Goal: Task Accomplishment & Management: Use online tool/utility

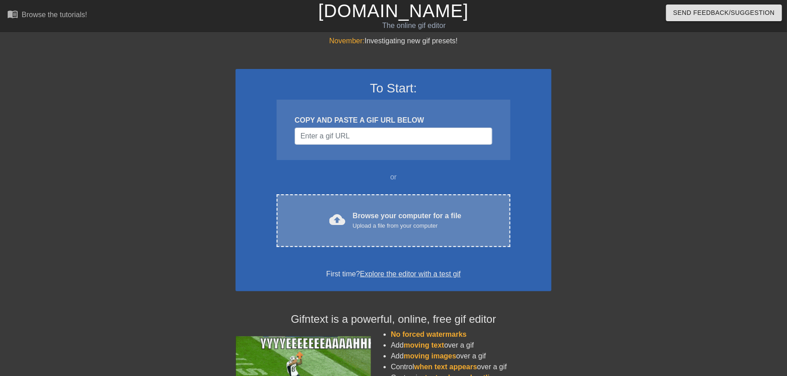
click at [332, 205] on div "cloud_upload Browse your computer for a file Upload a file from your computer C…" at bounding box center [394, 220] width 234 height 53
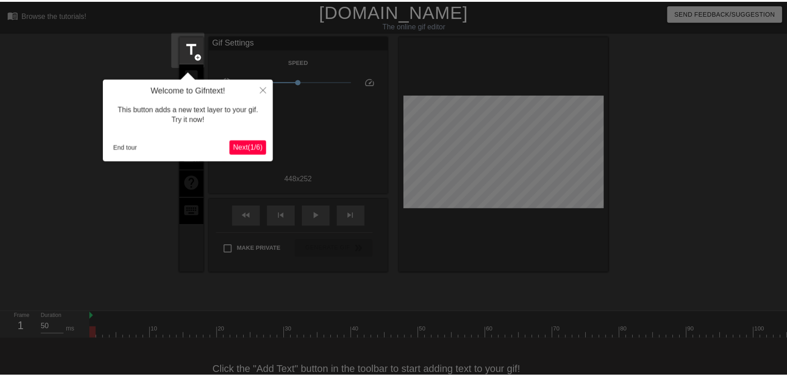
scroll to position [22, 0]
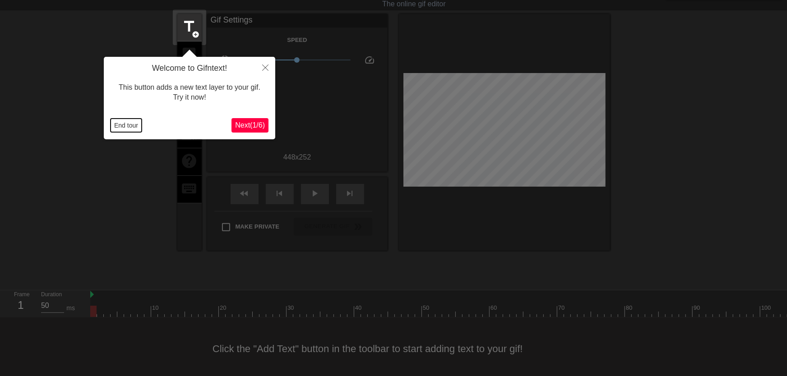
click at [135, 126] on button "End tour" at bounding box center [126, 126] width 31 height 14
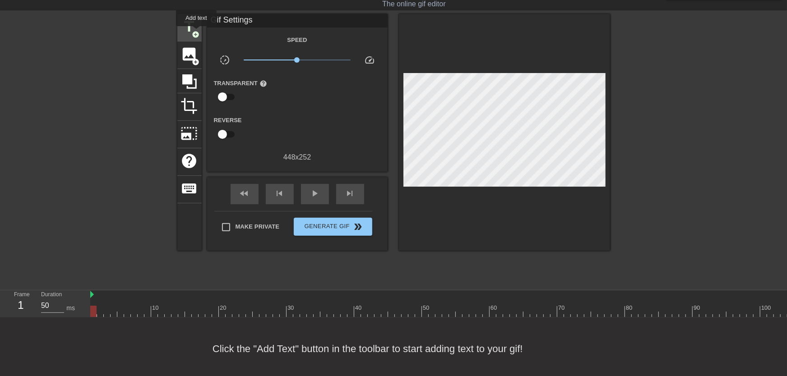
click at [196, 32] on span "add_circle" at bounding box center [196, 35] width 8 height 8
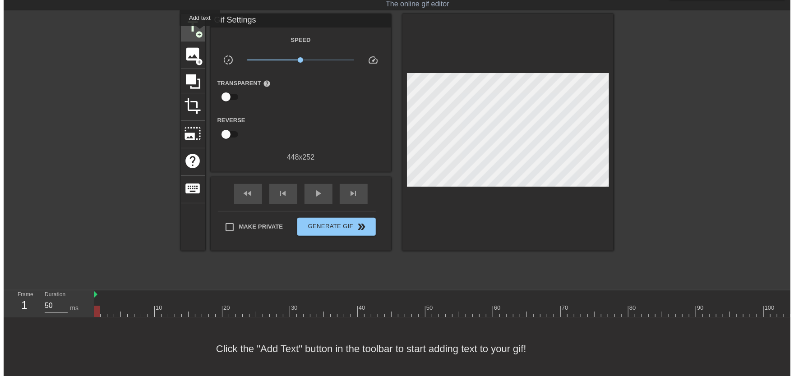
scroll to position [0, 0]
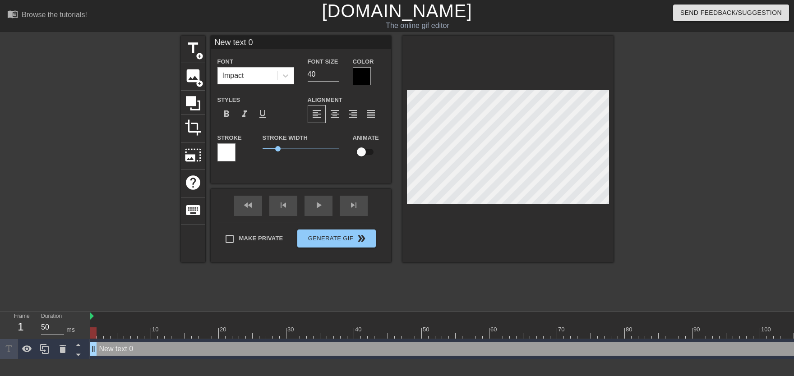
type input "New text"
type textarea "New text"
type input "New text"
type textarea "New text"
type input "New tex"
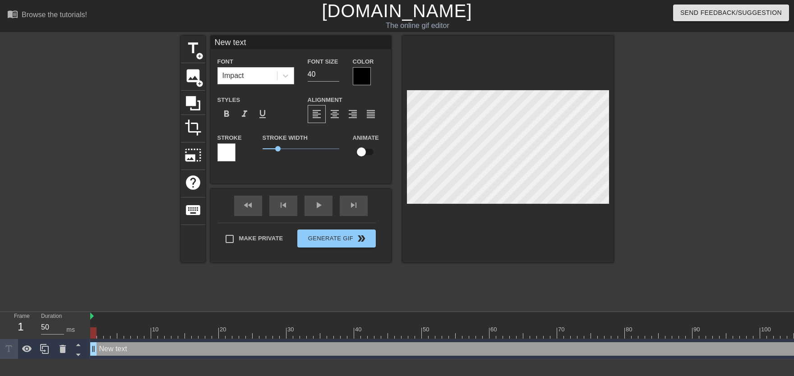
type textarea "New tex"
type input "New te"
type textarea "New te"
type input "New t"
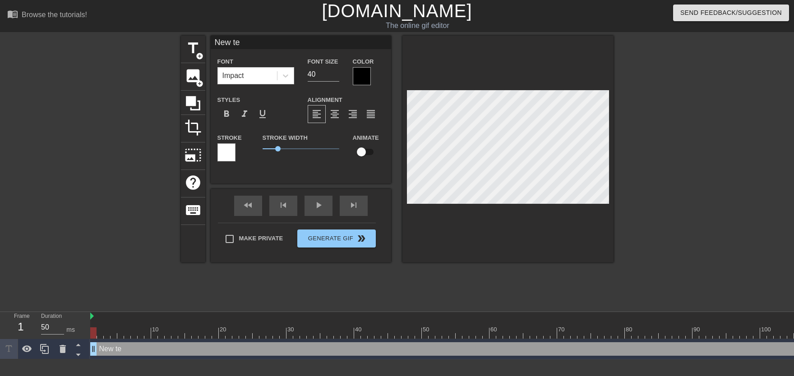
type textarea "New t"
type input "New"
type textarea "New"
type input "New"
type textarea "New"
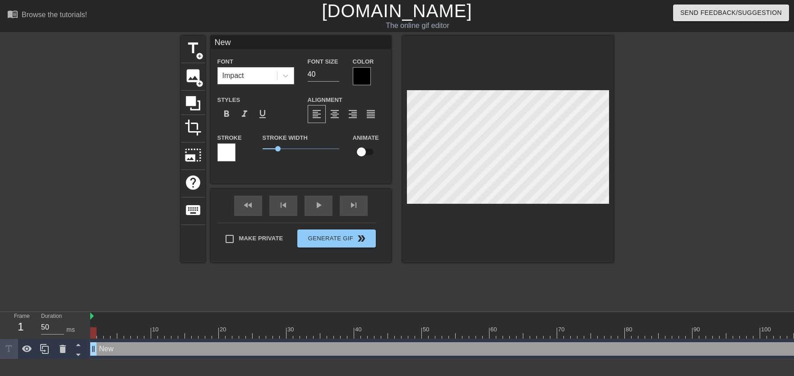
scroll to position [0, 0]
type input "Ne"
type textarea "Ne"
type input "N"
type textarea "N"
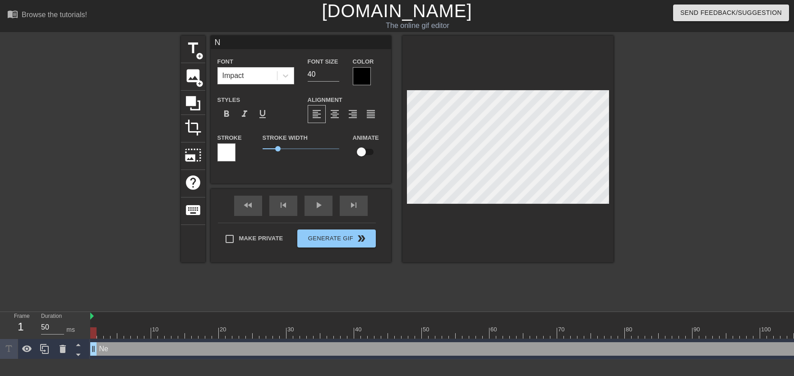
type input "No"
type textarea "No"
type input "NoM"
type textarea "NoM"
type input "NoMi"
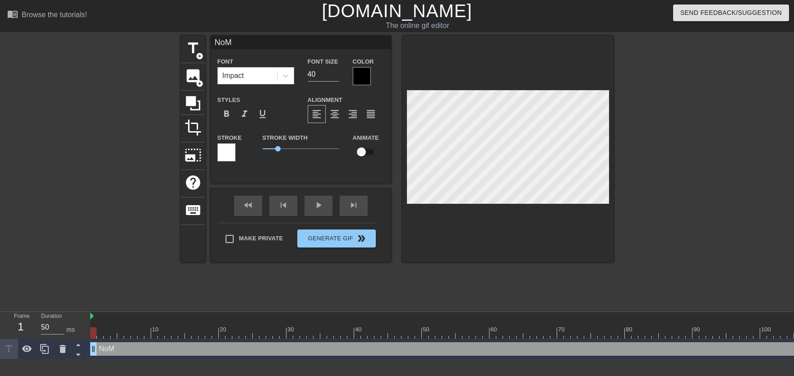
type textarea "NoMi"
type input "NoMil"
type textarea "NoMil"
type input "NoMill"
type textarea "NoMill"
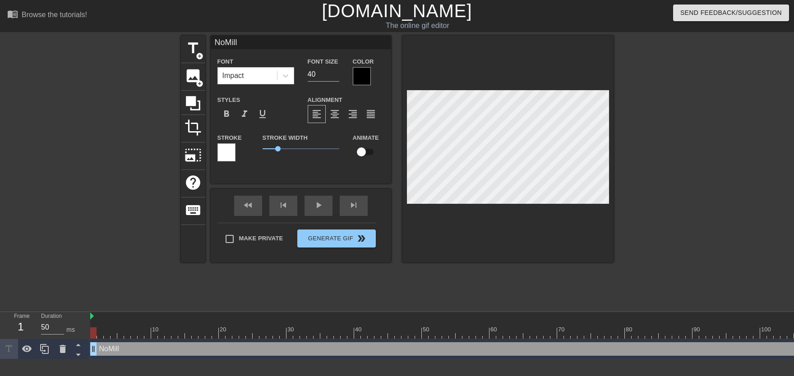
type input "NoMilly"
type textarea "NoMilly"
click at [365, 155] on input "checkbox" at bounding box center [361, 151] width 51 height 17
checkbox input "true"
type input "31"
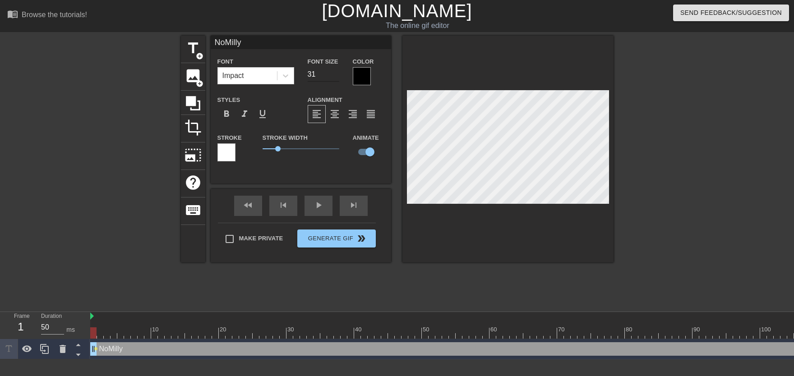
click at [334, 77] on input "31" at bounding box center [324, 74] width 32 height 14
drag, startPoint x: 93, startPoint y: 334, endPoint x: 268, endPoint y: 323, distance: 175.0
click at [256, 329] on div at bounding box center [256, 333] width 6 height 11
drag, startPoint x: 80, startPoint y: 327, endPoint x: 78, endPoint y: 338, distance: 11.1
click at [74, 330] on div "Frame 25 Duration 50 ms 10 20 30 40 50 60 70 80 90 100 110 120 130 140 150" at bounding box center [397, 335] width 794 height 47
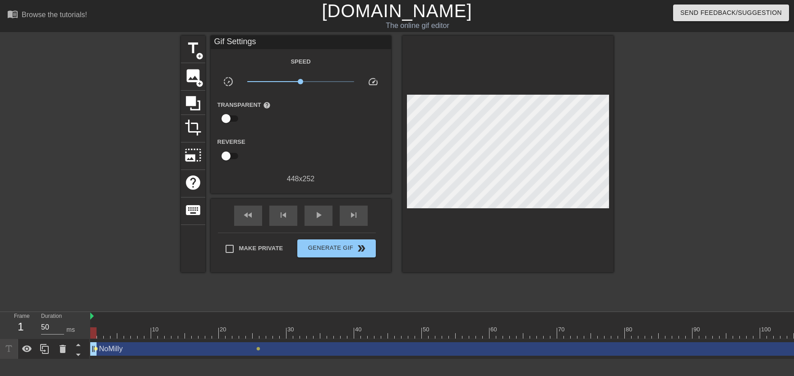
click at [95, 348] on span "lens" at bounding box center [96, 349] width 4 height 4
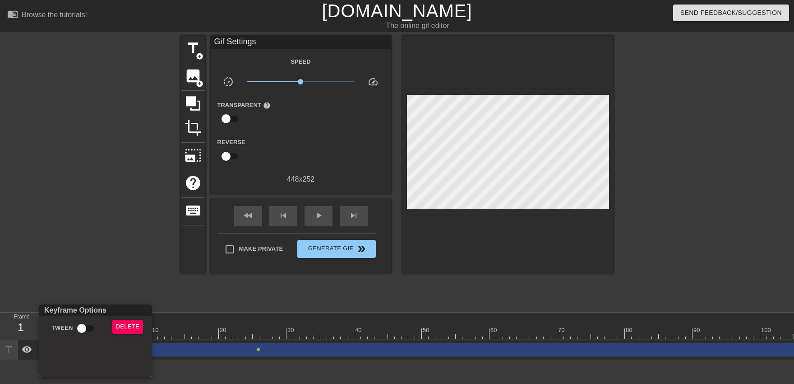
click at [91, 338] on div "Tween" at bounding box center [71, 329] width 68 height 21
click at [88, 331] on input "Tween" at bounding box center [81, 327] width 51 height 17
checkbox input "true"
click at [193, 331] on div at bounding box center [397, 192] width 794 height 384
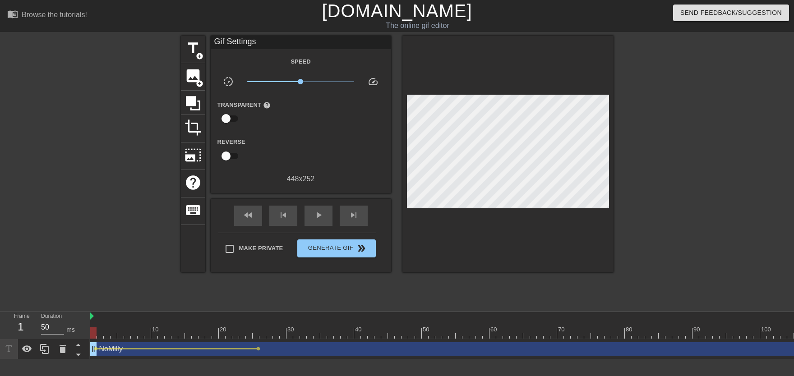
drag, startPoint x: 175, startPoint y: 331, endPoint x: 78, endPoint y: 331, distance: 97.0
click at [315, 216] on span "play_arrow" at bounding box center [318, 215] width 11 height 11
click at [314, 213] on span "pause" at bounding box center [318, 215] width 11 height 11
drag, startPoint x: 141, startPoint y: 318, endPoint x: 190, endPoint y: 326, distance: 49.9
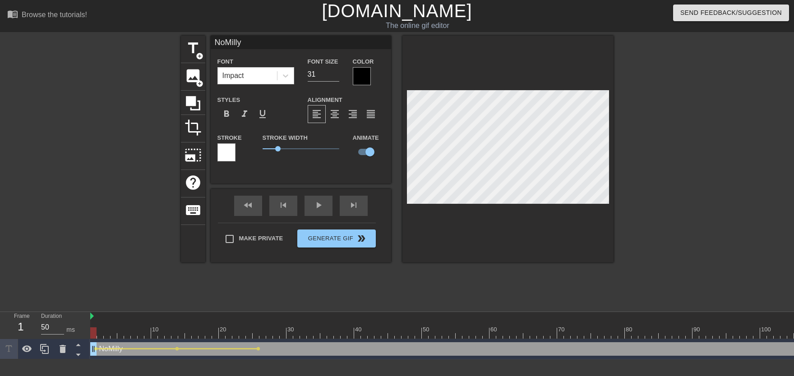
drag, startPoint x: 144, startPoint y: 327, endPoint x: 218, endPoint y: 264, distance: 97.3
click at [69, 328] on div "Frame 1 Duration 50 ms 10 20 30 40 50 60 70 80 90 100 110 120 130 140 150" at bounding box center [397, 335] width 794 height 47
click at [317, 209] on div "play_arrow" at bounding box center [319, 206] width 28 height 20
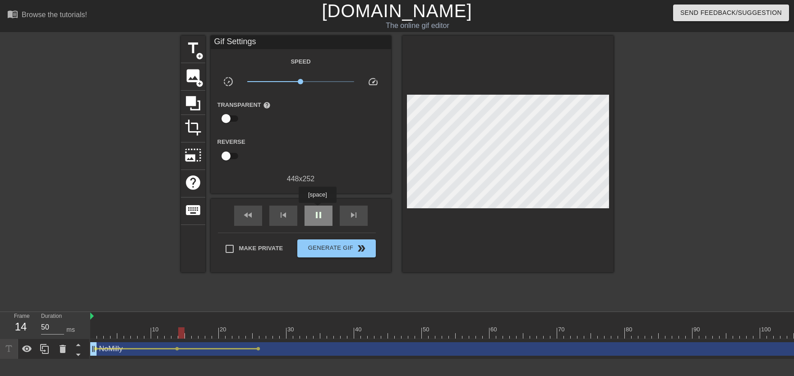
click at [317, 209] on div "pause" at bounding box center [319, 216] width 28 height 20
drag, startPoint x: 116, startPoint y: 326, endPoint x: 173, endPoint y: 350, distance: 62.1
click at [176, 349] on span "lens" at bounding box center [177, 349] width 4 height 4
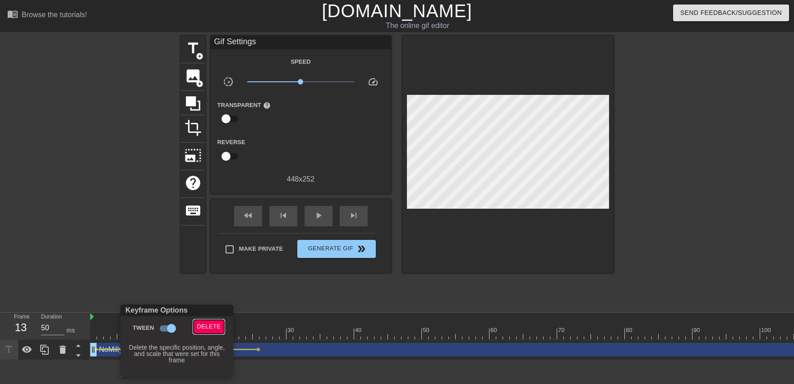
click at [215, 324] on span "Delete" at bounding box center [209, 326] width 24 height 10
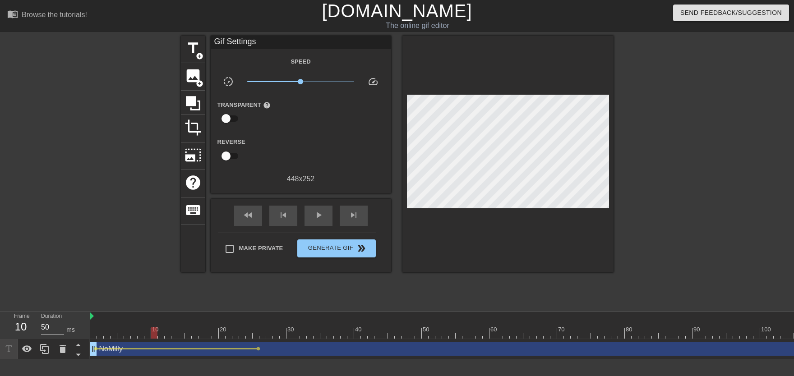
drag, startPoint x: 108, startPoint y: 324, endPoint x: 157, endPoint y: 333, distance: 49.2
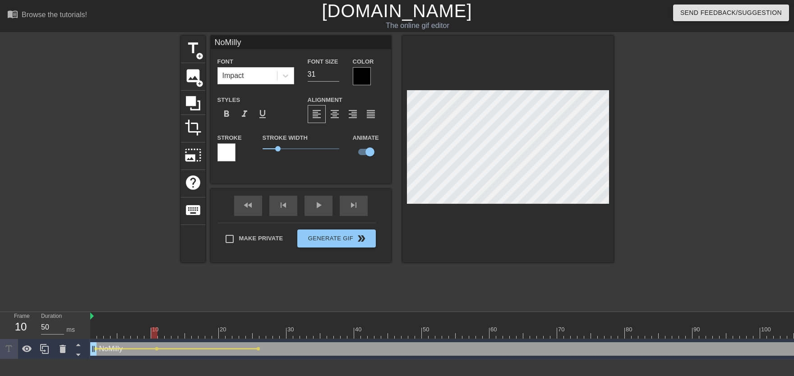
drag, startPoint x: 116, startPoint y: 329, endPoint x: 87, endPoint y: 324, distance: 29.5
click at [73, 330] on div "Frame 10 Duration 50 ms 10 20 30 40 50 60 70 80 90 100 110 120 130 140 150" at bounding box center [397, 335] width 794 height 47
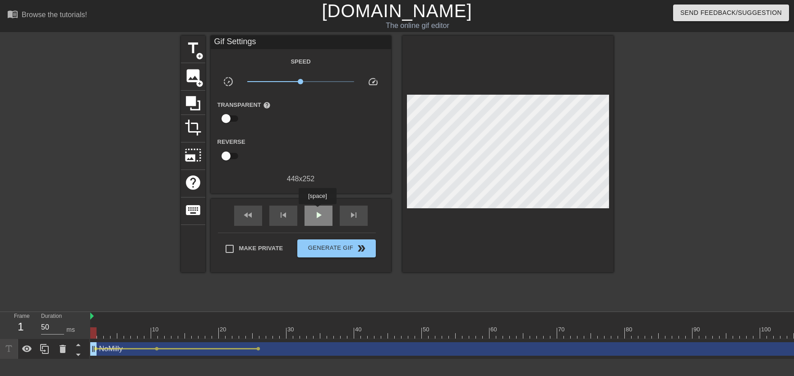
click at [317, 211] on span "play_arrow" at bounding box center [318, 215] width 11 height 11
click at [317, 210] on div "pause" at bounding box center [319, 216] width 28 height 20
drag, startPoint x: 158, startPoint y: 337, endPoint x: 153, endPoint y: 339, distance: 5.9
click at [259, 350] on span "lens" at bounding box center [258, 349] width 4 height 4
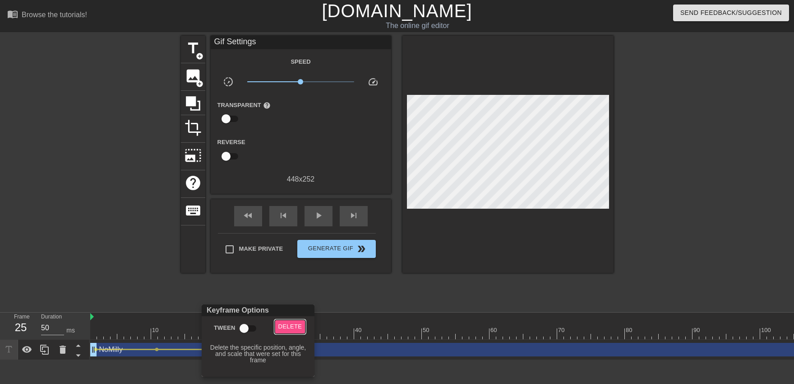
click at [291, 323] on span "Delete" at bounding box center [290, 326] width 24 height 10
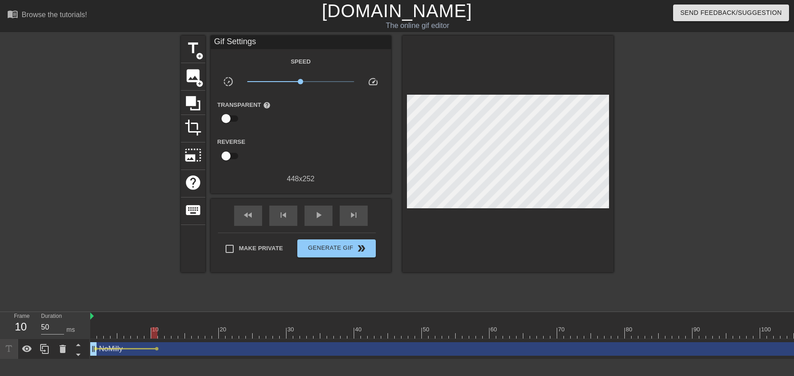
drag, startPoint x: 131, startPoint y: 329, endPoint x: 156, endPoint y: 336, distance: 25.8
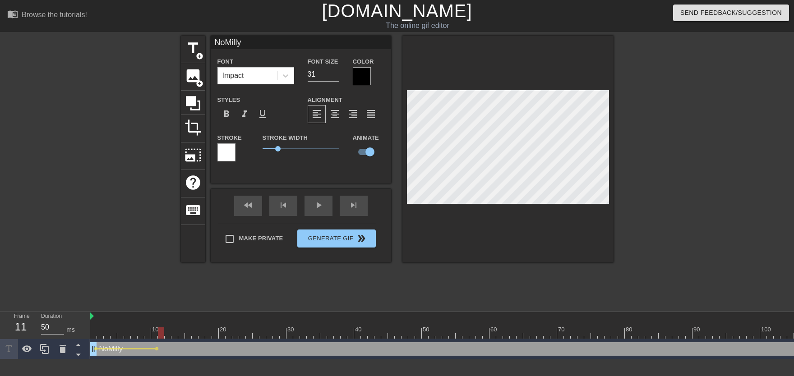
drag, startPoint x: 163, startPoint y: 330, endPoint x: 88, endPoint y: 335, distance: 74.6
click at [79, 342] on div "Frame 11 Duration 50 ms 10 20 30 40 50 60 70 80 90 100 110 120 130 140 150" at bounding box center [397, 335] width 794 height 47
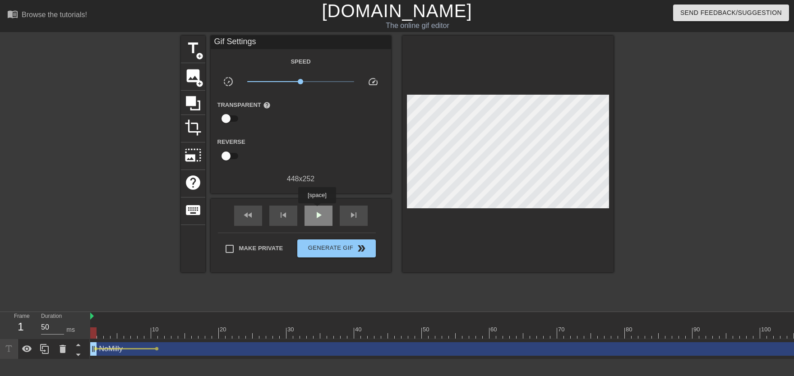
click at [317, 210] on div "play_arrow" at bounding box center [319, 216] width 28 height 20
click at [317, 210] on div "pause" at bounding box center [319, 216] width 28 height 20
drag, startPoint x: 99, startPoint y: 331, endPoint x: 130, endPoint y: 338, distance: 30.9
click at [157, 350] on span "lens" at bounding box center [157, 349] width 4 height 4
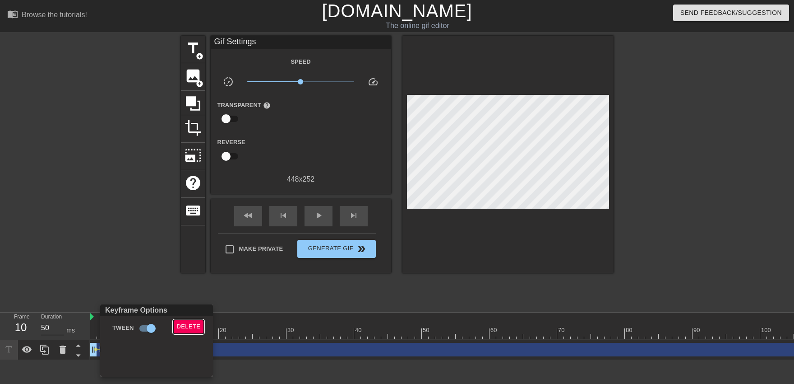
click at [186, 322] on span "Delete" at bounding box center [189, 326] width 24 height 10
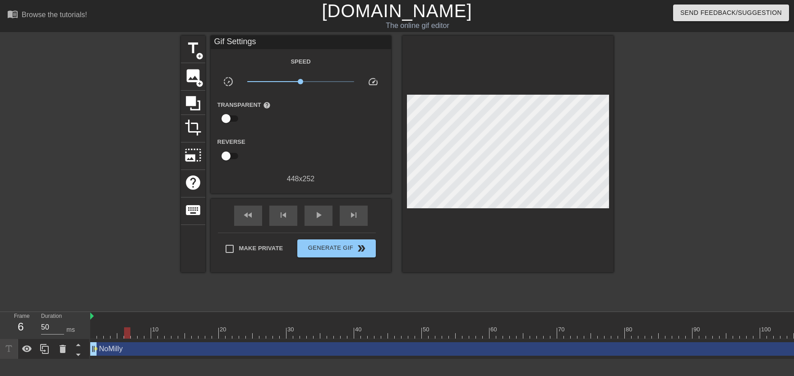
drag, startPoint x: 89, startPoint y: 327, endPoint x: 125, endPoint y: 333, distance: 37.0
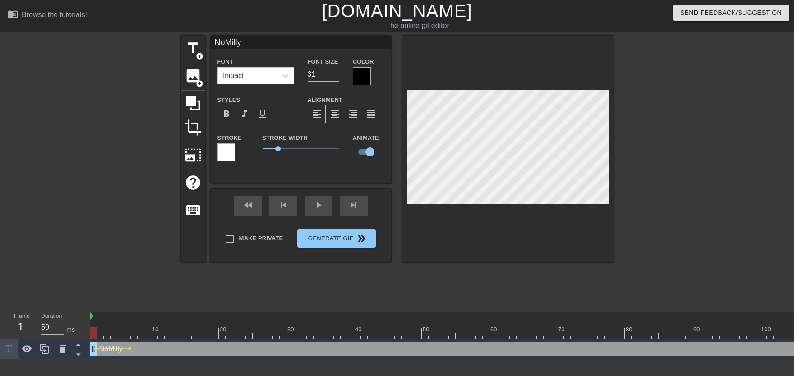
drag, startPoint x: 110, startPoint y: 326, endPoint x: 76, endPoint y: 326, distance: 33.4
click at [75, 326] on div "Frame 1 Duration 50 ms 10 20 30 40 50 60 70 80 90 100 110 120 130 140 150" at bounding box center [397, 335] width 794 height 47
click at [321, 204] on div "fast_rewind skip_previous play_arrow skip_next" at bounding box center [300, 206] width 147 height 34
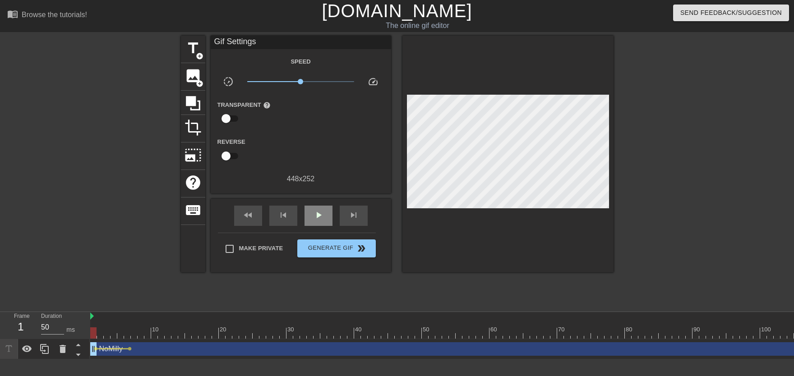
click at [321, 206] on div "play_arrow" at bounding box center [319, 216] width 28 height 20
click at [321, 206] on div "pause" at bounding box center [319, 216] width 28 height 20
drag, startPoint x: 113, startPoint y: 330, endPoint x: 150, endPoint y: 333, distance: 37.1
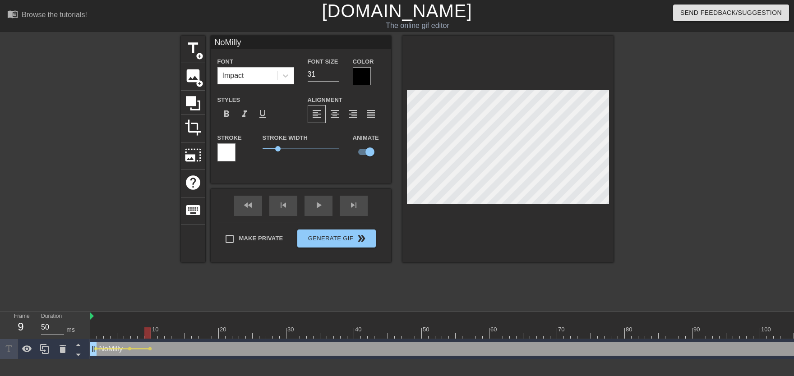
drag, startPoint x: 167, startPoint y: 320, endPoint x: 88, endPoint y: 327, distance: 79.7
click at [89, 327] on div "Frame 9 Duration 50 ms 10 20 30 40 50 60 70 80 90 100 110 120 130 140 150" at bounding box center [397, 335] width 794 height 47
click at [310, 208] on div "play_arrow" at bounding box center [319, 206] width 28 height 20
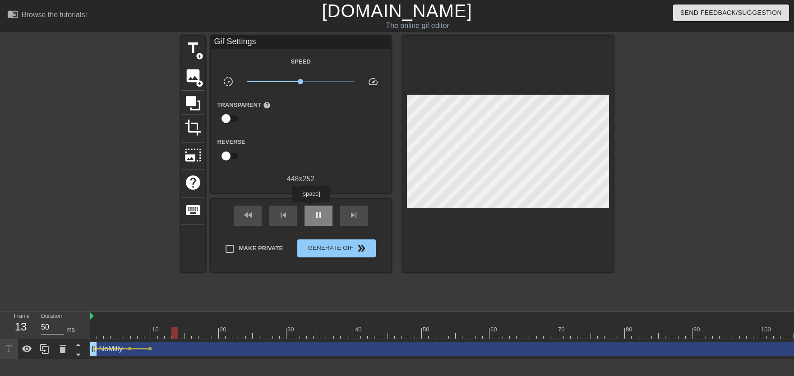
click at [310, 208] on div "pause" at bounding box center [319, 216] width 28 height 20
drag, startPoint x: 139, startPoint y: 321, endPoint x: 148, endPoint y: 333, distance: 15.5
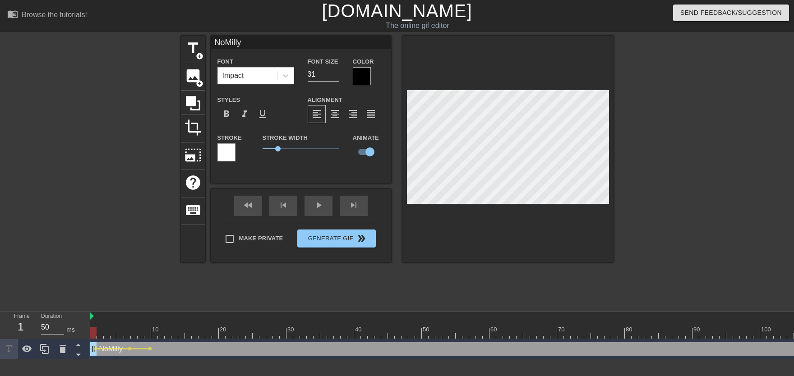
drag, startPoint x: 87, startPoint y: 325, endPoint x: 75, endPoint y: 327, distance: 12.3
click at [74, 327] on div "Frame 1 Duration 50 ms 10 20 30 40 50 60 70 80 90 100 110 120 130 140 150" at bounding box center [397, 335] width 794 height 47
click at [102, 246] on div at bounding box center [102, 171] width 135 height 271
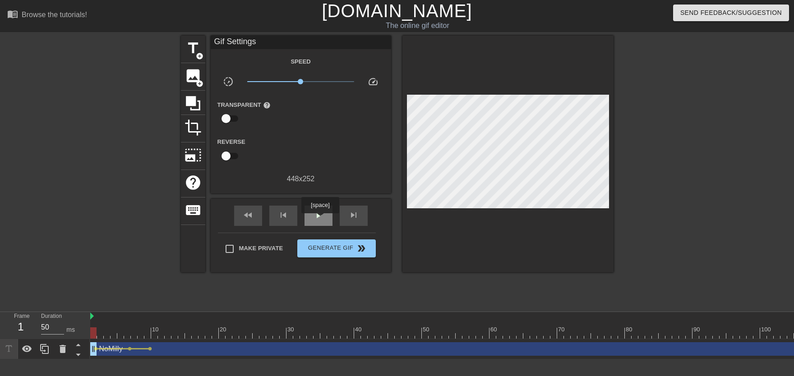
click at [320, 220] on span "play_arrow" at bounding box center [318, 215] width 11 height 11
click at [320, 220] on span "pause" at bounding box center [318, 215] width 11 height 11
drag, startPoint x: 149, startPoint y: 339, endPoint x: 149, endPoint y: 333, distance: 5.9
click at [151, 339] on div "10 20 30 40 50 60 70 80 90 100 110 120 130 140 150 160" at bounding box center [442, 335] width 704 height 47
drag, startPoint x: 148, startPoint y: 333, endPoint x: 184, endPoint y: 333, distance: 35.7
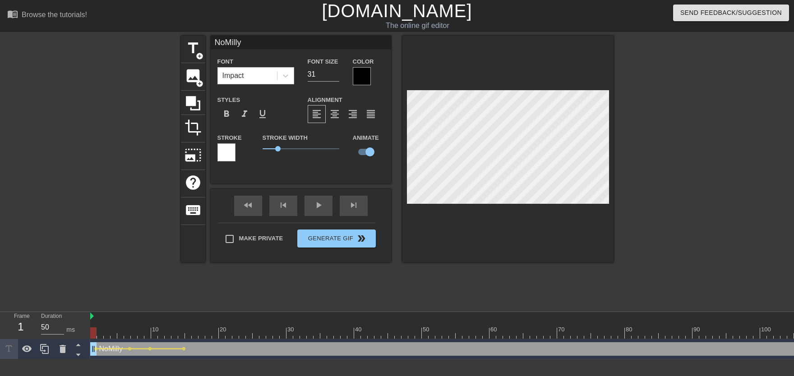
drag, startPoint x: 179, startPoint y: 320, endPoint x: 83, endPoint y: 333, distance: 96.9
click at [82, 333] on div "Frame 1 Duration 50 ms 10 20 30 40 50 60 70 80 90 100 110 120 130 140 150" at bounding box center [397, 335] width 794 height 47
click at [117, 288] on div at bounding box center [102, 171] width 135 height 271
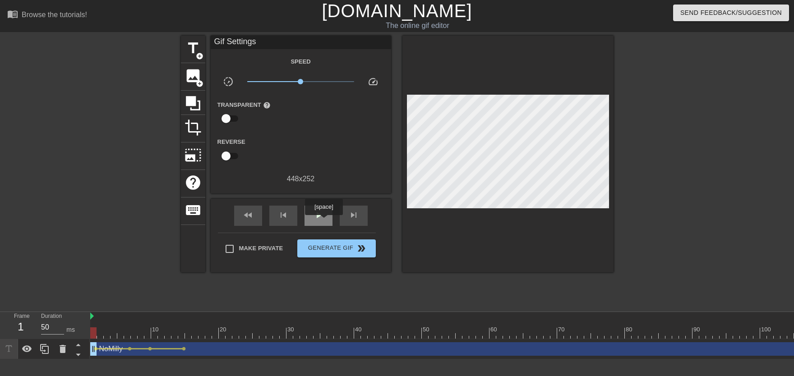
click at [323, 222] on div "play_arrow" at bounding box center [319, 216] width 28 height 20
click at [322, 222] on div "pause" at bounding box center [319, 216] width 28 height 20
drag, startPoint x: 171, startPoint y: 332, endPoint x: 217, endPoint y: 338, distance: 46.0
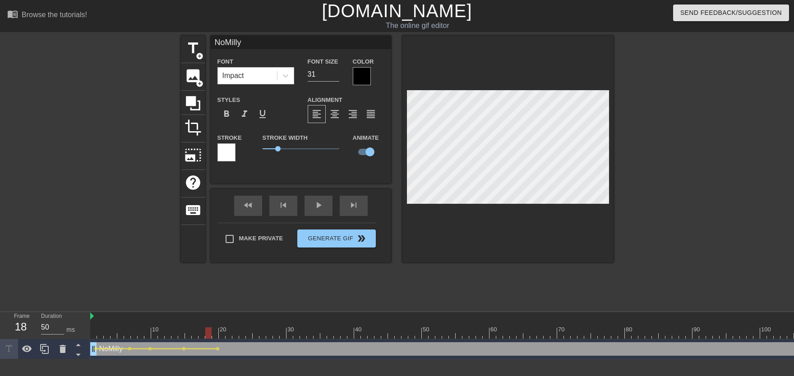
drag, startPoint x: 208, startPoint y: 328, endPoint x: 133, endPoint y: 329, distance: 75.4
click at [312, 211] on div "play_arrow" at bounding box center [319, 206] width 28 height 20
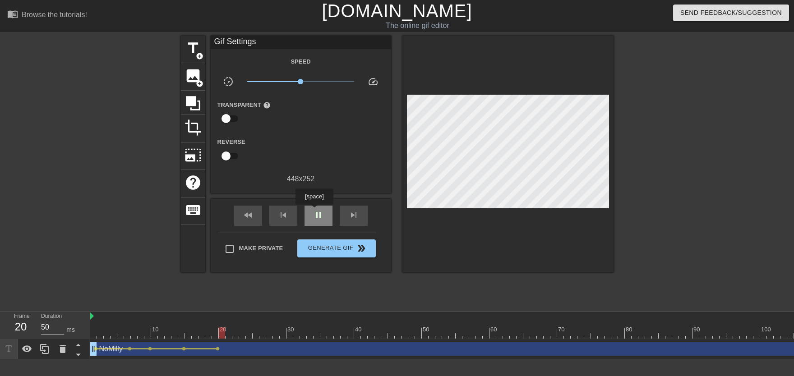
click at [314, 211] on span "pause" at bounding box center [318, 215] width 11 height 11
drag, startPoint x: 195, startPoint y: 332, endPoint x: 257, endPoint y: 338, distance: 62.5
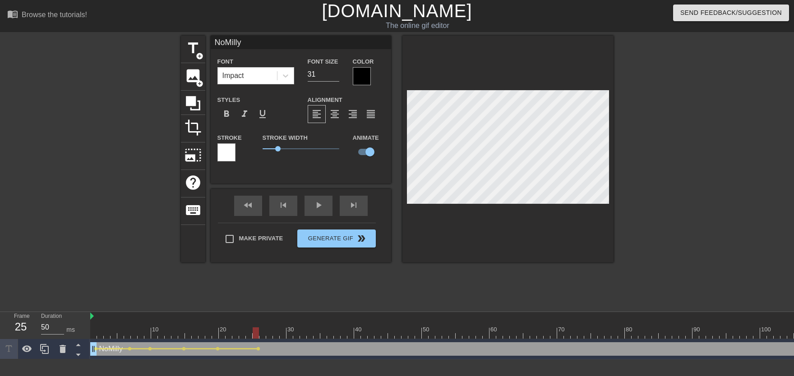
drag, startPoint x: 171, startPoint y: 331, endPoint x: 158, endPoint y: 321, distance: 16.1
click at [313, 211] on div "play_arrow" at bounding box center [319, 206] width 28 height 20
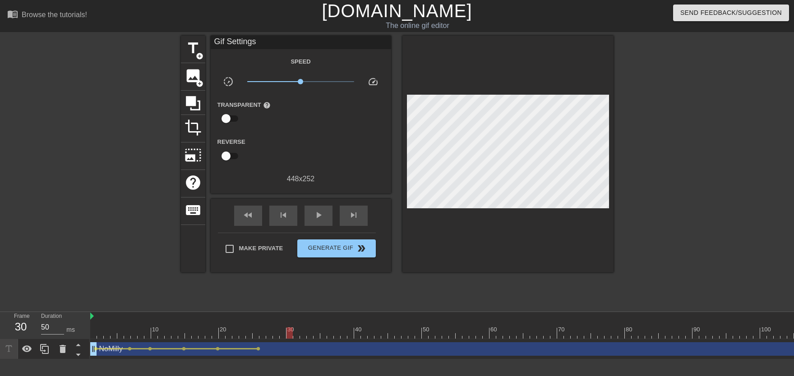
drag, startPoint x: 257, startPoint y: 327, endPoint x: 290, endPoint y: 331, distance: 32.7
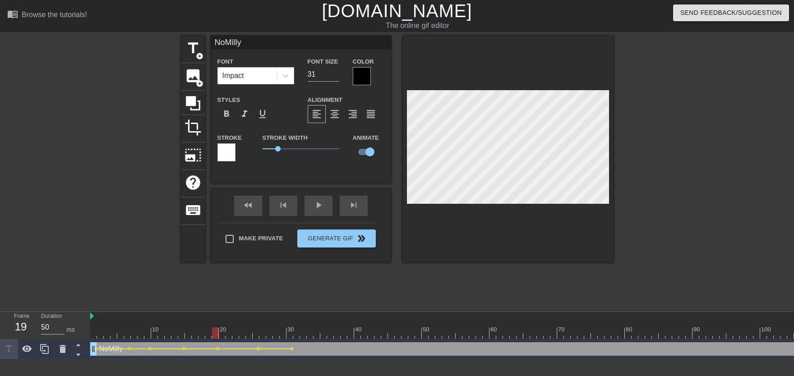
drag, startPoint x: 250, startPoint y: 328, endPoint x: 211, endPoint y: 320, distance: 39.6
click at [322, 211] on div "play_arrow" at bounding box center [319, 206] width 28 height 20
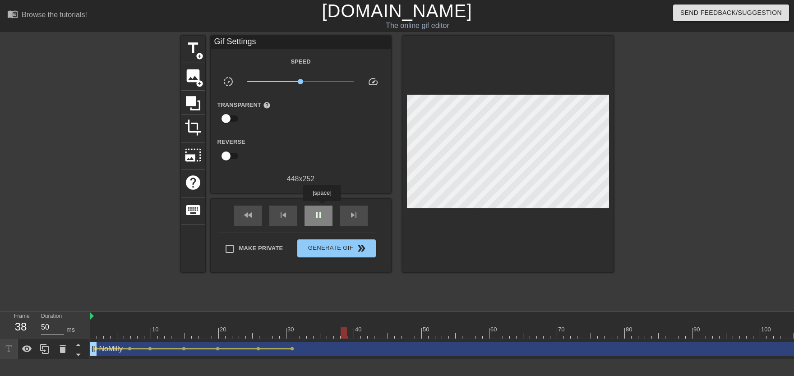
click at [322, 208] on div "pause" at bounding box center [319, 216] width 28 height 20
drag, startPoint x: 102, startPoint y: 351, endPoint x: 95, endPoint y: 345, distance: 9.6
drag, startPoint x: 95, startPoint y: 334, endPoint x: 67, endPoint y: 340, distance: 28.6
click at [67, 340] on div "Frame 1 Duration 50 ms 10 20 30 40 50 60 70 80 90 100 110 120 130 140 150" at bounding box center [397, 335] width 794 height 47
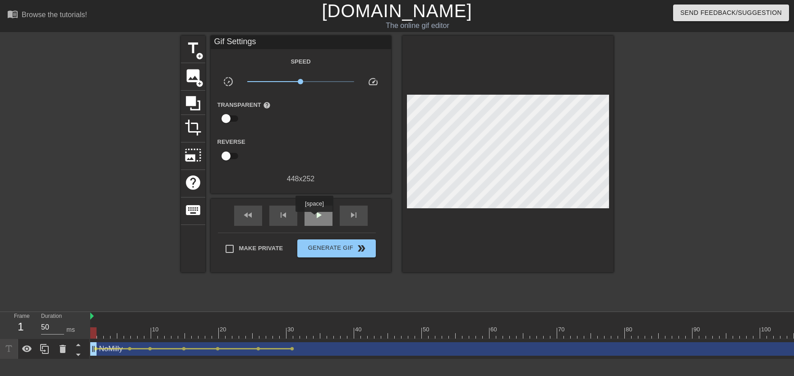
click at [316, 218] on span "play_arrow" at bounding box center [318, 215] width 11 height 11
drag, startPoint x: 282, startPoint y: 326, endPoint x: 329, endPoint y: 331, distance: 47.2
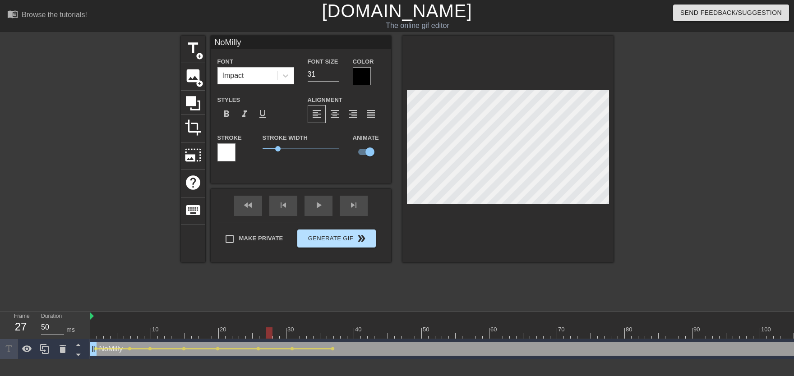
drag, startPoint x: 286, startPoint y: 324, endPoint x: 304, endPoint y: 234, distance: 92.0
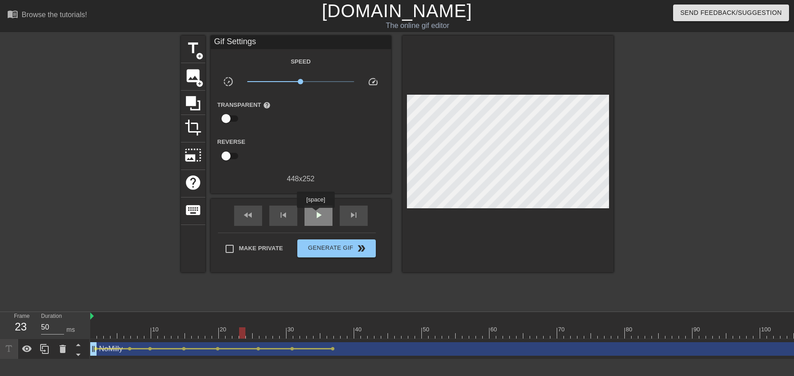
click at [315, 214] on div "play_arrow" at bounding box center [319, 216] width 28 height 20
click at [315, 209] on div "pause" at bounding box center [319, 216] width 28 height 20
drag, startPoint x: 322, startPoint y: 336, endPoint x: 376, endPoint y: 334, distance: 54.2
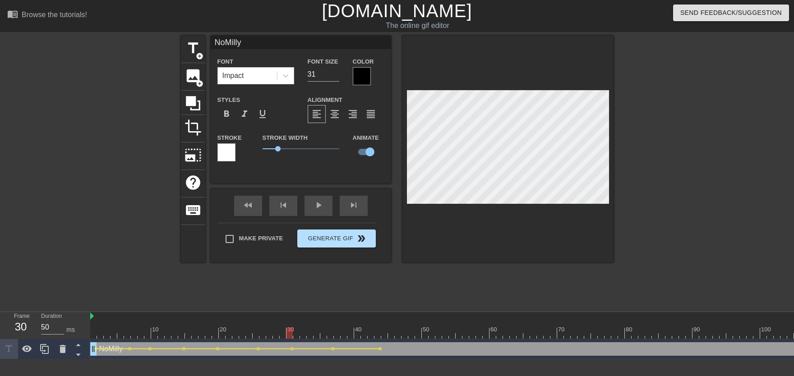
drag, startPoint x: 329, startPoint y: 319, endPoint x: 304, endPoint y: 245, distance: 77.6
click at [317, 209] on div "play_arrow" at bounding box center [319, 206] width 28 height 20
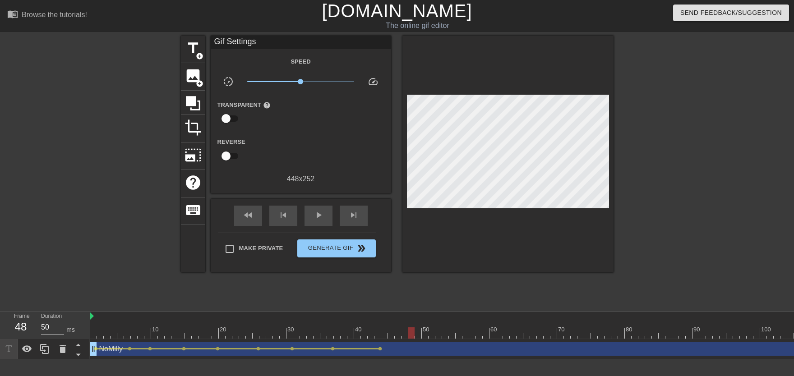
drag, startPoint x: 377, startPoint y: 335, endPoint x: 412, endPoint y: 338, distance: 35.8
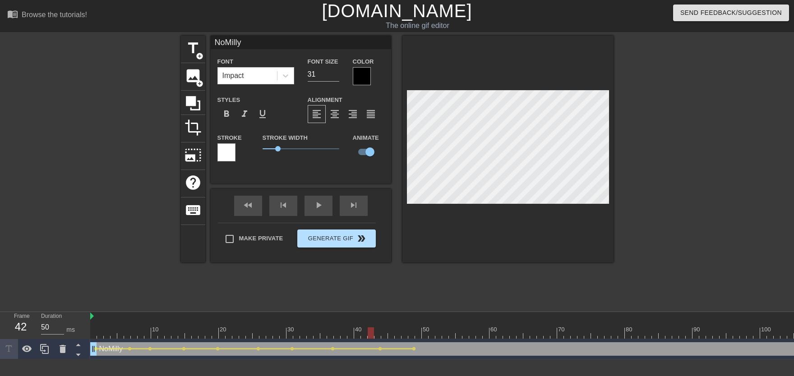
drag, startPoint x: 373, startPoint y: 328, endPoint x: 333, endPoint y: 232, distance: 103.8
click at [324, 212] on div "play_arrow" at bounding box center [319, 206] width 28 height 20
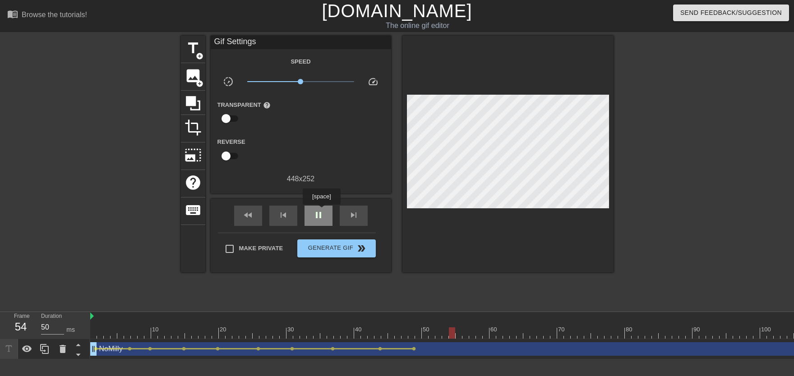
click at [320, 207] on div "pause" at bounding box center [319, 216] width 28 height 20
drag, startPoint x: 393, startPoint y: 325, endPoint x: 454, endPoint y: 331, distance: 60.7
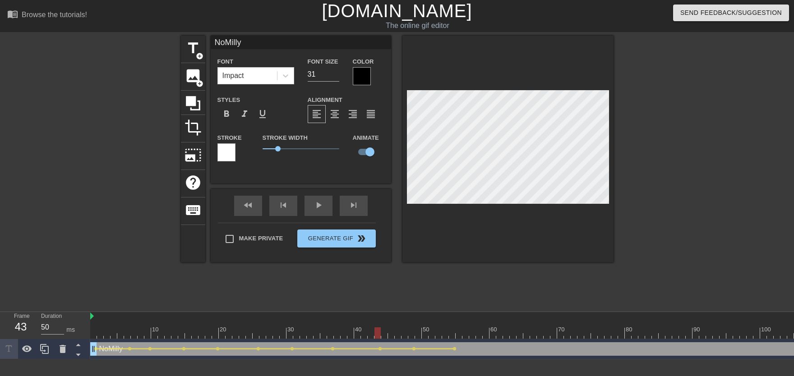
drag, startPoint x: 387, startPoint y: 328, endPoint x: 339, endPoint y: 269, distance: 76.0
click at [317, 211] on div "play_arrow" at bounding box center [319, 206] width 28 height 20
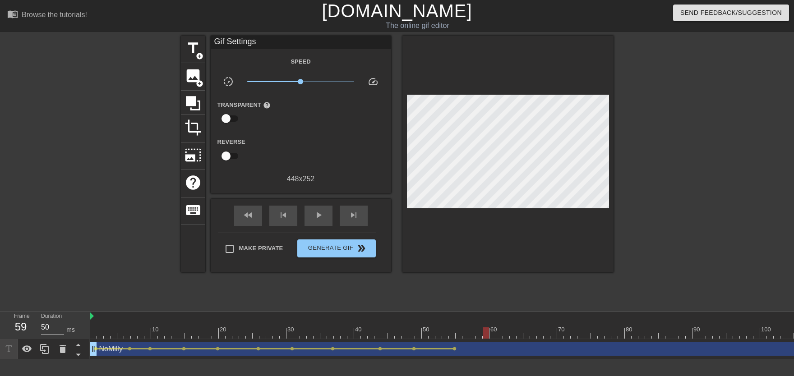
drag, startPoint x: 447, startPoint y: 322, endPoint x: 488, endPoint y: 330, distance: 42.3
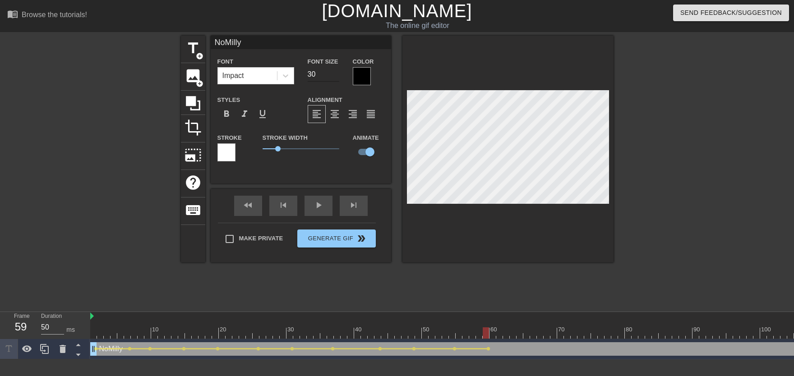
type input "30"
click at [336, 77] on input "30" at bounding box center [324, 74] width 32 height 14
drag, startPoint x: 395, startPoint y: 325, endPoint x: 338, endPoint y: 255, distance: 90.1
click at [317, 209] on div "play_arrow" at bounding box center [319, 206] width 28 height 20
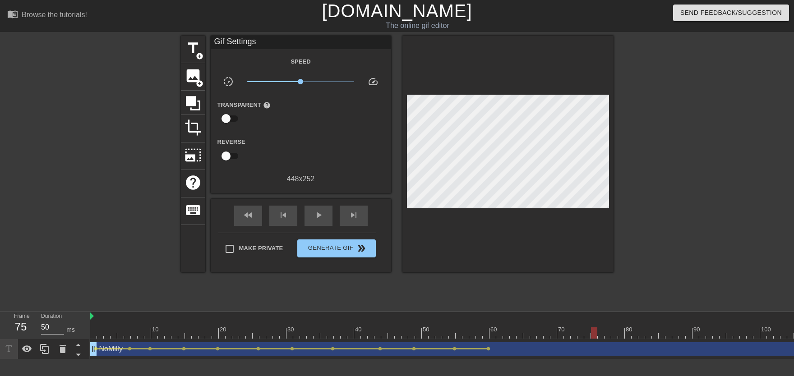
drag, startPoint x: 489, startPoint y: 329, endPoint x: 596, endPoint y: 335, distance: 107.5
drag, startPoint x: 519, startPoint y: 333, endPoint x: 560, endPoint y: 333, distance: 41.1
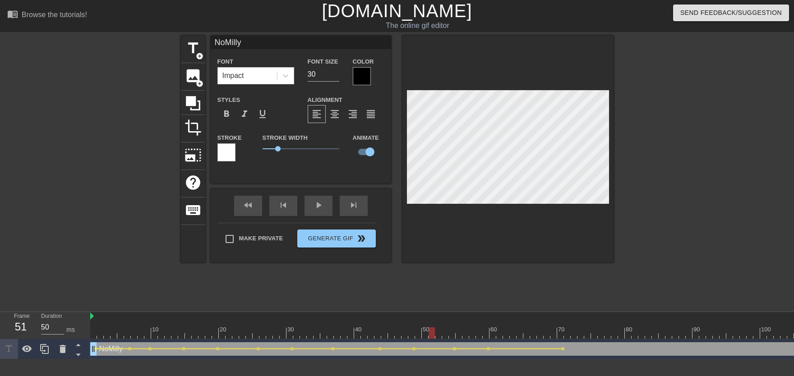
drag, startPoint x: 452, startPoint y: 329, endPoint x: 430, endPoint y: 328, distance: 22.1
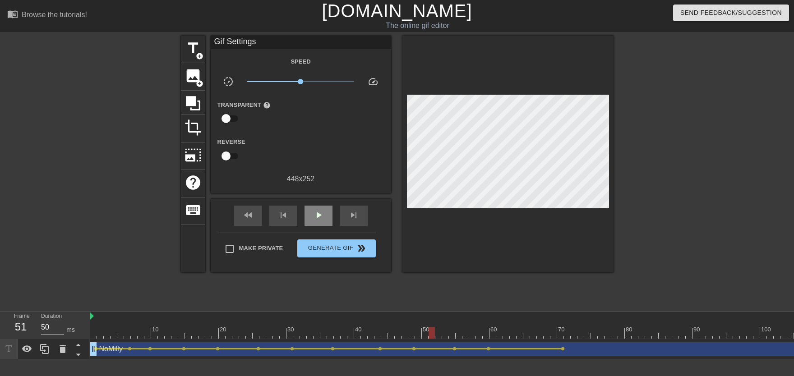
click at [319, 203] on div "fast_rewind skip_previous play_arrow skip_next" at bounding box center [300, 216] width 147 height 34
click at [319, 204] on div "fast_rewind skip_previous play_arrow skip_next" at bounding box center [300, 216] width 147 height 34
click at [320, 208] on div "play_arrow" at bounding box center [319, 216] width 28 height 20
drag, startPoint x: 535, startPoint y: 327, endPoint x: 601, endPoint y: 330, distance: 66.4
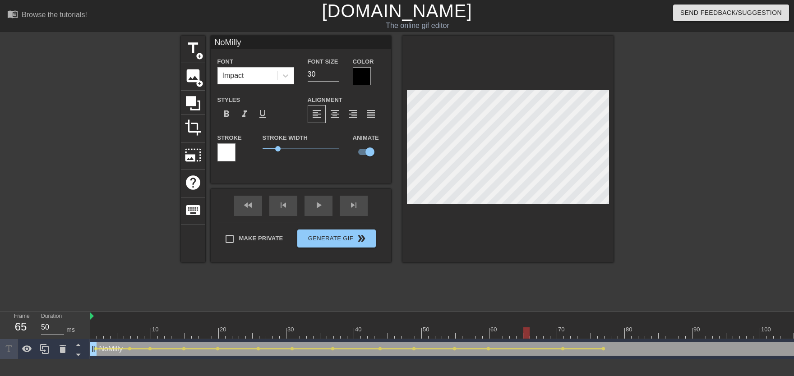
drag, startPoint x: 524, startPoint y: 325, endPoint x: 421, endPoint y: 301, distance: 106.3
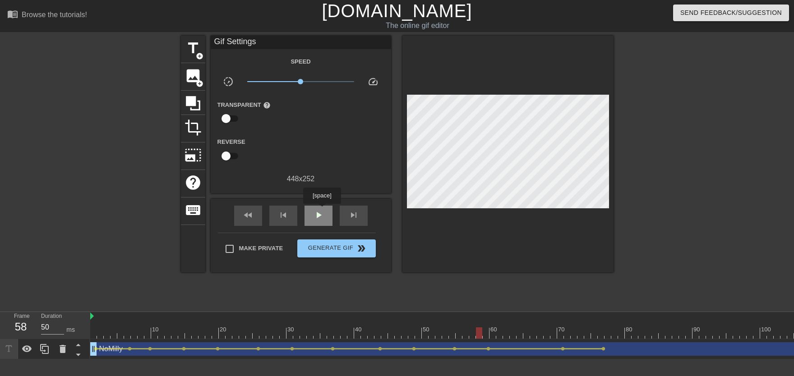
click at [322, 210] on div "play_arrow" at bounding box center [319, 216] width 28 height 20
drag, startPoint x: 591, startPoint y: 329, endPoint x: 603, endPoint y: 332, distance: 11.9
drag, startPoint x: 528, startPoint y: 328, endPoint x: 496, endPoint y: 327, distance: 32.1
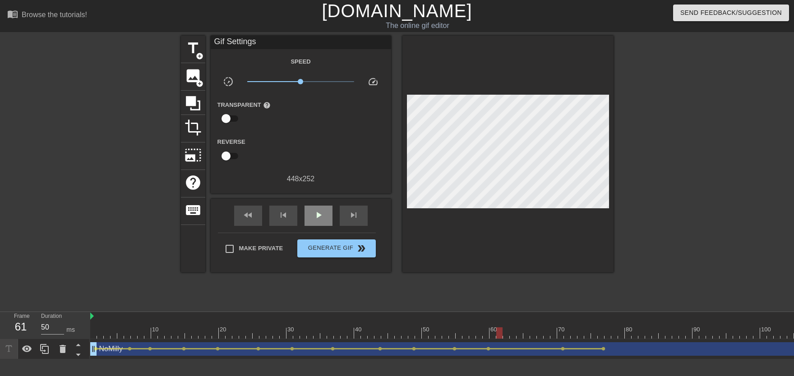
click at [323, 223] on div "play_arrow" at bounding box center [319, 216] width 28 height 20
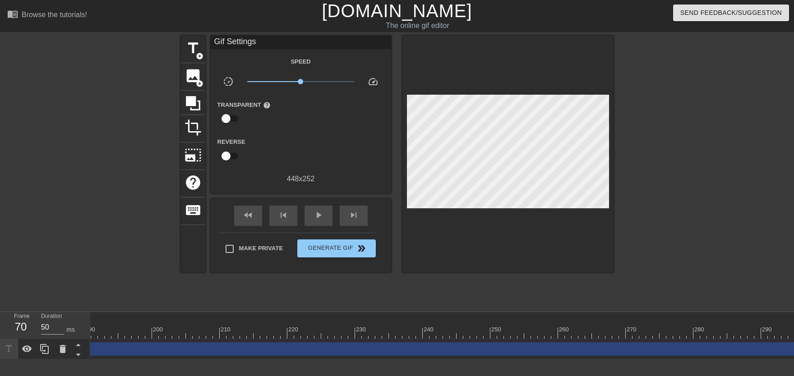
scroll to position [0, 1315]
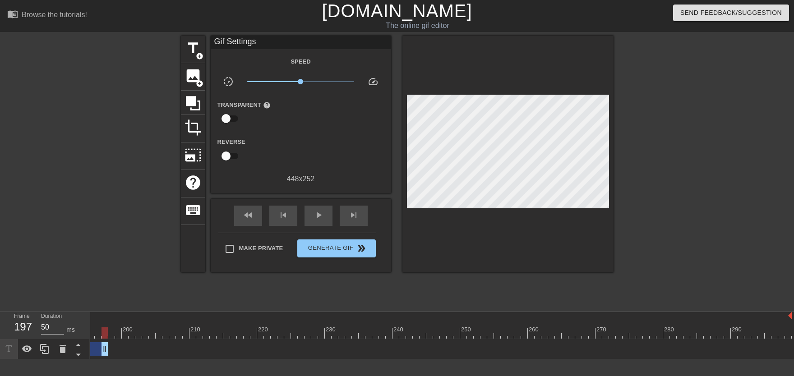
drag, startPoint x: 789, startPoint y: 351, endPoint x: 105, endPoint y: 335, distance: 684.3
click at [105, 335] on div "10 20 30 40 50 60 70 80 90 100 110 120 130 140 150 160" at bounding box center [442, 335] width 704 height 47
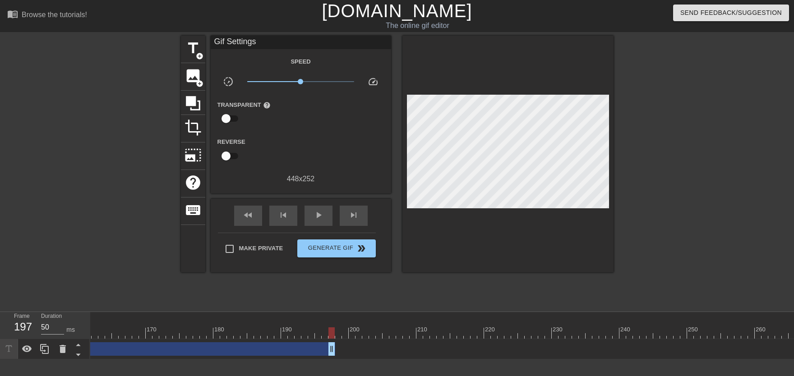
scroll to position [0, 1000]
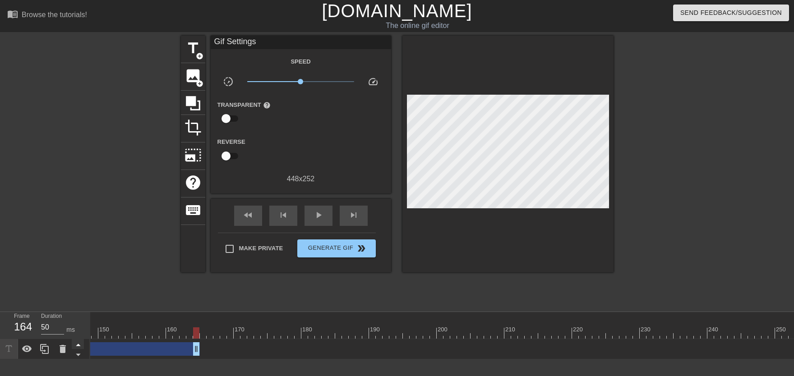
drag, startPoint x: 420, startPoint y: 349, endPoint x: 83, endPoint y: 350, distance: 337.1
click at [83, 350] on div "Frame 164 Duration 50 ms 10 20 30 40 50 60 70 80 90 100 110 120 130 140 150" at bounding box center [397, 335] width 794 height 47
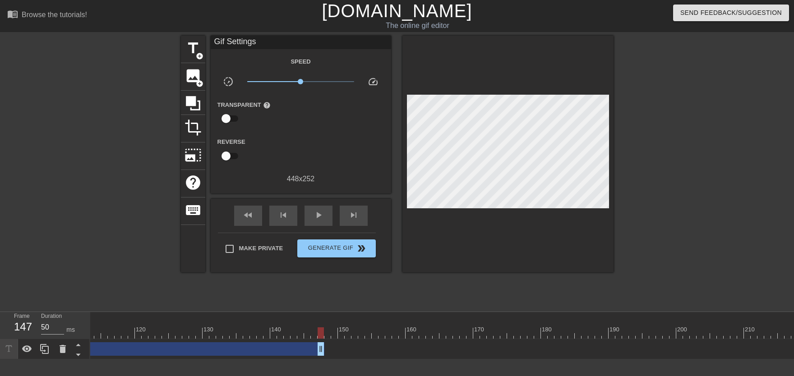
scroll to position [0, 615]
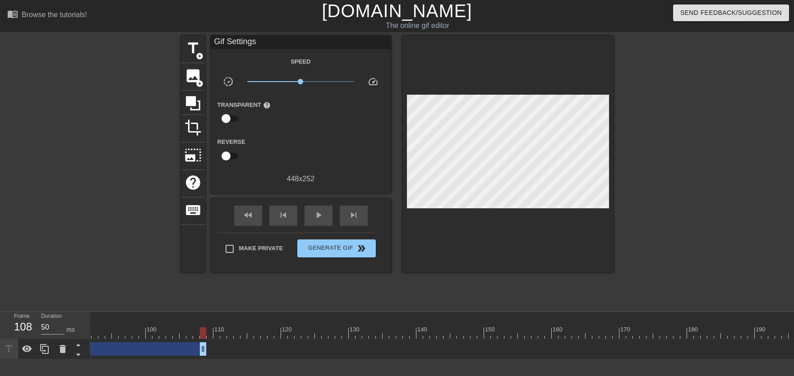
drag, startPoint x: 467, startPoint y: 351, endPoint x: 137, endPoint y: 335, distance: 330.2
click at [137, 335] on div "10 20 30 40 50 60 70 80 90 100 110 120 130 140 150 160" at bounding box center [442, 335] width 704 height 47
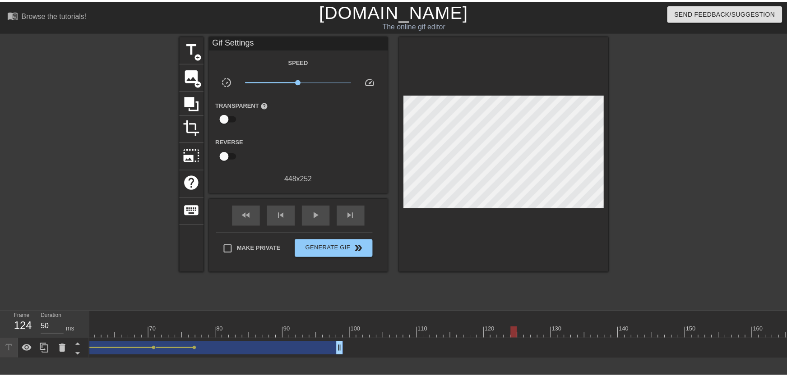
scroll to position [0, 264]
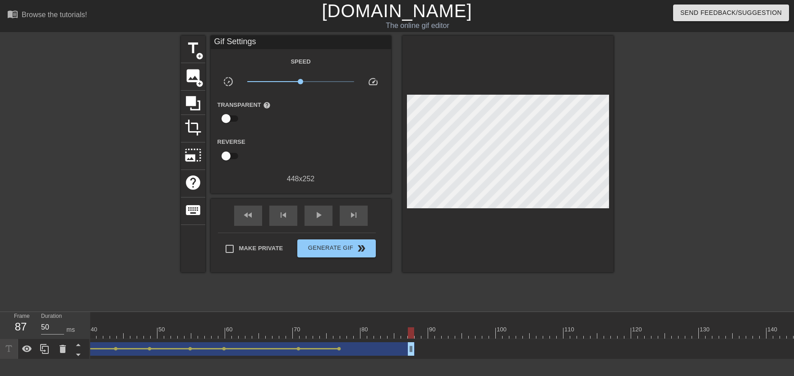
drag, startPoint x: 484, startPoint y: 350, endPoint x: 413, endPoint y: 345, distance: 71.5
click at [413, 345] on div "NoMilly drag_handle drag_handle" at bounding box center [120, 350] width 589 height 14
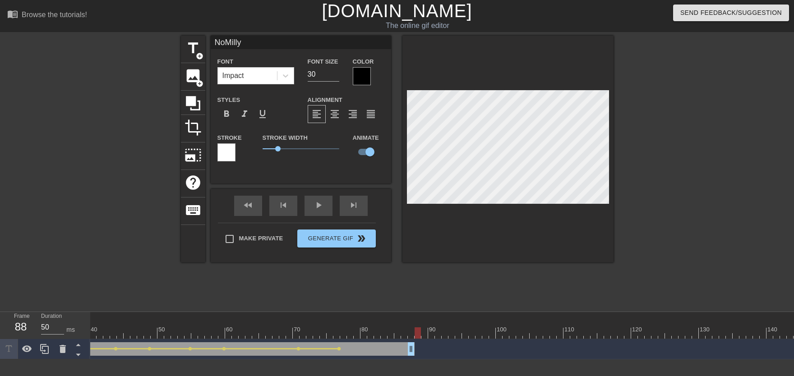
click at [197, 51] on span "title" at bounding box center [193, 48] width 17 height 17
type input "New text 1"
type input "40"
checkbox input "false"
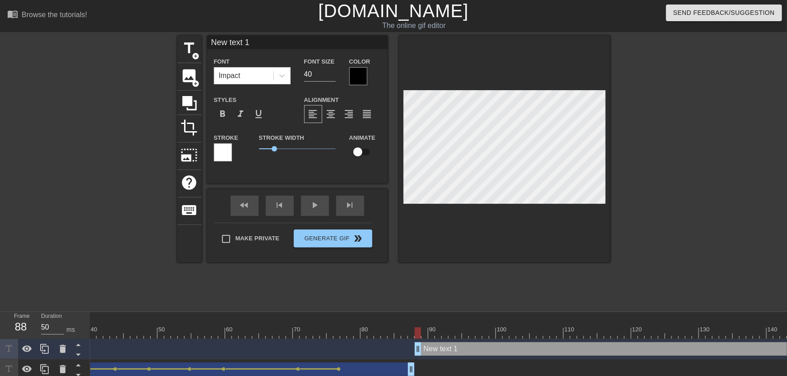
type input "New text"
type textarea "New text"
type input "New text"
type textarea "New text"
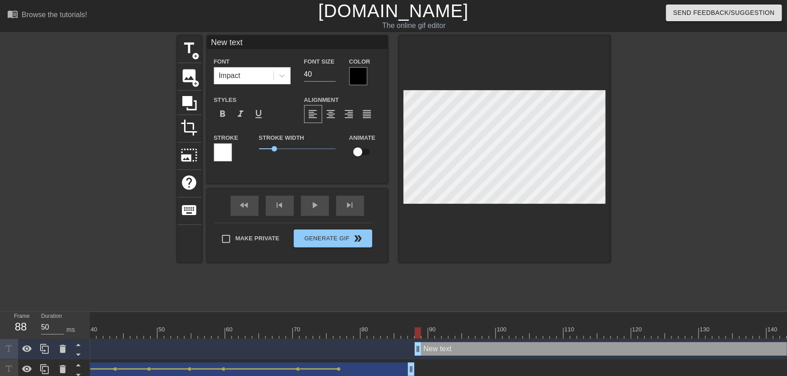
type input "New tex"
type textarea "New tex"
type input "New te"
type textarea "New te"
type input "New t"
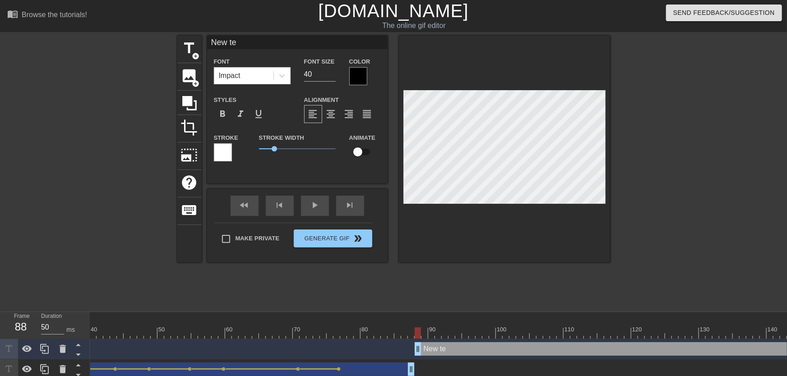
type textarea "New t"
type input "New"
type textarea "New"
type input "New"
type textarea "New"
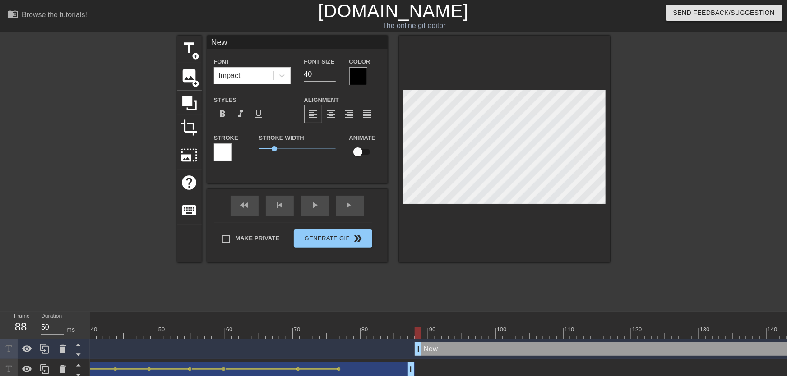
scroll to position [0, 0]
type input "Ne"
type textarea "Ne"
type input "N"
type textarea "N"
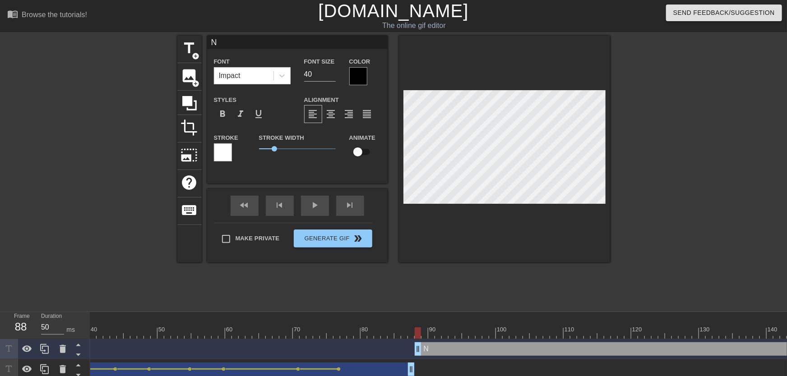
type input "No"
type textarea "No"
type input "NoM"
type textarea "NoM"
type input "NoMi"
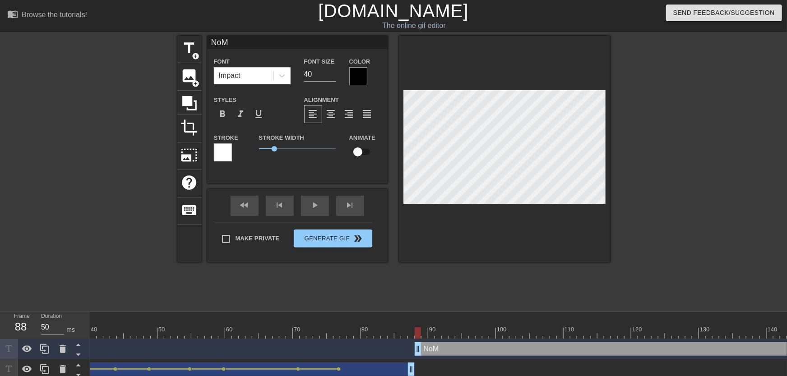
type textarea "NoMi"
type input "NoMil"
type textarea "NoMil"
type input "NoMill"
type textarea "NoMill"
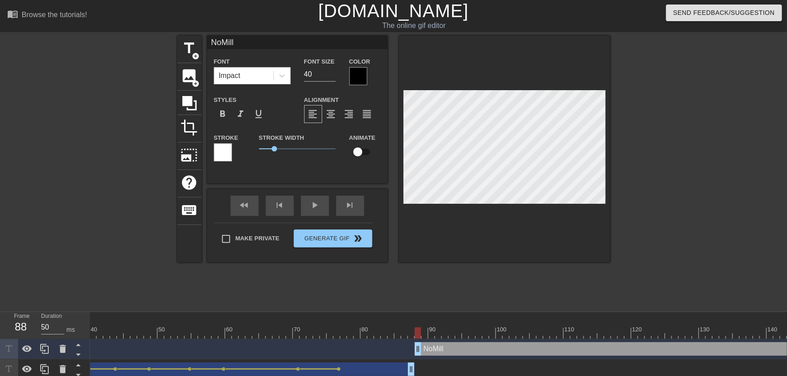
type input "NoMilly"
type textarea "NoMilly"
click at [370, 148] on input "checkbox" at bounding box center [357, 151] width 51 height 17
checkbox input "true"
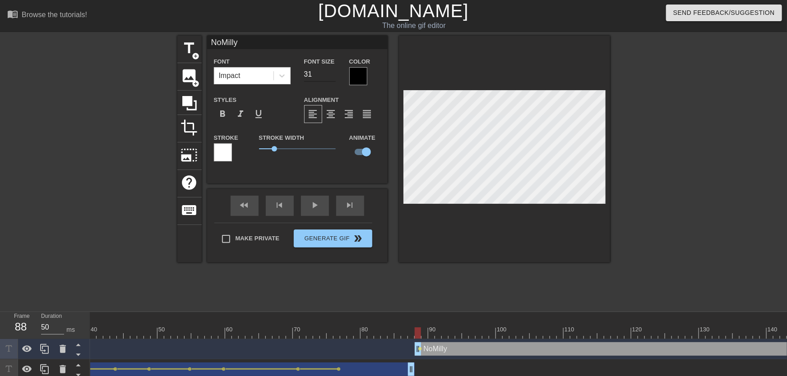
type input "31"
click at [331, 78] on input "31" at bounding box center [320, 74] width 32 height 14
click at [329, 76] on input "30" at bounding box center [320, 74] width 32 height 14
click at [330, 77] on input "29" at bounding box center [320, 74] width 32 height 14
type input "28"
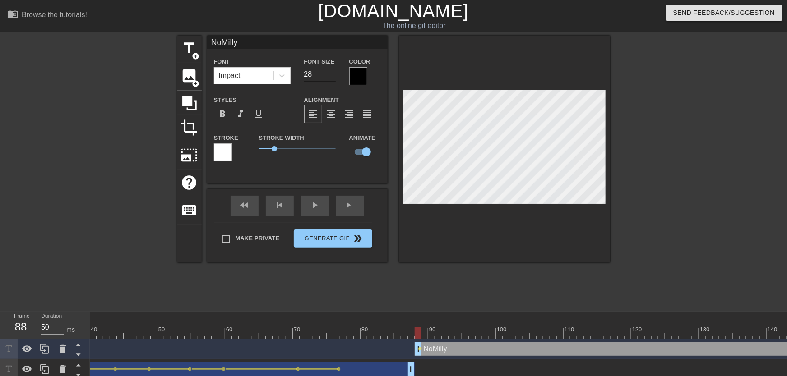
click at [329, 76] on input "28" at bounding box center [320, 74] width 32 height 14
type input "27"
click at [331, 77] on input "27" at bounding box center [320, 74] width 32 height 14
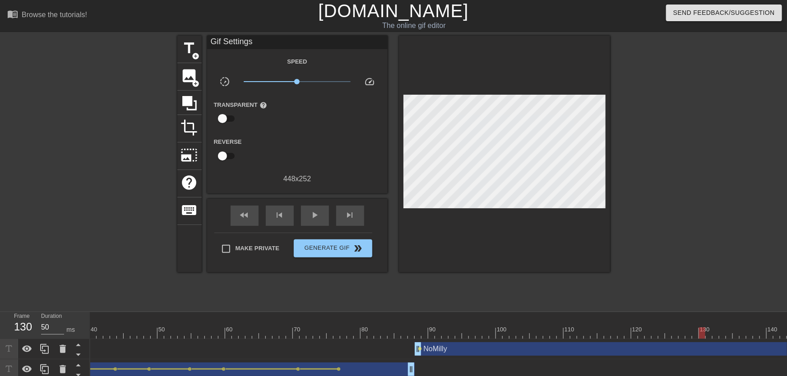
drag, startPoint x: 418, startPoint y: 331, endPoint x: 703, endPoint y: 345, distance: 284.6
click at [703, 345] on div "10 20 30 40 50 60 70 80 90 100 110 120 130 140 150 160" at bounding box center [438, 346] width 697 height 68
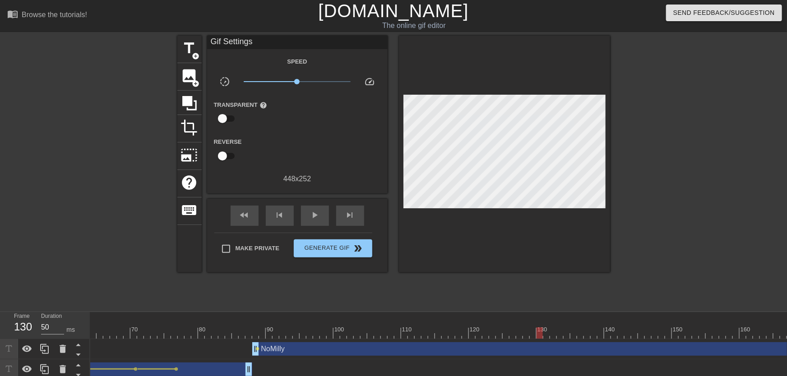
scroll to position [0, 510]
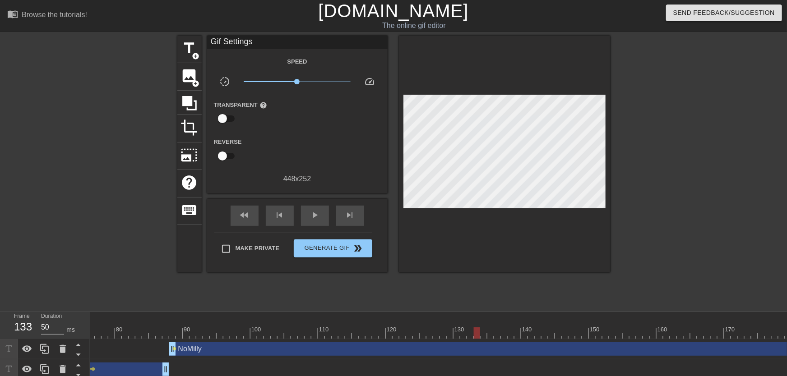
drag, startPoint x: 349, startPoint y: 330, endPoint x: 476, endPoint y: 339, distance: 126.6
click at [476, 339] on div at bounding box center [588, 333] width 2017 height 11
drag, startPoint x: 477, startPoint y: 334, endPoint x: 483, endPoint y: 334, distance: 6.3
click at [483, 334] on div at bounding box center [484, 333] width 6 height 11
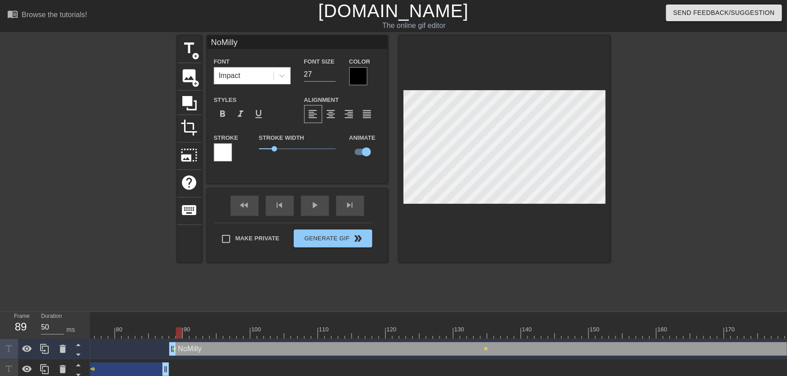
drag, startPoint x: 370, startPoint y: 331, endPoint x: 181, endPoint y: 327, distance: 189.1
click at [181, 327] on div "10 20 30 40 50 60 70 80 90 100 110 120 130 140 150 160" at bounding box center [588, 325] width 2017 height 27
click at [173, 350] on span "lens" at bounding box center [175, 349] width 4 height 4
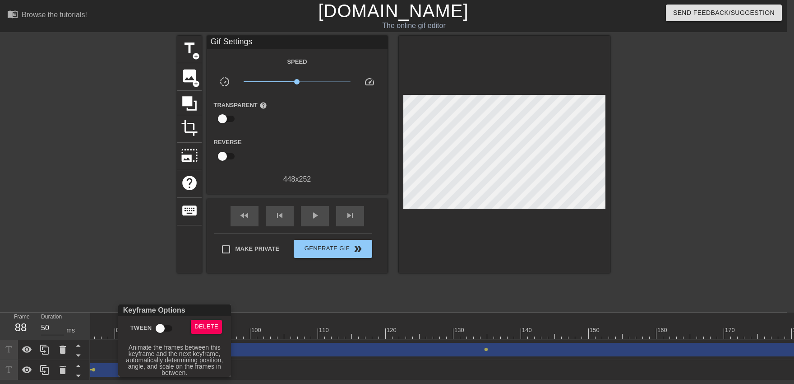
click at [160, 326] on input "Tween" at bounding box center [159, 327] width 51 height 17
checkbox input "true"
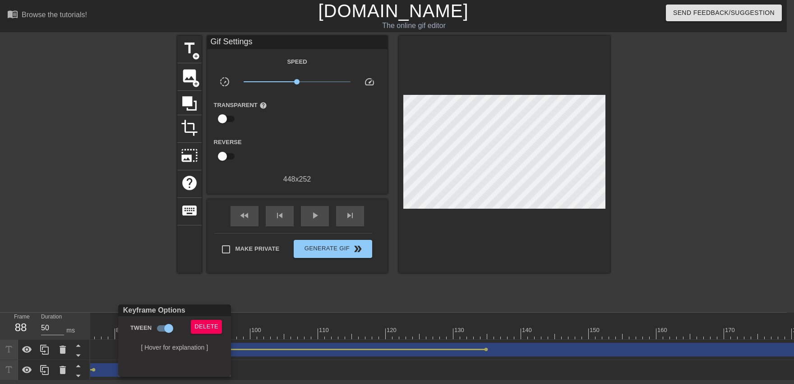
click at [287, 338] on div at bounding box center [397, 192] width 794 height 384
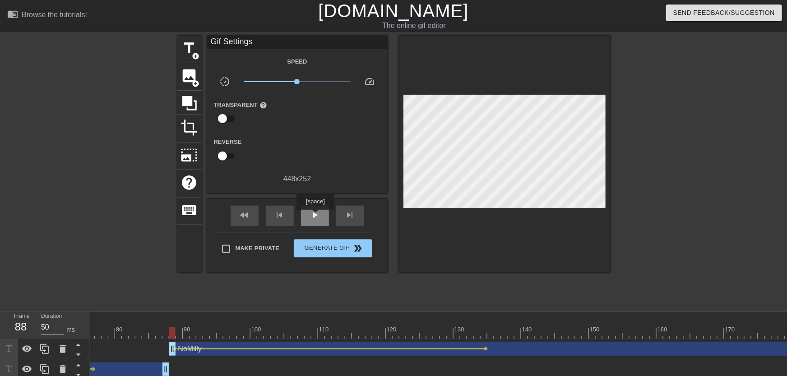
click at [315, 216] on span "play_arrow" at bounding box center [315, 215] width 11 height 11
click at [316, 218] on span "pause" at bounding box center [315, 215] width 11 height 11
drag, startPoint x: 465, startPoint y: 332, endPoint x: 529, endPoint y: 332, distance: 63.6
click at [529, 332] on div at bounding box center [588, 333] width 2017 height 11
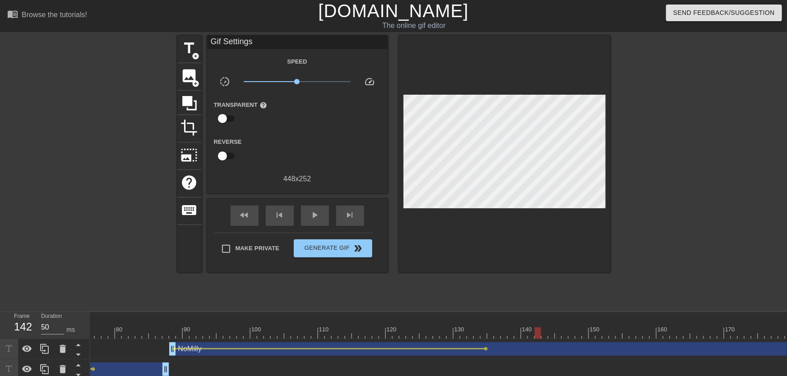
drag, startPoint x: 484, startPoint y: 332, endPoint x: 539, endPoint y: 337, distance: 54.8
click at [539, 337] on div at bounding box center [588, 333] width 2017 height 11
click at [485, 348] on span "lens" at bounding box center [486, 349] width 4 height 4
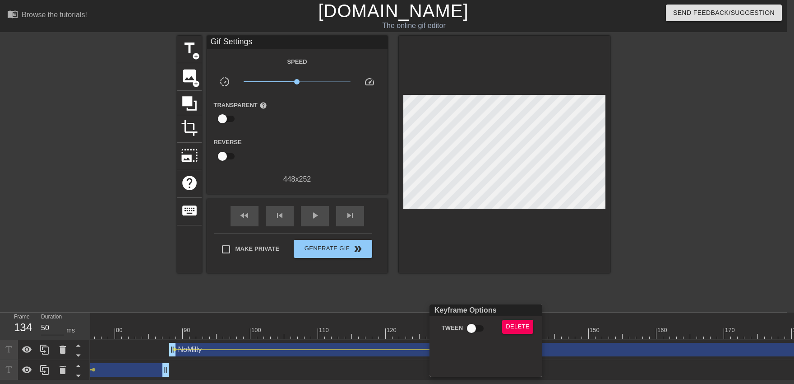
click at [481, 324] on input "Tween" at bounding box center [471, 327] width 51 height 17
checkbox input "true"
click at [460, 259] on div at bounding box center [397, 192] width 794 height 384
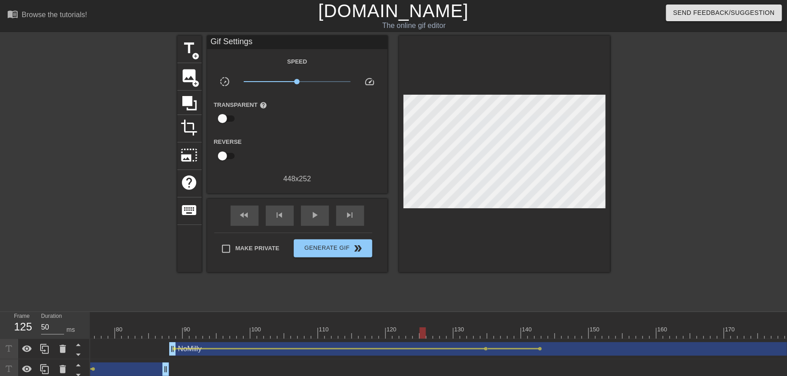
drag, startPoint x: 432, startPoint y: 324, endPoint x: 403, endPoint y: 320, distance: 29.1
click at [408, 324] on div "10 20 30 40 50 60 70 80 90 100 110 120 130 140 150 160" at bounding box center [588, 328] width 2017 height 14
click at [318, 217] on span "play_arrow" at bounding box center [315, 215] width 11 height 11
drag, startPoint x: 495, startPoint y: 333, endPoint x: 581, endPoint y: 335, distance: 86.2
click at [581, 335] on div at bounding box center [588, 333] width 2017 height 11
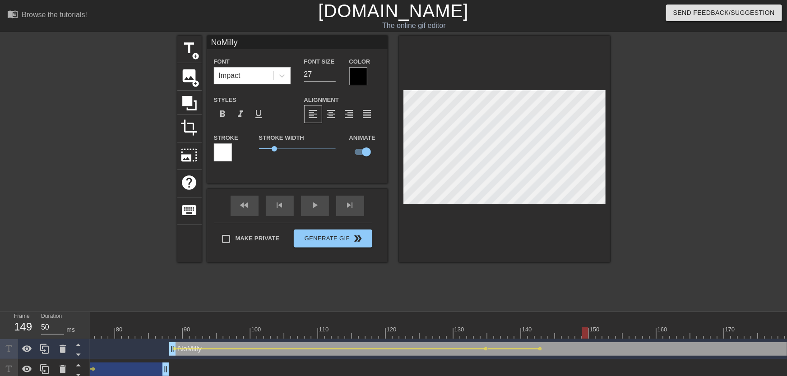
click at [586, 332] on div at bounding box center [585, 333] width 6 height 11
click at [561, 292] on div "title add_circle image add_circle crop photo_size_select_large help keyboard No…" at bounding box center [393, 171] width 433 height 271
click at [540, 350] on span "lens" at bounding box center [540, 349] width 4 height 4
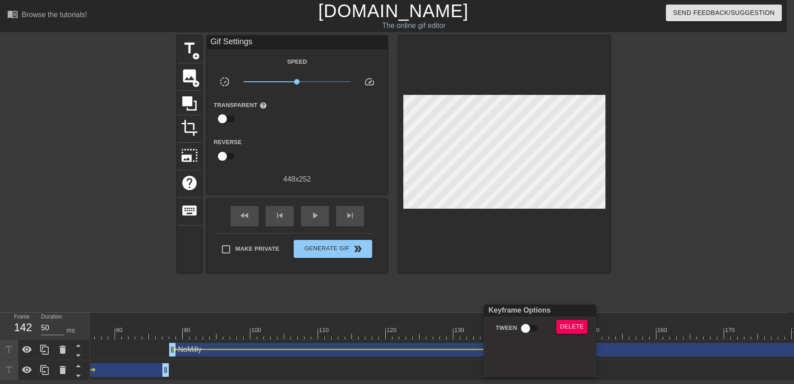
click at [519, 336] on input "Tween" at bounding box center [525, 327] width 51 height 17
checkbox input "true"
click at [449, 296] on div at bounding box center [397, 192] width 794 height 384
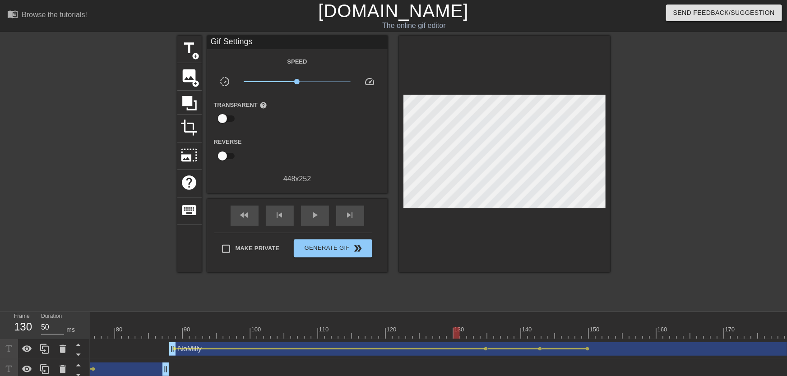
drag, startPoint x: 458, startPoint y: 328, endPoint x: 421, endPoint y: 309, distance: 41.8
click at [442, 328] on div at bounding box center [588, 333] width 2017 height 11
click at [320, 217] on span "play_arrow" at bounding box center [315, 215] width 11 height 11
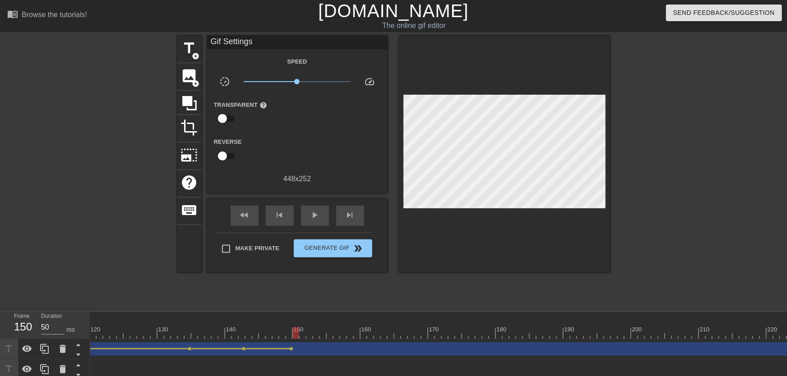
scroll to position [0, 887]
drag, startPoint x: 211, startPoint y: 335, endPoint x: 276, endPoint y: 340, distance: 65.2
click at [276, 340] on div "10 20 30 40 50 60 70 80 90 100 110 120 130 140 150 160" at bounding box center [438, 346] width 697 height 68
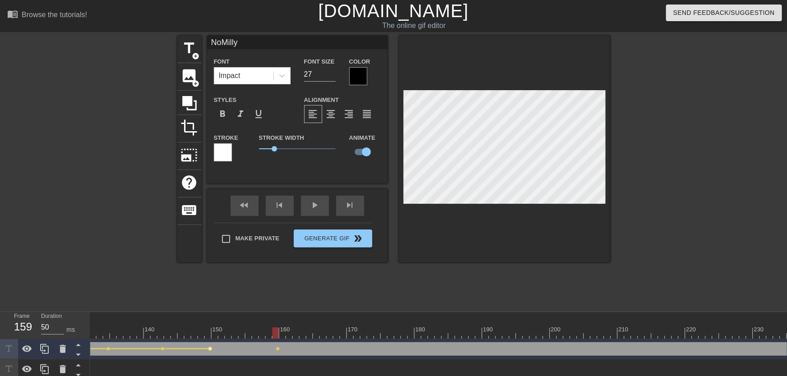
click at [212, 349] on span "lens" at bounding box center [210, 349] width 4 height 4
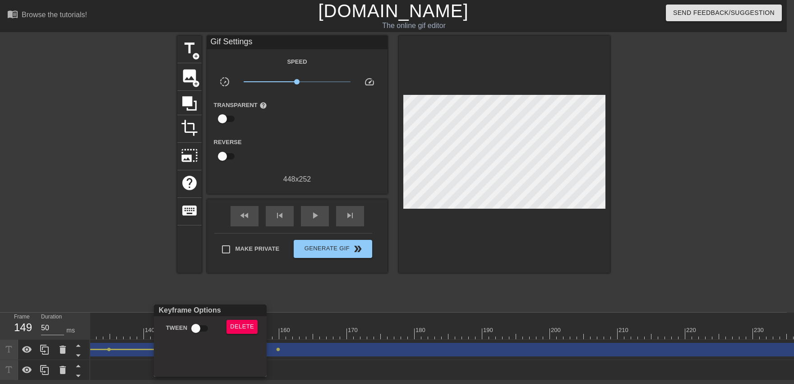
click at [192, 329] on input "Tween" at bounding box center [195, 327] width 51 height 17
checkbox input "true"
click at [289, 326] on div at bounding box center [397, 192] width 794 height 384
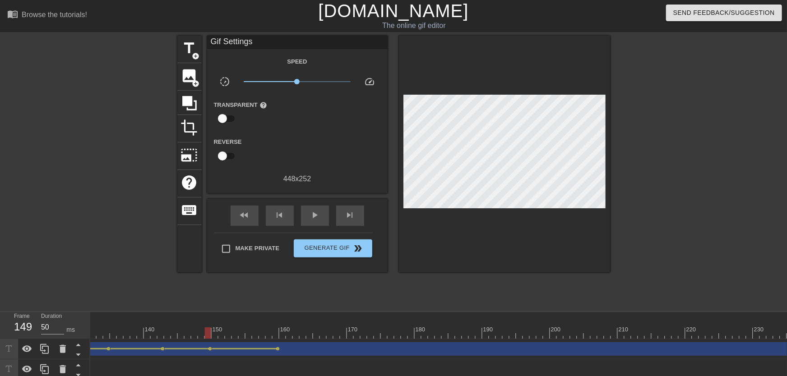
drag, startPoint x: 173, startPoint y: 333, endPoint x: 129, endPoint y: 334, distance: 44.7
drag, startPoint x: 174, startPoint y: 321, endPoint x: 137, endPoint y: 324, distance: 37.6
click at [137, 324] on div "10 20 30 40 50 60 70 80 90 100 110 120 130 140 150 160" at bounding box center [211, 328] width 2017 height 14
click at [319, 222] on div "play_arrow" at bounding box center [315, 216] width 28 height 20
drag, startPoint x: 213, startPoint y: 329, endPoint x: 275, endPoint y: 341, distance: 63.5
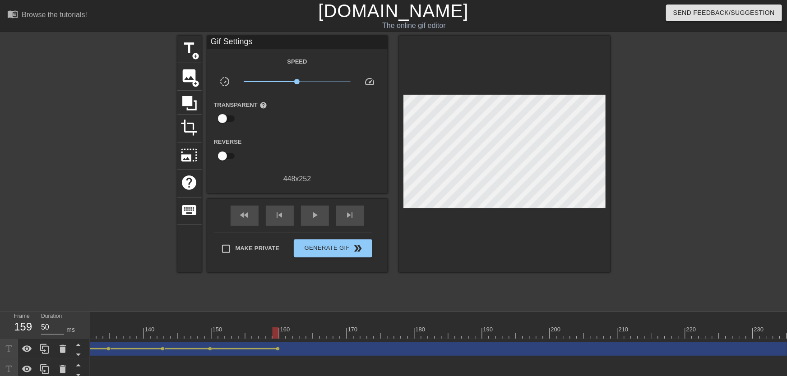
click at [274, 341] on div "10 20 30 40 50 60 70 80 90 100 110 120 130 140 150 160" at bounding box center [438, 346] width 697 height 68
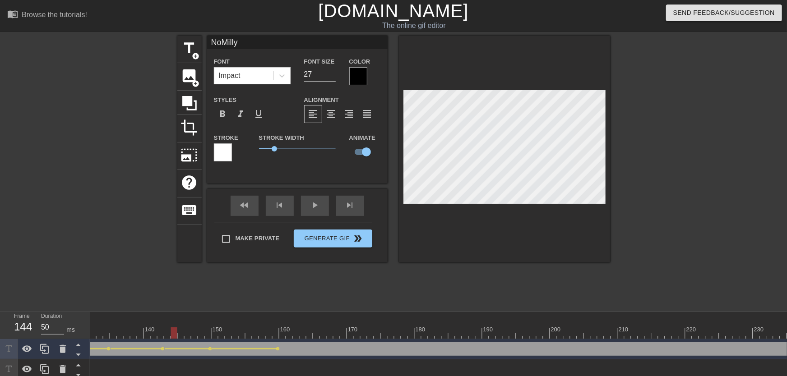
drag, startPoint x: 175, startPoint y: 332, endPoint x: 275, endPoint y: 264, distance: 121.2
click at [153, 325] on div "10 20 30 40 50 60 70 80 90 100 110 120 130 140 150 160" at bounding box center [211, 325] width 2017 height 27
click at [320, 207] on div "play_arrow" at bounding box center [315, 206] width 28 height 20
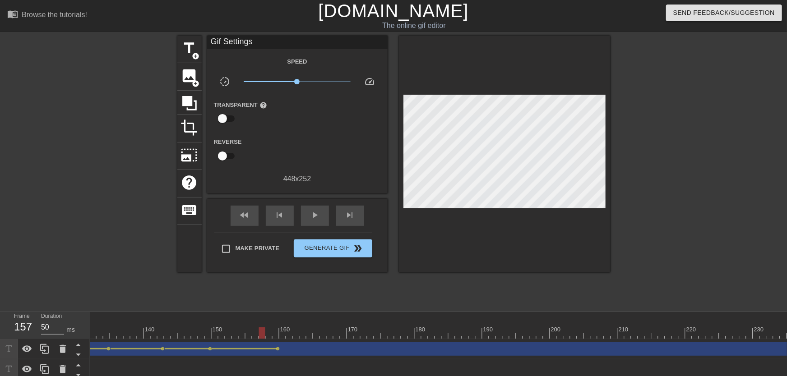
drag, startPoint x: 216, startPoint y: 326, endPoint x: 261, endPoint y: 335, distance: 46.1
click at [261, 335] on div "10 20 30 40 50 60 70 80 90 100 110 120 130 140 150 160" at bounding box center [211, 325] width 2017 height 27
click at [278, 349] on span "lens" at bounding box center [278, 349] width 4 height 4
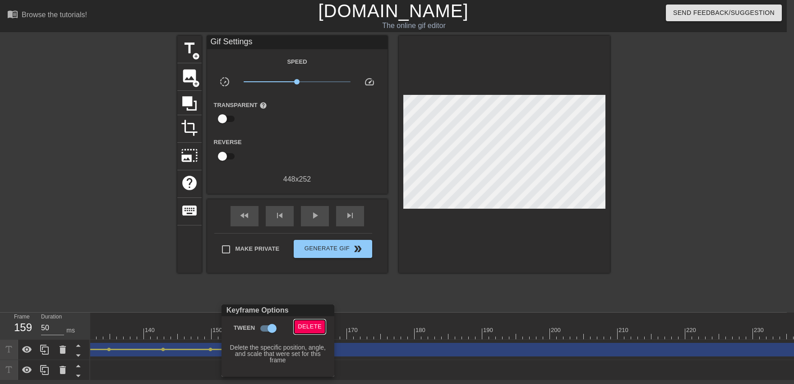
click at [308, 327] on span "Delete" at bounding box center [310, 326] width 24 height 10
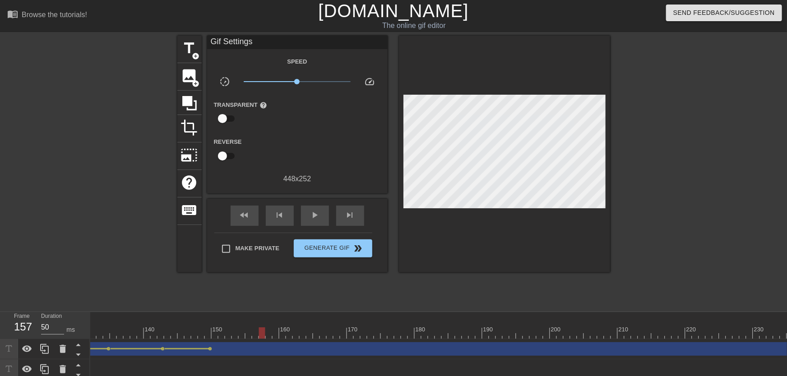
click at [259, 334] on div at bounding box center [211, 333] width 2017 height 11
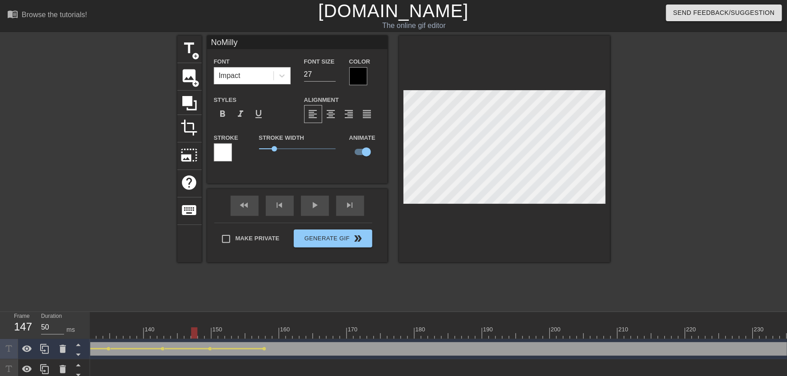
drag, startPoint x: 202, startPoint y: 327, endPoint x: 185, endPoint y: 313, distance: 22.1
click at [174, 327] on div "10 20 30 40 50 60 70 80 90 100 110 120 130 140 150 160" at bounding box center [211, 328] width 2017 height 14
click at [310, 214] on div "play_arrow" at bounding box center [315, 206] width 28 height 20
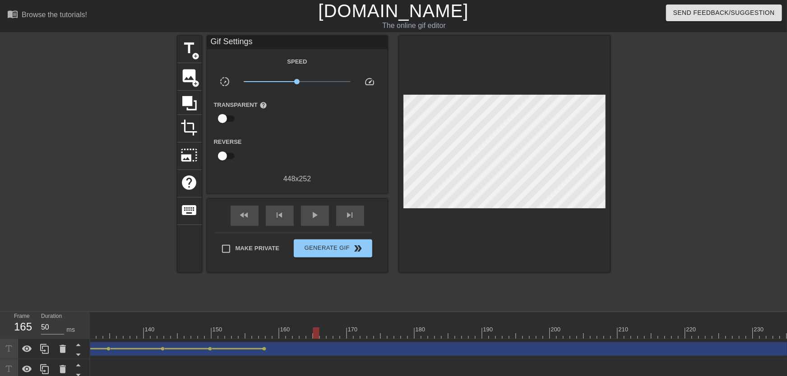
drag, startPoint x: 261, startPoint y: 335, endPoint x: 318, endPoint y: 334, distance: 56.9
click at [318, 334] on div at bounding box center [211, 333] width 2017 height 11
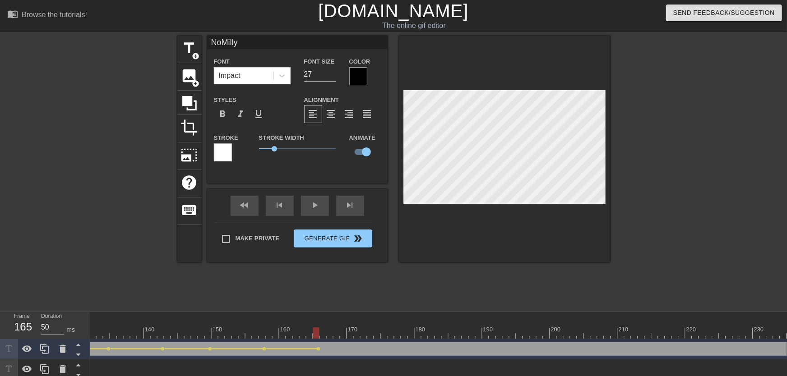
drag, startPoint x: 241, startPoint y: 329, endPoint x: 236, endPoint y: 305, distance: 23.9
click at [230, 330] on div "10 20 30 40 50 60 70 80 90 100 110 120 130 140 150 160" at bounding box center [211, 325] width 2017 height 27
click at [311, 208] on div "play_arrow" at bounding box center [315, 206] width 28 height 20
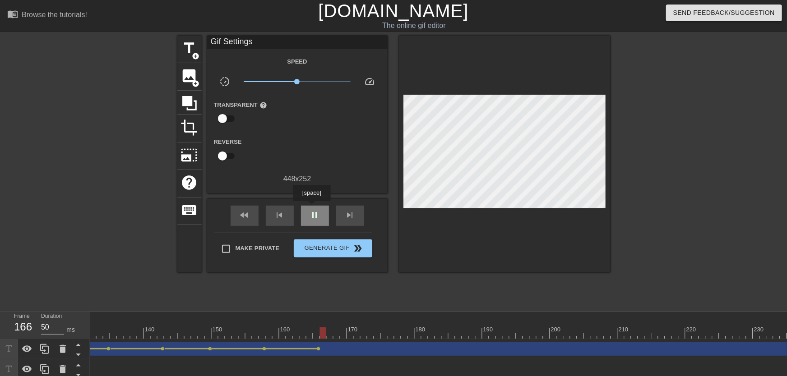
click at [311, 208] on div "pause" at bounding box center [315, 216] width 28 height 20
drag, startPoint x: 319, startPoint y: 330, endPoint x: 351, endPoint y: 330, distance: 31.6
click at [351, 330] on div at bounding box center [211, 333] width 2017 height 11
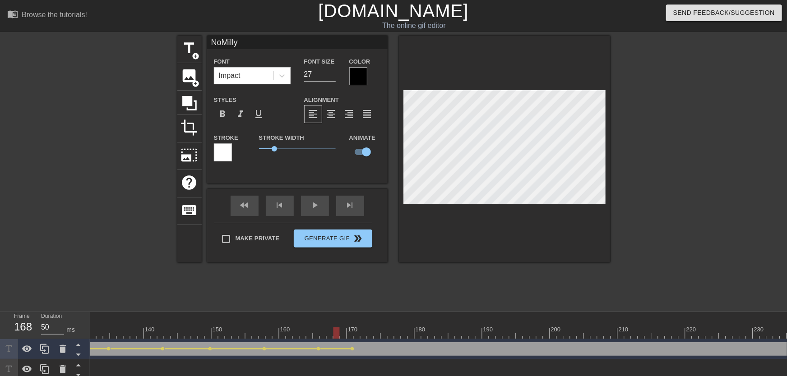
drag, startPoint x: 339, startPoint y: 324, endPoint x: 288, endPoint y: 301, distance: 56.1
click at [289, 323] on div "10 20 30 40 50 60 70 80 90 100 110 120 130 140 150 160" at bounding box center [211, 328] width 2017 height 14
click at [319, 206] on div "play_arrow" at bounding box center [315, 206] width 28 height 20
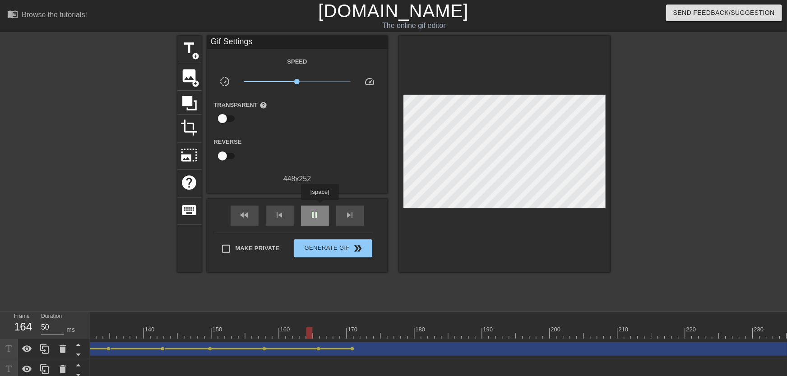
click at [320, 208] on div "pause" at bounding box center [315, 216] width 28 height 20
click at [320, 208] on div "play_arrow" at bounding box center [315, 216] width 28 height 20
drag, startPoint x: 306, startPoint y: 333, endPoint x: 351, endPoint y: 338, distance: 44.9
click at [351, 338] on div at bounding box center [211, 333] width 2017 height 11
click at [353, 348] on span "lens" at bounding box center [353, 349] width 4 height 4
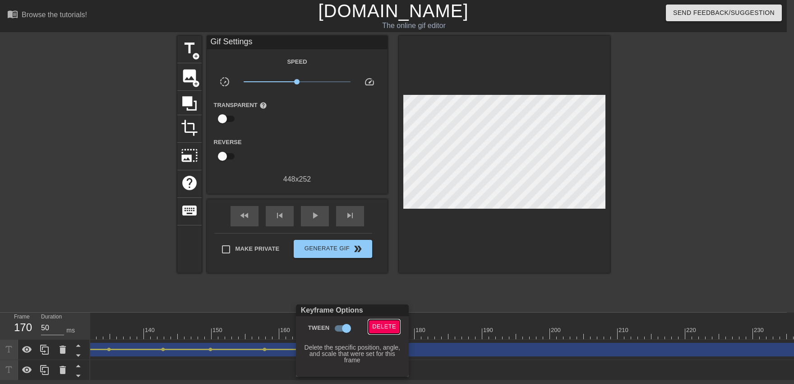
click at [380, 327] on span "Delete" at bounding box center [384, 326] width 24 height 10
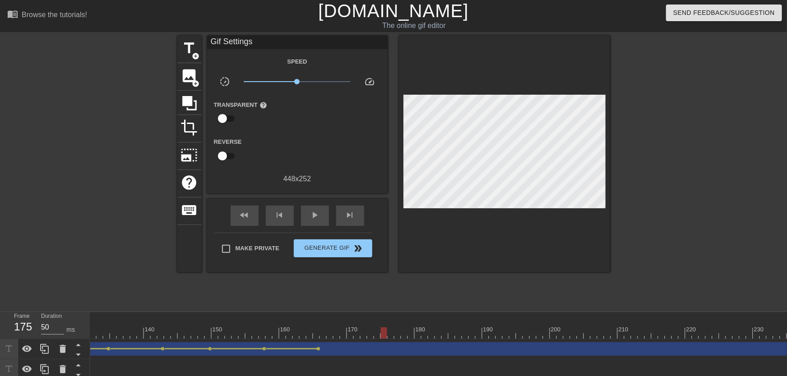
drag, startPoint x: 361, startPoint y: 329, endPoint x: 385, endPoint y: 335, distance: 25.4
click at [385, 335] on div at bounding box center [211, 333] width 2017 height 11
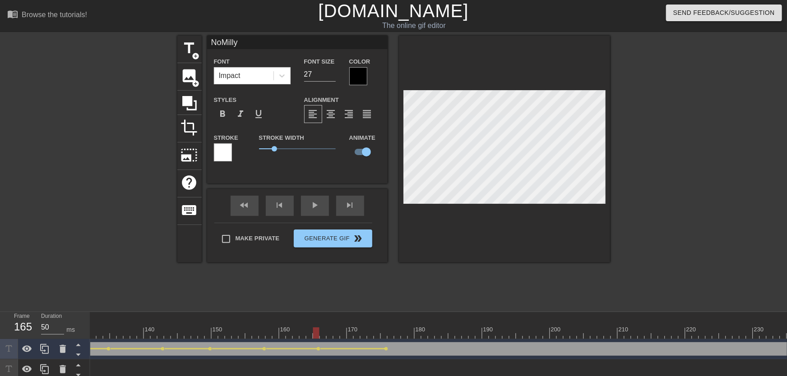
drag, startPoint x: 314, startPoint y: 332, endPoint x: 282, endPoint y: 330, distance: 32.1
click at [282, 330] on div at bounding box center [211, 333] width 2017 height 11
click at [319, 213] on div "play_arrow" at bounding box center [315, 206] width 28 height 20
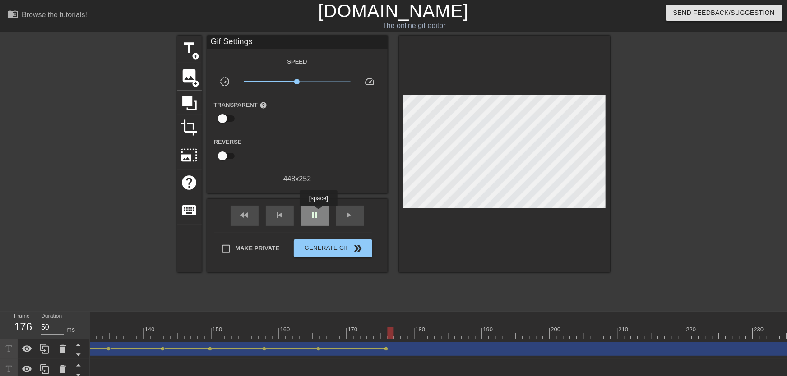
click at [318, 213] on span "pause" at bounding box center [315, 215] width 11 height 11
drag, startPoint x: 309, startPoint y: 331, endPoint x: 348, endPoint y: 340, distance: 39.7
click at [331, 337] on div at bounding box center [211, 333] width 2017 height 11
click at [387, 350] on span "lens" at bounding box center [386, 349] width 4 height 4
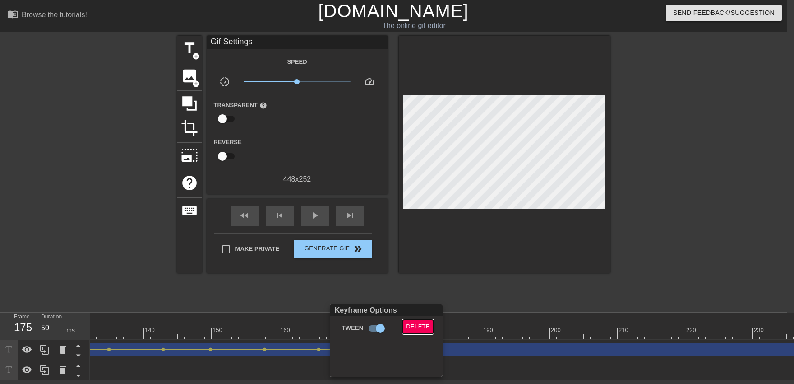
click at [407, 329] on span "Delete" at bounding box center [418, 326] width 24 height 10
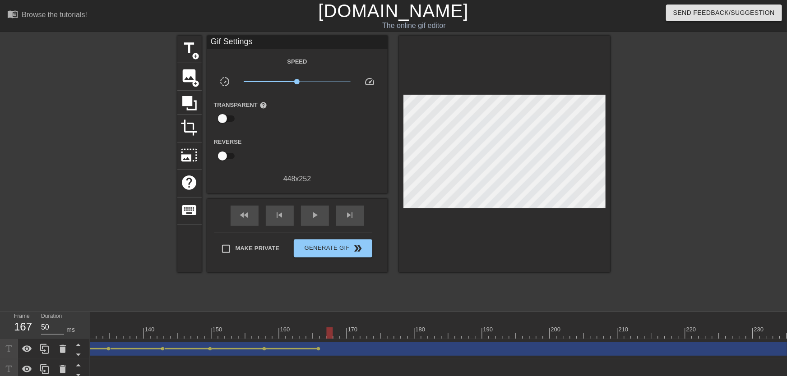
drag, startPoint x: 325, startPoint y: 332, endPoint x: 330, endPoint y: 336, distance: 6.4
click at [330, 336] on div at bounding box center [211, 333] width 2017 height 11
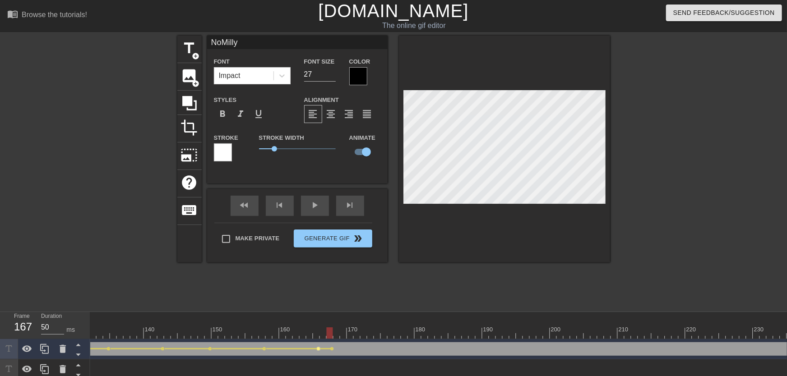
click at [318, 349] on span "lens" at bounding box center [319, 349] width 4 height 4
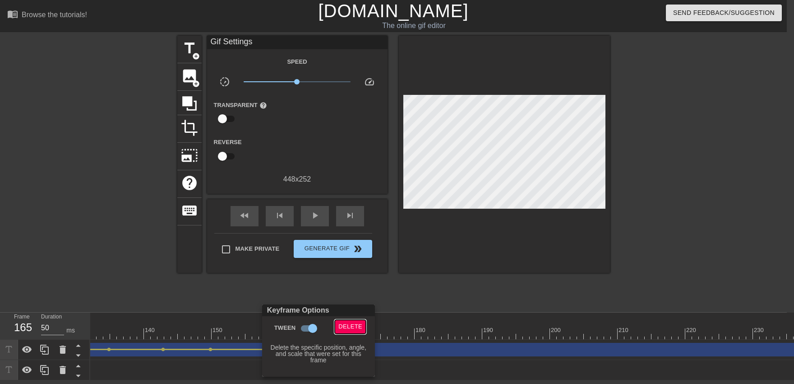
click at [341, 325] on span "Delete" at bounding box center [350, 326] width 24 height 10
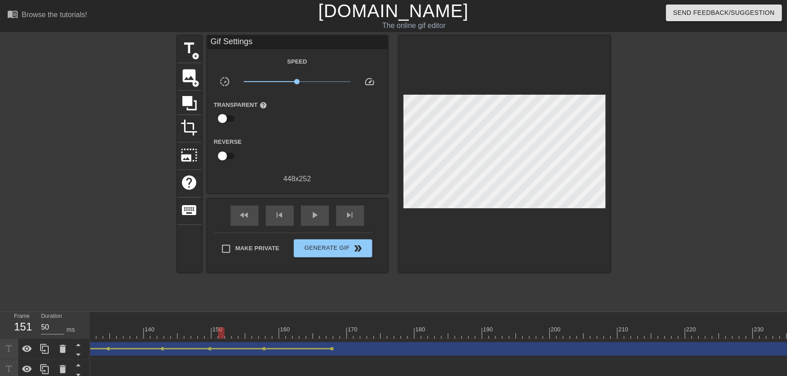
drag, startPoint x: 246, startPoint y: 335, endPoint x: 213, endPoint y: 325, distance: 35.3
click at [218, 337] on div at bounding box center [221, 333] width 6 height 11
click at [310, 223] on div "play_arrow" at bounding box center [315, 216] width 28 height 20
click at [310, 223] on div "pause" at bounding box center [315, 216] width 28 height 20
drag, startPoint x: 266, startPoint y: 331, endPoint x: 312, endPoint y: 335, distance: 46.7
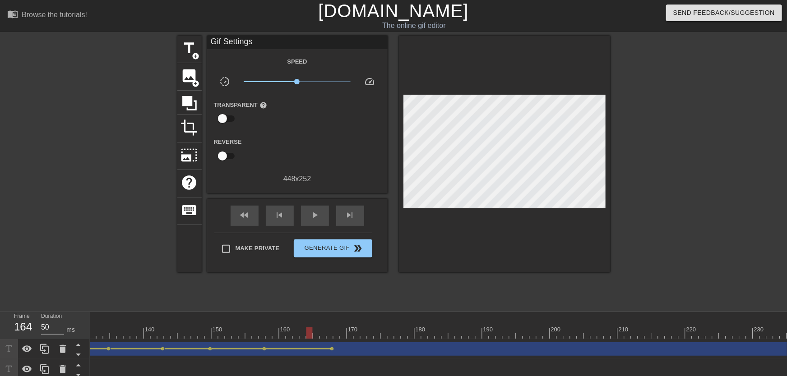
click at [312, 335] on div at bounding box center [211, 333] width 2017 height 11
click at [319, 333] on div at bounding box center [211, 333] width 2017 height 11
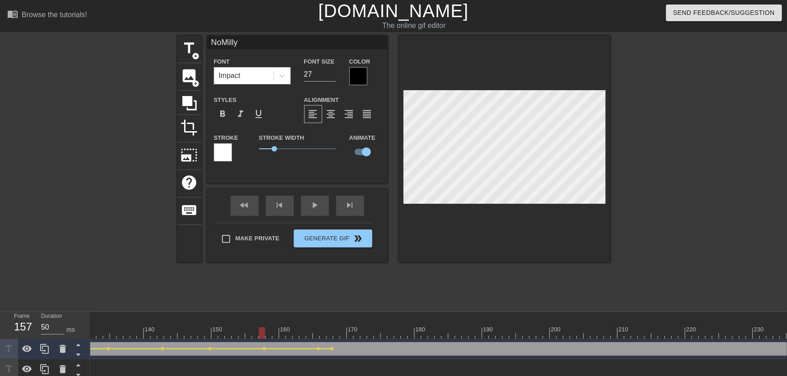
drag, startPoint x: 270, startPoint y: 328, endPoint x: 236, endPoint y: 307, distance: 39.3
click at [235, 330] on div "10 20 30 40 50 60 70 80 90 100 110 120 130 140 150 160" at bounding box center [211, 325] width 2017 height 27
click at [313, 208] on div "play_arrow" at bounding box center [315, 206] width 28 height 20
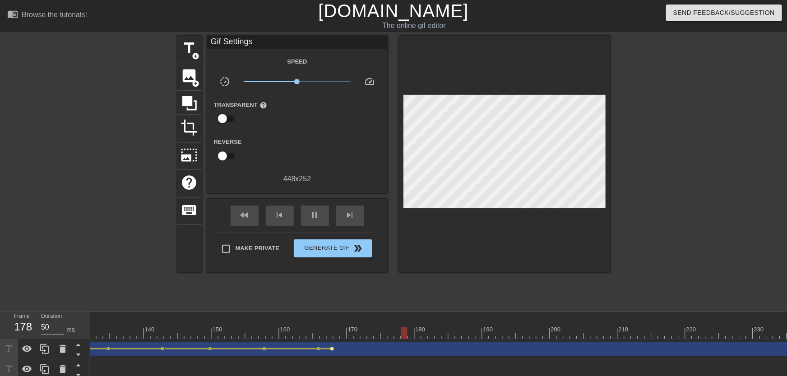
click at [331, 348] on span "lens" at bounding box center [332, 349] width 4 height 4
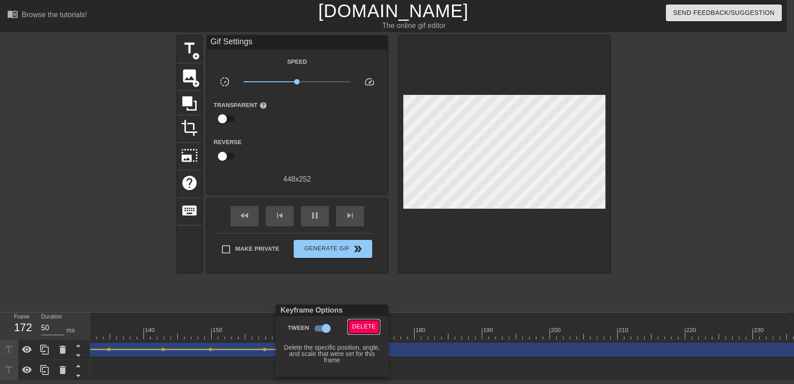
click at [353, 325] on span "Delete" at bounding box center [364, 326] width 24 height 10
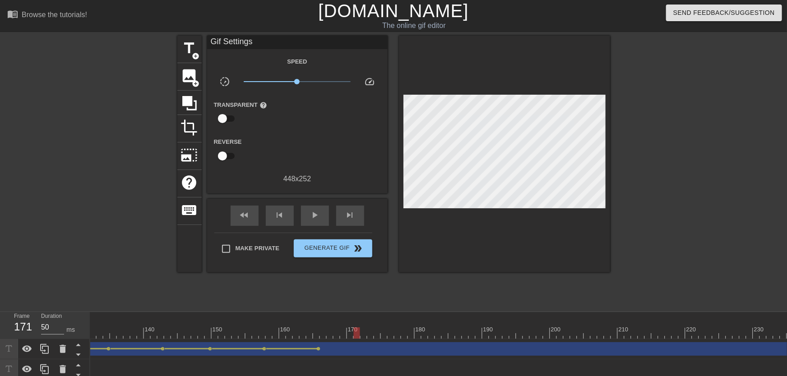
drag, startPoint x: 309, startPoint y: 330, endPoint x: 360, endPoint y: 341, distance: 52.0
click at [359, 341] on div "10 20 30 40 50 60 70 80 90 100 110 120 130 140 150 160" at bounding box center [438, 346] width 697 height 68
click at [365, 338] on div at bounding box center [211, 333] width 2017 height 11
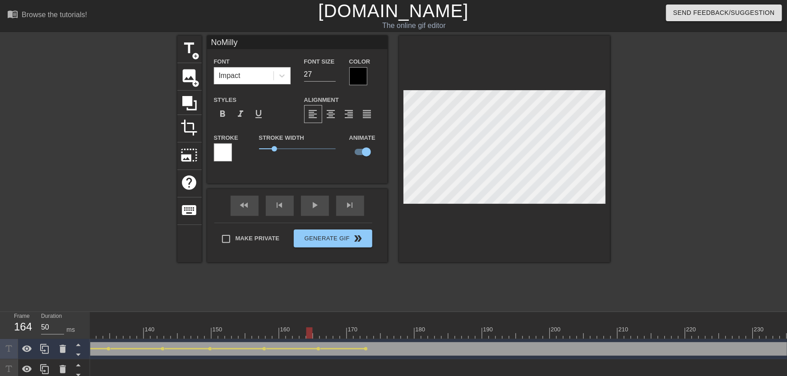
drag, startPoint x: 315, startPoint y: 329, endPoint x: 288, endPoint y: 264, distance: 69.6
click at [277, 333] on div at bounding box center [211, 333] width 2017 height 11
click at [315, 205] on div "fast_rewind skip_previous play_arrow skip_next" at bounding box center [297, 206] width 147 height 34
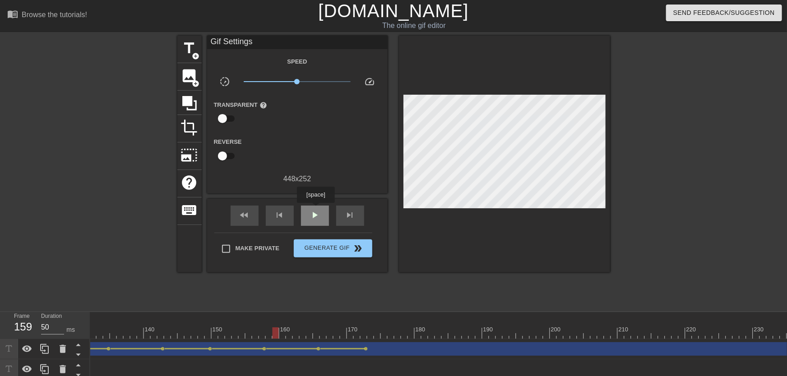
click at [315, 212] on span "play_arrow" at bounding box center [315, 215] width 11 height 11
drag, startPoint x: 347, startPoint y: 324, endPoint x: 404, endPoint y: 334, distance: 58.5
click at [404, 334] on div "10 20 30 40 50 60 70 80 90 100 110 120 130 140 150 160" at bounding box center [211, 325] width 2017 height 27
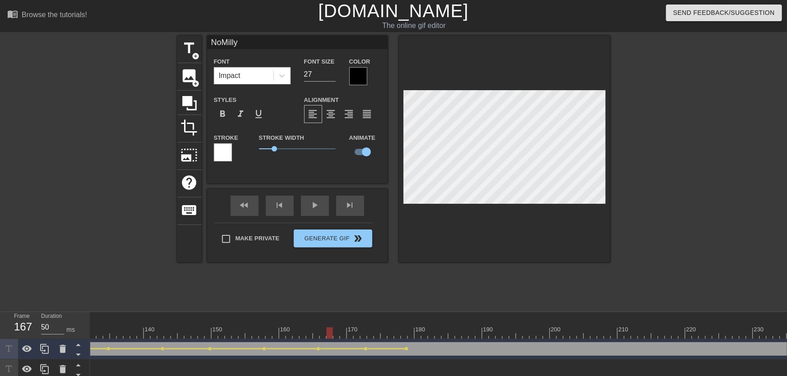
drag, startPoint x: 351, startPoint y: 327, endPoint x: 310, endPoint y: 250, distance: 87.4
click at [329, 330] on div "10 20 30 40 50 60 70 80 90 100 110 120 130 140 150 160" at bounding box center [211, 325] width 2017 height 27
click at [315, 210] on div "play_arrow" at bounding box center [315, 206] width 28 height 20
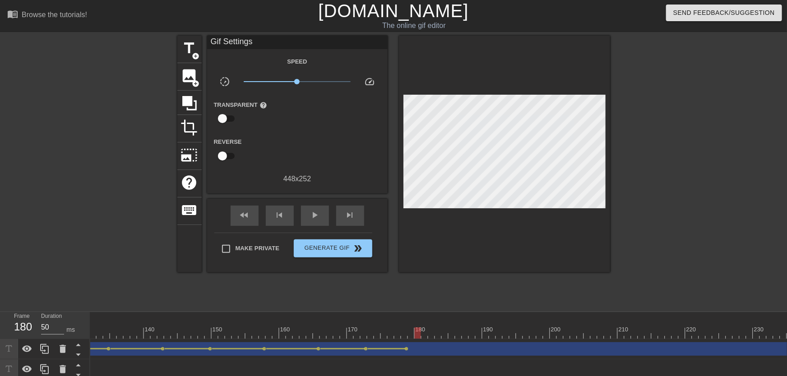
drag, startPoint x: 331, startPoint y: 332, endPoint x: 420, endPoint y: 333, distance: 88.5
click at [420, 333] on div at bounding box center [211, 333] width 2017 height 11
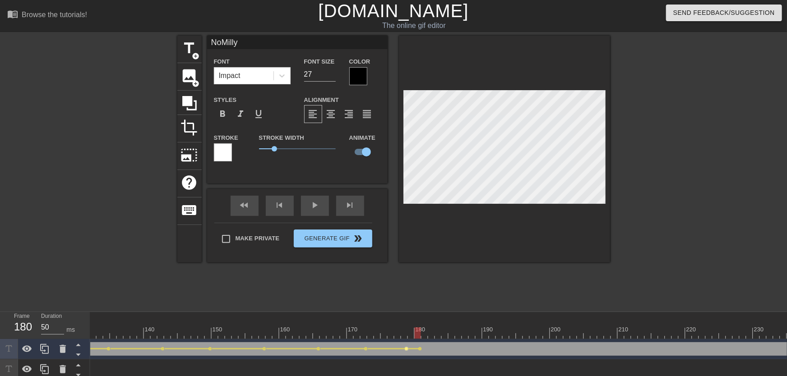
click at [406, 350] on span "lens" at bounding box center [407, 349] width 4 height 4
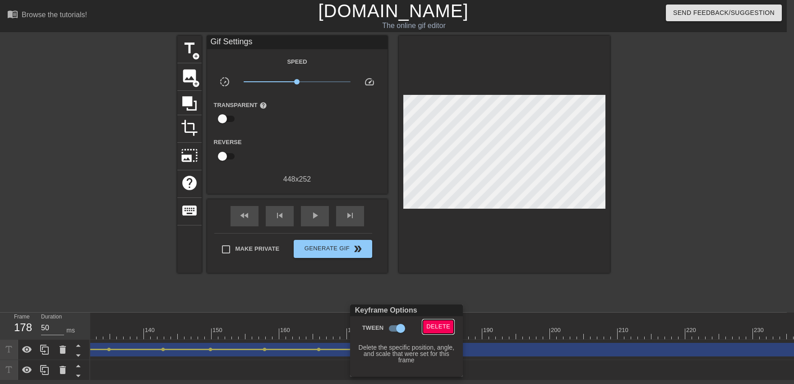
click at [435, 325] on span "Delete" at bounding box center [438, 326] width 24 height 10
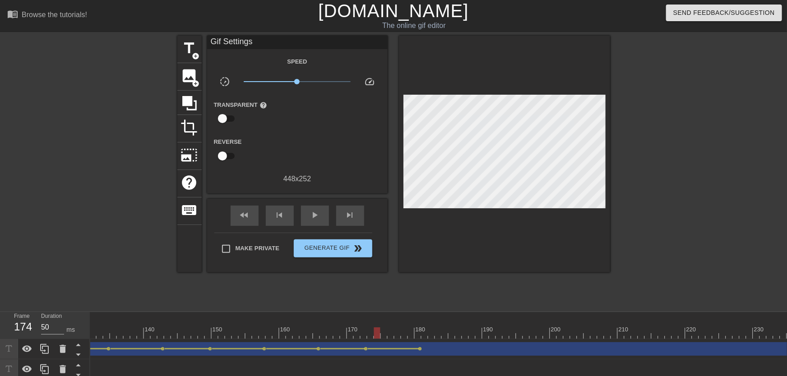
drag, startPoint x: 384, startPoint y: 329, endPoint x: 312, endPoint y: 294, distance: 80.7
click at [297, 331] on div at bounding box center [211, 333] width 2017 height 11
click at [316, 223] on div "play_arrow" at bounding box center [315, 216] width 28 height 20
drag, startPoint x: 367, startPoint y: 333, endPoint x: 420, endPoint y: 337, distance: 53.0
click at [419, 337] on div at bounding box center [211, 333] width 2017 height 11
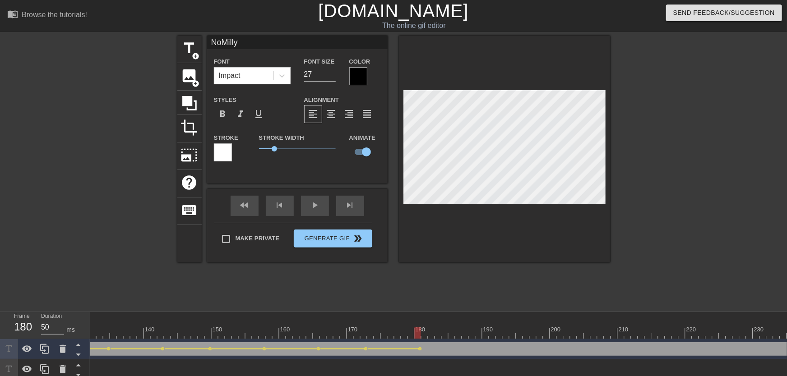
drag, startPoint x: 360, startPoint y: 324, endPoint x: 304, endPoint y: 323, distance: 56.0
click at [304, 325] on div "10 20 30 40 50 60 70 80 90 100 110 120 130 140 150 160" at bounding box center [211, 325] width 2017 height 27
click at [323, 215] on div "play_arrow" at bounding box center [315, 206] width 28 height 20
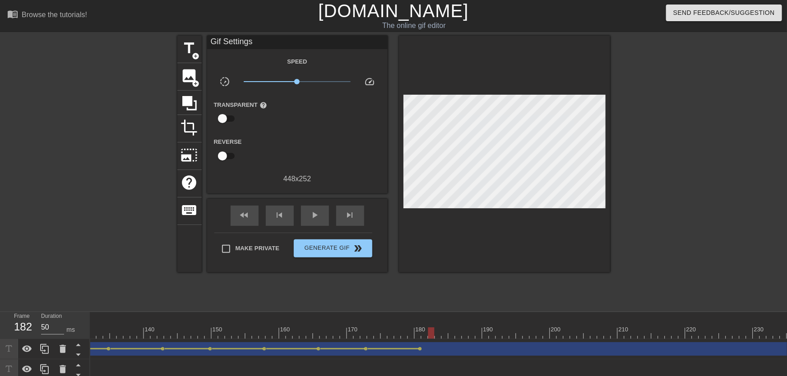
drag, startPoint x: 364, startPoint y: 331, endPoint x: 430, endPoint y: 334, distance: 66.4
click at [430, 334] on div at bounding box center [211, 333] width 2017 height 11
drag, startPoint x: 418, startPoint y: 333, endPoint x: 424, endPoint y: 334, distance: 6.4
click at [424, 334] on div at bounding box center [211, 333] width 2017 height 11
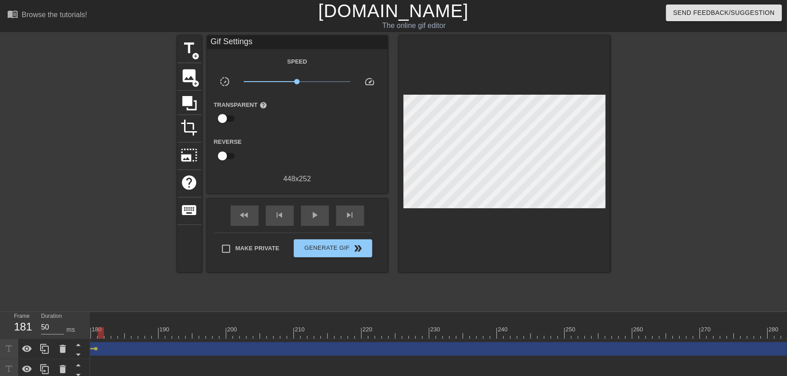
scroll to position [0, 1315]
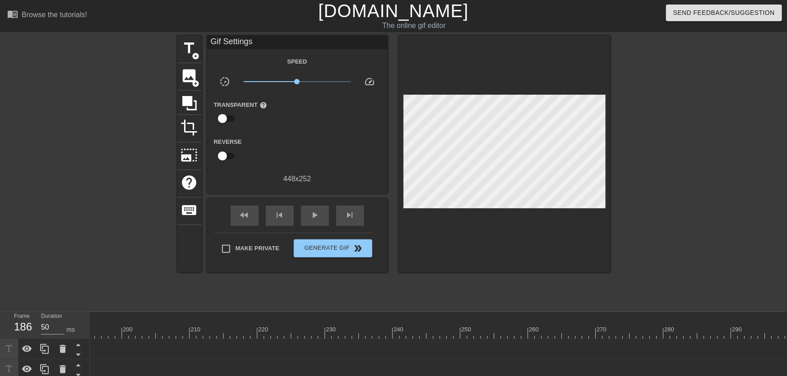
drag, startPoint x: 787, startPoint y: 345, endPoint x: 31, endPoint y: 330, distance: 755.5
click at [31, 330] on div "Frame 186 Duration 50 ms 10 20 30 40 50 60 70 80 90 100 110 120 130 140 150" at bounding box center [393, 346] width 787 height 68
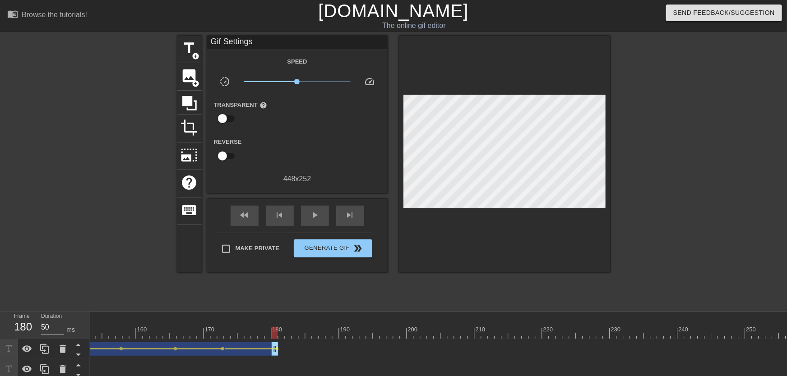
drag, startPoint x: 315, startPoint y: 351, endPoint x: 275, endPoint y: 351, distance: 39.3
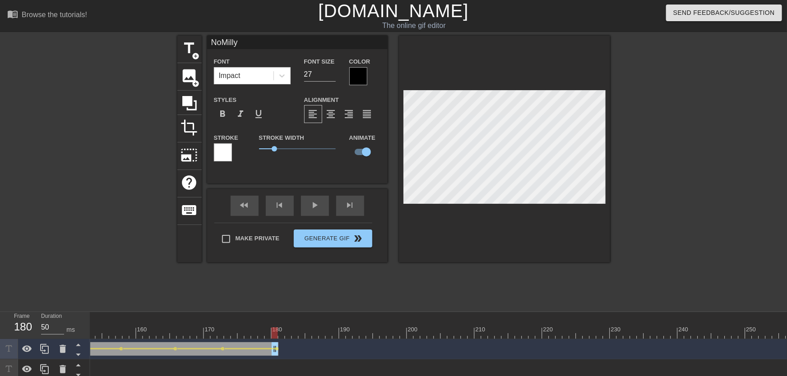
click at [278, 334] on div at bounding box center [275, 333] width 6 height 11
click at [197, 56] on span "add_circle" at bounding box center [196, 56] width 8 height 8
type input "New text 2"
type input "40"
checkbox input "false"
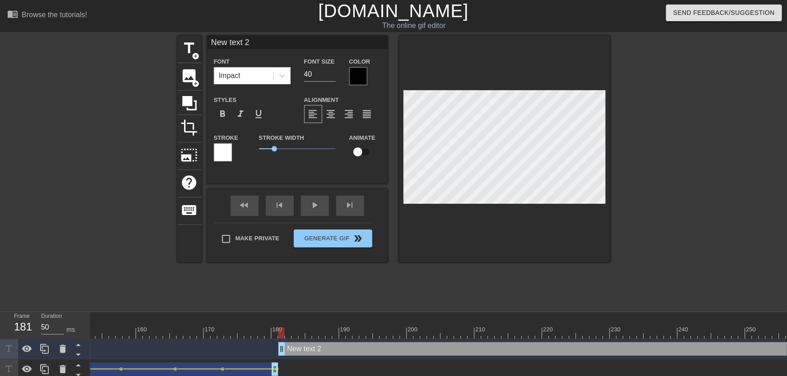
type input "New text"
type textarea "New text"
type input "New text"
type textarea "New text"
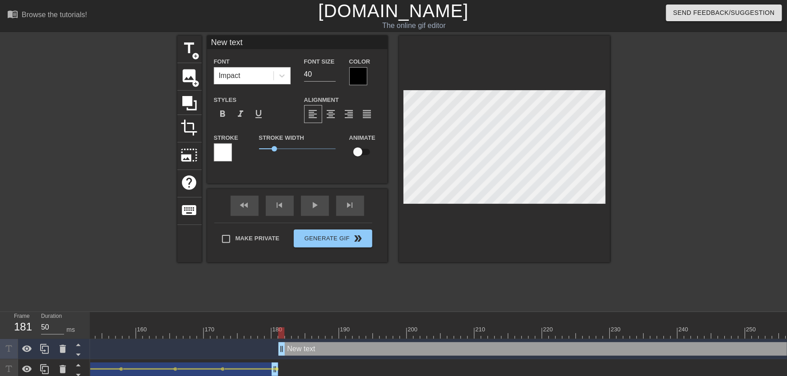
type input "New tex"
type textarea "New tex"
type input "New te"
type textarea "New te"
type input "New t"
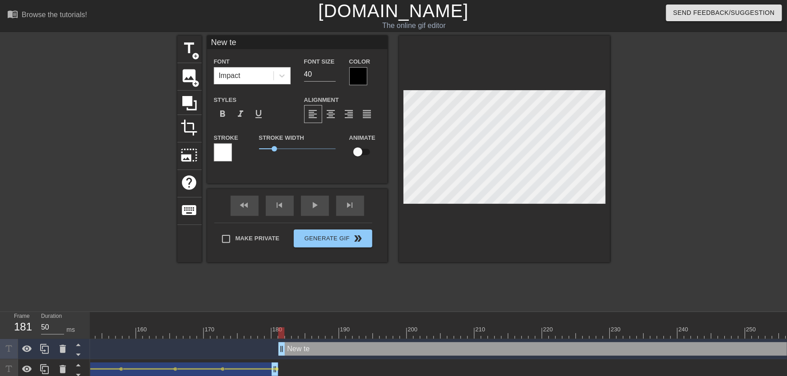
type textarea "New t"
type input "New"
type textarea "New"
type input "New"
type textarea "New"
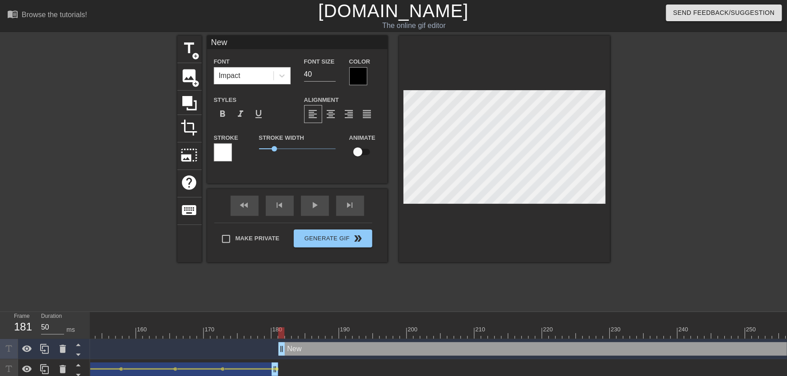
type input "Ne"
type textarea "Ne"
type input "N"
type textarea "N"
type input "No"
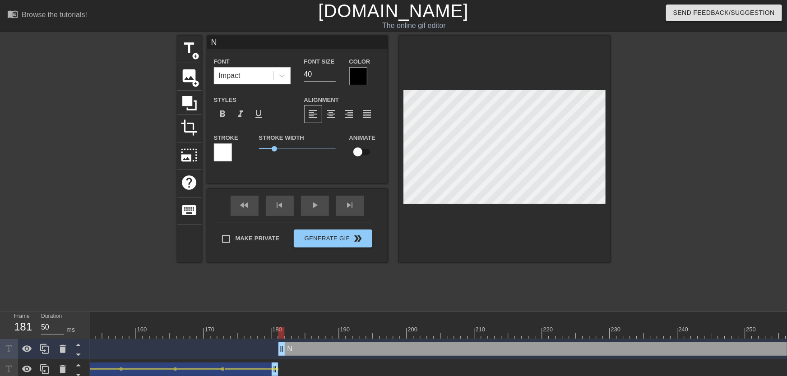
type textarea "No"
type input "NoM"
type textarea "NoM"
type input "NoMi"
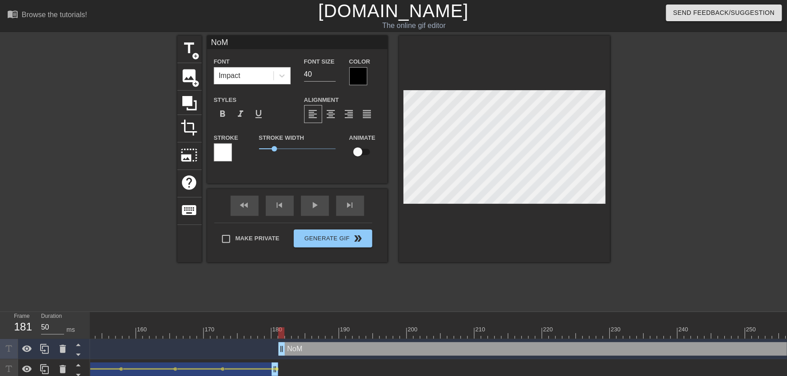
type textarea "NoMi"
type input "NoMil"
type textarea "NoMil"
type input "NoMill"
type textarea "NoMill"
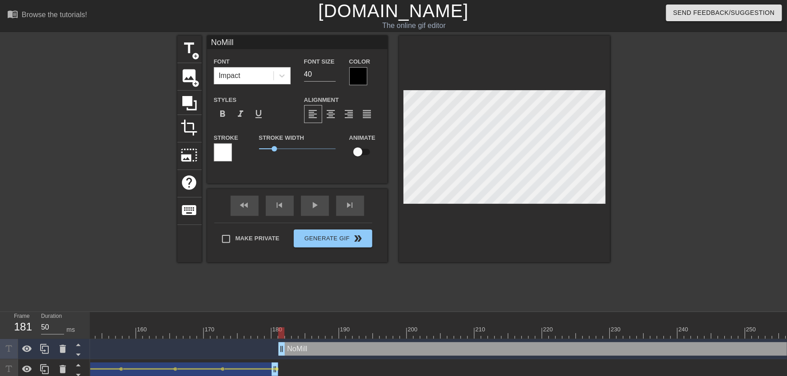
type input "NoMilly"
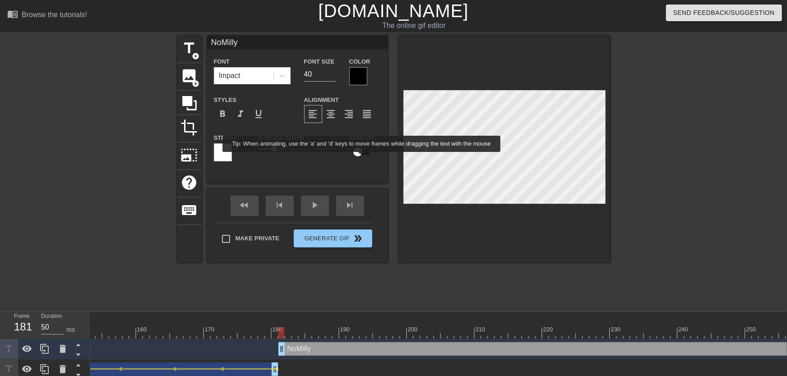
type textarea "NoMilly"
click at [362, 158] on input "checkbox" at bounding box center [357, 151] width 51 height 17
checkbox input "true"
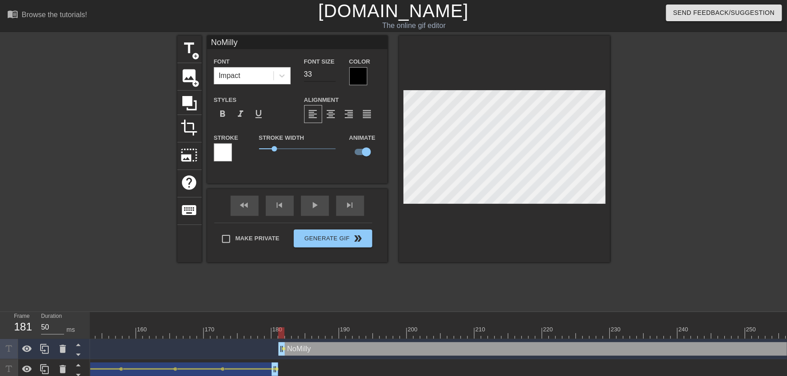
type input "33"
click at [331, 77] on input "33" at bounding box center [320, 74] width 32 height 14
click at [332, 77] on input "32" at bounding box center [320, 74] width 32 height 14
type input "31"
click at [330, 77] on input "31" at bounding box center [320, 74] width 32 height 14
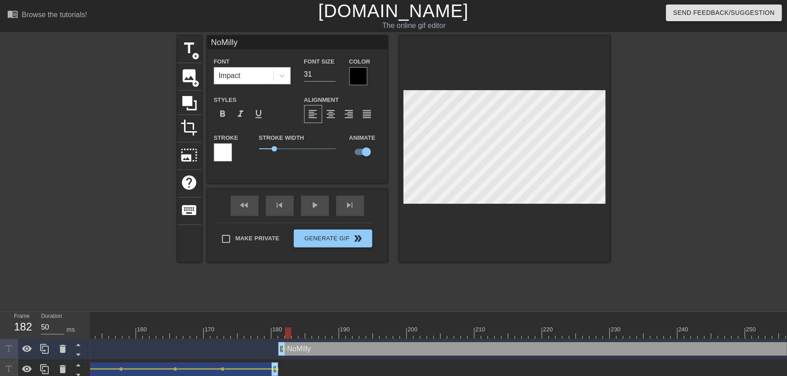
drag, startPoint x: 282, startPoint y: 333, endPoint x: 291, endPoint y: 334, distance: 8.3
click at [291, 334] on div at bounding box center [288, 333] width 6 height 11
click at [296, 334] on div at bounding box center [68, 333] width 2017 height 11
click at [284, 348] on span "lens" at bounding box center [284, 349] width 4 height 4
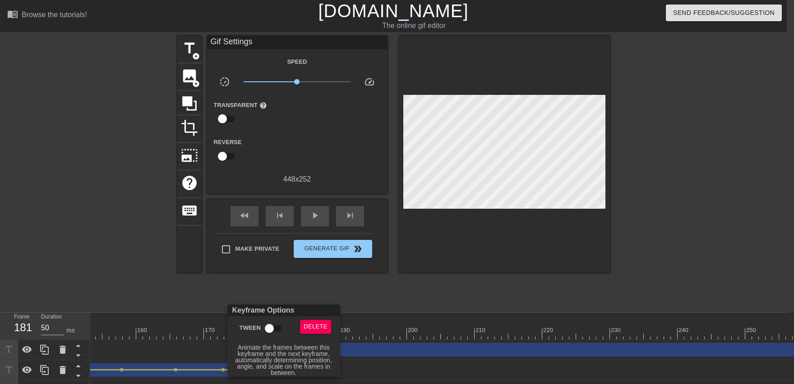
drag, startPoint x: 278, startPoint y: 333, endPoint x: 302, endPoint y: 327, distance: 25.2
click at [277, 333] on input "Tween" at bounding box center [269, 327] width 51 height 17
checkbox input "true"
click at [395, 314] on div at bounding box center [397, 192] width 794 height 384
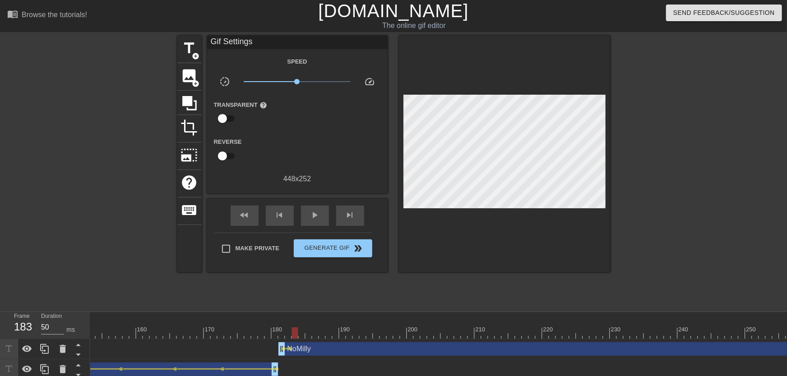
drag, startPoint x: 288, startPoint y: 336, endPoint x: 294, endPoint y: 336, distance: 5.4
click at [294, 336] on div at bounding box center [68, 333] width 2017 height 11
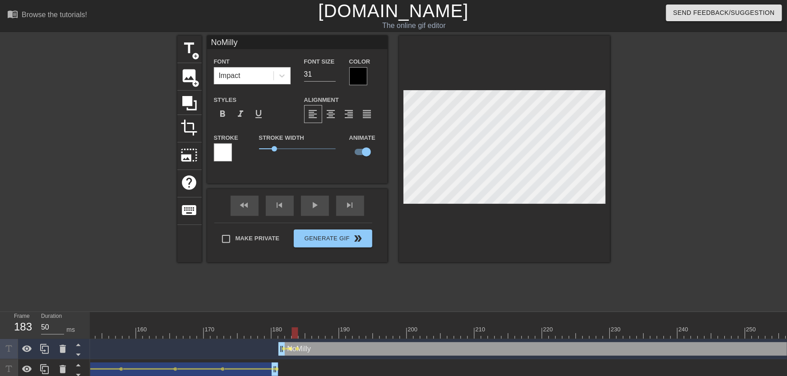
click at [290, 348] on span "lens" at bounding box center [291, 349] width 4 height 4
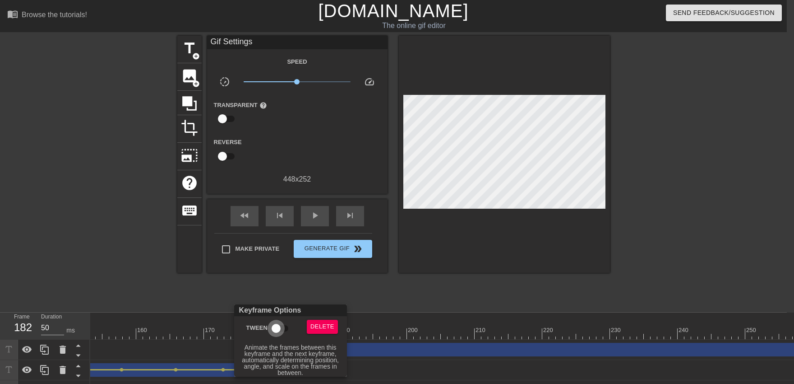
click at [290, 330] on input "Tween" at bounding box center [275, 327] width 51 height 17
checkbox input "true"
click at [287, 296] on div at bounding box center [397, 192] width 794 height 384
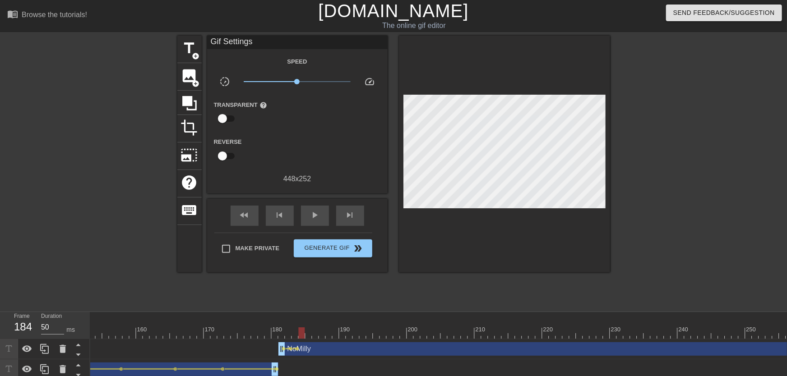
drag, startPoint x: 284, startPoint y: 336, endPoint x: 303, endPoint y: 336, distance: 19.4
click at [303, 336] on div at bounding box center [68, 333] width 2017 height 11
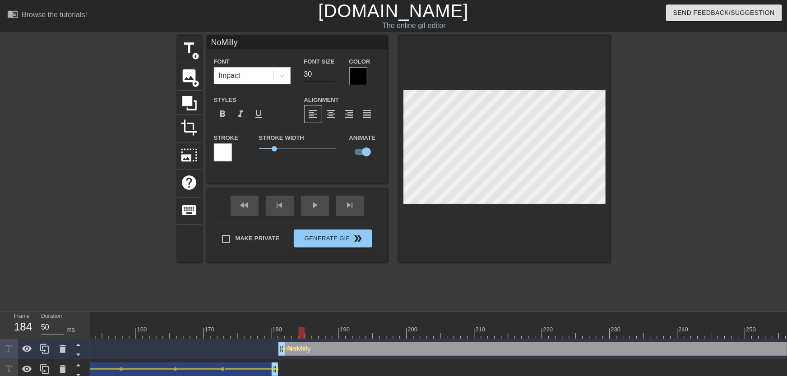
type input "30"
click at [330, 77] on input "30" at bounding box center [320, 74] width 32 height 14
click at [296, 349] on span "lens" at bounding box center [298, 349] width 4 height 4
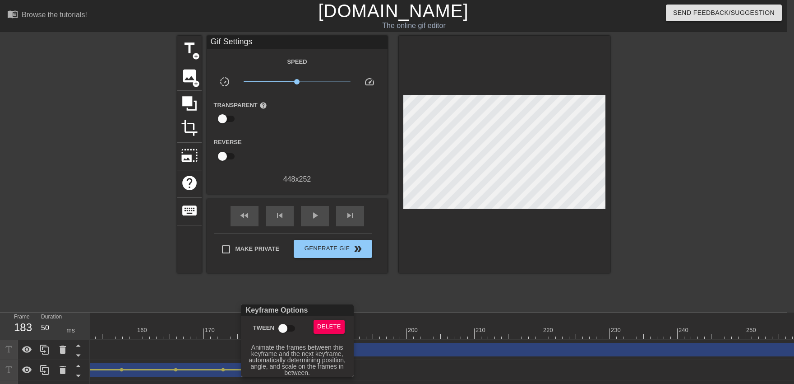
click at [287, 326] on input "Tween" at bounding box center [282, 327] width 51 height 17
checkbox input "true"
drag, startPoint x: 280, startPoint y: 292, endPoint x: 282, endPoint y: 300, distance: 7.8
click at [280, 291] on div at bounding box center [397, 192] width 794 height 384
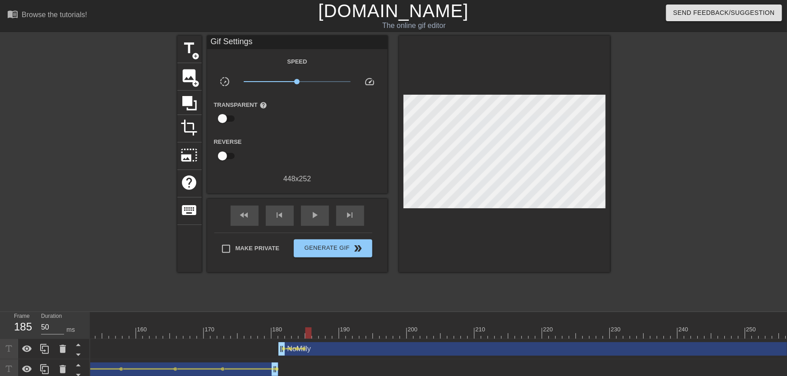
drag, startPoint x: 296, startPoint y: 332, endPoint x: 305, endPoint y: 333, distance: 10.0
click at [305, 333] on div at bounding box center [68, 333] width 2017 height 11
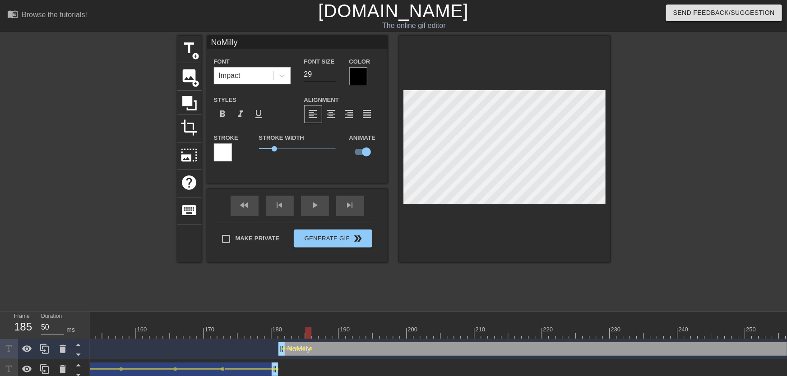
type input "29"
click at [329, 76] on input "29" at bounding box center [320, 74] width 32 height 14
click at [305, 348] on span "lens" at bounding box center [304, 349] width 4 height 4
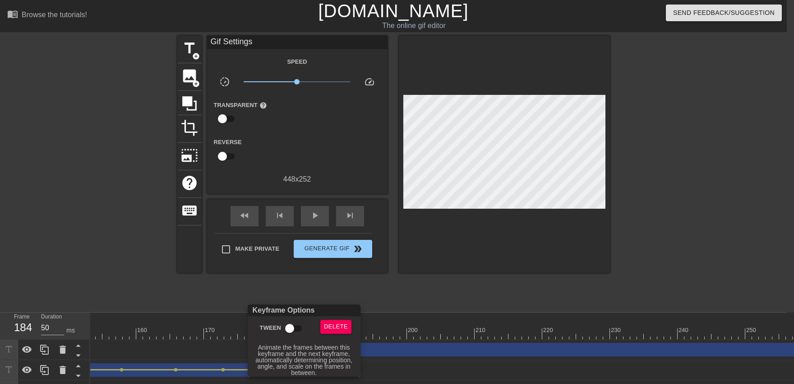
click at [292, 323] on input "Tween" at bounding box center [289, 327] width 51 height 17
checkbox input "true"
click at [294, 291] on div at bounding box center [397, 192] width 794 height 384
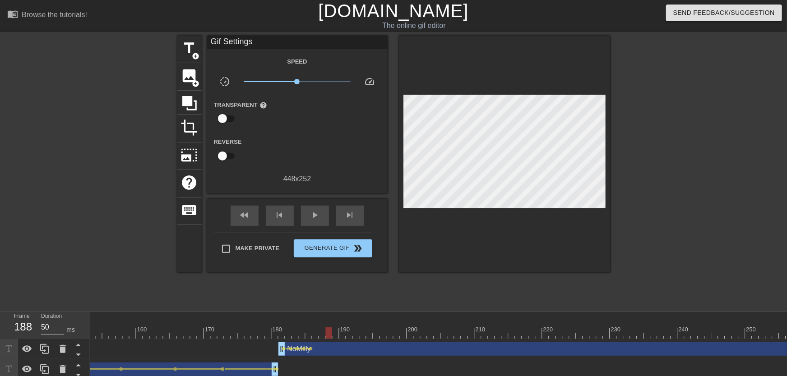
drag, startPoint x: 281, startPoint y: 334, endPoint x: 332, endPoint y: 339, distance: 51.7
click at [332, 339] on div "10 20 30 40 50 60 70 80 90 100 110 120 130 140 150 160" at bounding box center [68, 325] width 2017 height 27
click at [309, 348] on span "lens" at bounding box center [311, 349] width 4 height 4
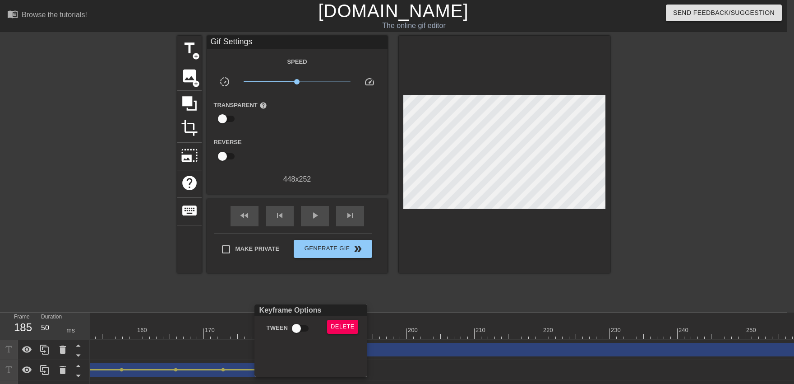
click at [303, 325] on input "Tween" at bounding box center [296, 327] width 51 height 17
checkbox input "true"
click at [307, 285] on div at bounding box center [397, 192] width 794 height 384
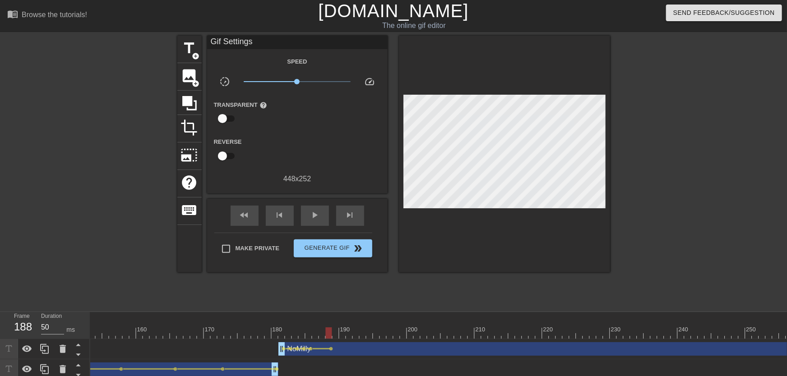
drag, startPoint x: 310, startPoint y: 333, endPoint x: 326, endPoint y: 339, distance: 18.0
click at [326, 339] on div "10 20 30 40 50 60 70 80 90 100 110 120 130 140 150 160" at bounding box center [68, 325] width 2017 height 27
drag, startPoint x: 319, startPoint y: 336, endPoint x: 329, endPoint y: 338, distance: 10.0
click at [329, 338] on div at bounding box center [68, 333] width 2017 height 11
drag, startPoint x: 329, startPoint y: 338, endPoint x: 366, endPoint y: 339, distance: 37.9
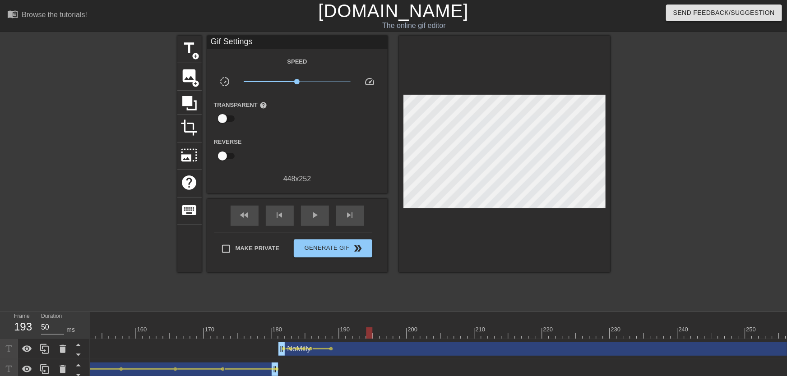
click at [366, 339] on div at bounding box center [369, 333] width 6 height 11
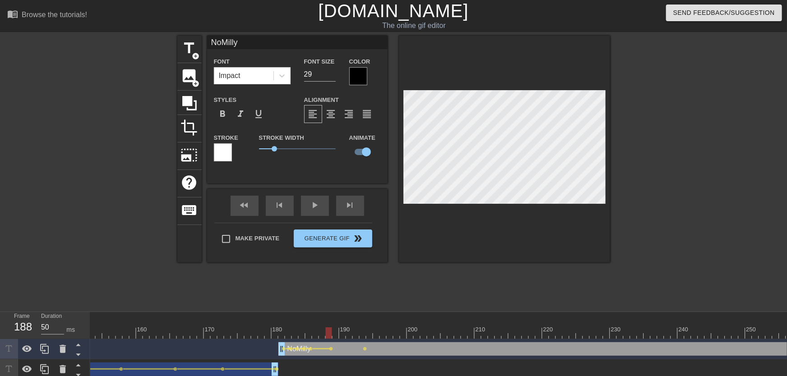
drag, startPoint x: 335, startPoint y: 325, endPoint x: 306, endPoint y: 339, distance: 31.9
click at [306, 339] on div "10 20 30 40 50 60 70 80 90 100 110 120 130 140 150 160" at bounding box center [68, 325] width 2017 height 27
click at [333, 350] on span "lens" at bounding box center [331, 349] width 4 height 4
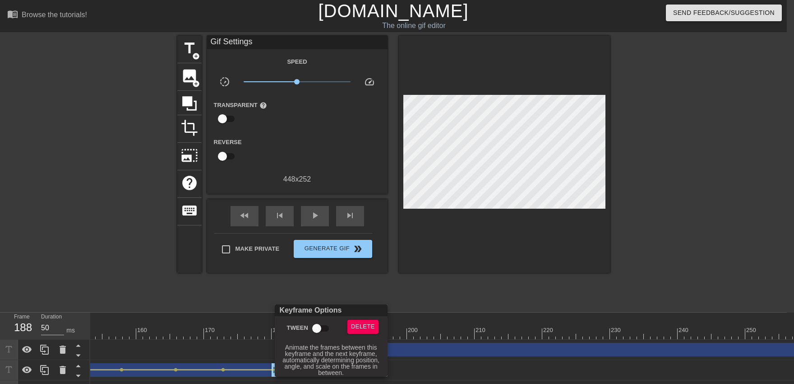
click at [327, 330] on input "Tween" at bounding box center [316, 327] width 51 height 17
checkbox input "true"
click at [309, 287] on div at bounding box center [397, 192] width 794 height 384
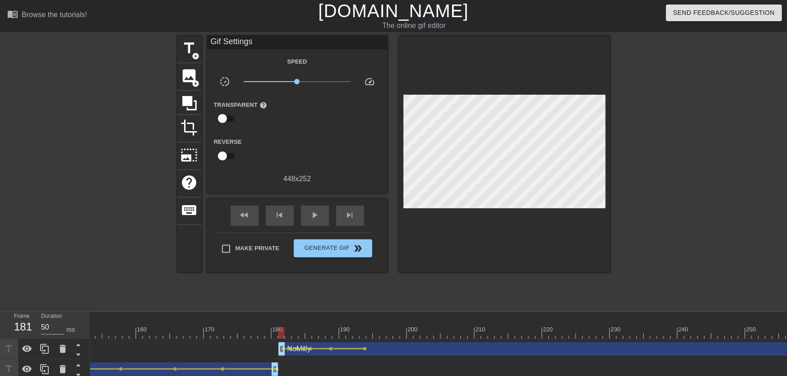
drag, startPoint x: 284, startPoint y: 334, endPoint x: 305, endPoint y: 228, distance: 108.6
click at [248, 334] on div at bounding box center [68, 333] width 2017 height 11
click at [316, 215] on span "play_arrow" at bounding box center [315, 215] width 11 height 11
drag, startPoint x: 269, startPoint y: 325, endPoint x: 266, endPoint y: 305, distance: 20.2
click at [248, 333] on div "10 20 30 40 50 60 70 80 90 100 110 120 130 140 150 160" at bounding box center [68, 325] width 2017 height 27
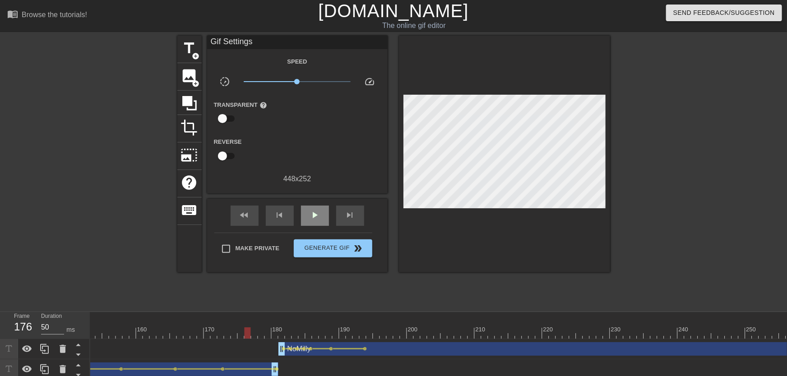
click at [315, 216] on span "play_arrow" at bounding box center [315, 215] width 11 height 11
drag, startPoint x: 319, startPoint y: 331, endPoint x: 366, endPoint y: 334, distance: 47.0
click at [366, 334] on div at bounding box center [68, 333] width 2017 height 11
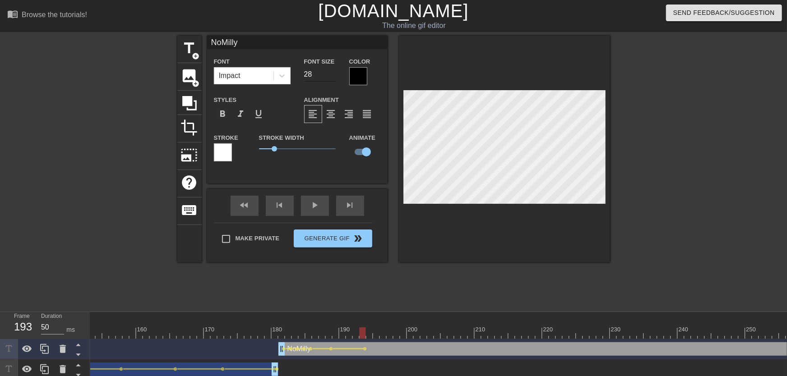
type input "28"
click at [330, 77] on input "28" at bounding box center [320, 74] width 32 height 14
click at [279, 330] on div "10 20 30 40 50 60 70 80 90 100 110 120 130 140 150 160" at bounding box center [68, 325] width 2017 height 27
click at [317, 206] on div "play_arrow" at bounding box center [315, 206] width 28 height 20
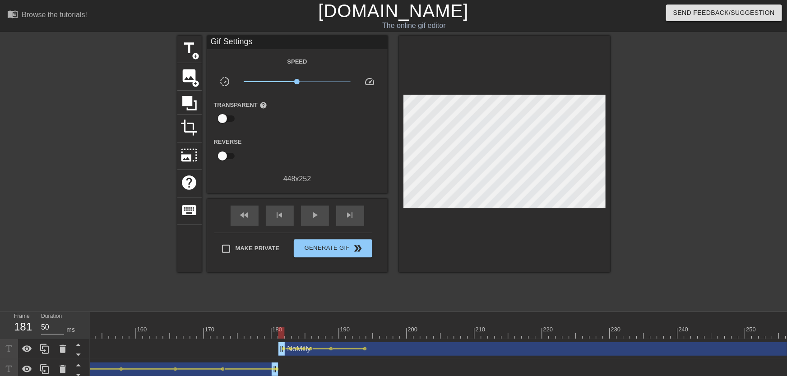
click at [280, 333] on div at bounding box center [68, 333] width 2017 height 11
click at [315, 222] on div "play_arrow" at bounding box center [315, 216] width 28 height 20
click at [316, 218] on span "pause" at bounding box center [315, 215] width 11 height 11
drag, startPoint x: 358, startPoint y: 333, endPoint x: 429, endPoint y: 308, distance: 75.1
click at [421, 335] on div at bounding box center [68, 333] width 2017 height 11
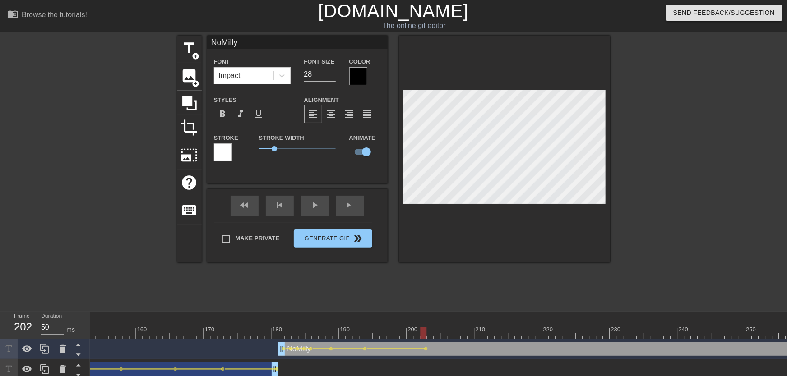
drag, startPoint x: 356, startPoint y: 330, endPoint x: 317, endPoint y: 330, distance: 38.8
click at [317, 333] on div at bounding box center [68, 333] width 2017 height 11
click at [317, 215] on div "play_arrow" at bounding box center [315, 206] width 28 height 20
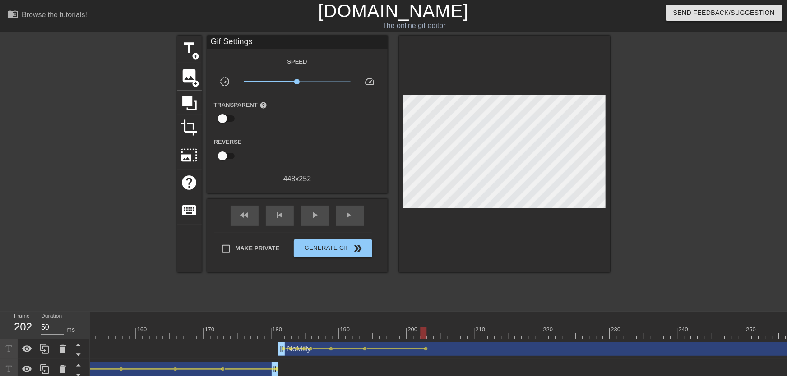
drag, startPoint x: 354, startPoint y: 334, endPoint x: 422, endPoint y: 342, distance: 68.5
click at [422, 342] on div "10 20 30 40 50 60 70 80 90 100 110 120 130 140 150 160" at bounding box center [438, 356] width 697 height 88
drag, startPoint x: 347, startPoint y: 328, endPoint x: 373, endPoint y: 343, distance: 29.5
click at [373, 343] on div "10 20 30 40 50 60 70 80 90 100 110 120 130 140 150 160" at bounding box center [438, 356] width 697 height 88
drag, startPoint x: 361, startPoint y: 335, endPoint x: 520, endPoint y: 338, distance: 158.9
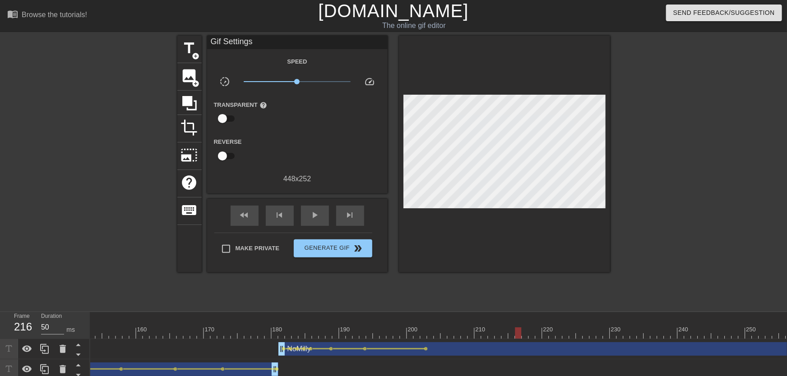
click at [520, 338] on div at bounding box center [68, 333] width 2017 height 11
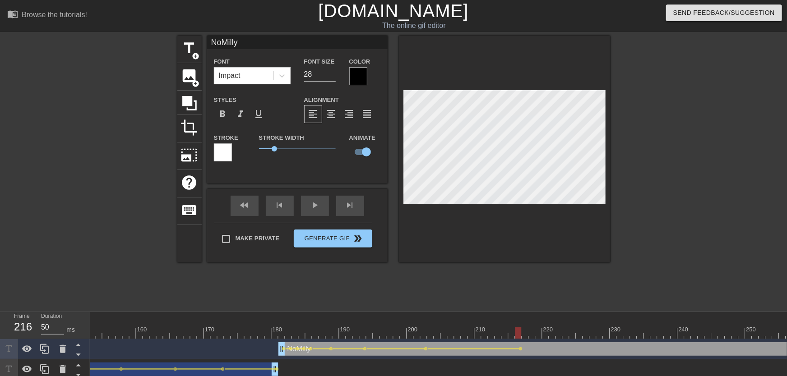
drag, startPoint x: 416, startPoint y: 335, endPoint x: 348, endPoint y: 330, distance: 67.9
click at [350, 337] on div at bounding box center [68, 333] width 2017 height 11
click at [320, 214] on div "play_arrow" at bounding box center [315, 206] width 28 height 20
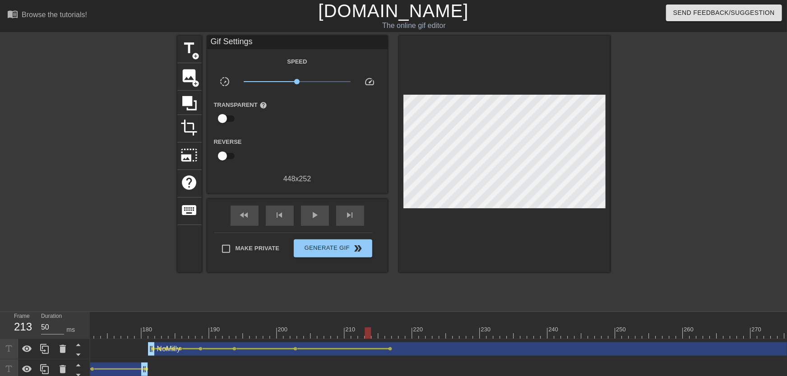
scroll to position [0, 1263]
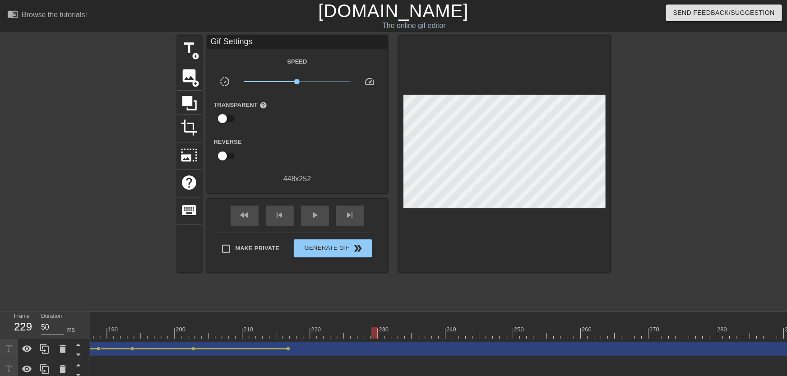
drag, startPoint x: 286, startPoint y: 331, endPoint x: 371, endPoint y: 335, distance: 85.8
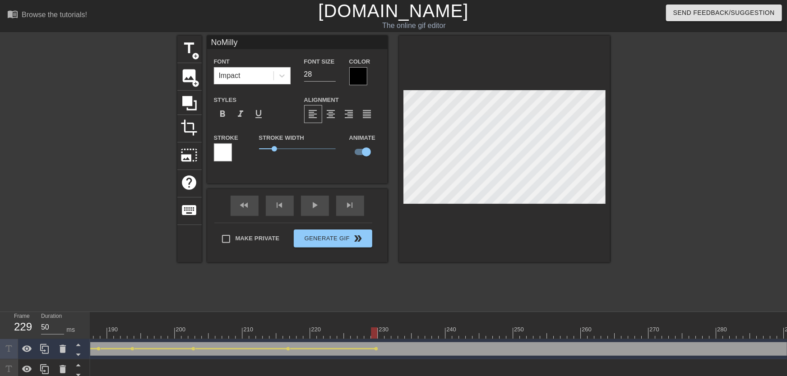
click at [323, 213] on div "play_arrow" at bounding box center [315, 206] width 28 height 20
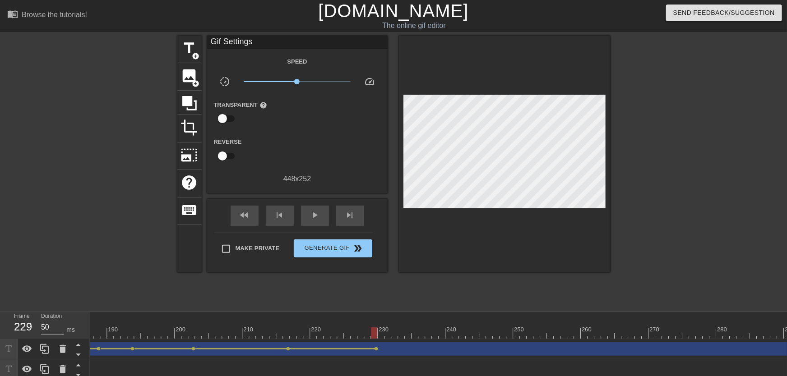
drag, startPoint x: 288, startPoint y: 337, endPoint x: 375, endPoint y: 338, distance: 86.2
drag, startPoint x: 246, startPoint y: 341, endPoint x: 235, endPoint y: 342, distance: 11.3
drag, startPoint x: 234, startPoint y: 335, endPoint x: 211, endPoint y: 340, distance: 23.5
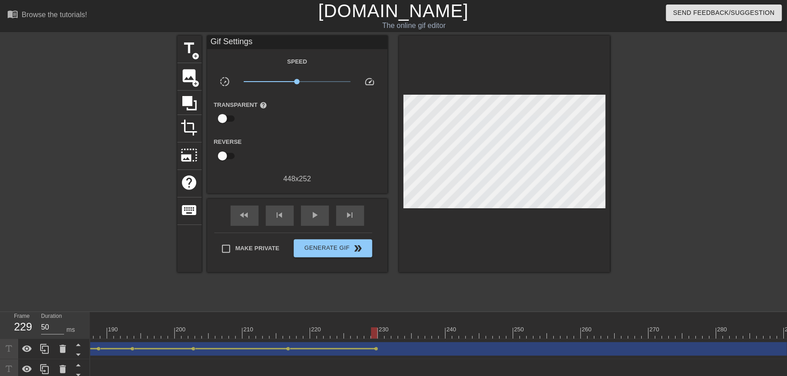
click at [210, 340] on div "10 20 30 40 50 60 70 80 90 100 110 120 130 140 150 160" at bounding box center [438, 356] width 697 height 88
click at [319, 215] on span "play_arrow" at bounding box center [315, 215] width 11 height 11
drag, startPoint x: 361, startPoint y: 329, endPoint x: 388, endPoint y: 330, distance: 26.2
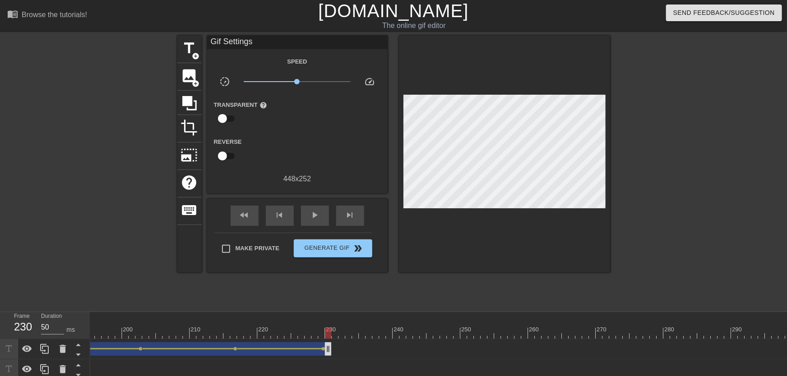
drag, startPoint x: 787, startPoint y: 346, endPoint x: 326, endPoint y: 353, distance: 460.3
click at [328, 353] on div "NoMilly drag_handle drag_handle" at bounding box center [162, 350] width 338 height 14
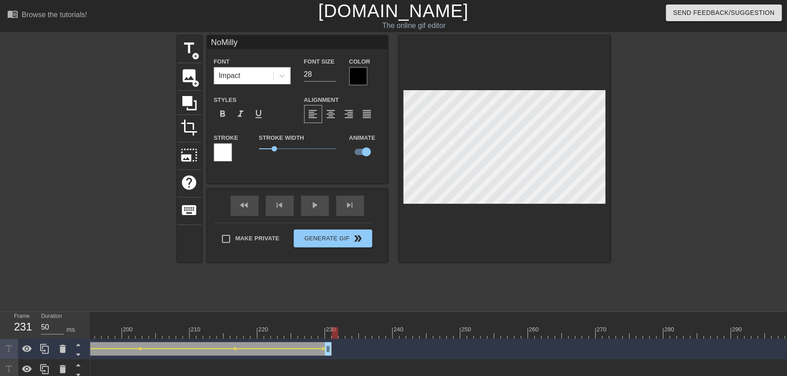
click at [333, 332] on div at bounding box center [335, 333] width 6 height 11
click at [195, 53] on span "add_circle" at bounding box center [196, 56] width 8 height 8
type input "New text 3"
type input "40"
checkbox input "false"
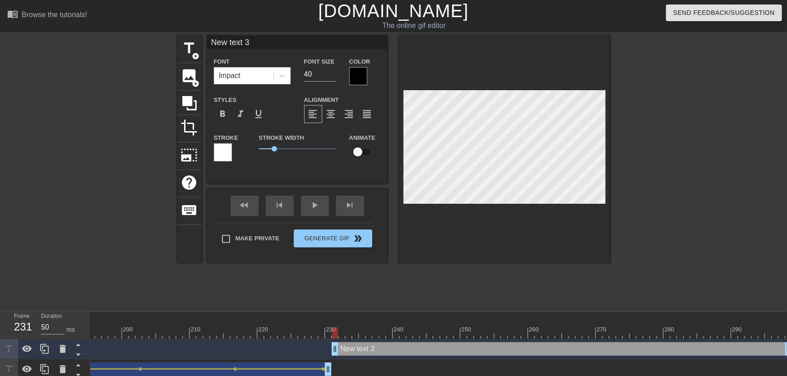
type input "New text"
type textarea "New text"
type input "New text"
type textarea "New text"
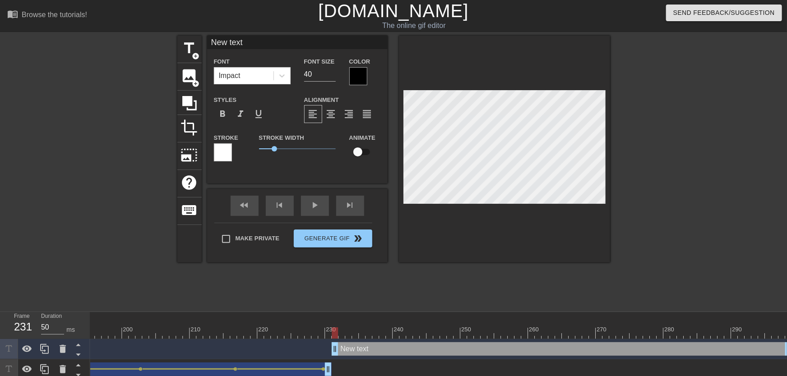
type input "New tex"
type textarea "New tex"
type input "New te"
type textarea "New te"
type input "New t"
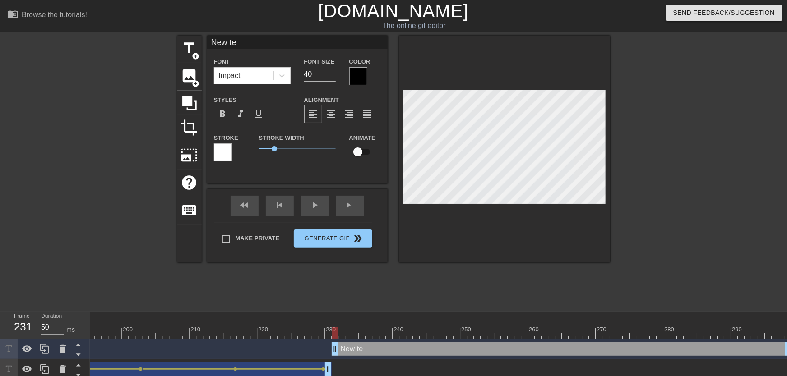
type textarea "New t"
type input "New"
type textarea "New"
type input "New"
type textarea "New"
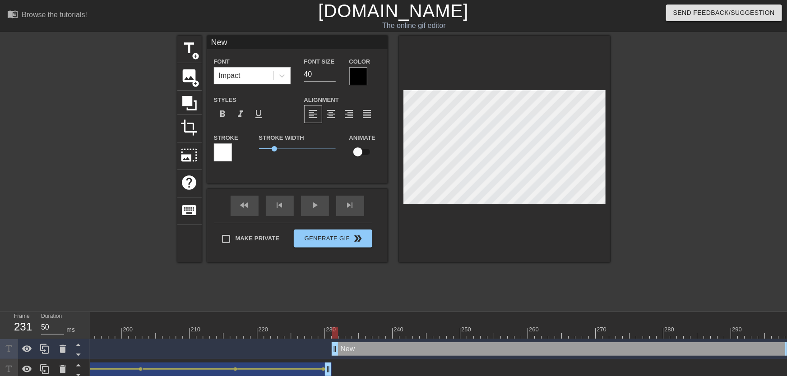
scroll to position [0, 0]
type input "Ne"
type textarea "Ne"
type input "N"
type textarea "N"
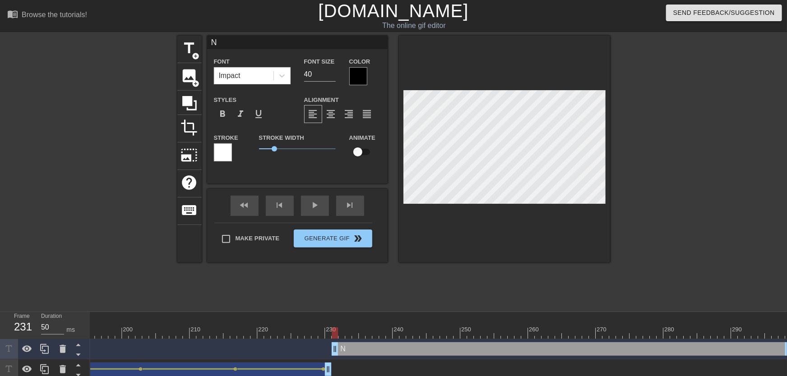
type input "No"
type textarea "No"
type input "NoM"
type textarea "NoM"
type input "NoMi"
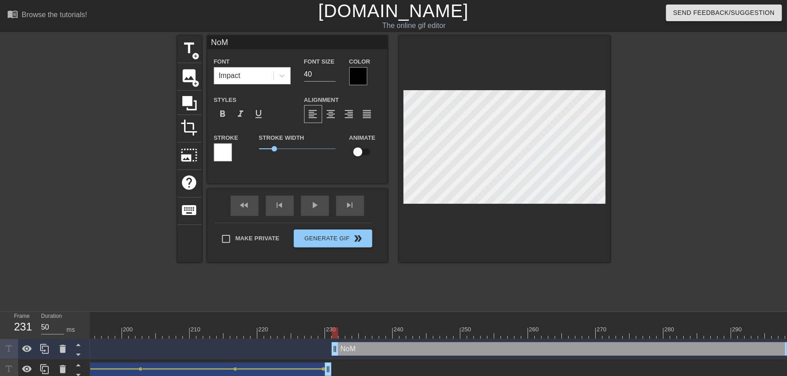
type textarea "NoMi"
type input "NoMil"
type textarea "NoMil"
type input "NoMill"
type textarea "NoMill"
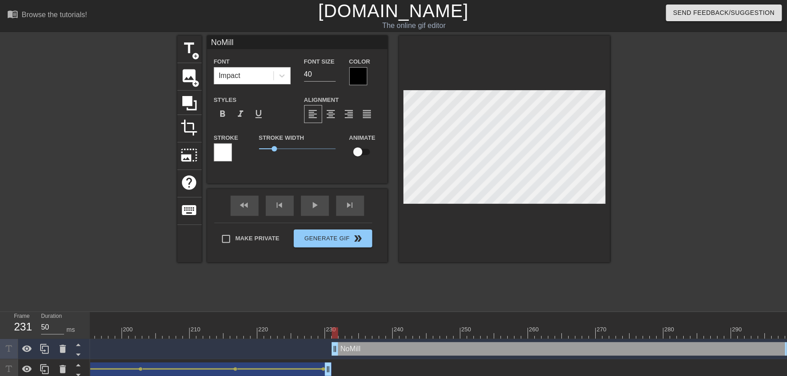
type input "NoMilly"
type textarea "NoMilly"
click at [356, 148] on input "checkbox" at bounding box center [357, 151] width 51 height 17
checkbox input "true"
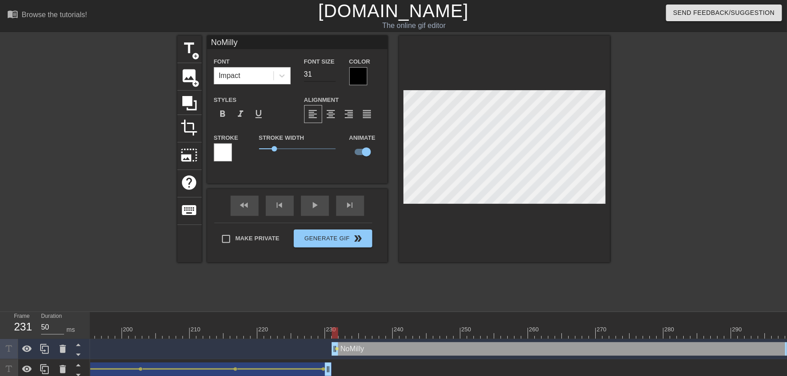
type input "31"
click at [333, 77] on input "31" at bounding box center [320, 74] width 32 height 14
click at [332, 76] on input "30" at bounding box center [320, 74] width 32 height 14
click at [332, 76] on input "29" at bounding box center [320, 74] width 32 height 14
type input "28"
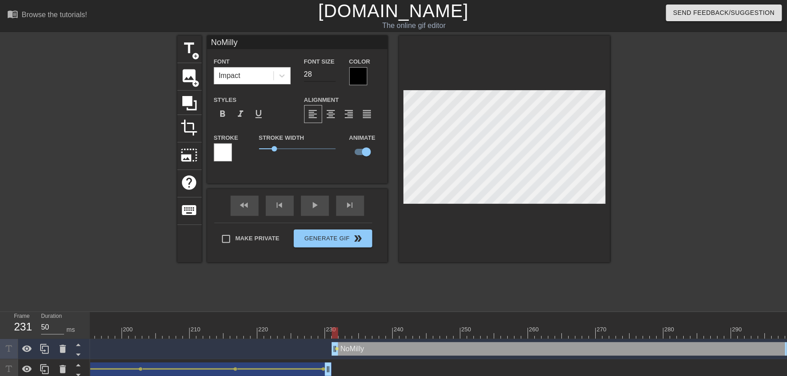
click at [333, 77] on input "28" at bounding box center [320, 74] width 32 height 14
drag, startPoint x: 370, startPoint y: 330, endPoint x: 335, endPoint y: 342, distance: 37.4
click at [335, 342] on div "10 20 30 40 50 60 70 80 90 100 110 120 130 140 150 160" at bounding box center [438, 366] width 697 height 108
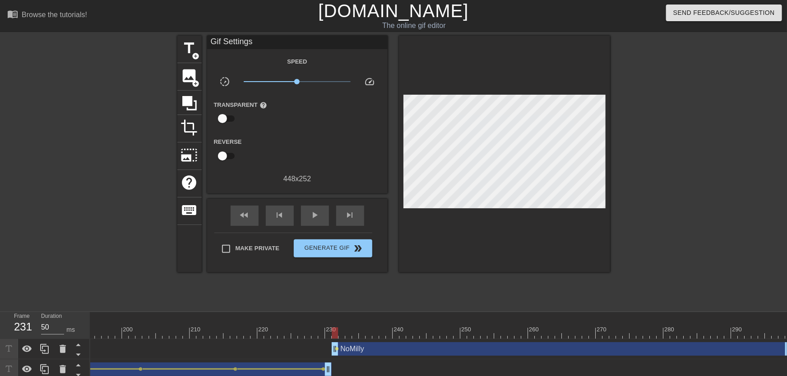
click at [479, 218] on div at bounding box center [504, 154] width 211 height 237
drag, startPoint x: 340, startPoint y: 336, endPoint x: 497, endPoint y: 339, distance: 157.1
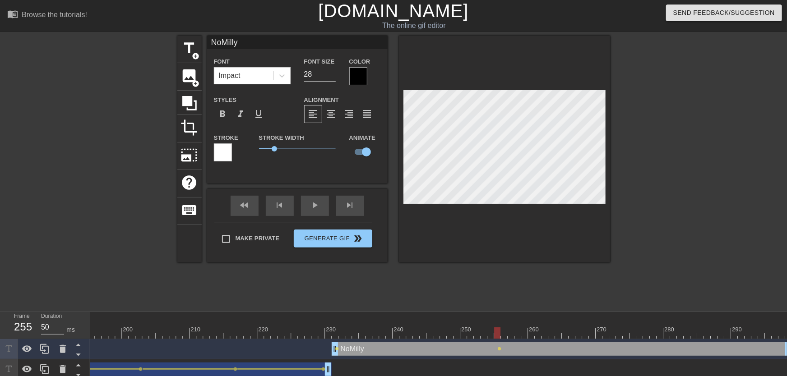
drag, startPoint x: 306, startPoint y: 330, endPoint x: 330, endPoint y: 339, distance: 26.0
click at [338, 349] on span "lens" at bounding box center [337, 349] width 4 height 4
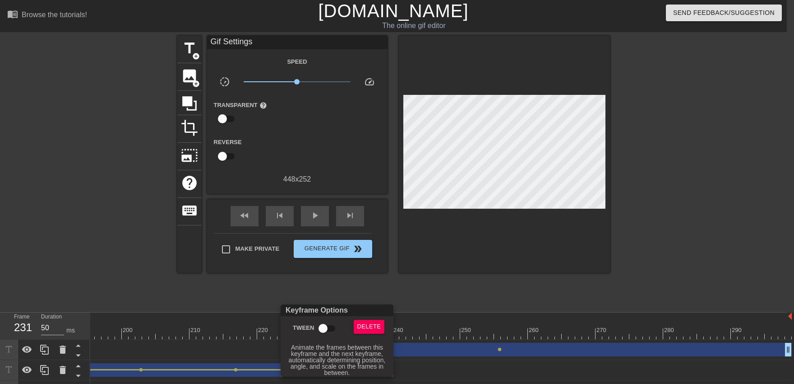
click at [327, 331] on input "Tween" at bounding box center [322, 327] width 51 height 17
checkbox input "true"
drag, startPoint x: 318, startPoint y: 292, endPoint x: 319, endPoint y: 285, distance: 6.3
click at [318, 291] on div at bounding box center [397, 192] width 794 height 384
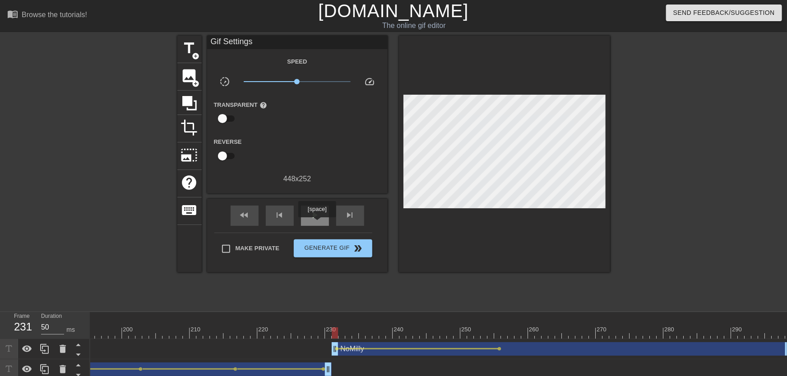
click at [317, 222] on div "play_arrow" at bounding box center [315, 216] width 28 height 20
click at [317, 221] on div "pause" at bounding box center [315, 216] width 28 height 20
click at [317, 221] on div "play_arrow" at bounding box center [315, 216] width 28 height 20
drag, startPoint x: 472, startPoint y: 324, endPoint x: 594, endPoint y: 338, distance: 123.0
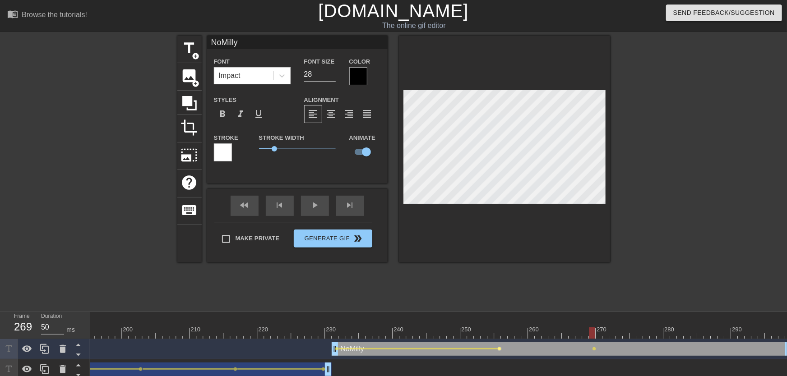
click at [500, 350] on span "lens" at bounding box center [500, 349] width 4 height 4
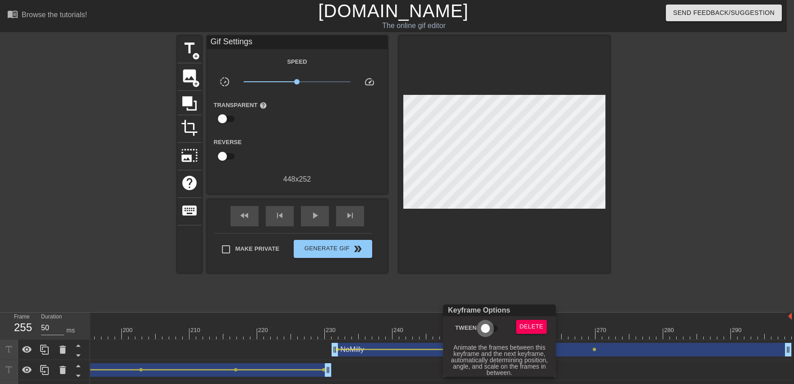
click at [489, 335] on input "Tween" at bounding box center [485, 327] width 51 height 17
checkbox input "true"
click at [447, 282] on div at bounding box center [397, 192] width 794 height 384
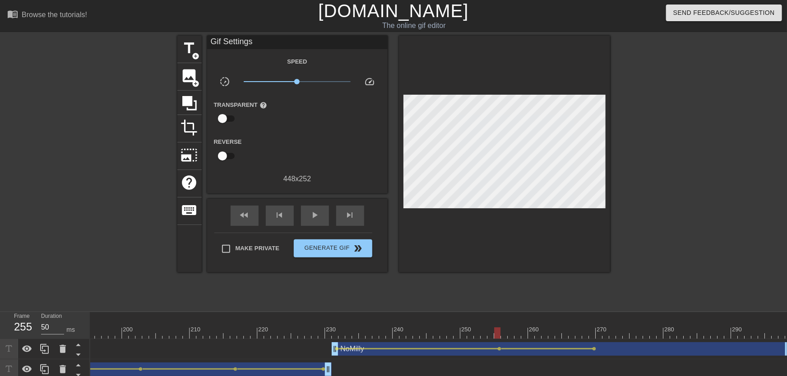
click at [320, 218] on span "play_arrow" at bounding box center [315, 215] width 11 height 11
drag, startPoint x: 503, startPoint y: 330, endPoint x: 560, endPoint y: 331, distance: 57.8
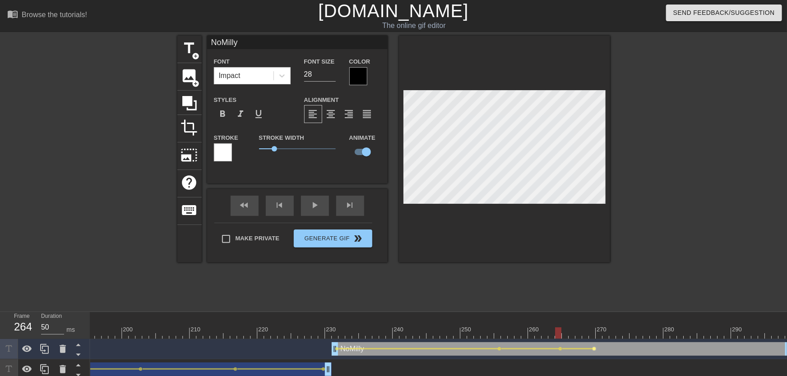
click at [593, 348] on span "lens" at bounding box center [594, 349] width 4 height 4
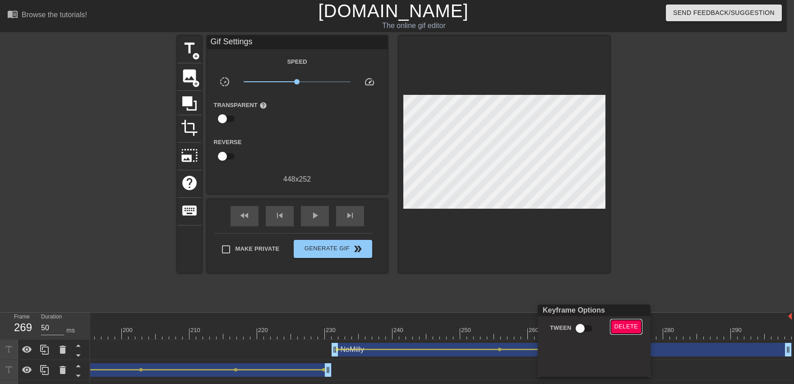
click at [621, 321] on button "Delete" at bounding box center [626, 326] width 31 height 14
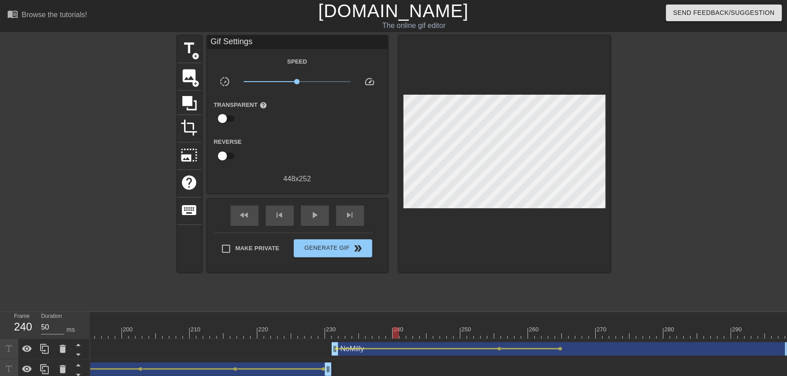
drag, startPoint x: 532, startPoint y: 333, endPoint x: 380, endPoint y: 310, distance: 154.1
click at [320, 220] on span "play_arrow" at bounding box center [315, 215] width 11 height 11
drag, startPoint x: 563, startPoint y: 333, endPoint x: 649, endPoint y: 333, distance: 86.2
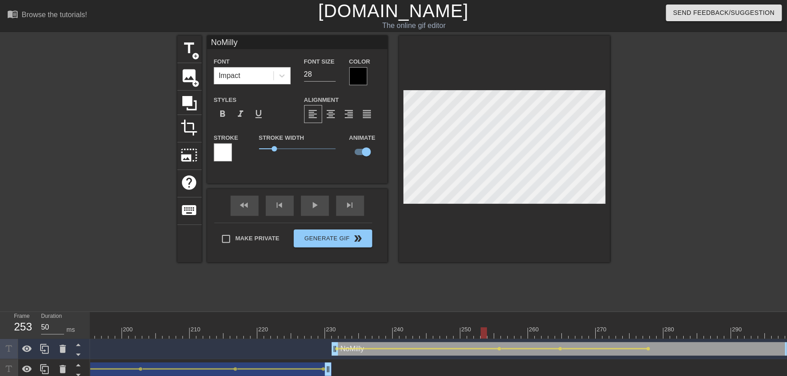
drag, startPoint x: 519, startPoint y: 333, endPoint x: 484, endPoint y: 334, distance: 34.7
click at [326, 214] on div "play_arrow" at bounding box center [315, 206] width 28 height 20
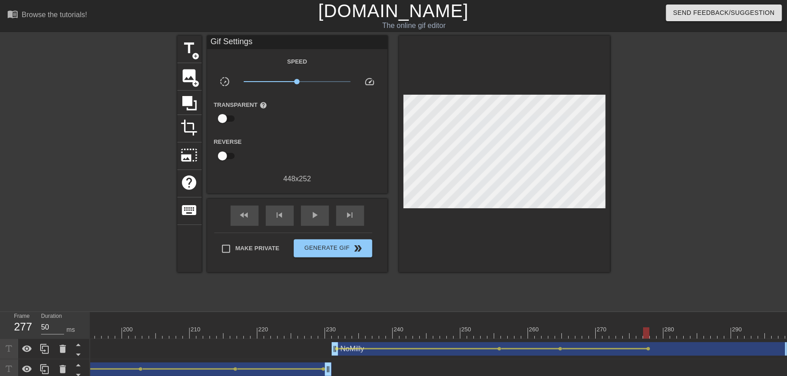
drag, startPoint x: 556, startPoint y: 330, endPoint x: 643, endPoint y: 342, distance: 87.4
click at [643, 342] on div "10 20 30 40 50 60 70 80 90 100 110 120 130 140 150 160" at bounding box center [438, 366] width 697 height 108
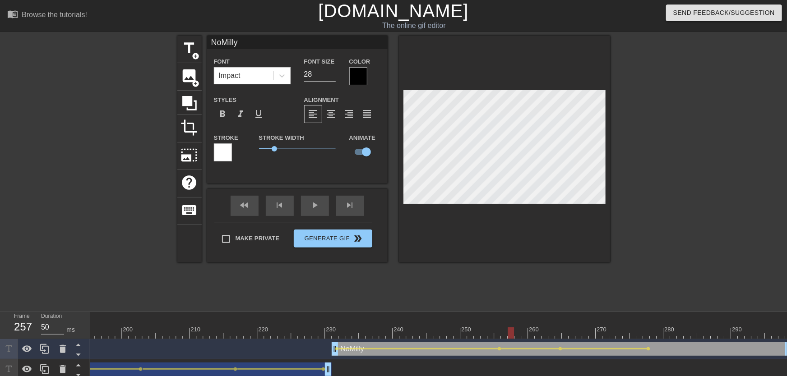
drag, startPoint x: 512, startPoint y: 328, endPoint x: 461, endPoint y: 323, distance: 51.2
click at [324, 202] on div "fast_rewind skip_previous play_arrow skip_next" at bounding box center [297, 206] width 147 height 34
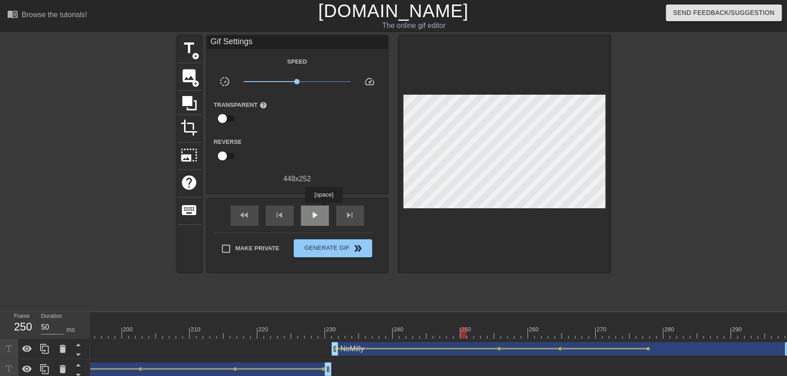
click at [324, 210] on div "play_arrow" at bounding box center [315, 216] width 28 height 20
drag, startPoint x: 544, startPoint y: 328, endPoint x: 649, endPoint y: 343, distance: 105.7
click at [649, 343] on div "10 20 30 40 50 60 70 80 90 100 110 120 130 140 150 160" at bounding box center [438, 366] width 697 height 108
drag, startPoint x: 597, startPoint y: 332, endPoint x: 408, endPoint y: 319, distance: 189.5
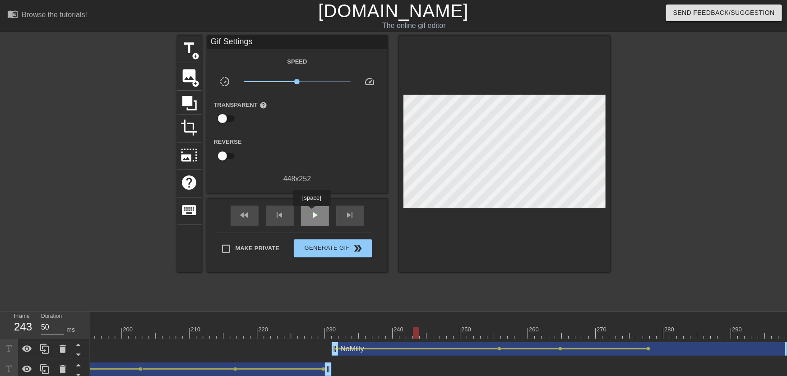
click at [311, 213] on span "play_arrow" at bounding box center [315, 215] width 11 height 11
drag, startPoint x: 646, startPoint y: 333, endPoint x: 718, endPoint y: 343, distance: 72.3
click at [718, 343] on div "10 20 30 40 50 60 70 80 90 100 110 120 130 140 150 160" at bounding box center [438, 366] width 697 height 108
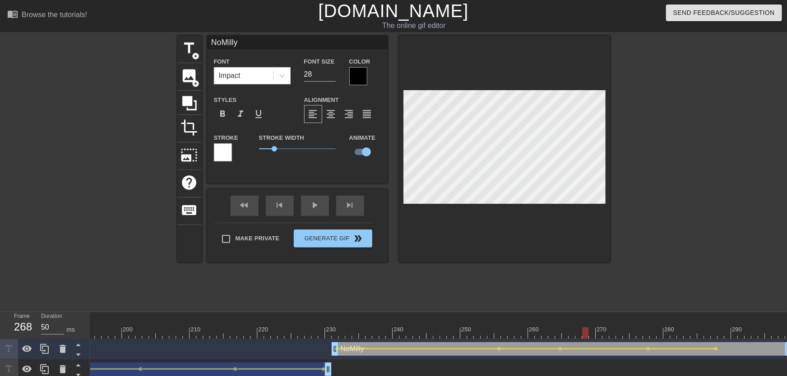
drag, startPoint x: 586, startPoint y: 325, endPoint x: 576, endPoint y: 325, distance: 10.4
click at [323, 213] on div "play_arrow" at bounding box center [315, 206] width 28 height 20
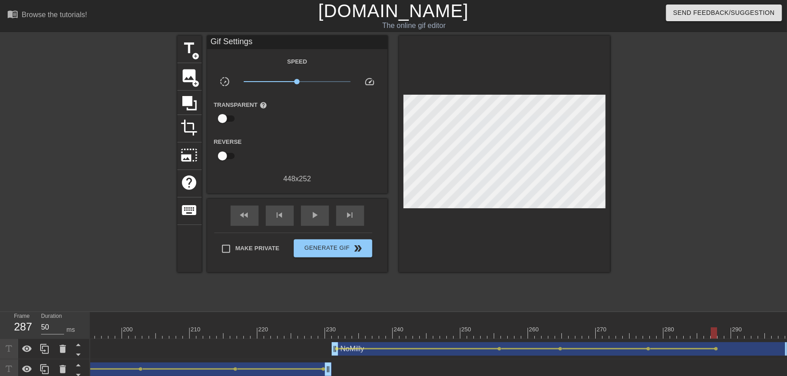
drag, startPoint x: 617, startPoint y: 329, endPoint x: 714, endPoint y: 343, distance: 98.3
click at [714, 343] on div "10 20 30 40 50 60 70 80 90 100 110 120 130 140 150 160" at bounding box center [438, 366] width 697 height 108
click at [717, 349] on span "lens" at bounding box center [716, 349] width 4 height 4
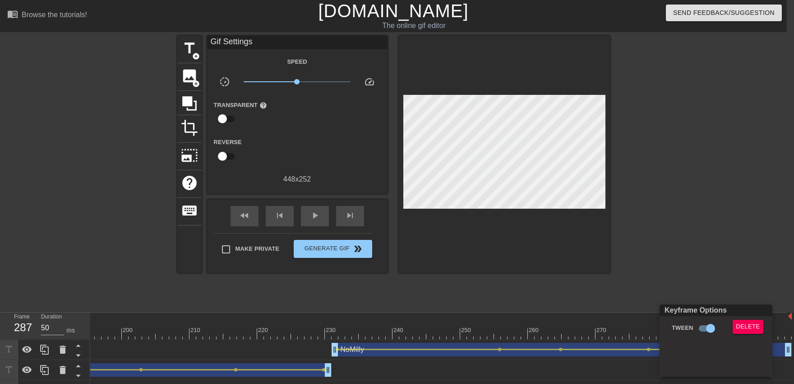
click at [745, 317] on div "Keyframe Options Tween Delete" at bounding box center [716, 340] width 113 height 72
click at [753, 330] on span "Delete" at bounding box center [748, 326] width 24 height 10
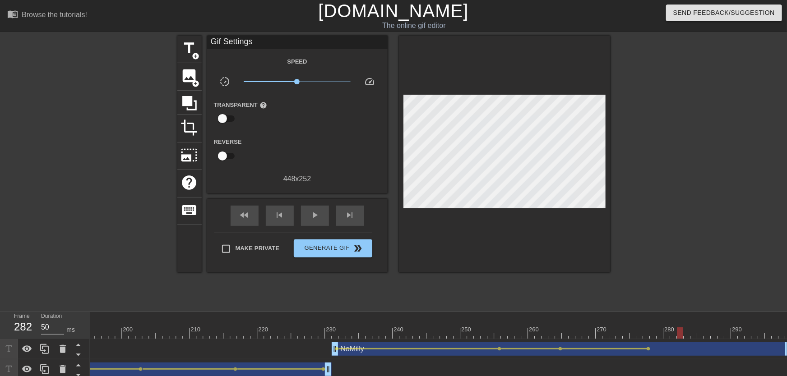
drag, startPoint x: 649, startPoint y: 329, endPoint x: 679, endPoint y: 341, distance: 32.4
click at [679, 341] on div "10 20 30 40 50 60 70 80 90 100 110 120 130 140 150 160" at bounding box center [438, 366] width 697 height 108
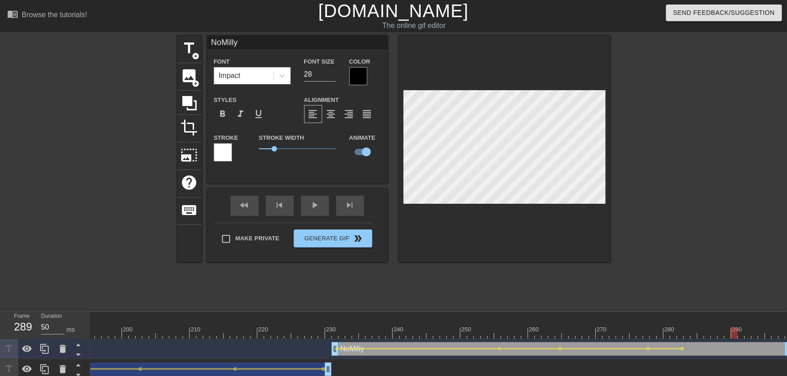
drag, startPoint x: 681, startPoint y: 332, endPoint x: 574, endPoint y: 226, distance: 150.6
click at [731, 342] on div "10 20 30 40 50 60 70 80 90 100 110 120 130 140 150 160" at bounding box center [438, 366] width 697 height 108
drag, startPoint x: 741, startPoint y: 336, endPoint x: 787, endPoint y: 346, distance: 46.6
click at [787, 346] on div "10 20 30 40 50 60 70 80 90 100 110 120 130 140 150 160" at bounding box center [438, 366] width 697 height 108
drag, startPoint x: 268, startPoint y: 326, endPoint x: 219, endPoint y: 331, distance: 49.0
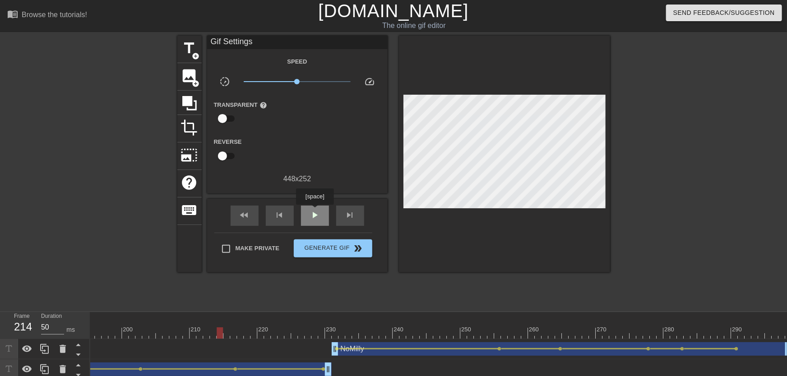
click at [315, 211] on div "play_arrow" at bounding box center [315, 216] width 28 height 20
drag, startPoint x: 583, startPoint y: 330, endPoint x: 637, endPoint y: 341, distance: 54.8
click at [636, 341] on div "10 20 30 40 50 60 70 80 90 100 110 120 130 140 150 160" at bounding box center [438, 366] width 697 height 108
click at [650, 350] on div at bounding box center [665, 348] width 31 height 1
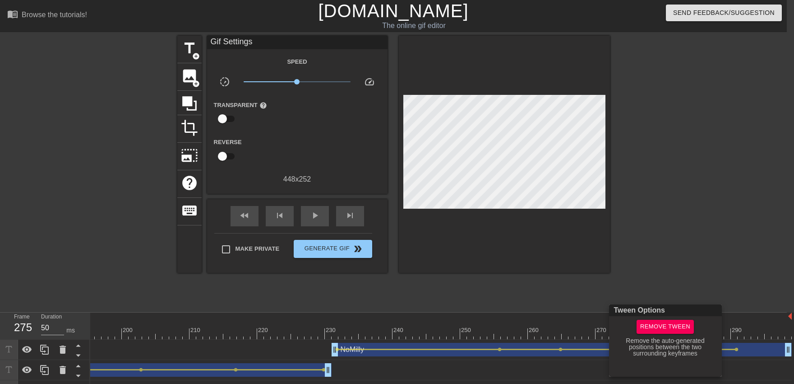
click at [633, 262] on div at bounding box center [397, 192] width 794 height 384
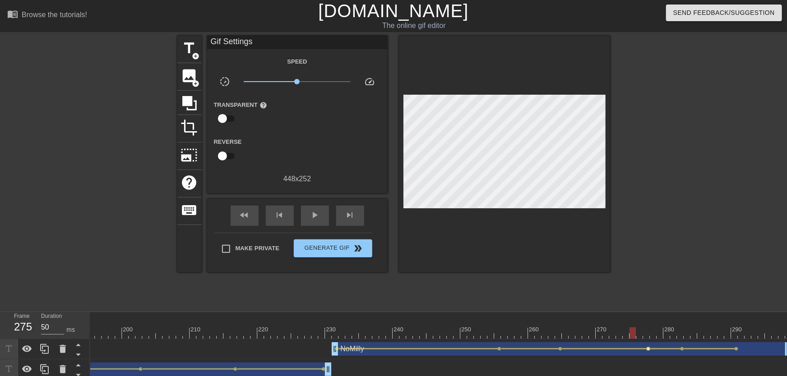
click at [649, 350] on span "lens" at bounding box center [649, 349] width 4 height 4
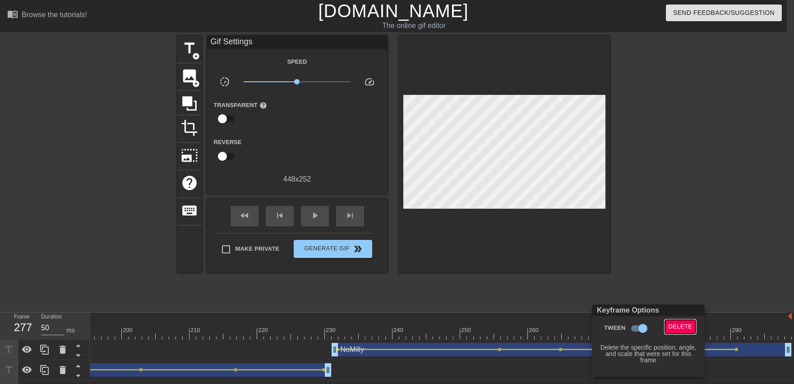
click at [670, 323] on span "Delete" at bounding box center [681, 326] width 24 height 10
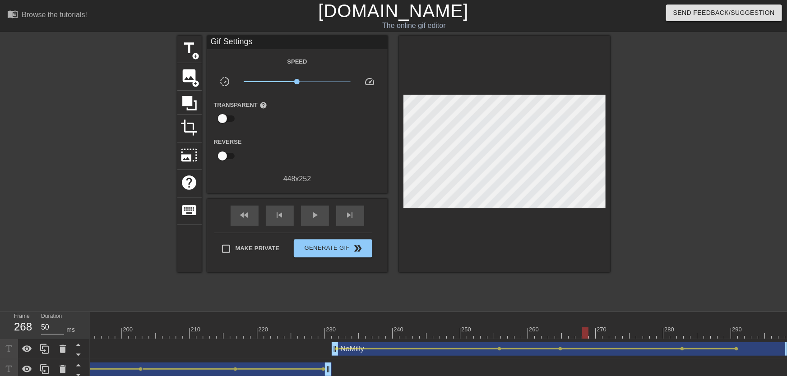
drag, startPoint x: 588, startPoint y: 321, endPoint x: 441, endPoint y: 301, distance: 148.5
click at [324, 222] on div "play_arrow" at bounding box center [315, 216] width 28 height 20
drag, startPoint x: 570, startPoint y: 338, endPoint x: 563, endPoint y: 334, distance: 8.1
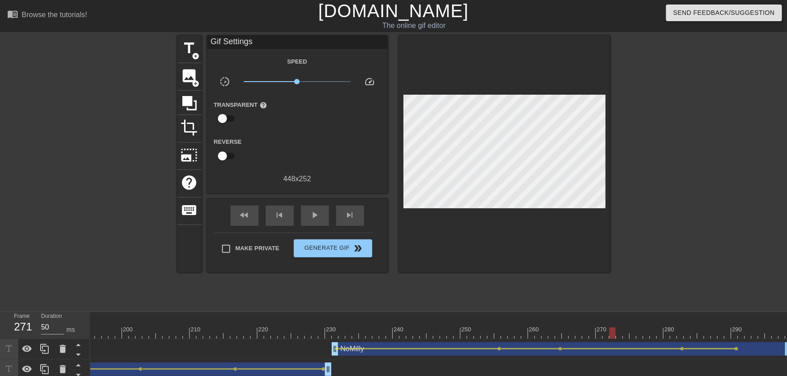
drag, startPoint x: 563, startPoint y: 334, endPoint x: 608, endPoint y: 338, distance: 44.9
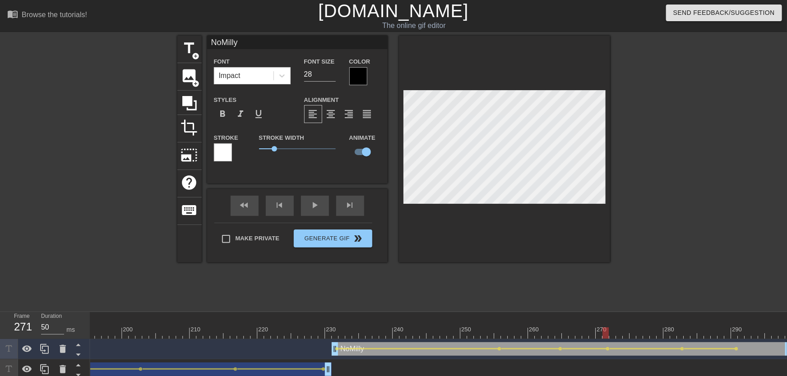
drag, startPoint x: 527, startPoint y: 324, endPoint x: 502, endPoint y: 323, distance: 24.9
click at [323, 217] on div "fast_rewind skip_previous play_arrow skip_next" at bounding box center [297, 206] width 147 height 34
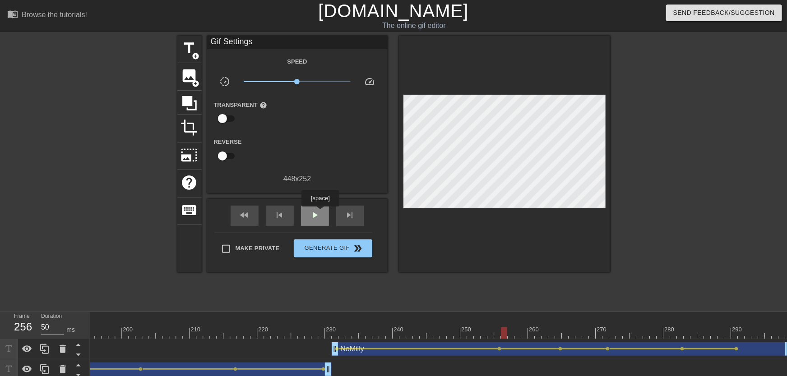
click at [320, 213] on span "play_arrow" at bounding box center [315, 215] width 11 height 11
drag, startPoint x: 601, startPoint y: 330, endPoint x: 679, endPoint y: 342, distance: 78.9
click at [679, 342] on div "10 20 30 40 50 60 70 80 90 100 110 120 130 140 150 160" at bounding box center [438, 366] width 697 height 108
click at [683, 349] on span "lens" at bounding box center [682, 349] width 4 height 4
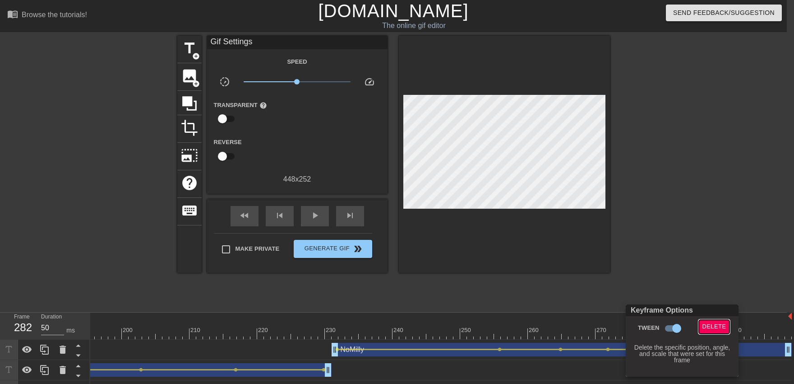
click at [720, 320] on button "Delete" at bounding box center [714, 326] width 31 height 14
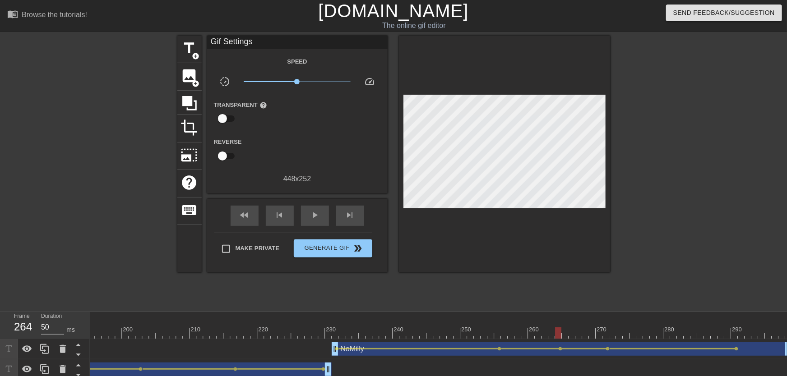
drag, startPoint x: 634, startPoint y: 324, endPoint x: 514, endPoint y: 316, distance: 119.9
click at [319, 216] on span "play_arrow" at bounding box center [315, 215] width 11 height 11
drag, startPoint x: 604, startPoint y: 328, endPoint x: 672, endPoint y: 337, distance: 68.8
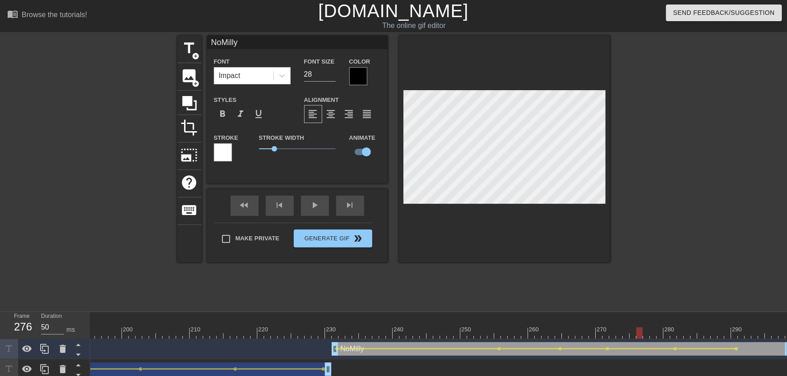
drag, startPoint x: 638, startPoint y: 329, endPoint x: 514, endPoint y: 321, distance: 124.8
click at [315, 210] on div "play_arrow" at bounding box center [315, 206] width 28 height 20
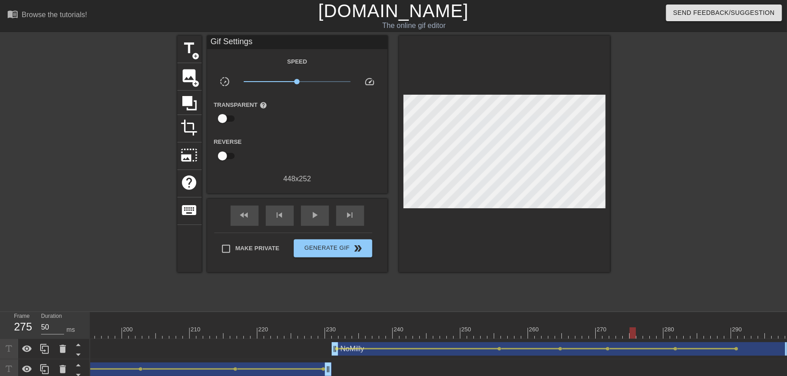
drag, startPoint x: 606, startPoint y: 334, endPoint x: 660, endPoint y: 342, distance: 54.2
click at [660, 342] on div "10 20 30 40 50 60 70 80 90 100 110 120 130 140 150 160" at bounding box center [438, 366] width 697 height 108
click at [675, 348] on span "lens" at bounding box center [676, 349] width 4 height 4
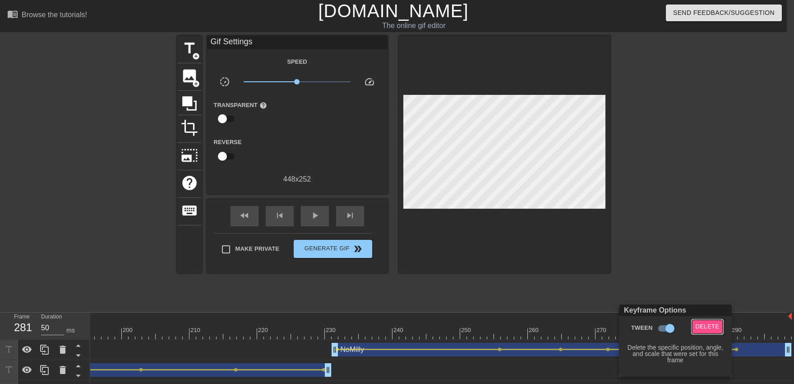
click at [709, 329] on span "Delete" at bounding box center [708, 326] width 24 height 10
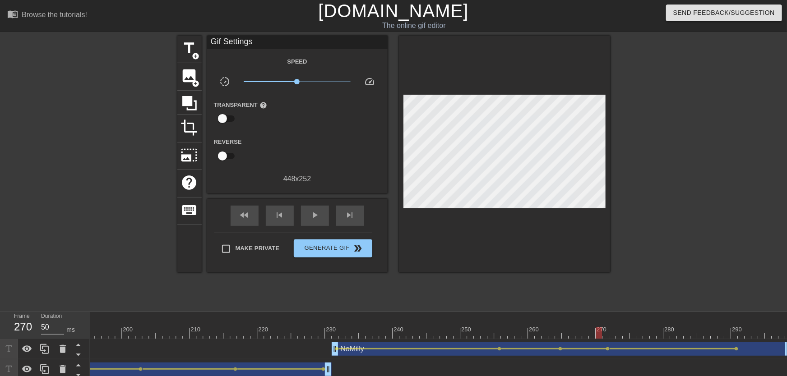
drag, startPoint x: 601, startPoint y: 325, endPoint x: 554, endPoint y: 327, distance: 46.5
click at [315, 214] on span "play_arrow" at bounding box center [315, 215] width 11 height 11
click at [735, 349] on span "lens" at bounding box center [737, 349] width 4 height 4
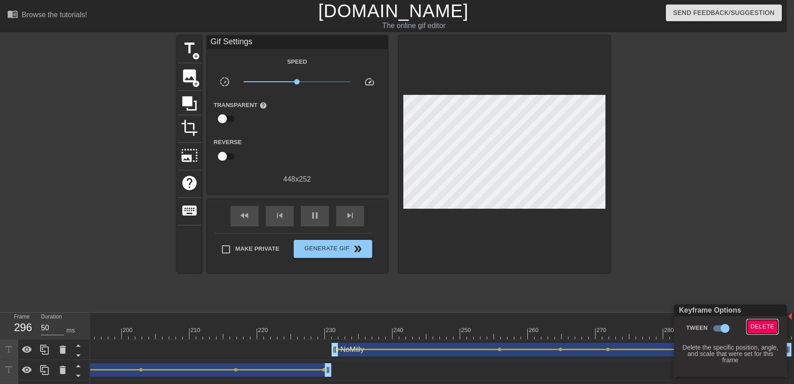
click at [761, 329] on span "Delete" at bounding box center [763, 326] width 24 height 10
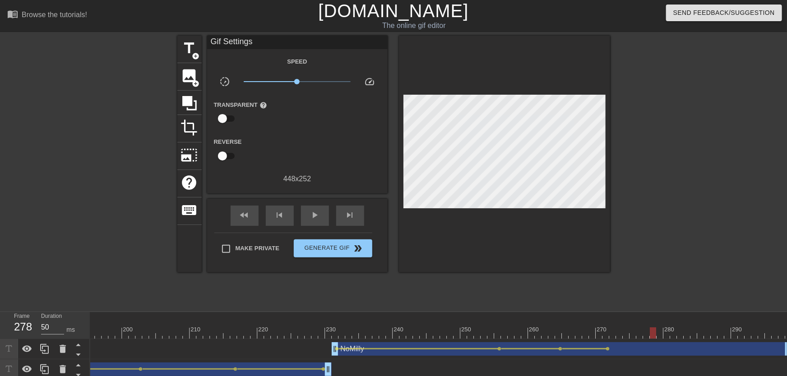
drag, startPoint x: 606, startPoint y: 328, endPoint x: 650, endPoint y: 335, distance: 45.3
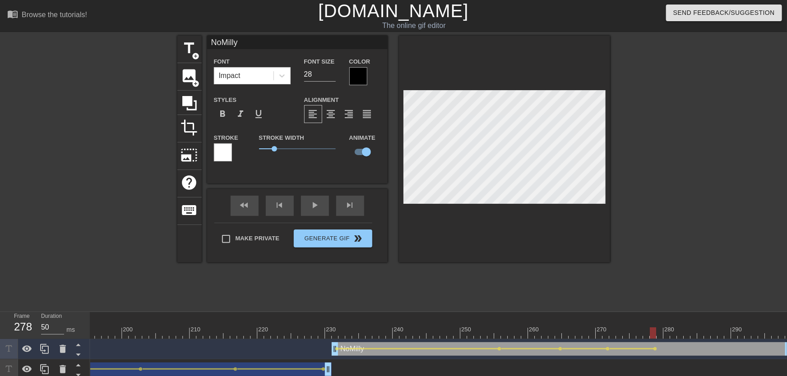
drag, startPoint x: 565, startPoint y: 329, endPoint x: 524, endPoint y: 327, distance: 41.6
click at [325, 214] on div "play_arrow" at bounding box center [315, 206] width 28 height 20
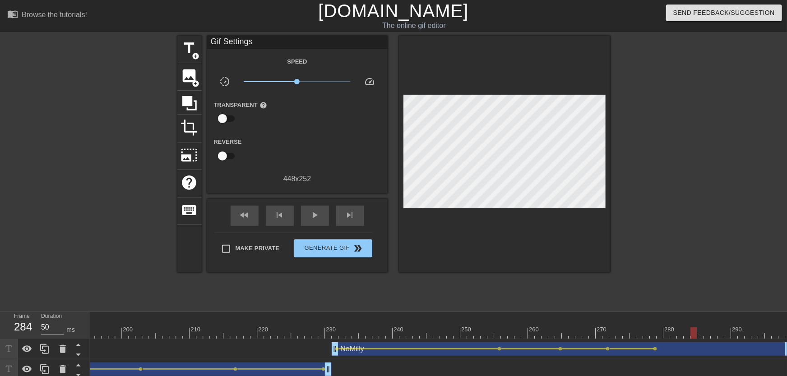
drag, startPoint x: 645, startPoint y: 330, endPoint x: 693, endPoint y: 333, distance: 47.4
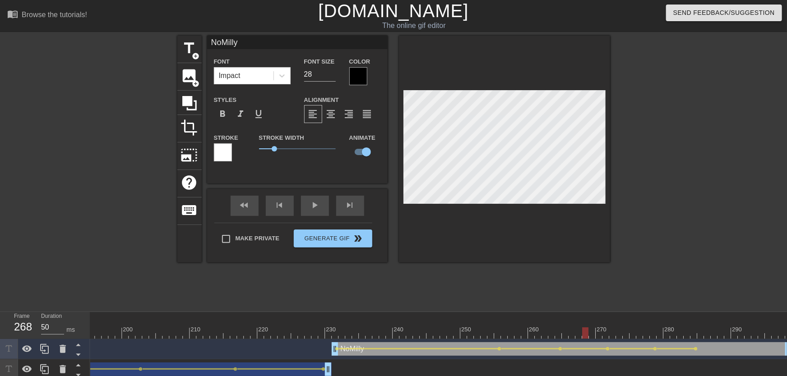
drag, startPoint x: 615, startPoint y: 330, endPoint x: 588, endPoint y: 333, distance: 26.8
click at [329, 215] on div "fast_rewind skip_previous play_arrow skip_next" at bounding box center [297, 206] width 147 height 34
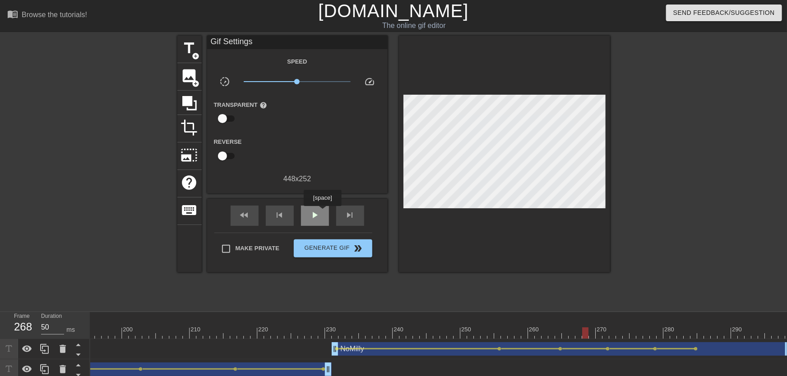
click at [322, 213] on div "play_arrow" at bounding box center [315, 216] width 28 height 20
drag, startPoint x: 662, startPoint y: 332, endPoint x: 736, endPoint y: 336, distance: 73.2
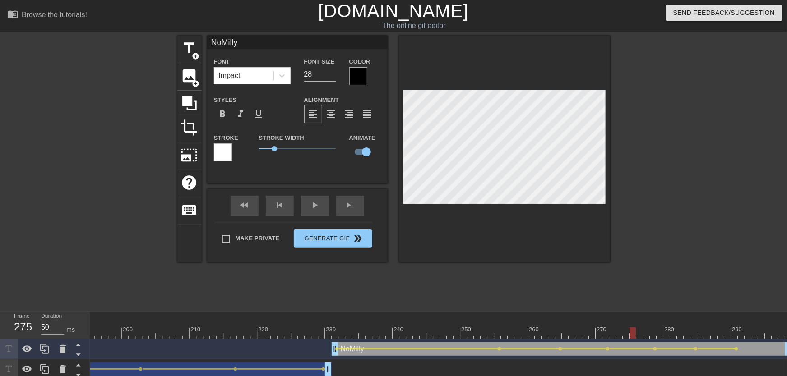
drag, startPoint x: 679, startPoint y: 334, endPoint x: 452, endPoint y: 278, distance: 234.0
click at [324, 204] on div "fast_rewind skip_previous play_arrow skip_next" at bounding box center [297, 206] width 147 height 34
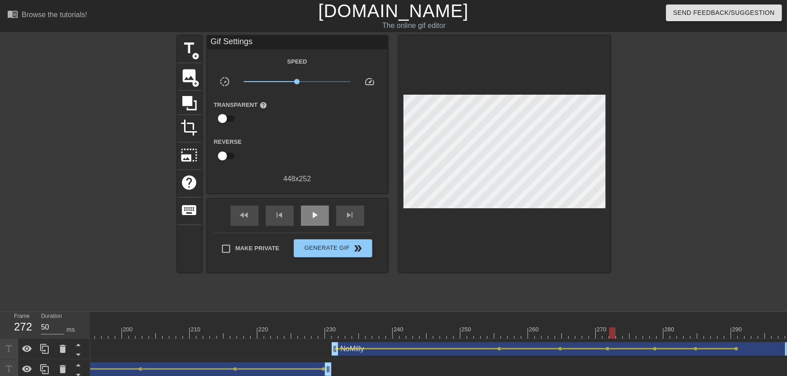
click at [322, 208] on div "play_arrow" at bounding box center [315, 216] width 28 height 20
drag, startPoint x: 685, startPoint y: 332, endPoint x: 794, endPoint y: 338, distance: 109.4
click at [787, 338] on html "menu_book Browse the tutorials! [DOMAIN_NAME] The online gif editor Send Feedba…" at bounding box center [393, 210] width 787 height 421
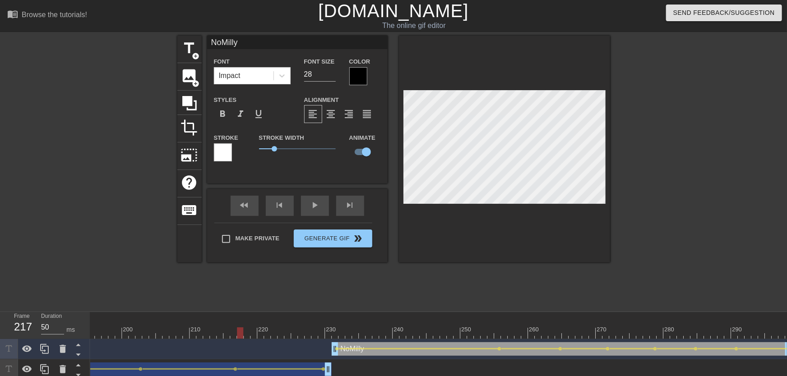
drag, startPoint x: 305, startPoint y: 323, endPoint x: 236, endPoint y: 324, distance: 69.1
click at [310, 211] on div "play_arrow" at bounding box center [315, 206] width 28 height 20
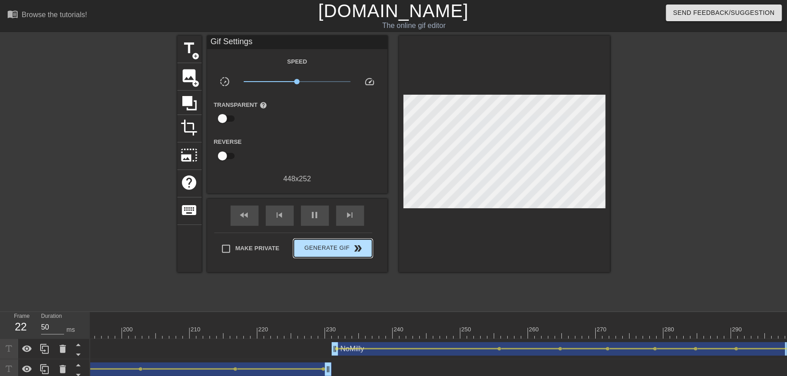
click at [314, 255] on button "Generate Gif double_arrow" at bounding box center [333, 249] width 78 height 18
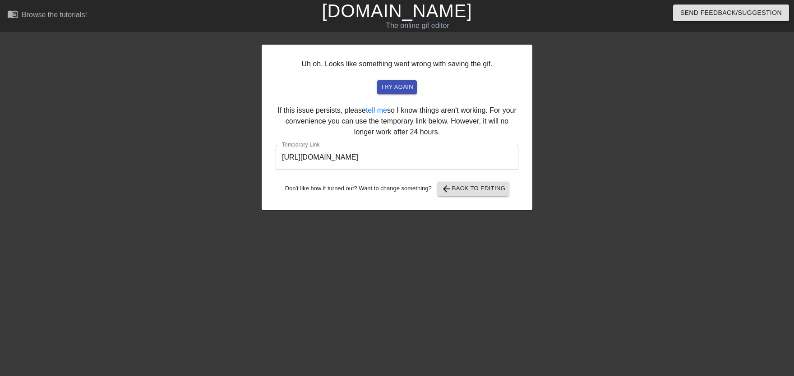
click at [324, 158] on input "[URL][DOMAIN_NAME]" at bounding box center [397, 157] width 243 height 25
click at [452, 191] on span "arrow_back" at bounding box center [446, 189] width 11 height 11
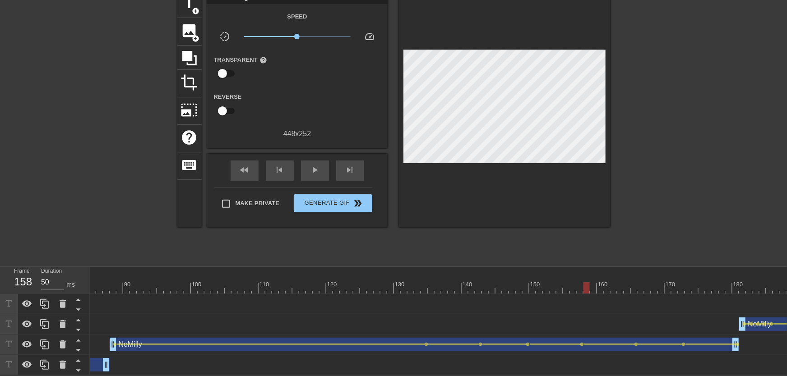
scroll to position [0, 329]
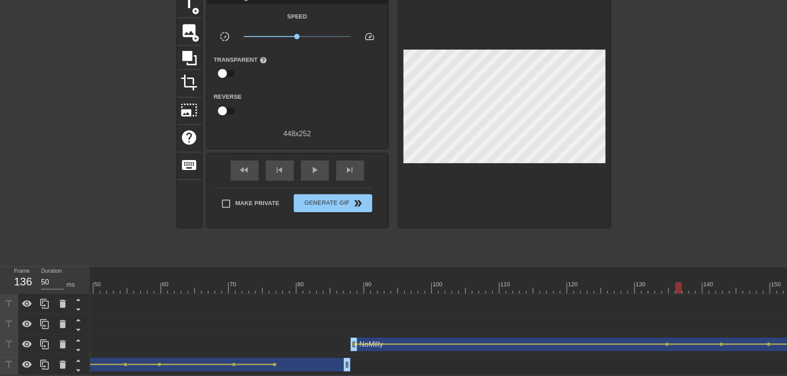
drag, startPoint x: 345, startPoint y: 283, endPoint x: 676, endPoint y: 286, distance: 331.2
click at [676, 286] on div at bounding box center [770, 287] width 2017 height 11
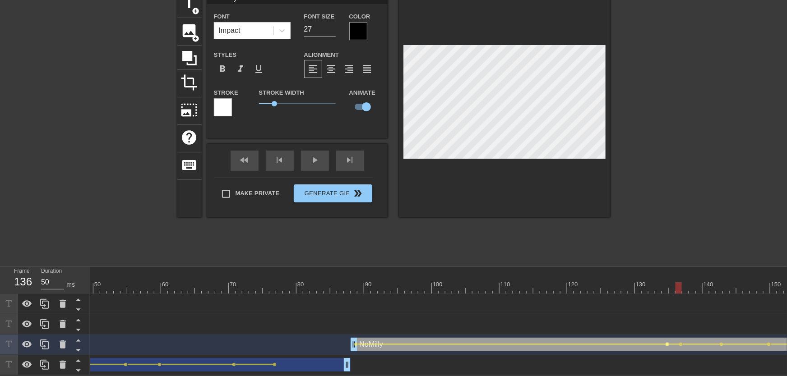
click at [668, 343] on span "lens" at bounding box center [668, 345] width 4 height 4
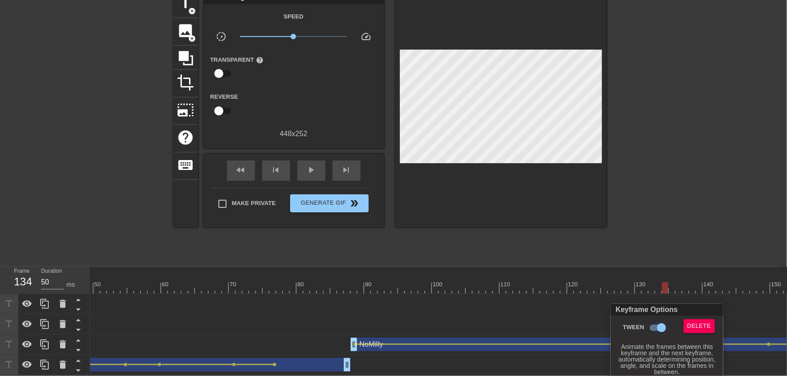
scroll to position [44, 0]
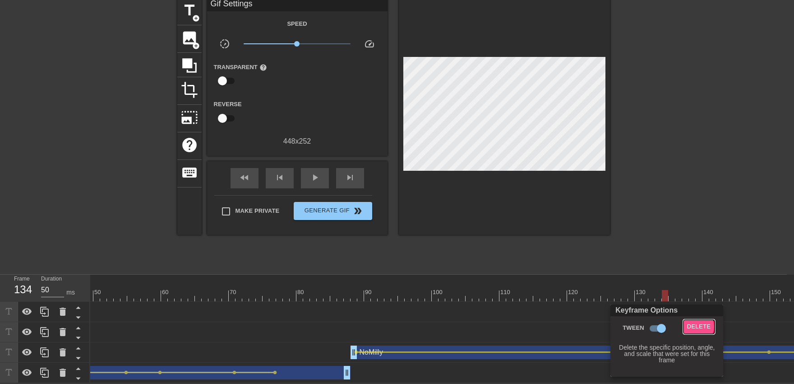
click at [695, 326] on span "Delete" at bounding box center [699, 326] width 24 height 10
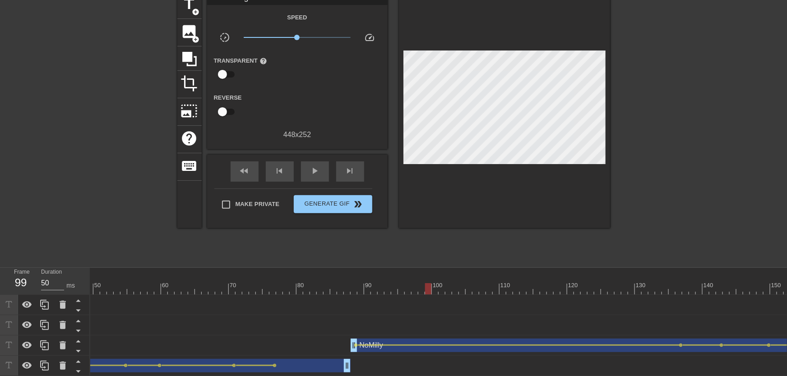
drag, startPoint x: 599, startPoint y: 293, endPoint x: 397, endPoint y: 276, distance: 202.9
click at [397, 276] on div "10 20 30 40 50 60 70 80 90 100 110 120 130 140 150 160" at bounding box center [770, 281] width 2017 height 27
click at [320, 170] on span "play_arrow" at bounding box center [315, 171] width 11 height 11
click at [323, 171] on div "pause" at bounding box center [315, 172] width 28 height 20
drag, startPoint x: 665, startPoint y: 287, endPoint x: 677, endPoint y: 288, distance: 12.3
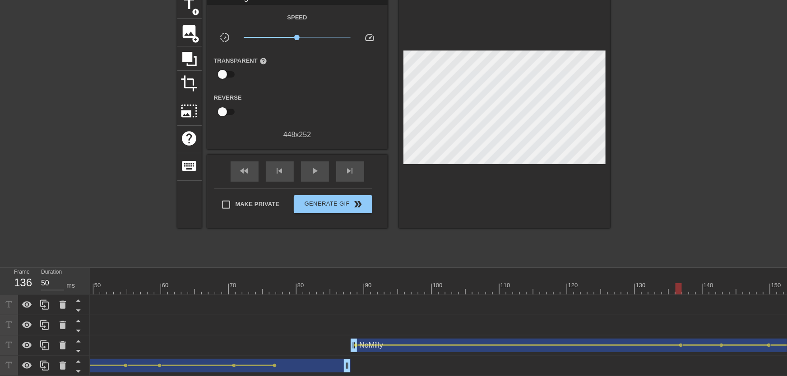
click at [677, 288] on div at bounding box center [770, 288] width 2017 height 11
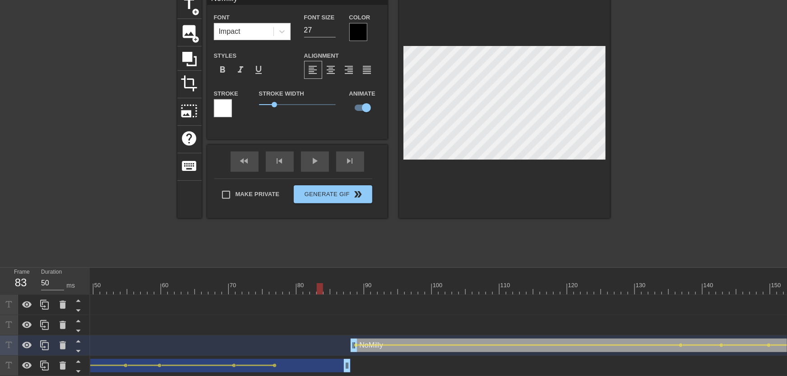
drag, startPoint x: 414, startPoint y: 292, endPoint x: 310, endPoint y: 238, distance: 117.1
click at [308, 292] on div at bounding box center [770, 288] width 2017 height 11
click at [315, 171] on div "play_arrow" at bounding box center [315, 162] width 28 height 20
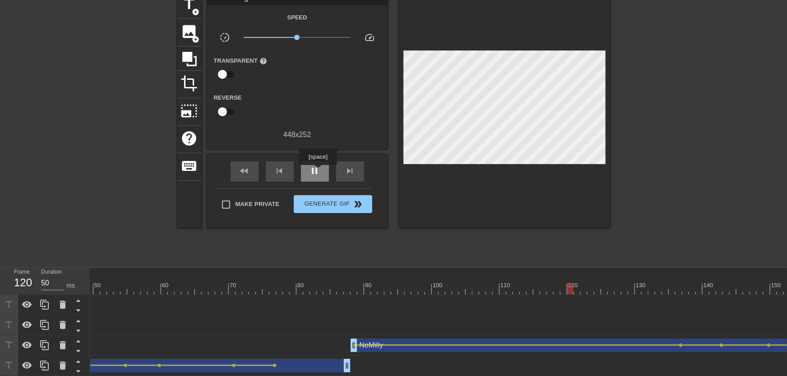
click at [321, 170] on div "pause" at bounding box center [315, 172] width 28 height 20
drag, startPoint x: 570, startPoint y: 291, endPoint x: 644, endPoint y: 290, distance: 73.6
click at [644, 290] on div at bounding box center [770, 288] width 2017 height 11
drag, startPoint x: 593, startPoint y: 288, endPoint x: 630, endPoint y: 294, distance: 36.6
click at [630, 294] on div at bounding box center [770, 288] width 2017 height 11
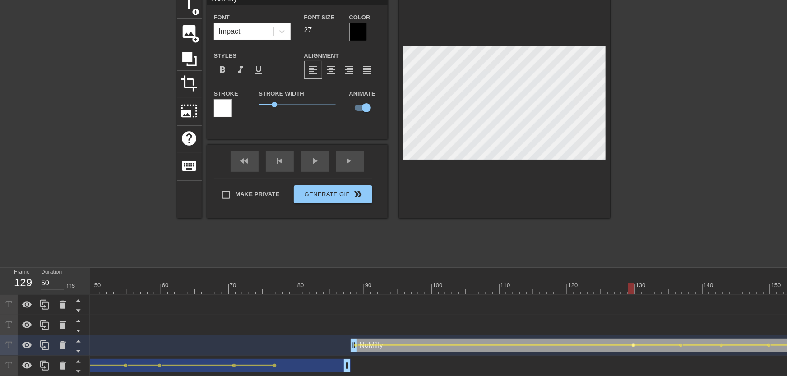
click at [633, 344] on span "lens" at bounding box center [634, 345] width 4 height 4
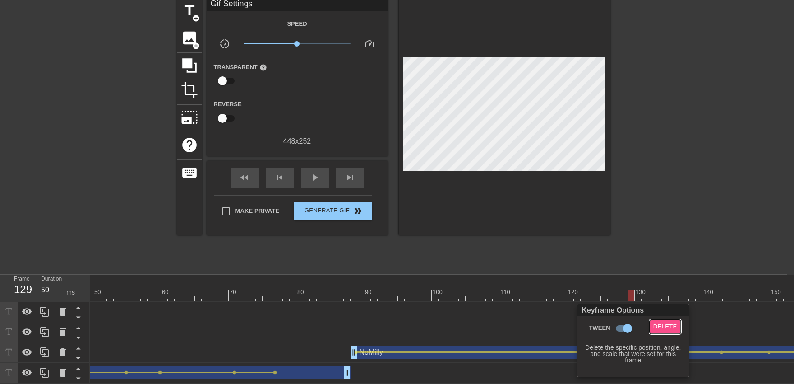
click at [665, 324] on span "Delete" at bounding box center [665, 326] width 24 height 10
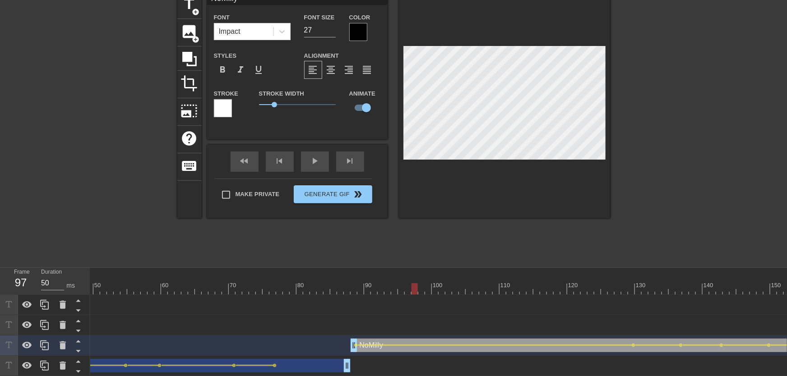
drag, startPoint x: 453, startPoint y: 282, endPoint x: 336, endPoint y: 223, distance: 130.8
click at [361, 287] on div "10 20 30 40 50 60 70 80 90 100 110 120 130 140 150 160" at bounding box center [770, 281] width 2017 height 27
click at [317, 167] on div "play_arrow" at bounding box center [315, 162] width 28 height 20
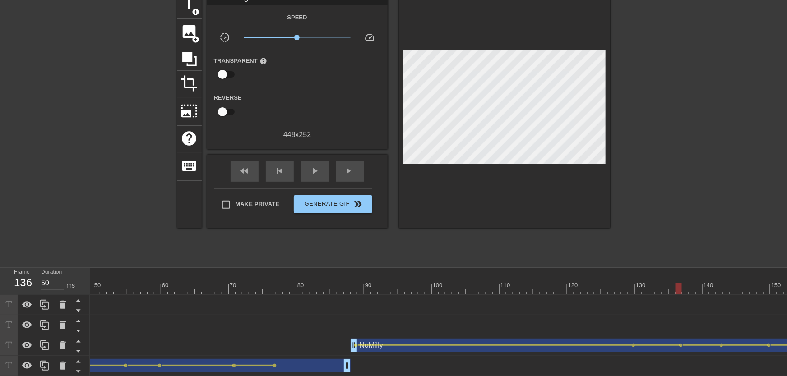
drag, startPoint x: 609, startPoint y: 286, endPoint x: 643, endPoint y: 290, distance: 34.1
click at [677, 292] on div at bounding box center [770, 288] width 2017 height 11
click at [463, 280] on div at bounding box center [462, 282] width 7 height 11
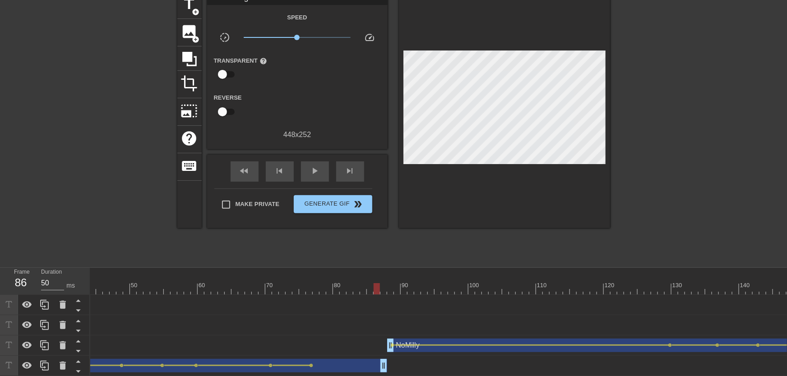
scroll to position [0, 0]
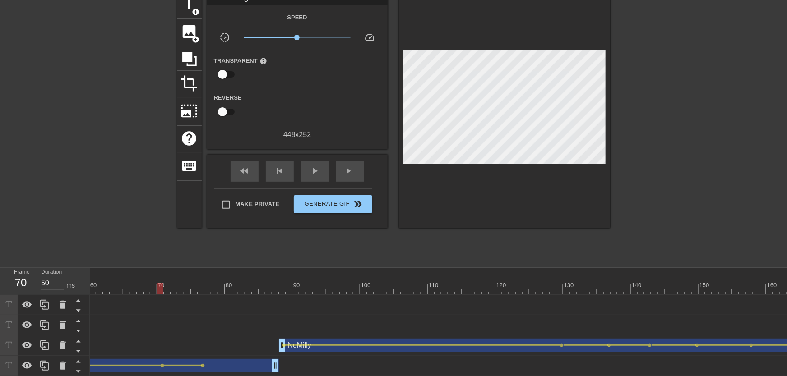
click at [563, 284] on div at bounding box center [698, 288] width 2017 height 11
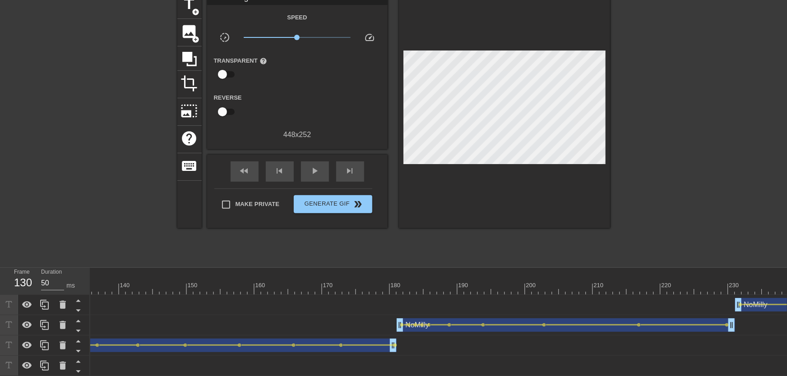
scroll to position [0, 1107]
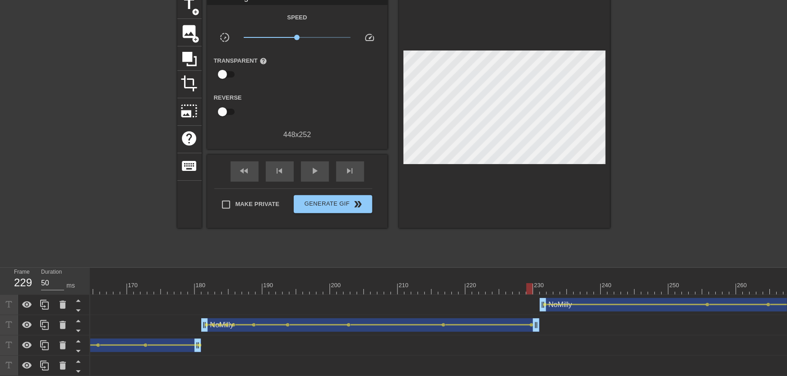
drag, startPoint x: 314, startPoint y: 284, endPoint x: 528, endPoint y: 302, distance: 215.5
click at [530, 303] on div "10 20 30 40 50 60 70 80 90 100 110 120 130 140 150 160" at bounding box center [438, 322] width 697 height 108
drag, startPoint x: 323, startPoint y: 288, endPoint x: 345, endPoint y: 298, distance: 24.2
click at [345, 298] on div "10 20 30 40 50 60 70 80 90 100 110 120 130 140 150 160" at bounding box center [438, 322] width 697 height 108
drag, startPoint x: 293, startPoint y: 282, endPoint x: 306, endPoint y: 293, distance: 17.0
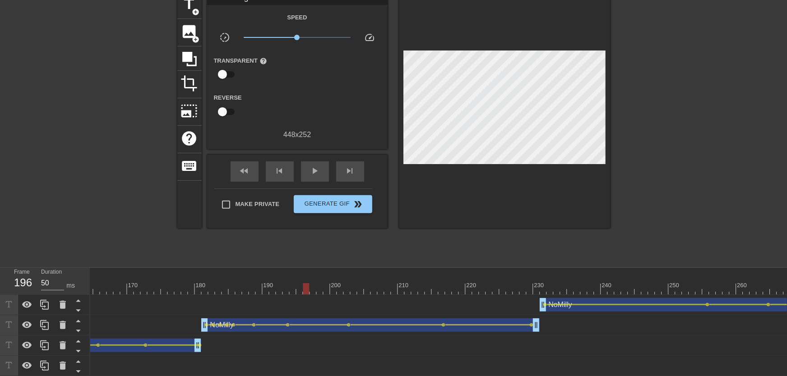
drag, startPoint x: 307, startPoint y: 293, endPoint x: 314, endPoint y: 293, distance: 7.2
click at [316, 293] on div at bounding box center [319, 288] width 6 height 11
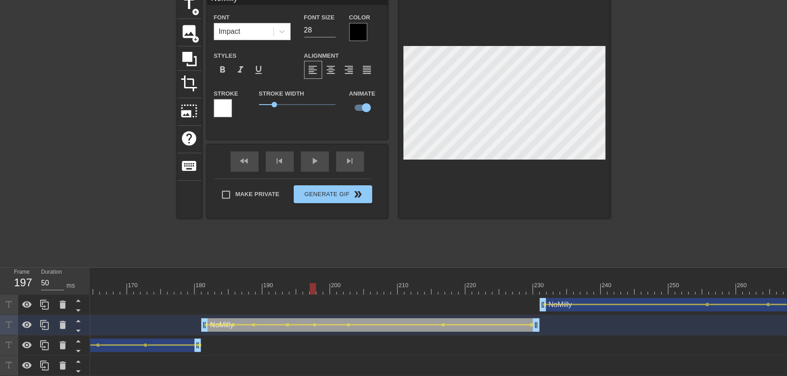
drag, startPoint x: 220, startPoint y: 289, endPoint x: 214, endPoint y: 289, distance: 5.9
click at [318, 169] on div "play_arrow" at bounding box center [315, 162] width 28 height 20
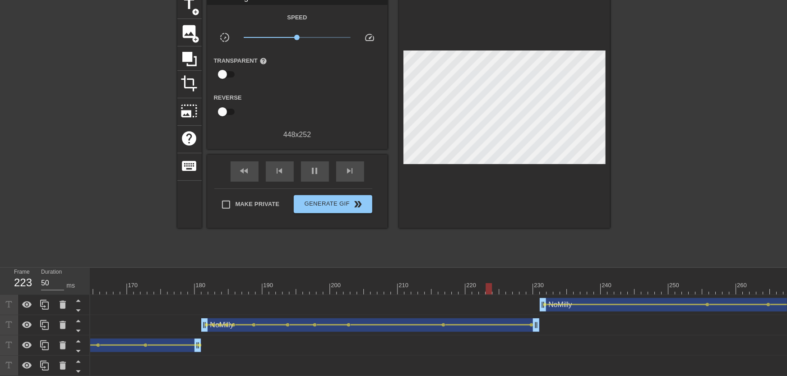
drag, startPoint x: 222, startPoint y: 294, endPoint x: 277, endPoint y: 250, distance: 70.0
click at [319, 173] on span "play_arrow" at bounding box center [315, 171] width 11 height 11
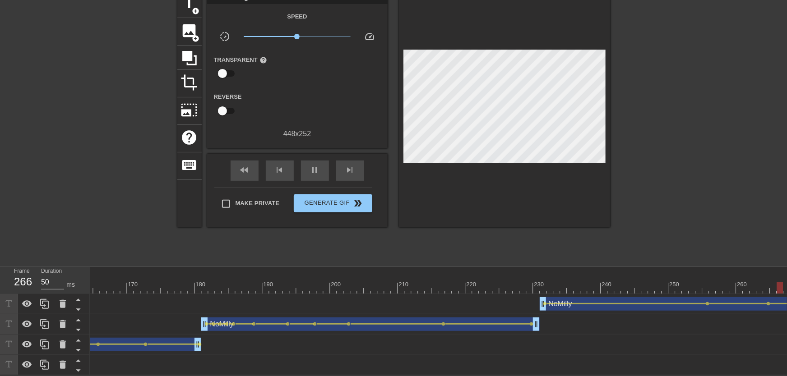
drag, startPoint x: 226, startPoint y: 292, endPoint x: 191, endPoint y: 293, distance: 34.8
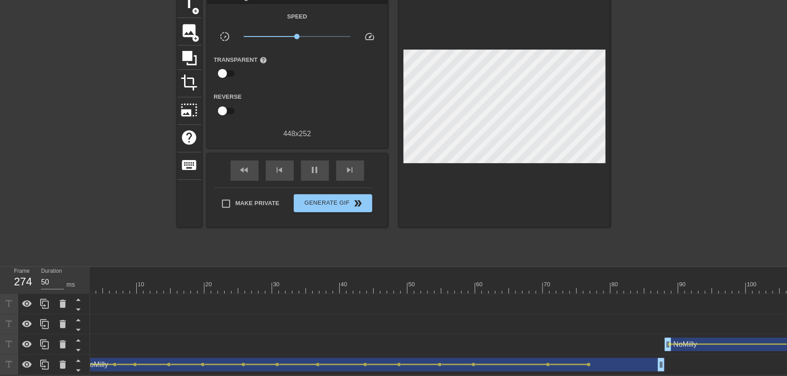
scroll to position [0, 0]
drag, startPoint x: 107, startPoint y: 284, endPoint x: 379, endPoint y: 284, distance: 272.1
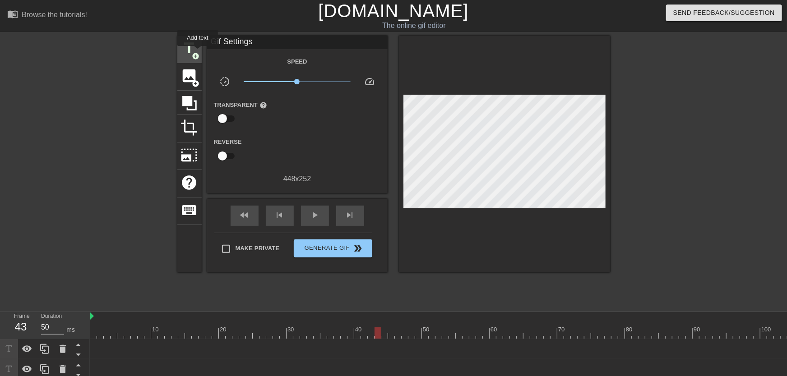
click at [196, 53] on span "add_circle" at bounding box center [196, 56] width 8 height 8
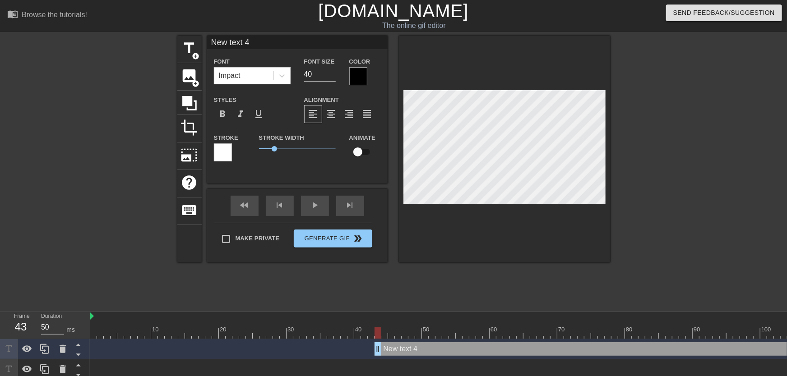
type input "New text"
type textarea "New text"
type input "New text"
type textarea "New text"
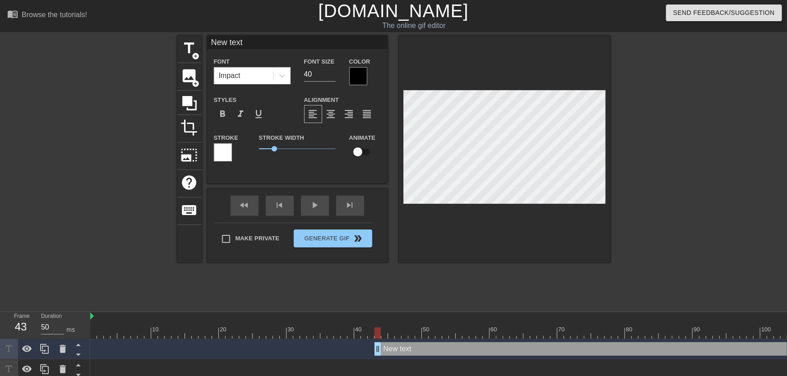
type input "New tex"
type textarea "New tex"
type input "New te"
type textarea "New te"
type input "New t"
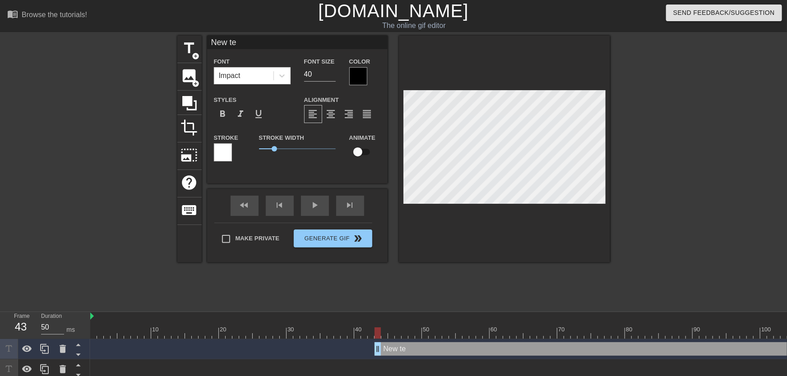
type textarea "New t"
type input "New"
type textarea "New"
type input "New"
type textarea "New"
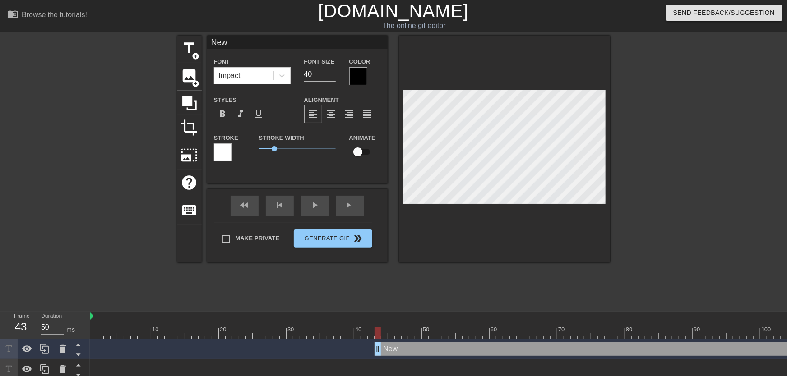
scroll to position [0, 0]
type input "Ne"
type textarea "Ne"
type input "N"
type textarea "N"
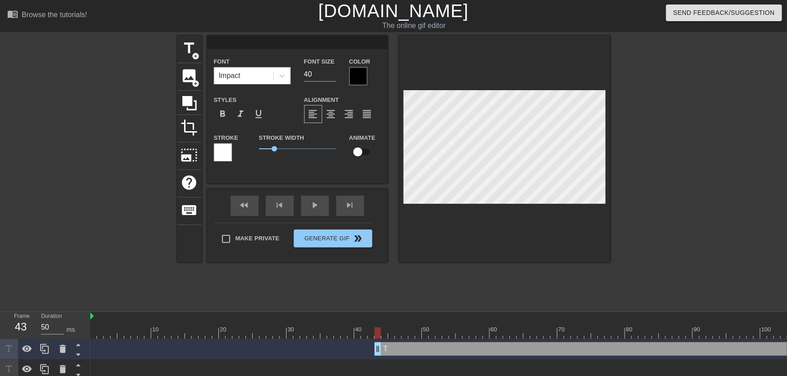
type input "T"
type textarea "T"
type input "To"
type textarea "To"
type input "Ton"
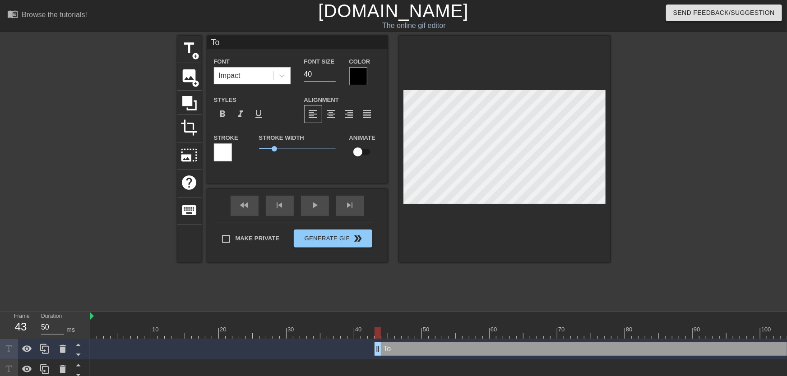
type textarea "Ton"
type input "[PERSON_NAME]"
type textarea "[PERSON_NAME]"
click at [534, 212] on div at bounding box center [504, 149] width 211 height 227
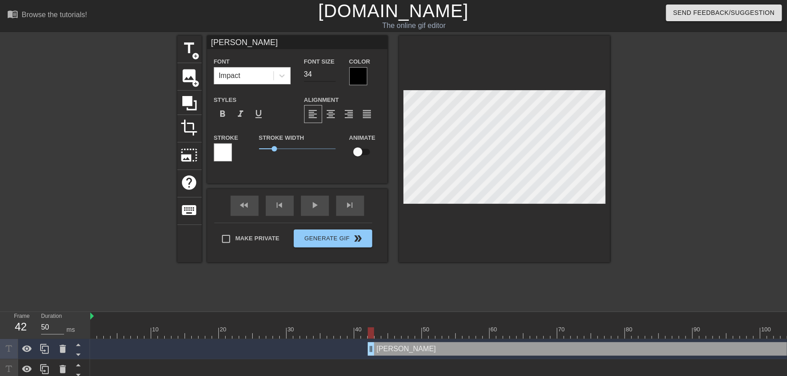
type input "34"
click at [332, 79] on input "34" at bounding box center [320, 74] width 32 height 14
click at [360, 150] on input "checkbox" at bounding box center [357, 151] width 51 height 17
checkbox input "true"
click at [355, 83] on div at bounding box center [358, 76] width 18 height 18
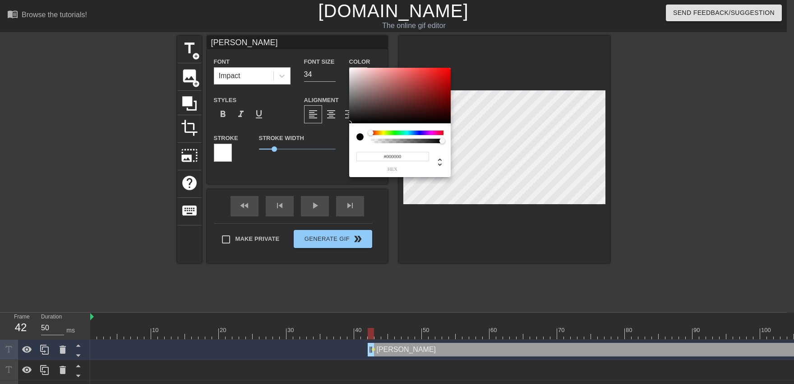
type input "#F6F0F0"
click at [352, 69] on div at bounding box center [400, 96] width 102 height 56
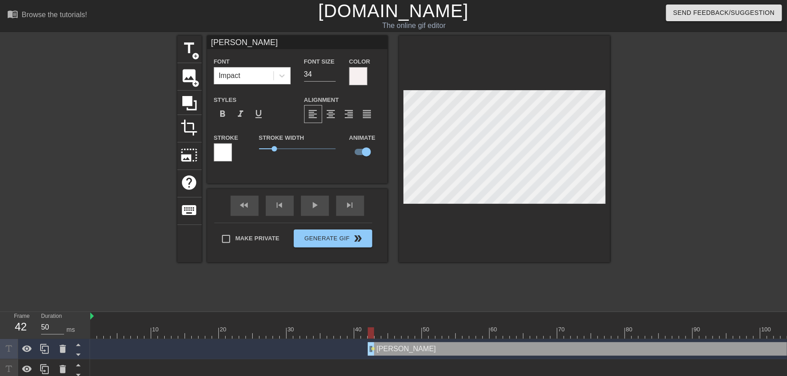
click at [224, 154] on div at bounding box center [223, 152] width 18 height 18
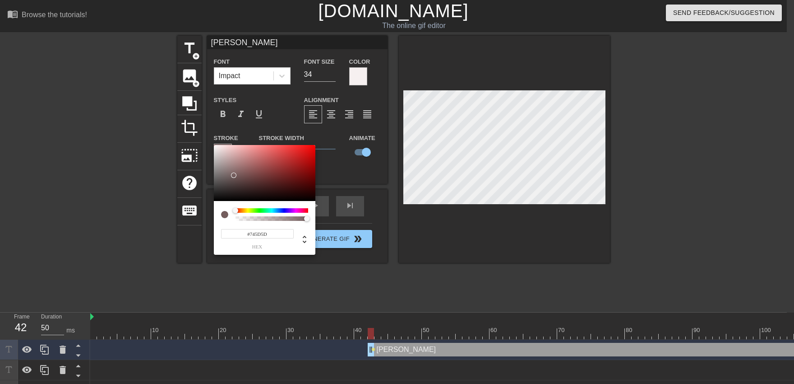
type input "#000000"
drag, startPoint x: 231, startPoint y: 157, endPoint x: 321, endPoint y: 290, distance: 161.0
click at [214, 201] on div at bounding box center [265, 173] width 102 height 56
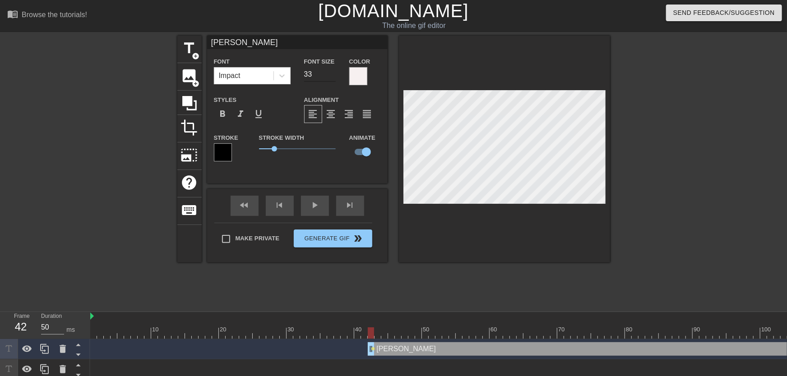
type input "33"
click at [330, 77] on input "33" at bounding box center [320, 74] width 32 height 14
click at [575, 245] on div at bounding box center [504, 149] width 211 height 227
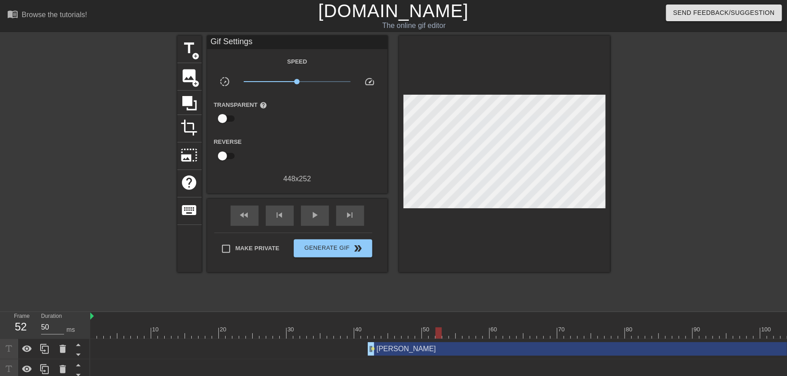
drag, startPoint x: 374, startPoint y: 330, endPoint x: 436, endPoint y: 332, distance: 62.3
click at [436, 332] on div at bounding box center [438, 333] width 6 height 11
click at [519, 204] on div at bounding box center [504, 154] width 211 height 237
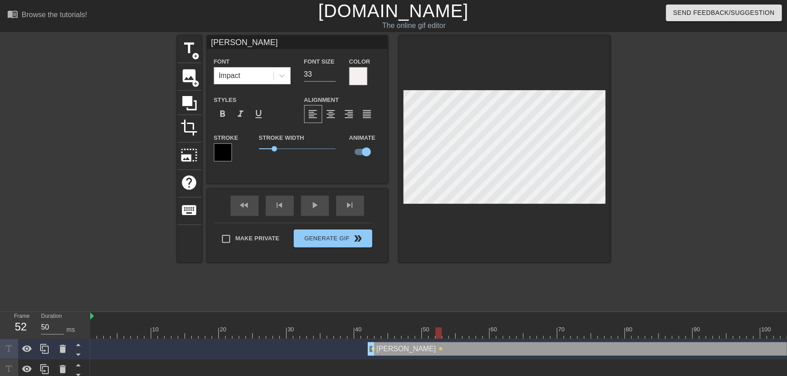
click at [374, 347] on span "lens" at bounding box center [373, 349] width 4 height 4
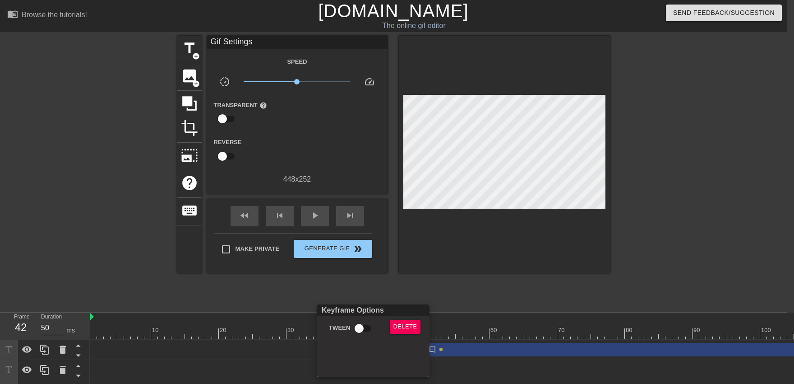
click at [368, 328] on input "Tween" at bounding box center [358, 327] width 51 height 17
checkbox input "true"
click at [361, 291] on div at bounding box center [397, 192] width 794 height 384
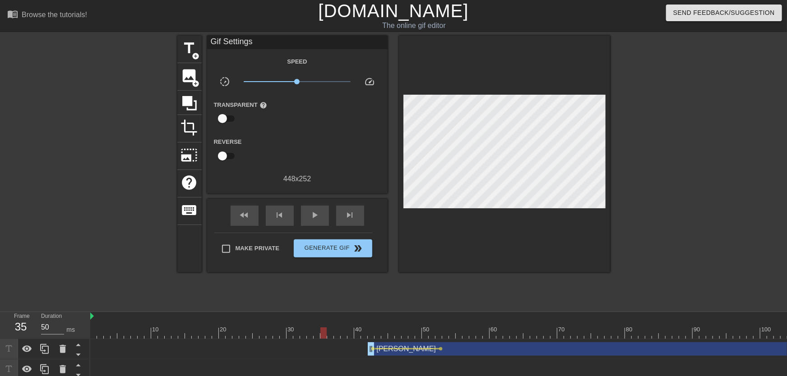
drag, startPoint x: 344, startPoint y: 332, endPoint x: 327, endPoint y: 335, distance: 17.5
click at [317, 221] on span "play_arrow" at bounding box center [315, 215] width 11 height 11
drag, startPoint x: 370, startPoint y: 323, endPoint x: 500, endPoint y: 282, distance: 136.7
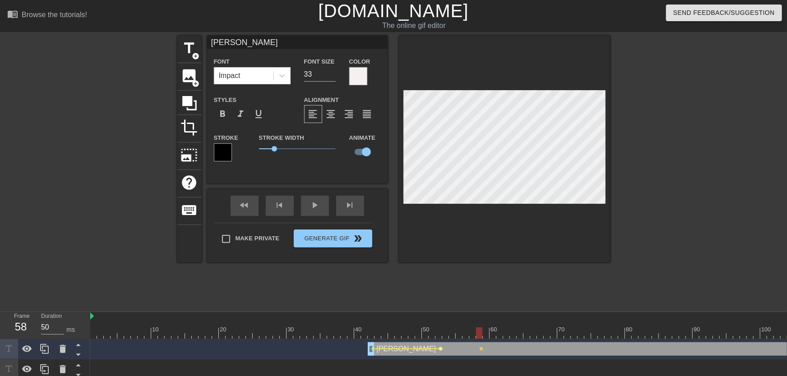
click at [440, 347] on span "lens" at bounding box center [441, 349] width 4 height 4
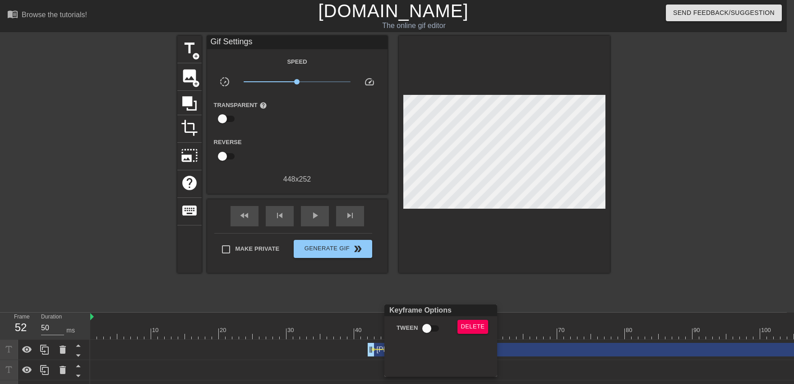
click at [436, 338] on div "Tween" at bounding box center [417, 329] width 68 height 21
click at [429, 309] on div "Keyframe Options" at bounding box center [441, 310] width 116 height 12
click at [428, 324] on input "Tween" at bounding box center [426, 327] width 51 height 17
checkbox input "true"
click at [427, 286] on div at bounding box center [397, 192] width 794 height 384
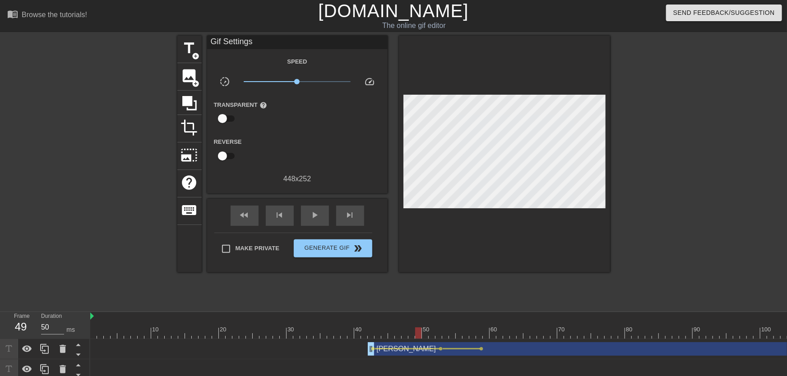
drag, startPoint x: 417, startPoint y: 331, endPoint x: 385, endPoint y: 334, distance: 32.6
click at [326, 216] on div "play_arrow" at bounding box center [315, 216] width 28 height 20
click at [324, 213] on div "pause" at bounding box center [315, 216] width 28 height 20
drag, startPoint x: 427, startPoint y: 329, endPoint x: 449, endPoint y: 331, distance: 21.7
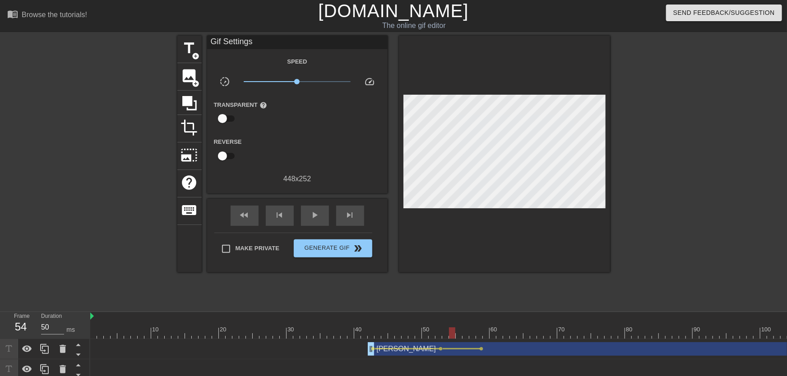
click at [481, 348] on span "lens" at bounding box center [482, 349] width 4 height 4
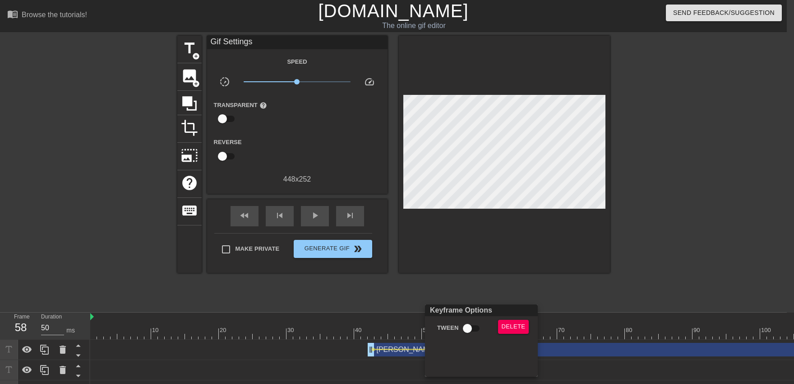
click at [503, 333] on div "Delete" at bounding box center [515, 329] width 49 height 21
click at [504, 329] on span "Delete" at bounding box center [514, 326] width 24 height 10
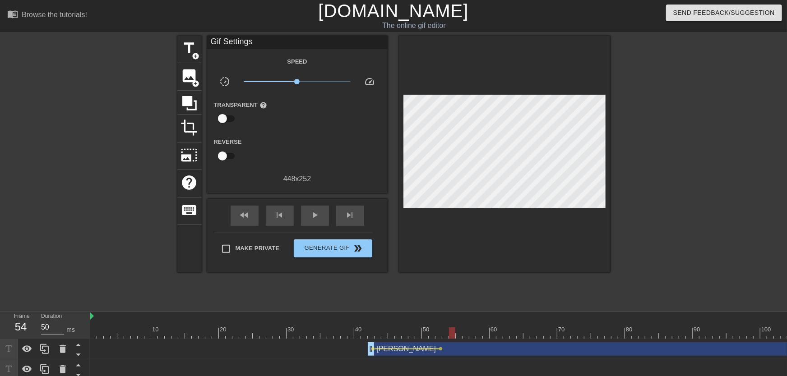
drag, startPoint x: 440, startPoint y: 329, endPoint x: 450, endPoint y: 331, distance: 10.1
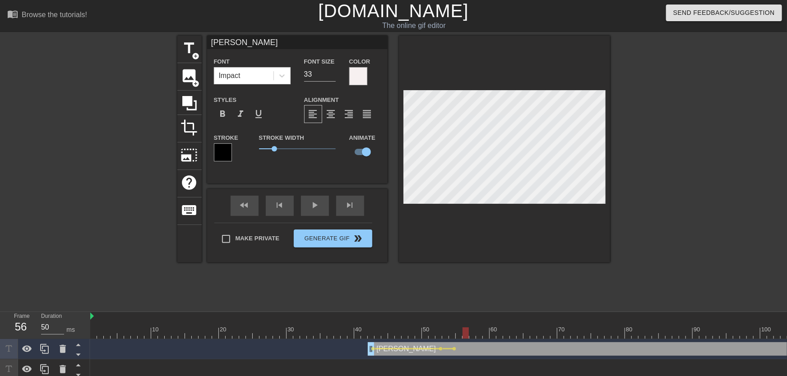
drag, startPoint x: 457, startPoint y: 334, endPoint x: 463, endPoint y: 334, distance: 6.8
drag, startPoint x: 468, startPoint y: 331, endPoint x: 481, endPoint y: 333, distance: 12.8
click at [481, 333] on div at bounding box center [479, 333] width 6 height 11
drag, startPoint x: 480, startPoint y: 333, endPoint x: 486, endPoint y: 333, distance: 5.9
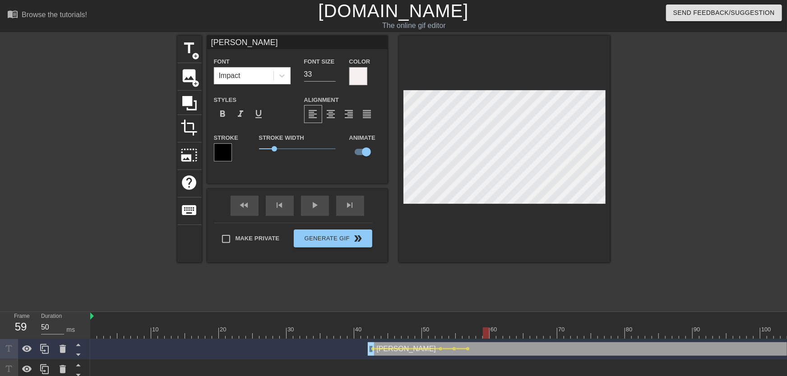
click at [486, 333] on div at bounding box center [486, 333] width 6 height 11
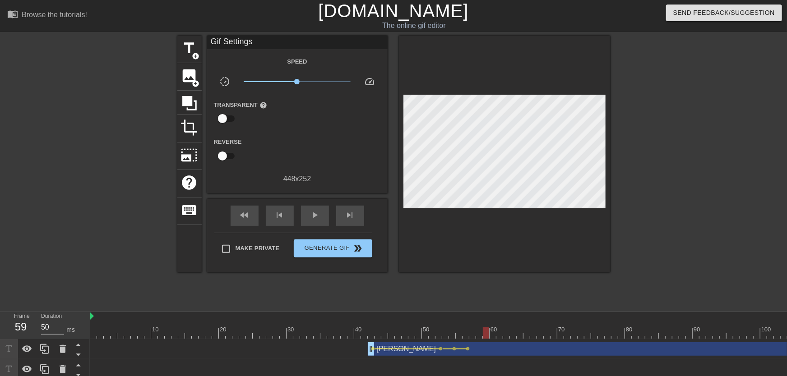
click at [524, 209] on div at bounding box center [504, 154] width 211 height 237
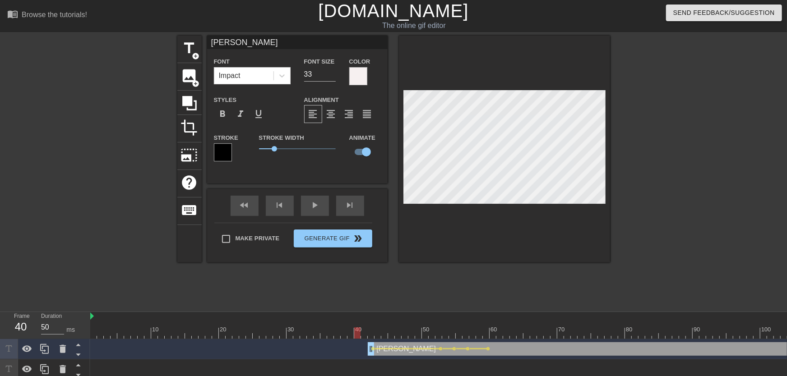
drag, startPoint x: 390, startPoint y: 334, endPoint x: 336, endPoint y: 337, distance: 53.7
click at [324, 204] on div "fast_rewind skip_previous play_arrow skip_next" at bounding box center [297, 206] width 147 height 34
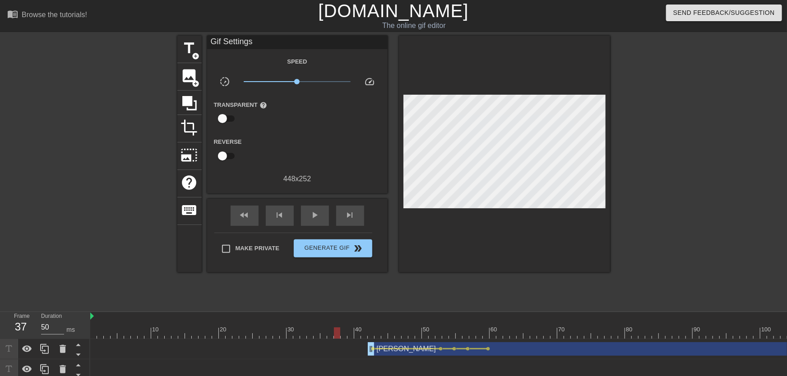
click at [324, 206] on div "fast_rewind skip_previous play_arrow skip_next" at bounding box center [297, 216] width 147 height 34
click at [324, 209] on div "play_arrow" at bounding box center [315, 216] width 28 height 20
click at [454, 348] on span "lens" at bounding box center [455, 349] width 4 height 4
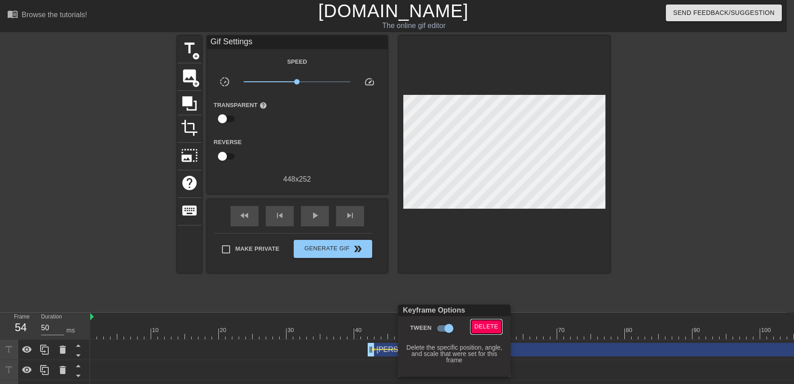
click at [480, 330] on span "Delete" at bounding box center [487, 326] width 24 height 10
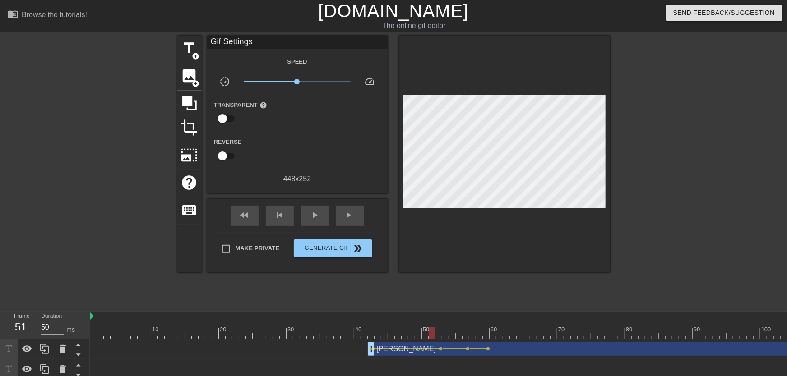
drag, startPoint x: 429, startPoint y: 321, endPoint x: 324, endPoint y: 322, distance: 105.1
click at [319, 227] on div "fast_rewind skip_previous play_arrow skip_next" at bounding box center [297, 216] width 147 height 34
click at [319, 223] on div "play_arrow" at bounding box center [315, 216] width 28 height 20
drag, startPoint x: 434, startPoint y: 328, endPoint x: 451, endPoint y: 334, distance: 18.1
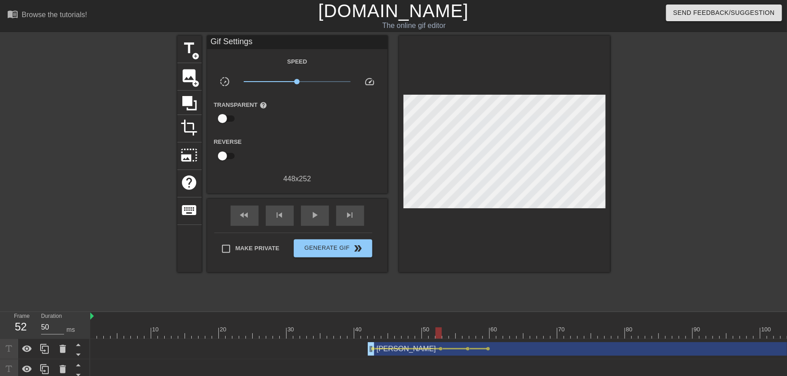
click at [459, 344] on div "10 20 30 40 50 60 70 80 90 100 110 120 130 140 150 160" at bounding box center [438, 376] width 697 height 129
drag, startPoint x: 443, startPoint y: 333, endPoint x: 487, endPoint y: 336, distance: 44.3
click at [487, 336] on div at bounding box center [486, 333] width 6 height 11
click at [489, 349] on span "lens" at bounding box center [488, 349] width 4 height 4
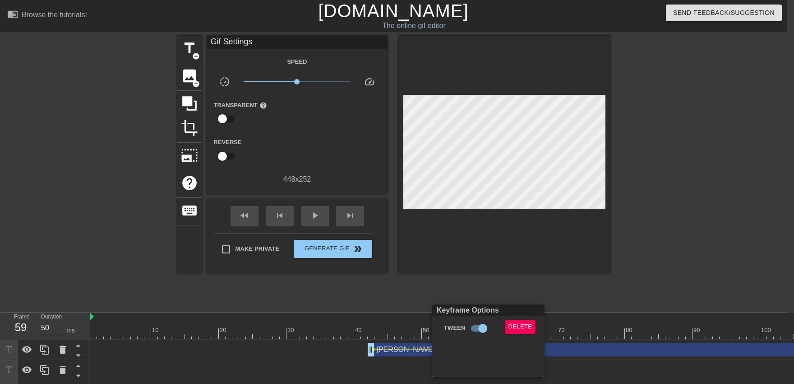
click at [512, 340] on div "Delete" at bounding box center [522, 329] width 49 height 21
click at [513, 332] on button "Delete" at bounding box center [520, 326] width 31 height 14
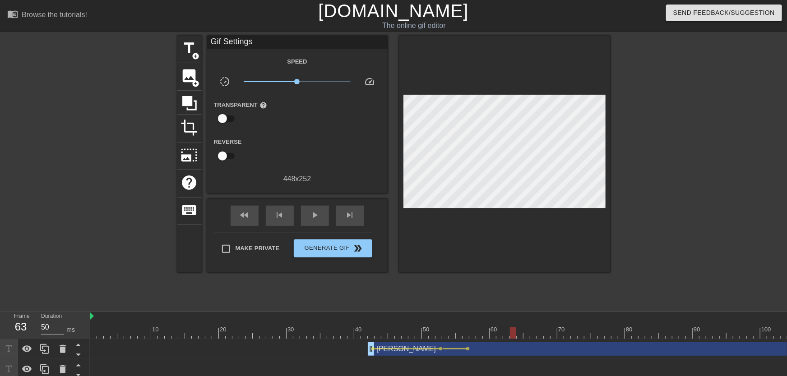
drag, startPoint x: 495, startPoint y: 329, endPoint x: 516, endPoint y: 331, distance: 21.7
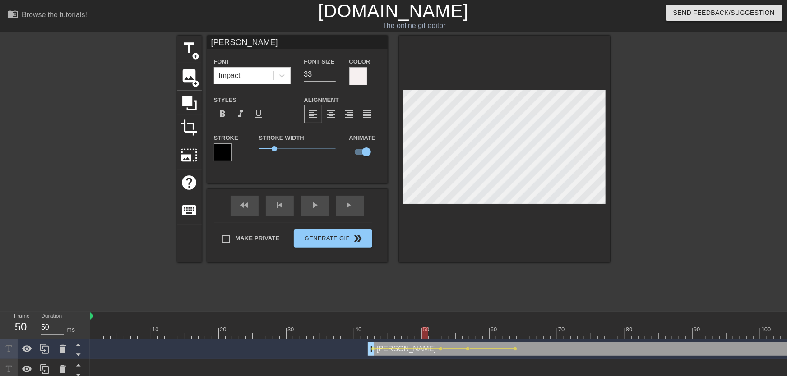
drag, startPoint x: 442, startPoint y: 326, endPoint x: 399, endPoint y: 329, distance: 43.0
click at [323, 213] on div "play_arrow" at bounding box center [315, 206] width 28 height 20
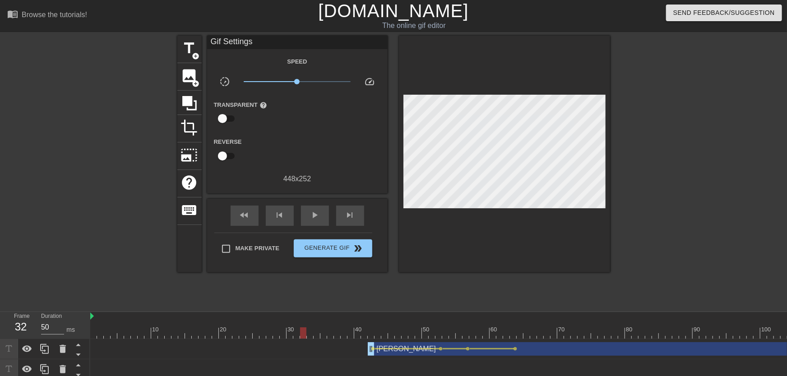
drag, startPoint x: 405, startPoint y: 325, endPoint x: 304, endPoint y: 329, distance: 100.7
click at [312, 216] on span "play_arrow" at bounding box center [315, 215] width 11 height 11
drag, startPoint x: 386, startPoint y: 333, endPoint x: 455, endPoint y: 340, distance: 68.9
click at [455, 340] on div "10 20 30 40 50 60 70 80 90 100 110 120 130 140 150 160" at bounding box center [438, 376] width 697 height 129
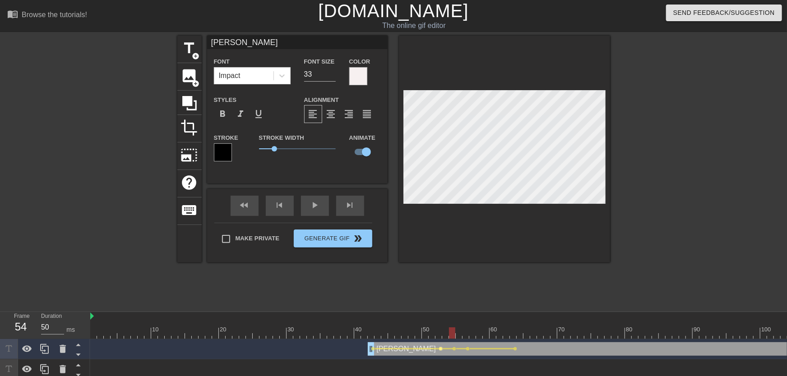
click at [440, 349] on span "lens" at bounding box center [441, 349] width 4 height 4
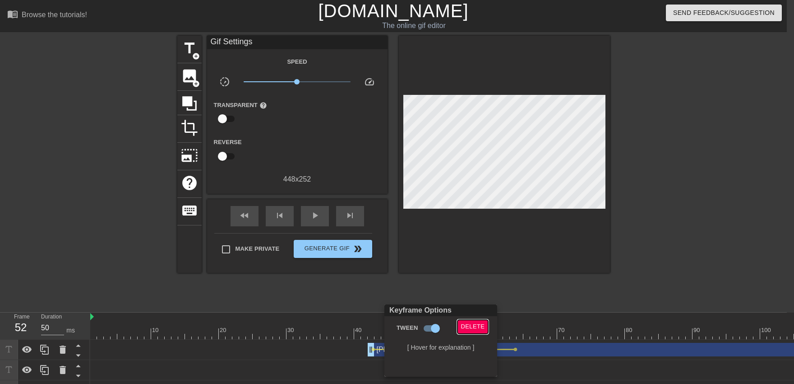
click at [467, 326] on span "Delete" at bounding box center [473, 326] width 24 height 10
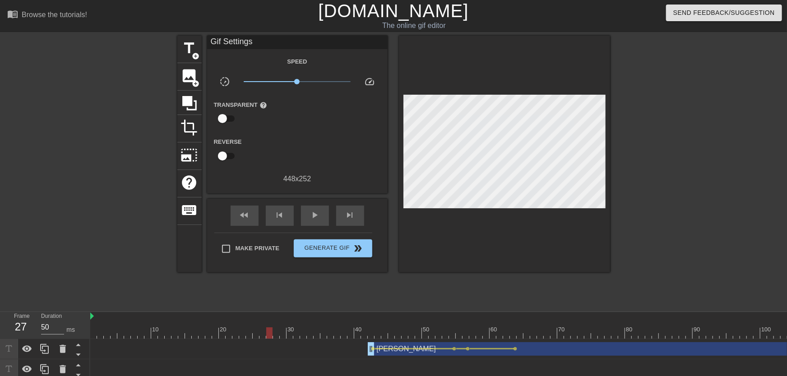
drag, startPoint x: 300, startPoint y: 335, endPoint x: 264, endPoint y: 332, distance: 35.8
click at [311, 222] on div "play_arrow" at bounding box center [315, 216] width 28 height 20
drag, startPoint x: 439, startPoint y: 335, endPoint x: 513, endPoint y: 341, distance: 73.8
click at [513, 341] on div "10 20 30 40 50 60 70 80 90 100 110 120 130 140 150 160" at bounding box center [438, 376] width 697 height 129
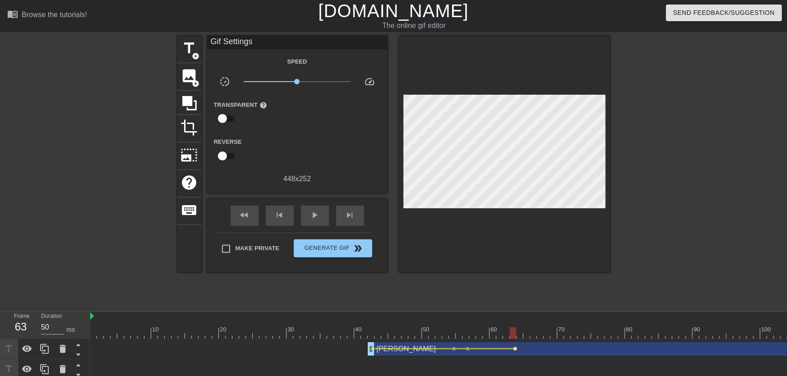
click at [516, 349] on span "lens" at bounding box center [516, 349] width 4 height 4
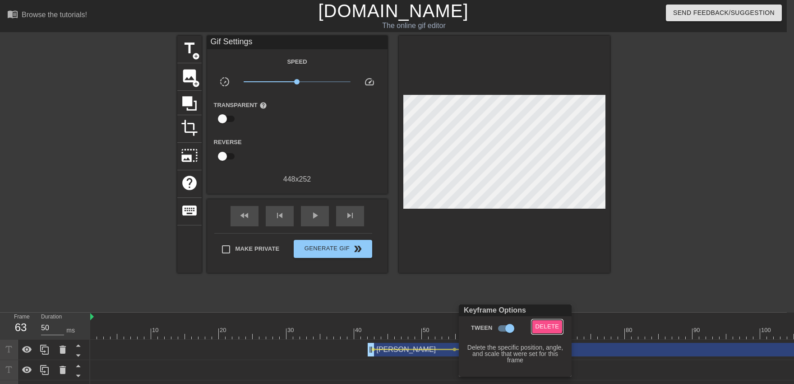
click at [544, 325] on span "Delete" at bounding box center [548, 326] width 24 height 10
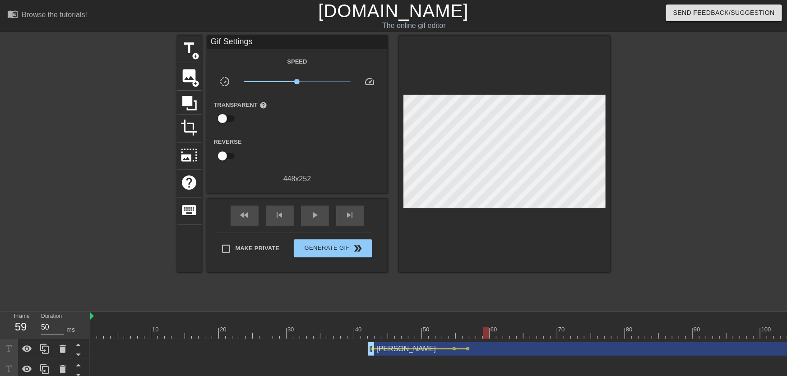
drag, startPoint x: 464, startPoint y: 336, endPoint x: 484, endPoint y: 330, distance: 20.6
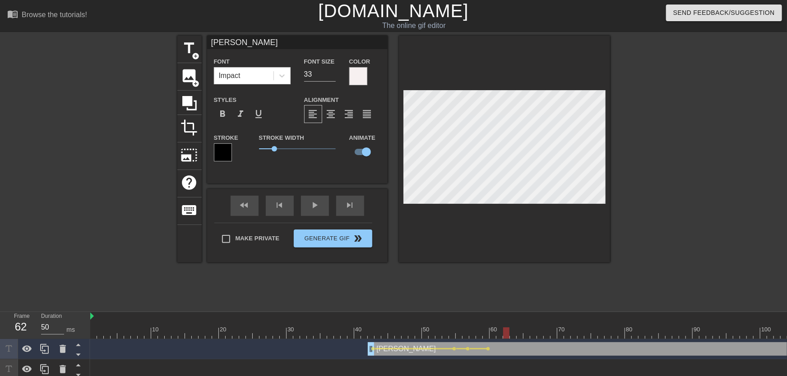
drag, startPoint x: 495, startPoint y: 334, endPoint x: 507, endPoint y: 333, distance: 11.8
drag, startPoint x: 512, startPoint y: 333, endPoint x: 536, endPoint y: 333, distance: 23.5
click at [355, 343] on div "10 20 30 40 50 60 70 80 90 100 110 120 130 140 150 160" at bounding box center [438, 376] width 697 height 129
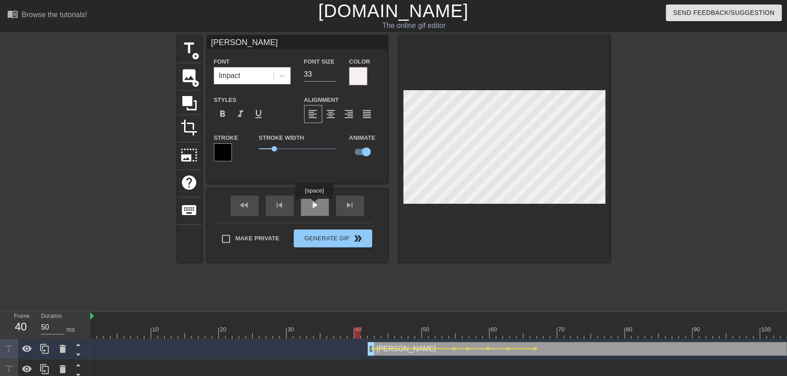
click at [314, 205] on div "fast_rewind skip_previous play_arrow skip_next" at bounding box center [297, 206] width 147 height 34
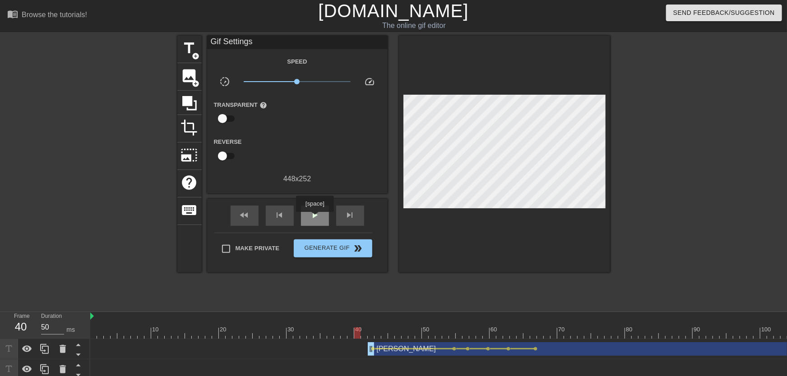
click at [315, 218] on span "play_arrow" at bounding box center [315, 215] width 11 height 11
drag, startPoint x: 377, startPoint y: 333, endPoint x: 487, endPoint y: 341, distance: 109.9
click at [487, 340] on div "10 20 30 40 50 60 70 80 90 100 110 120 130 140 150 160" at bounding box center [438, 376] width 697 height 129
click at [488, 348] on span "lens" at bounding box center [488, 349] width 4 height 4
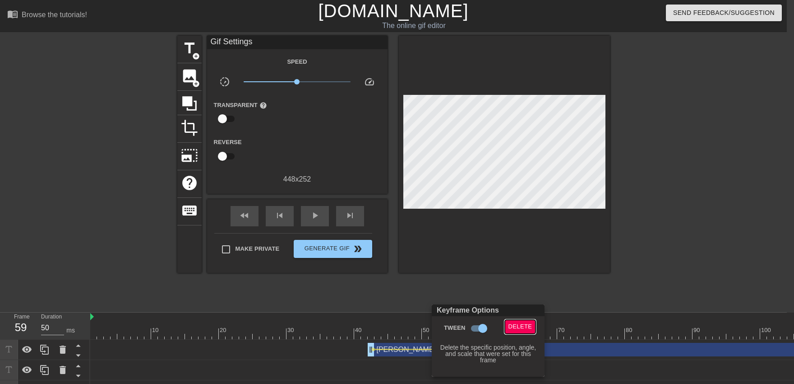
click at [514, 325] on span "Delete" at bounding box center [521, 326] width 24 height 10
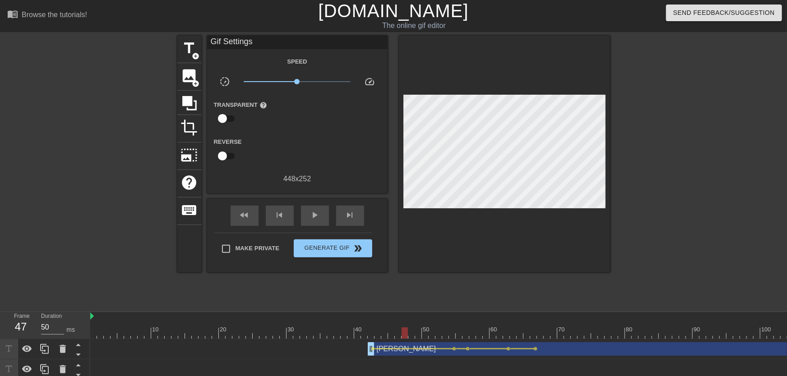
drag, startPoint x: 440, startPoint y: 331, endPoint x: 390, endPoint y: 305, distance: 56.5
click at [313, 216] on span "play_arrow" at bounding box center [315, 215] width 11 height 11
drag, startPoint x: 459, startPoint y: 331, endPoint x: 509, endPoint y: 338, distance: 51.1
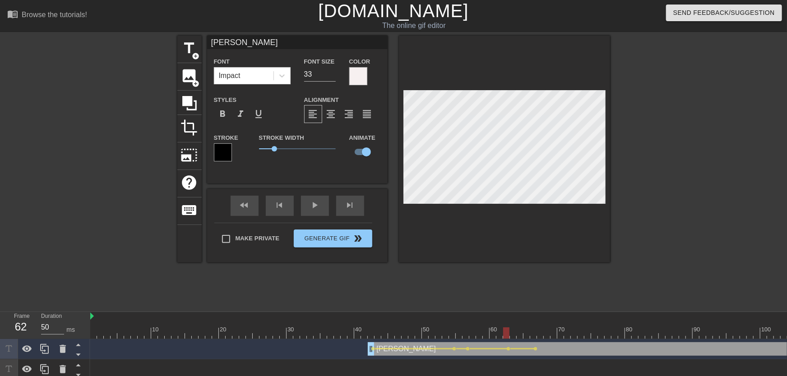
drag, startPoint x: 408, startPoint y: 336, endPoint x: 402, endPoint y: 335, distance: 6.8
click at [322, 216] on div "fast_rewind skip_previous play_arrow skip_next" at bounding box center [297, 206] width 147 height 34
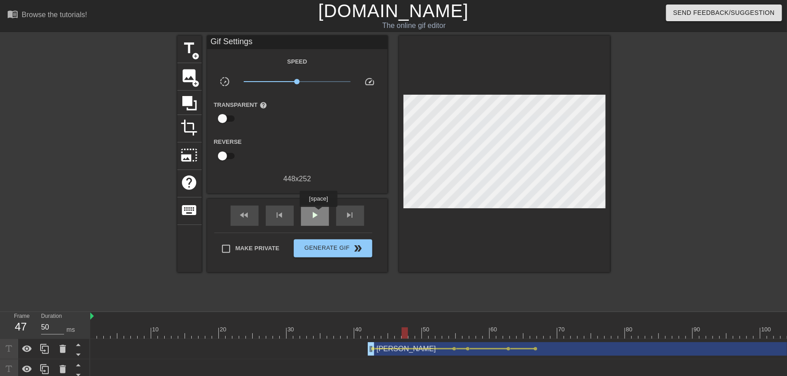
click at [318, 213] on span "play_arrow" at bounding box center [315, 215] width 11 height 11
drag, startPoint x: 483, startPoint y: 339, endPoint x: 532, endPoint y: 337, distance: 49.2
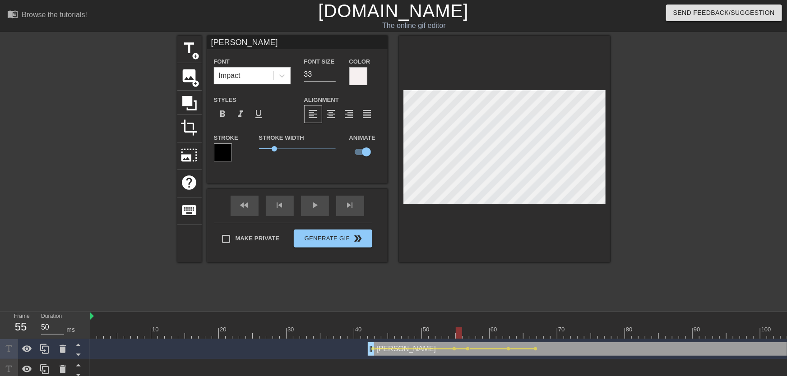
drag, startPoint x: 457, startPoint y: 333, endPoint x: 373, endPoint y: 321, distance: 84.7
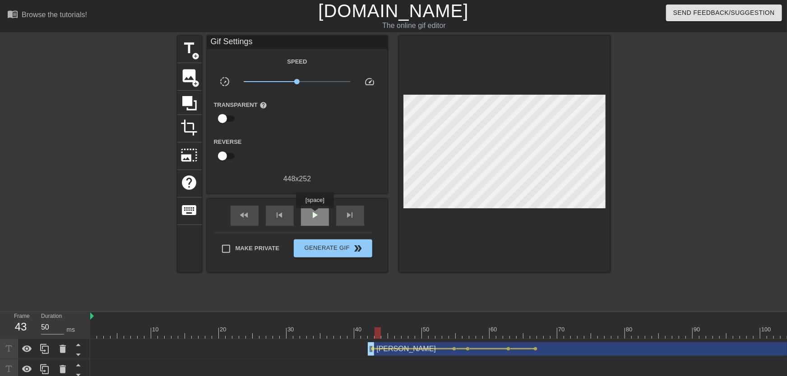
click at [315, 215] on div "play_arrow" at bounding box center [315, 216] width 28 height 20
click at [511, 336] on div "10 20 30 40 50 60 70 80 90 100 110 120 130 140 150 160" at bounding box center [438, 376] width 697 height 129
drag, startPoint x: 501, startPoint y: 330, endPoint x: 536, endPoint y: 335, distance: 34.7
drag, startPoint x: 549, startPoint y: 337, endPoint x: 572, endPoint y: 337, distance: 23.5
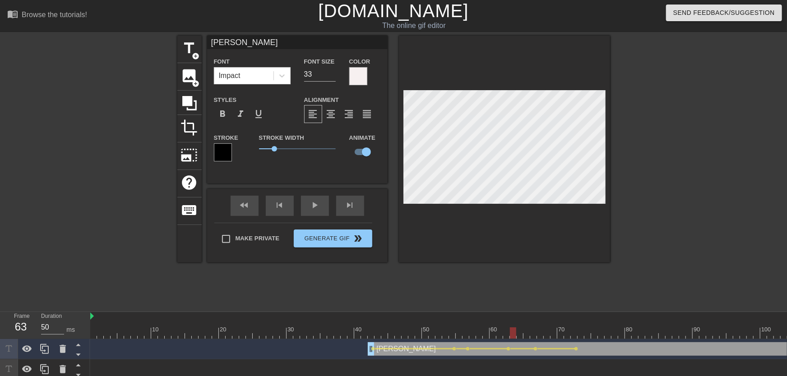
drag, startPoint x: 513, startPoint y: 328, endPoint x: 451, endPoint y: 329, distance: 61.4
click at [313, 216] on div "fast_rewind skip_previous play_arrow skip_next" at bounding box center [297, 206] width 147 height 34
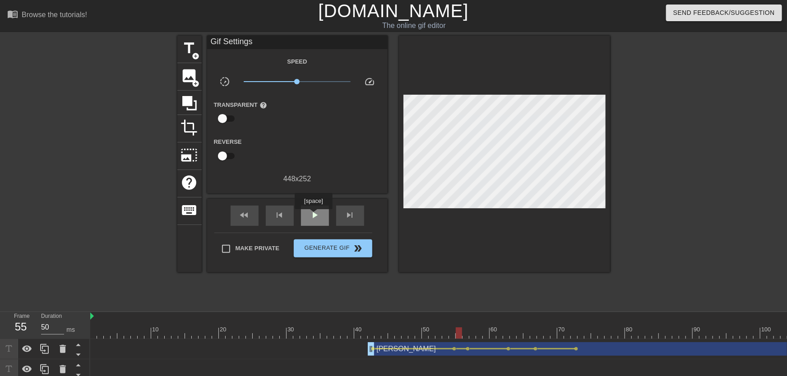
click at [313, 212] on span "play_arrow" at bounding box center [315, 215] width 11 height 11
drag, startPoint x: 534, startPoint y: 331, endPoint x: 674, endPoint y: 333, distance: 140.4
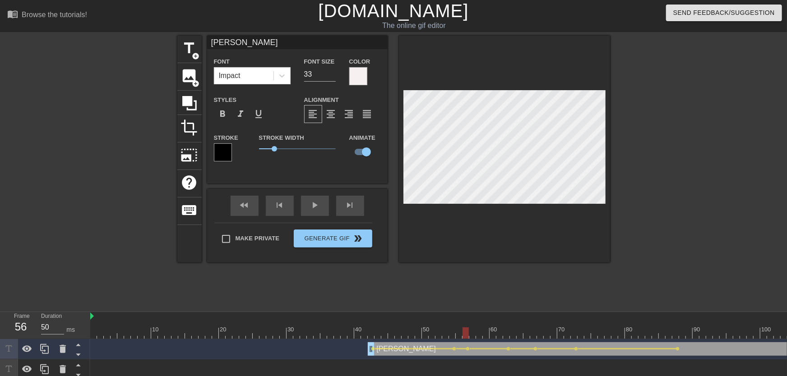
drag, startPoint x: 498, startPoint y: 334, endPoint x: 442, endPoint y: 318, distance: 58.6
click at [320, 211] on span "play_arrow" at bounding box center [315, 205] width 11 height 11
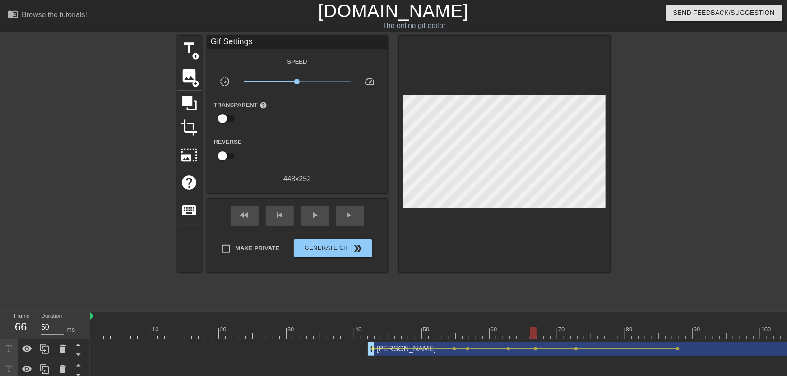
drag, startPoint x: 471, startPoint y: 325, endPoint x: 530, endPoint y: 333, distance: 60.1
drag, startPoint x: 536, startPoint y: 330, endPoint x: 304, endPoint y: 323, distance: 231.6
click at [322, 208] on div "play_arrow" at bounding box center [315, 216] width 28 height 20
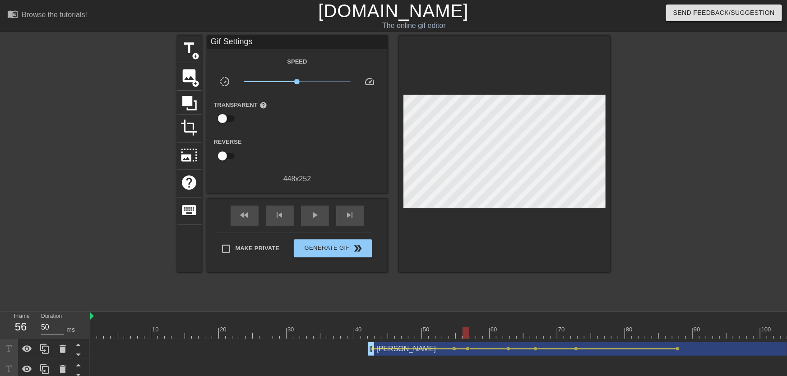
drag, startPoint x: 356, startPoint y: 320, endPoint x: 468, endPoint y: 331, distance: 112.4
click at [469, 349] on span "lens" at bounding box center [468, 349] width 4 height 4
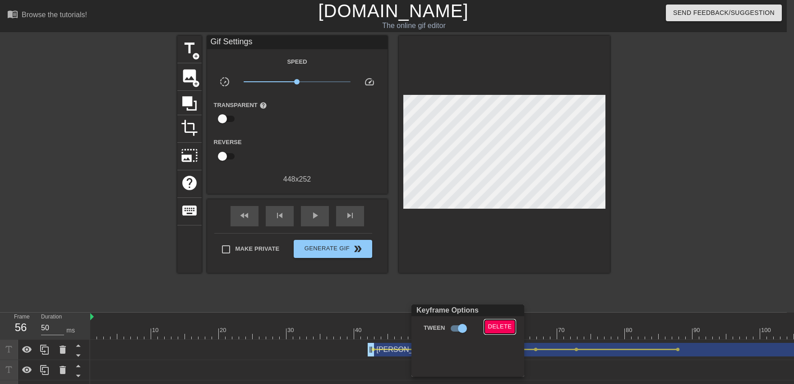
click at [497, 325] on span "Delete" at bounding box center [500, 326] width 24 height 10
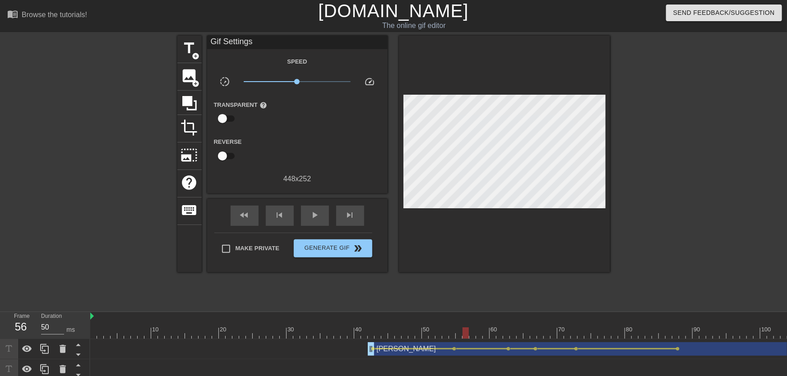
drag, startPoint x: 410, startPoint y: 334, endPoint x: 374, endPoint y: 319, distance: 39.1
click at [321, 224] on div "play_arrow" at bounding box center [315, 216] width 28 height 20
drag, startPoint x: 446, startPoint y: 328, endPoint x: 534, endPoint y: 339, distance: 88.3
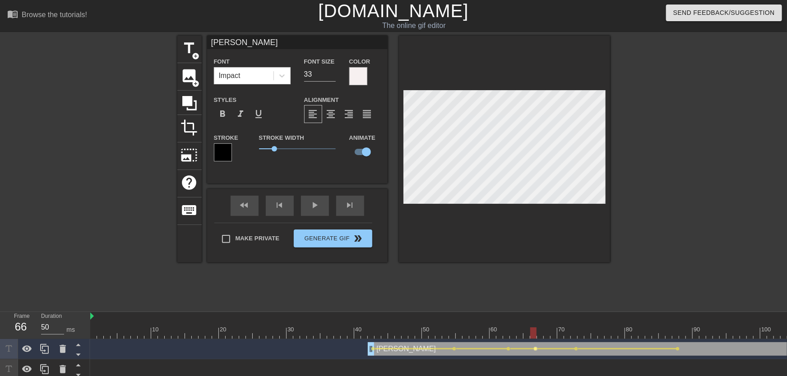
click at [536, 348] on span "lens" at bounding box center [536, 349] width 4 height 4
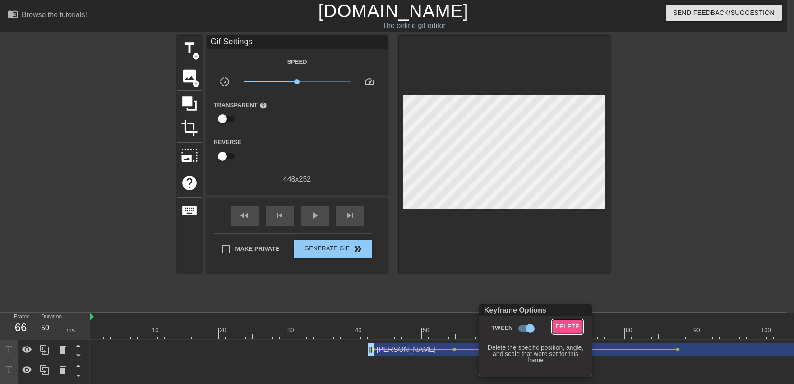
click at [569, 329] on span "Delete" at bounding box center [568, 326] width 24 height 10
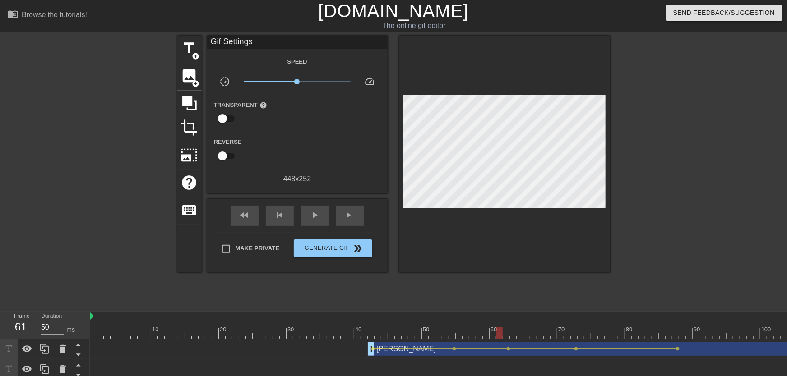
drag, startPoint x: 500, startPoint y: 321, endPoint x: 419, endPoint y: 321, distance: 81.7
click at [308, 211] on div "play_arrow" at bounding box center [315, 216] width 28 height 20
drag, startPoint x: 488, startPoint y: 328, endPoint x: 542, endPoint y: 335, distance: 55.1
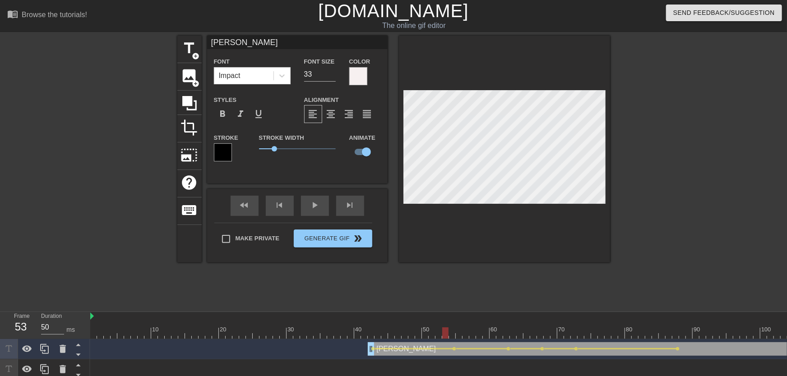
drag, startPoint x: 449, startPoint y: 333, endPoint x: 419, endPoint y: 292, distance: 50.9
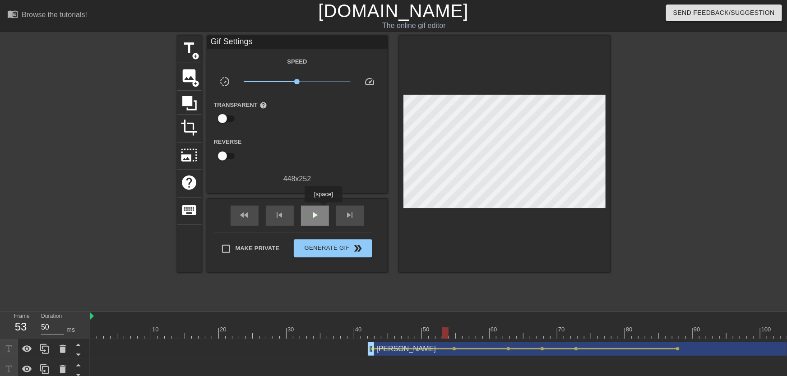
click at [323, 209] on div "play_arrow" at bounding box center [315, 216] width 28 height 20
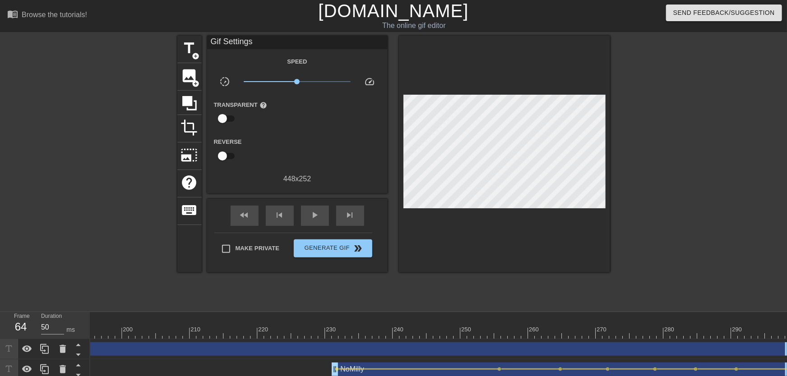
scroll to position [71, 0]
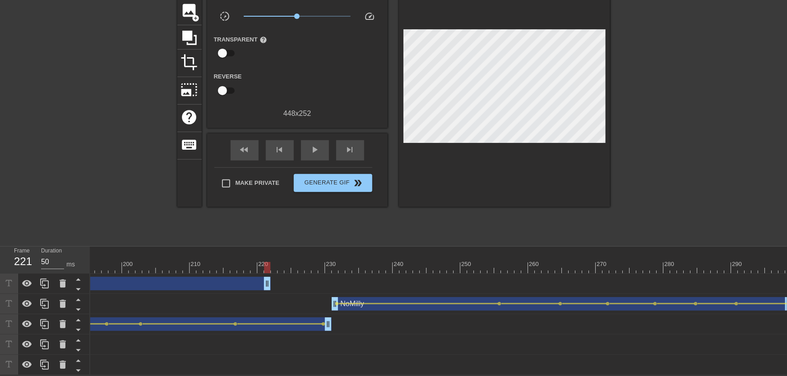
drag, startPoint x: 786, startPoint y: 274, endPoint x: 218, endPoint y: 274, distance: 568.6
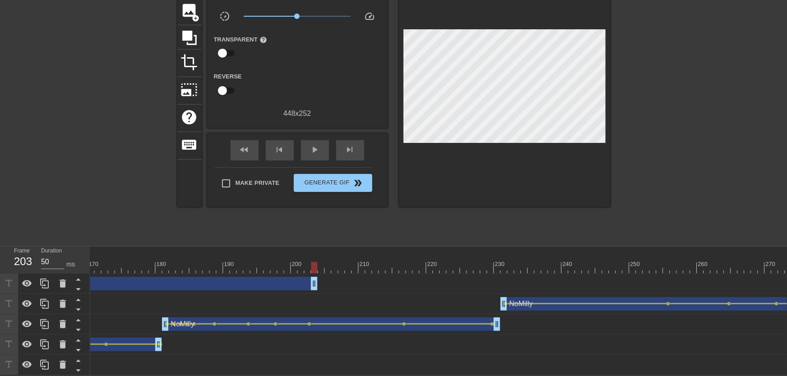
scroll to position [0, 944]
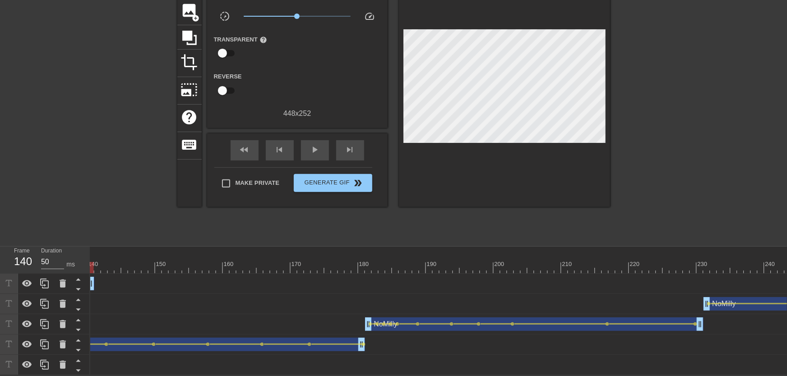
drag, startPoint x: 516, startPoint y: 280, endPoint x: 315, endPoint y: 293, distance: 201.2
click at [86, 285] on div "Frame 140 Duration 50 ms 10 20 30 40 50 60 70 80 90 100 110 120 130 140 150" at bounding box center [393, 311] width 787 height 129
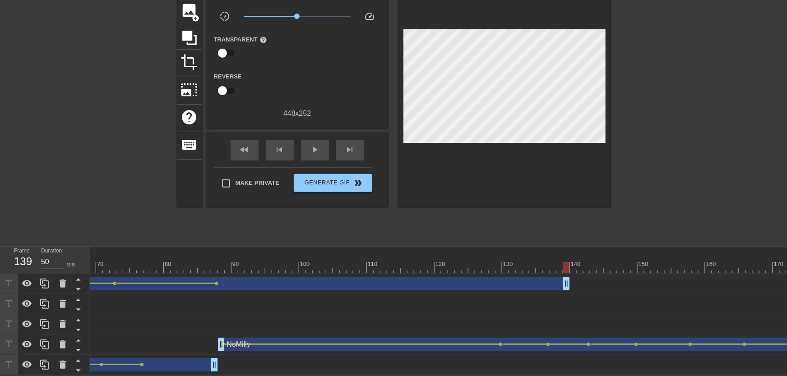
scroll to position [0, 438]
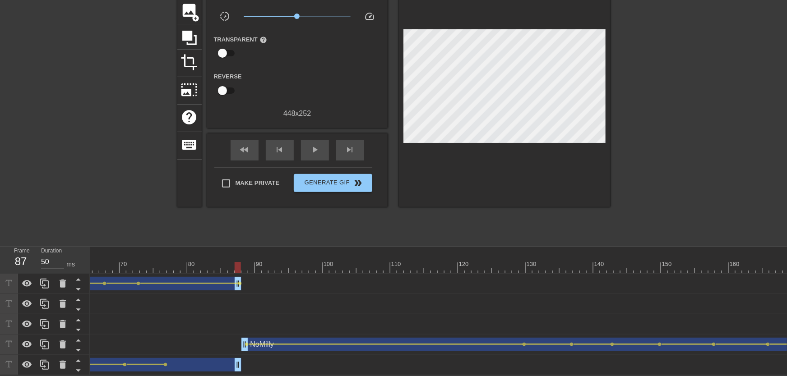
drag, startPoint x: 588, startPoint y: 281, endPoint x: 236, endPoint y: 267, distance: 352.3
click at [237, 267] on div "10 20 30 40 50 60 70 80 90 100 110 120 130 140 150 160" at bounding box center [438, 311] width 697 height 129
click at [242, 262] on div at bounding box center [244, 267] width 6 height 11
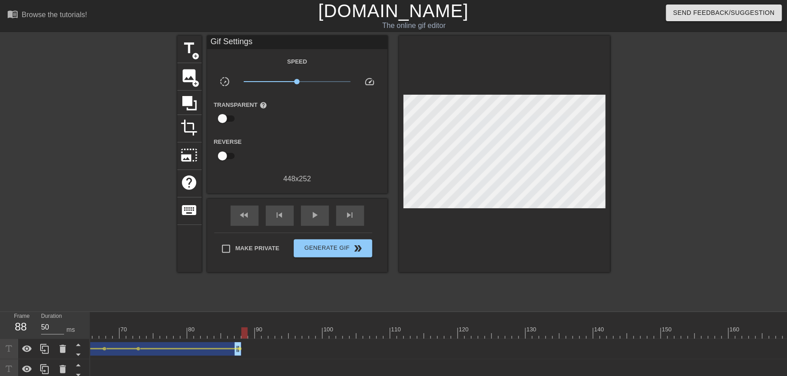
scroll to position [0, 0]
click at [194, 56] on span "add_circle" at bounding box center [196, 56] width 8 height 8
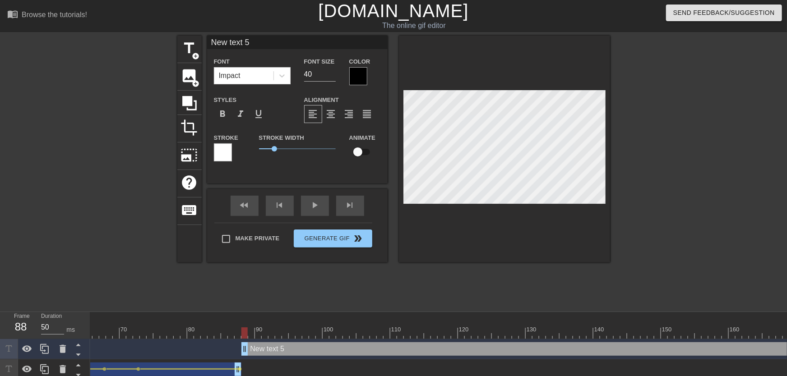
type input "New text"
type textarea "New text"
type input "New text"
type textarea "New text"
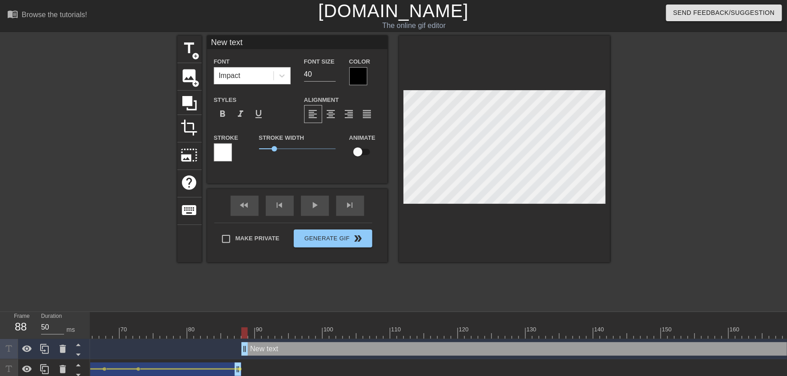
type input "New tex"
type textarea "New tex"
type input "New te"
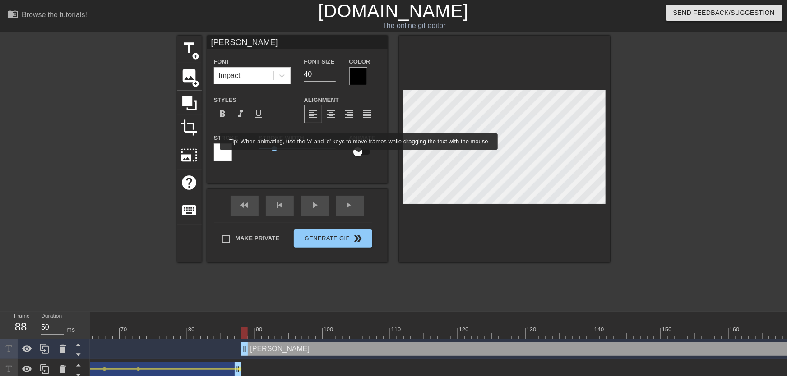
click at [354, 156] on input "checkbox" at bounding box center [357, 151] width 51 height 17
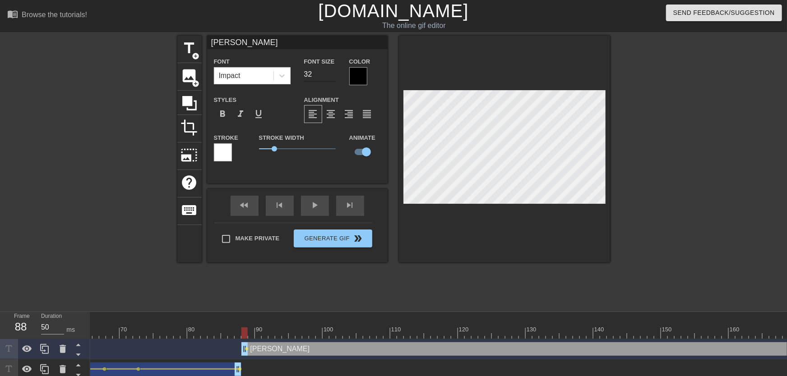
click at [331, 77] on input "32" at bounding box center [320, 74] width 32 height 14
click at [353, 73] on div at bounding box center [358, 76] width 18 height 18
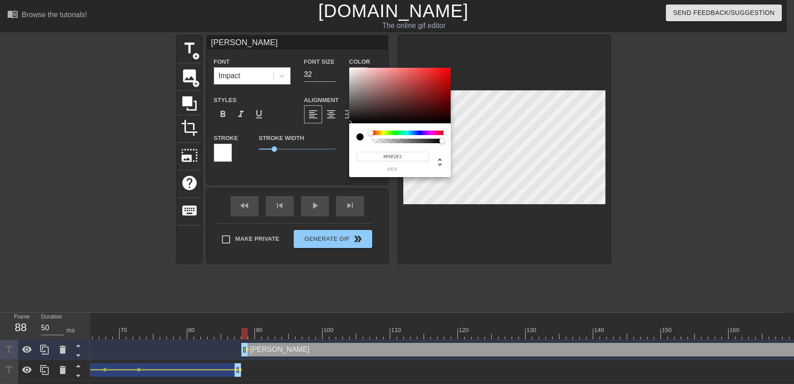
click at [351, 69] on div at bounding box center [400, 96] width 102 height 56
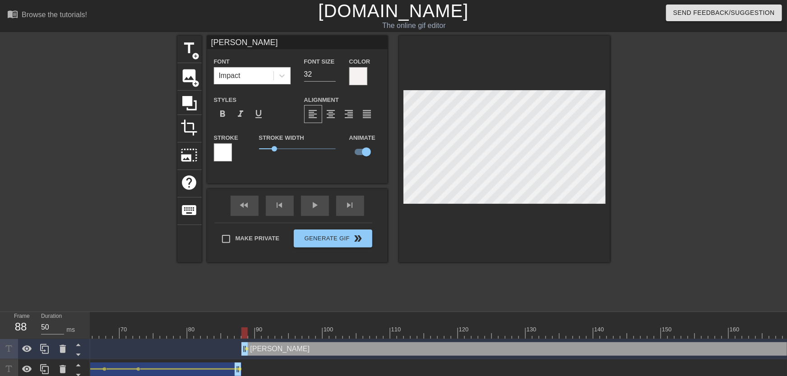
click at [229, 157] on div at bounding box center [223, 152] width 18 height 18
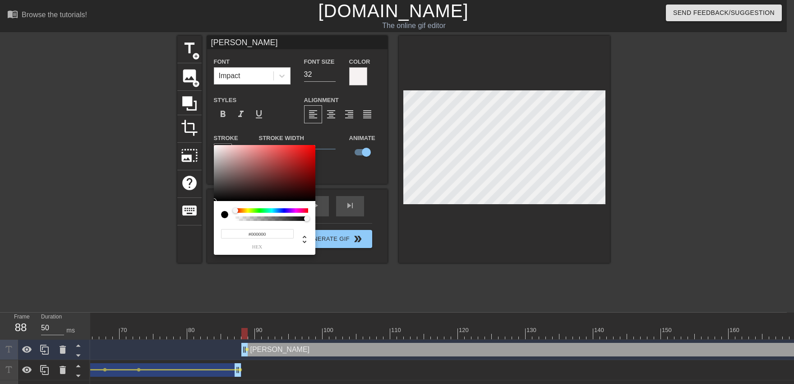
drag, startPoint x: 219, startPoint y: 214, endPoint x: 201, endPoint y: 262, distance: 51.1
click at [214, 201] on div at bounding box center [265, 173] width 102 height 56
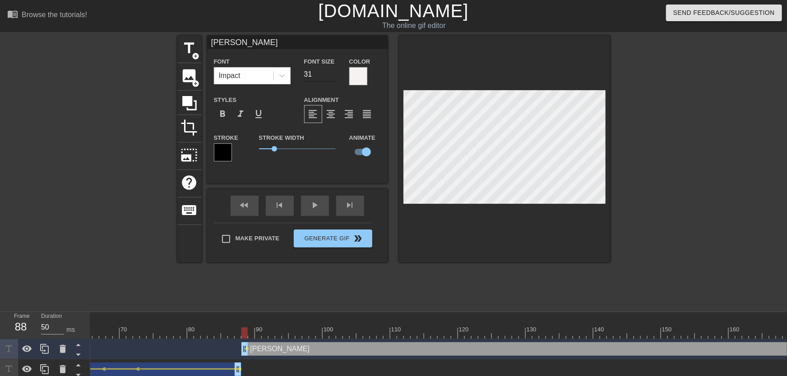
click at [332, 76] on input "31" at bounding box center [320, 74] width 32 height 14
click at [330, 76] on input "30" at bounding box center [320, 74] width 32 height 14
click at [330, 76] on input "29" at bounding box center [320, 74] width 32 height 14
click at [330, 77] on input "28" at bounding box center [320, 74] width 32 height 14
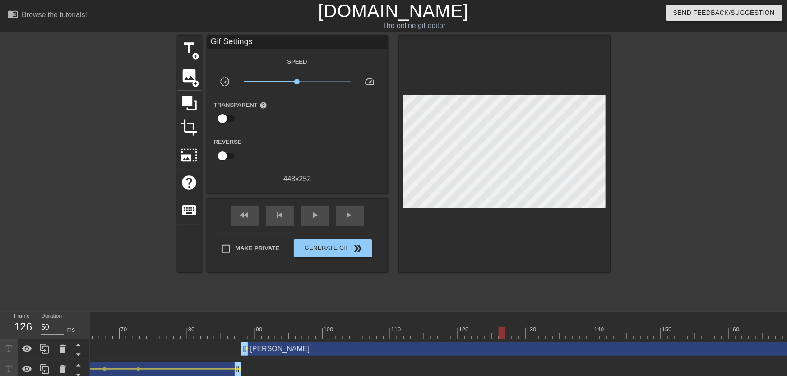
drag, startPoint x: 245, startPoint y: 329, endPoint x: 500, endPoint y: 330, distance: 255.4
click at [500, 330] on div at bounding box center [502, 333] width 6 height 11
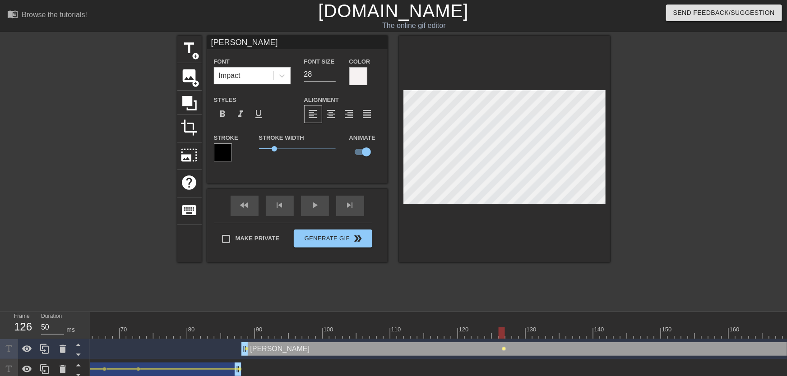
click at [505, 350] on span "lens" at bounding box center [504, 349] width 4 height 4
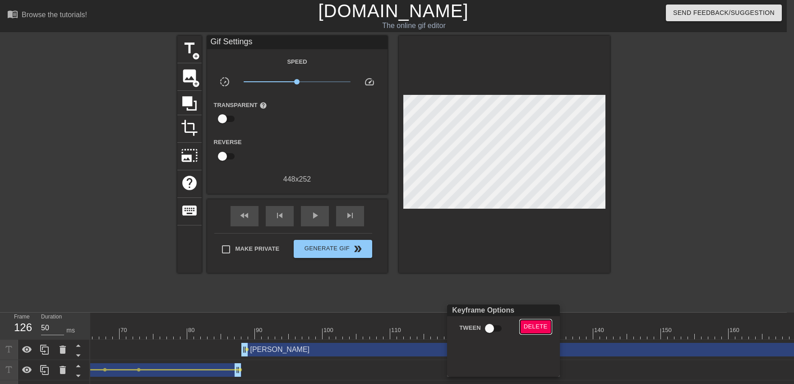
click at [526, 324] on span "Delete" at bounding box center [536, 326] width 24 height 10
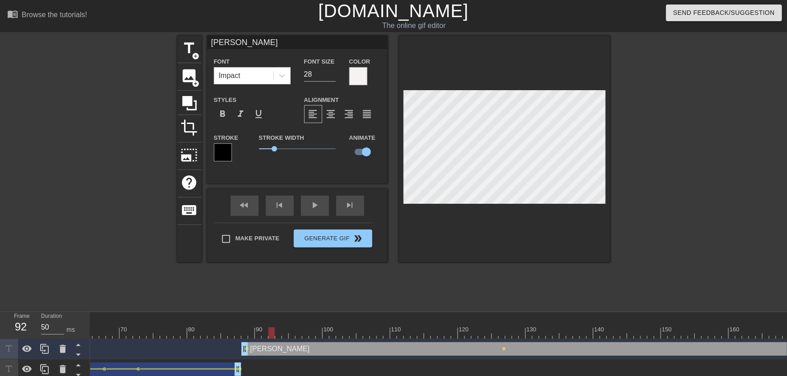
drag, startPoint x: 338, startPoint y: 326, endPoint x: 176, endPoint y: 338, distance: 162.5
click at [176, 338] on div "10 20 30 40 50 60 70 80 90 100 110 120 130 140 150 160" at bounding box center [661, 325] width 2017 height 27
click at [248, 350] on span "lens" at bounding box center [247, 349] width 4 height 4
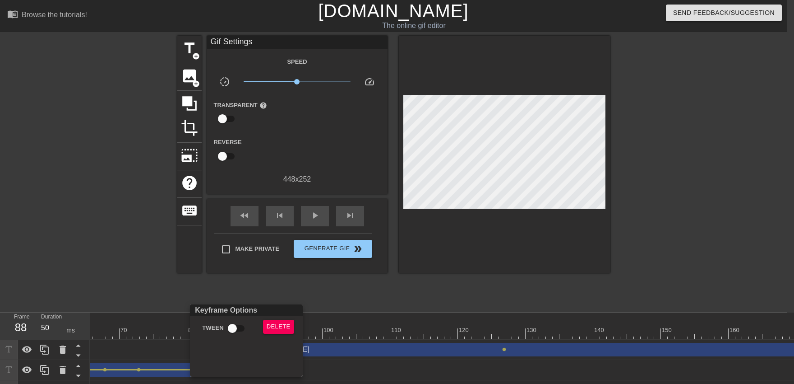
click at [242, 338] on div "Tween" at bounding box center [222, 329] width 68 height 21
click at [237, 328] on input "Tween" at bounding box center [232, 327] width 51 height 17
click at [231, 294] on div at bounding box center [397, 192] width 794 height 384
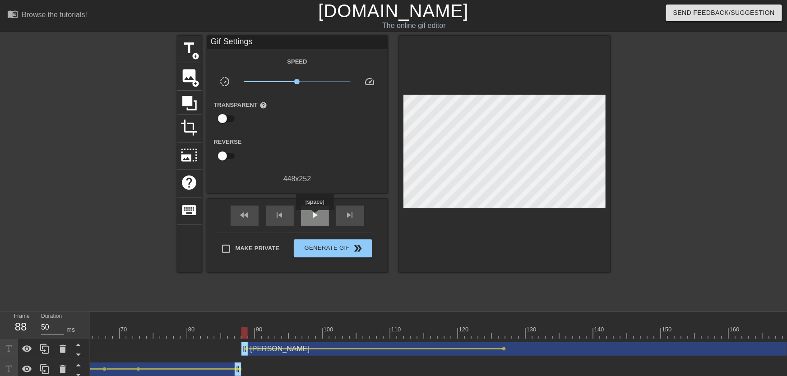
click at [315, 217] on span "play_arrow" at bounding box center [315, 215] width 11 height 11
click at [328, 220] on div "pause" at bounding box center [315, 216] width 28 height 20
drag, startPoint x: 495, startPoint y: 321, endPoint x: 523, endPoint y: 332, distance: 29.6
click at [523, 332] on div "10 20 30 40 50 60 70 80 90 100 110 120 130 140 150 160" at bounding box center [661, 325] width 2017 height 27
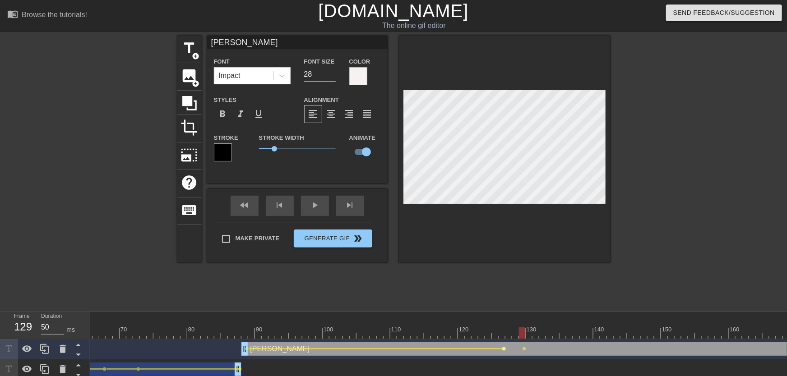
click at [504, 348] on span "lens" at bounding box center [504, 349] width 4 height 4
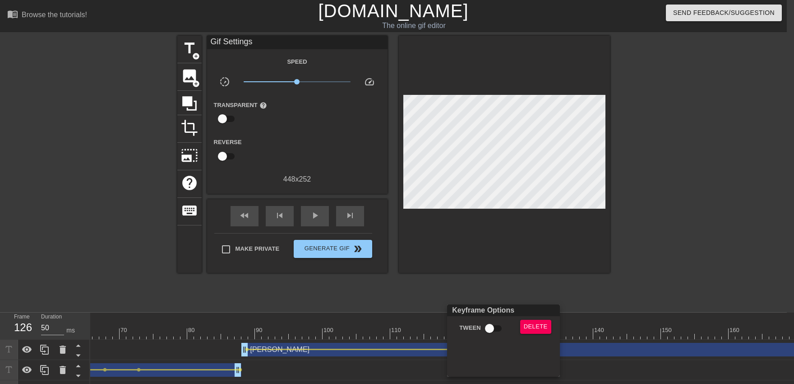
click at [490, 332] on input "Tween" at bounding box center [489, 327] width 51 height 17
click at [480, 273] on div at bounding box center [397, 192] width 794 height 384
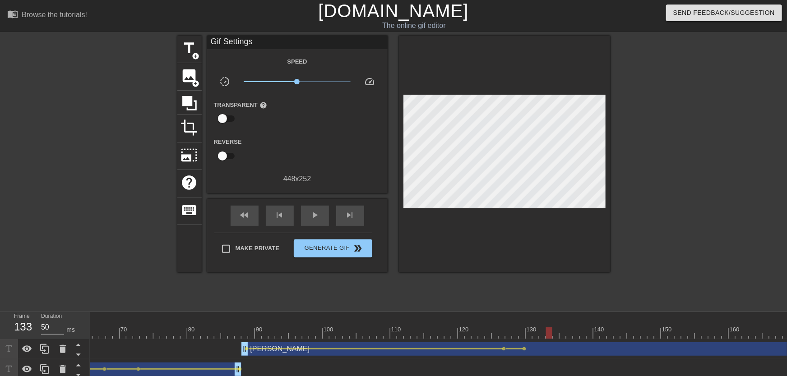
drag, startPoint x: 504, startPoint y: 330, endPoint x: 542, endPoint y: 333, distance: 37.6
click at [542, 333] on div at bounding box center [661, 333] width 2017 height 11
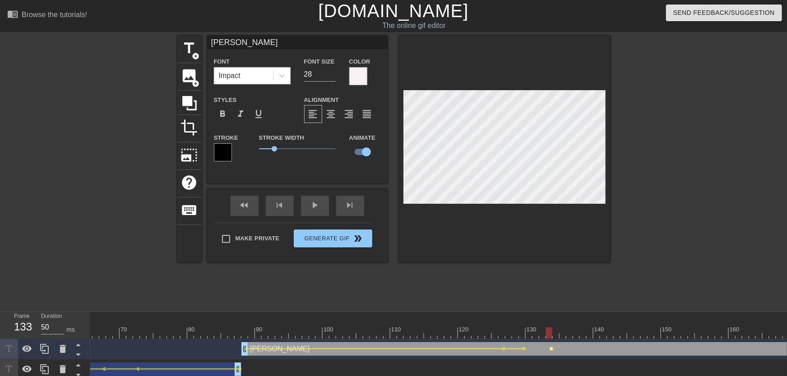
click at [551, 349] on span "lens" at bounding box center [552, 349] width 4 height 4
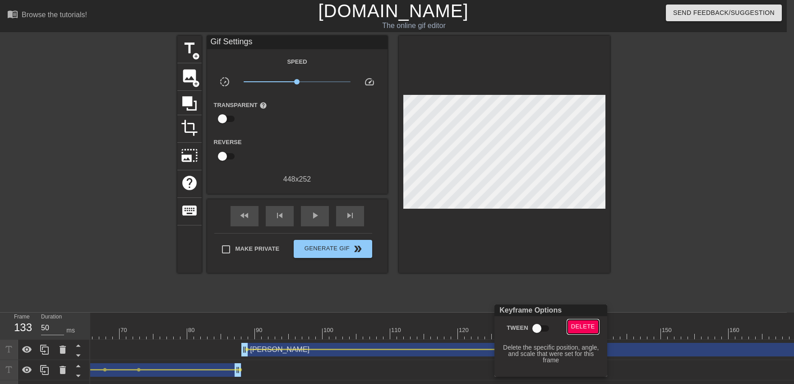
click at [577, 323] on span "Delete" at bounding box center [583, 326] width 24 height 10
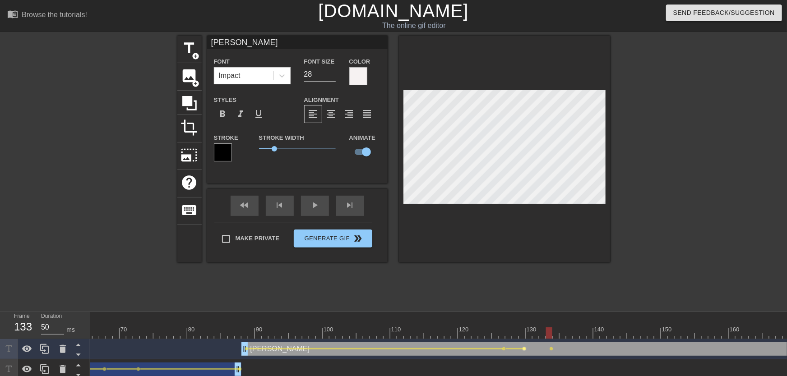
click at [526, 350] on span "lens" at bounding box center [525, 349] width 4 height 4
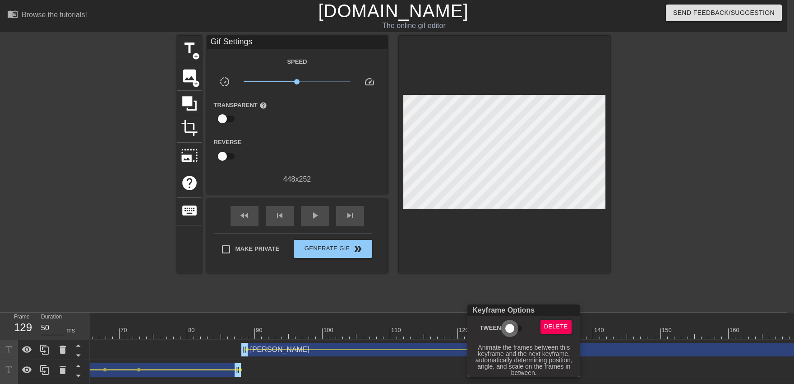
click at [523, 323] on input "Tween" at bounding box center [509, 327] width 51 height 17
click at [518, 275] on div at bounding box center [397, 192] width 794 height 384
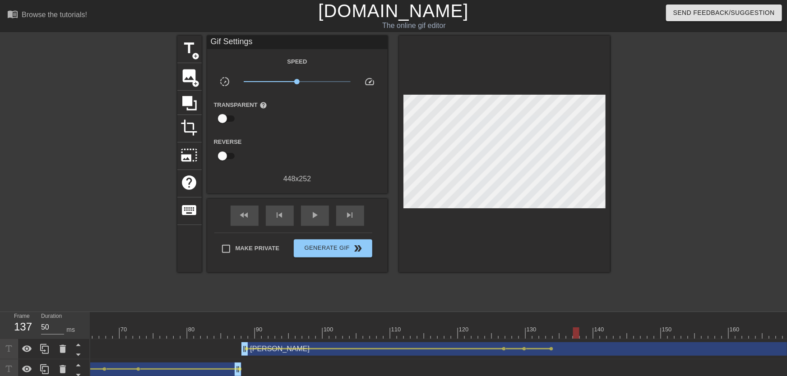
drag, startPoint x: 525, startPoint y: 336, endPoint x: 579, endPoint y: 337, distance: 53.2
click at [579, 337] on div at bounding box center [661, 333] width 2017 height 11
click at [570, 333] on div at bounding box center [661, 333] width 2017 height 11
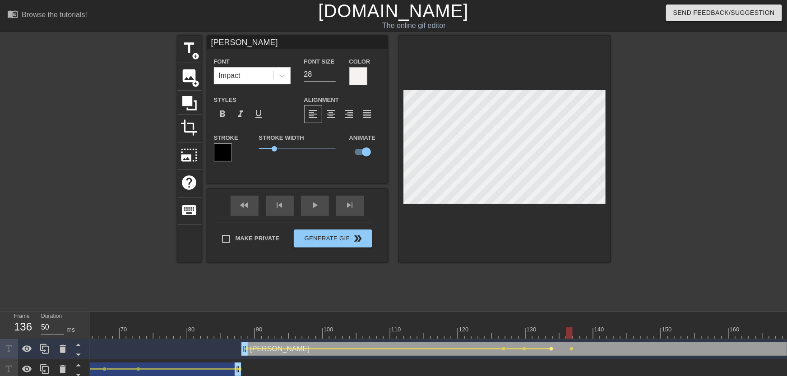
click at [551, 350] on span "lens" at bounding box center [552, 349] width 4 height 4
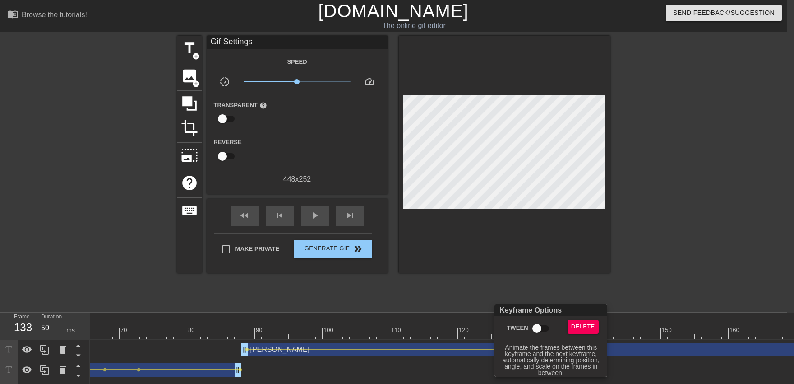
click at [541, 331] on input "Tween" at bounding box center [536, 327] width 51 height 17
click at [541, 271] on div at bounding box center [397, 192] width 794 height 384
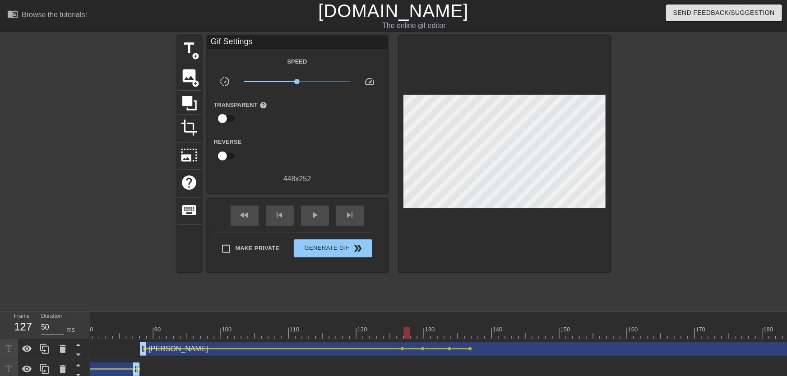
scroll to position [0, 736]
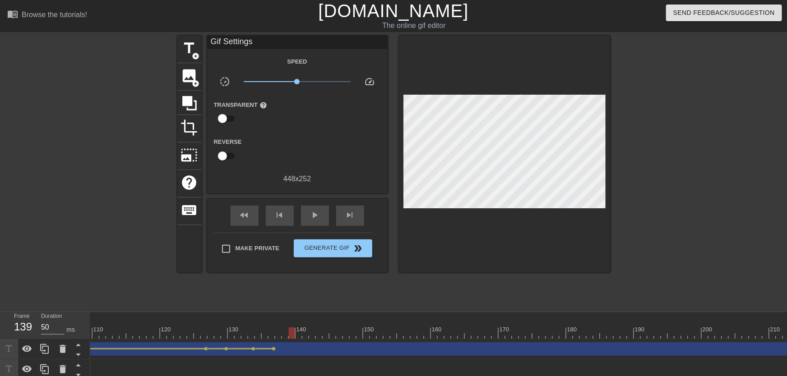
drag, startPoint x: 264, startPoint y: 334, endPoint x: 312, endPoint y: 317, distance: 50.2
click at [293, 334] on div at bounding box center [363, 333] width 2017 height 11
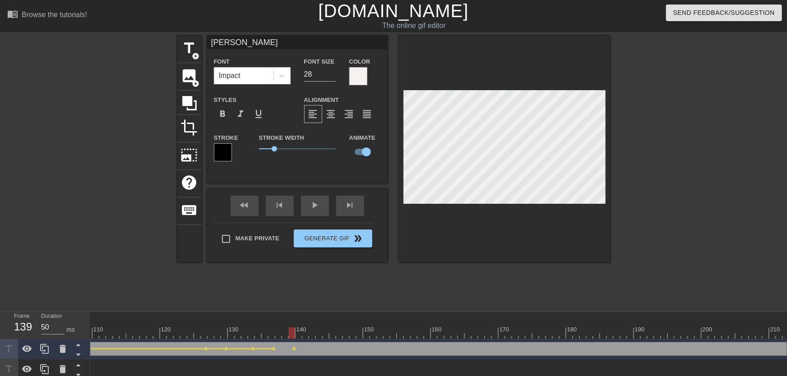
click at [276, 349] on div "[PERSON_NAME] drag_handle drag_handle" at bounding box center [658, 350] width 1428 height 14
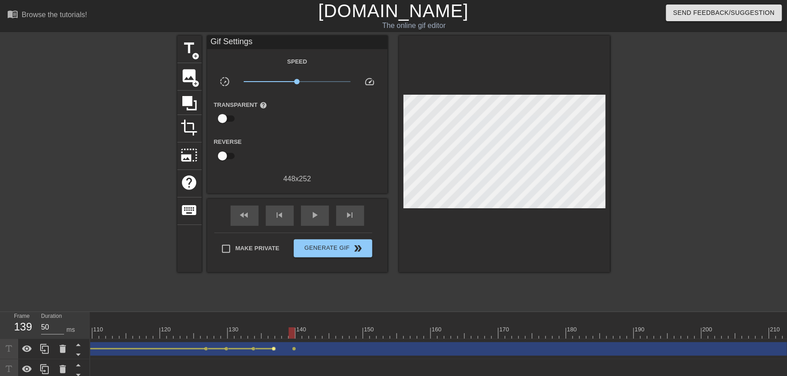
click at [273, 349] on span "lens" at bounding box center [274, 349] width 4 height 4
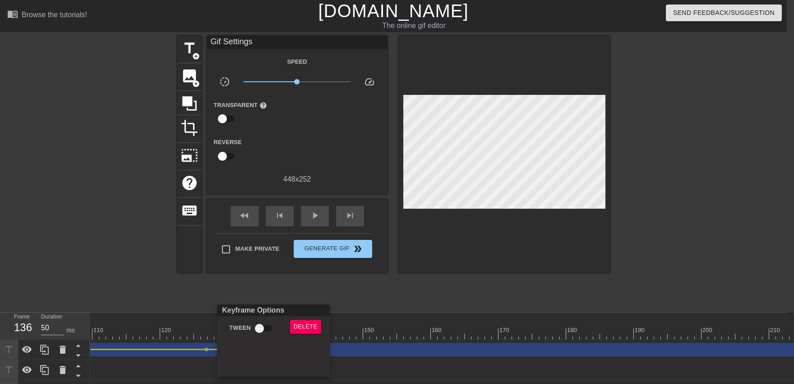
click at [261, 334] on input "Tween" at bounding box center [259, 327] width 51 height 17
click at [249, 294] on div at bounding box center [397, 192] width 794 height 384
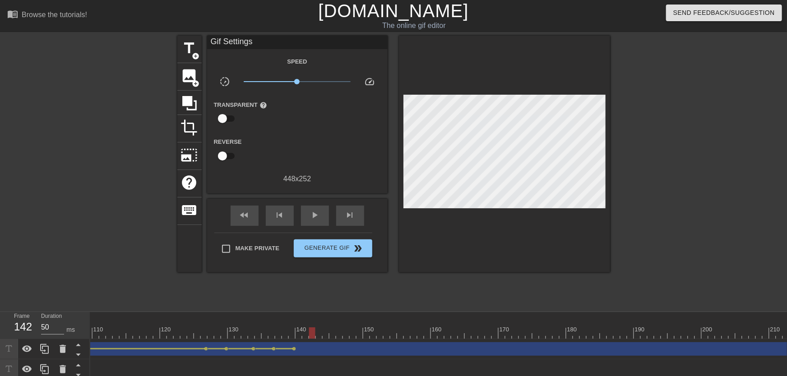
drag, startPoint x: 274, startPoint y: 333, endPoint x: 313, endPoint y: 335, distance: 38.9
click at [313, 335] on div at bounding box center [312, 333] width 6 height 11
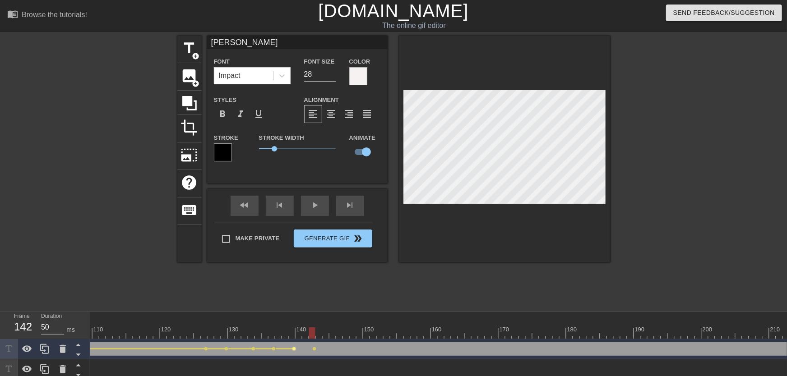
click at [296, 348] on span "lens" at bounding box center [294, 349] width 4 height 4
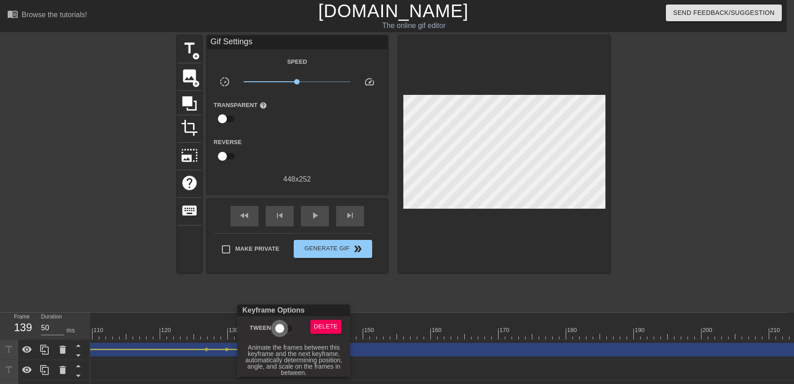
drag, startPoint x: 286, startPoint y: 332, endPoint x: 281, endPoint y: 292, distance: 40.4
click at [285, 332] on input "Tween" at bounding box center [279, 327] width 51 height 17
click at [281, 290] on div at bounding box center [397, 192] width 794 height 384
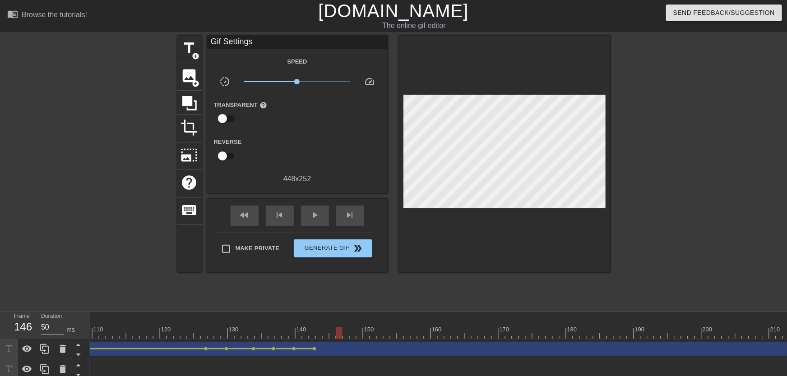
drag, startPoint x: 298, startPoint y: 334, endPoint x: 338, endPoint y: 333, distance: 39.8
click at [338, 333] on div at bounding box center [363, 333] width 2017 height 11
click at [330, 329] on div at bounding box center [363, 333] width 2017 height 11
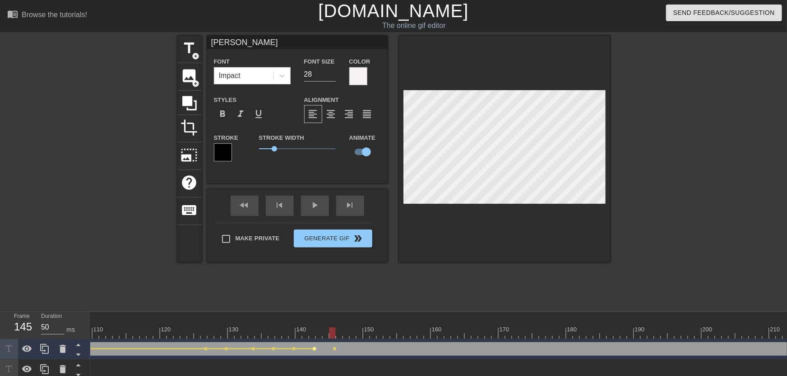
click at [315, 349] on span "lens" at bounding box center [315, 349] width 4 height 4
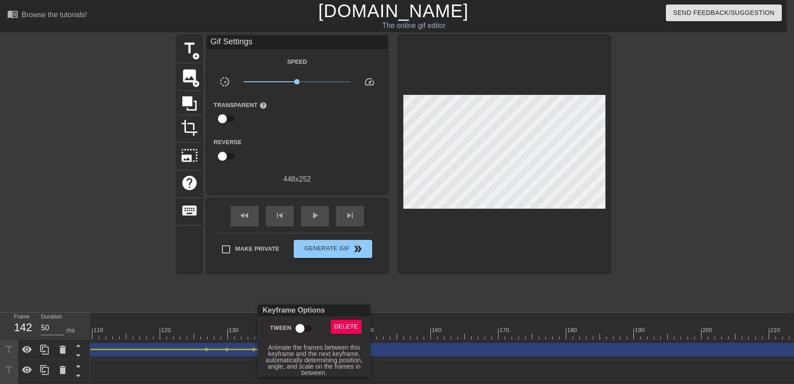
click at [299, 335] on input "Tween" at bounding box center [299, 327] width 51 height 17
click at [286, 293] on div at bounding box center [397, 192] width 794 height 384
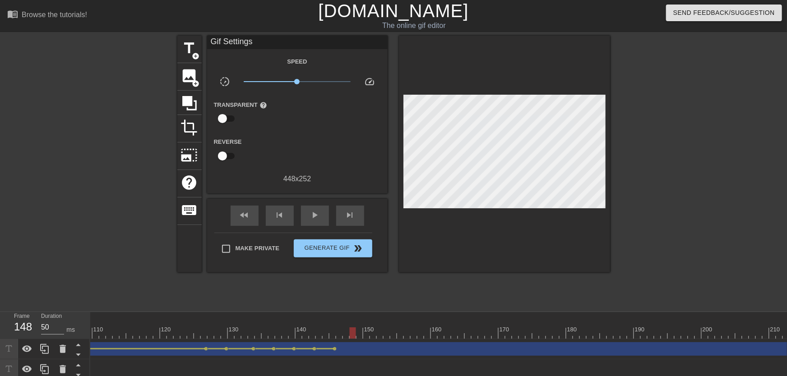
drag, startPoint x: 318, startPoint y: 333, endPoint x: 350, endPoint y: 336, distance: 31.7
click at [350, 336] on div at bounding box center [353, 333] width 6 height 11
click at [336, 348] on span "lens" at bounding box center [335, 349] width 4 height 4
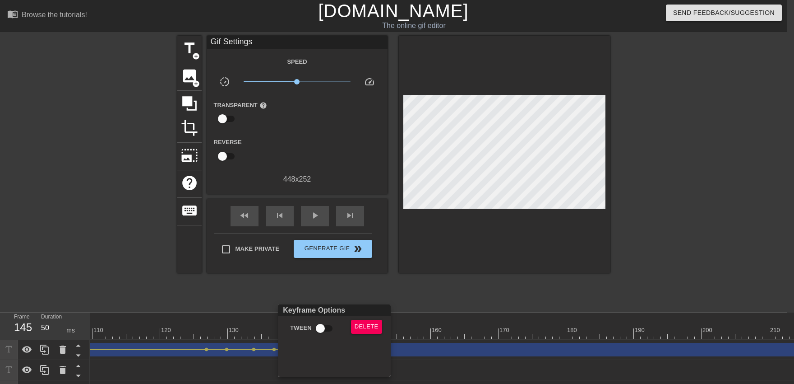
click at [332, 337] on div "Tween" at bounding box center [310, 329] width 68 height 21
click at [323, 322] on input "Tween" at bounding box center [320, 327] width 51 height 17
click at [302, 296] on div at bounding box center [397, 192] width 794 height 384
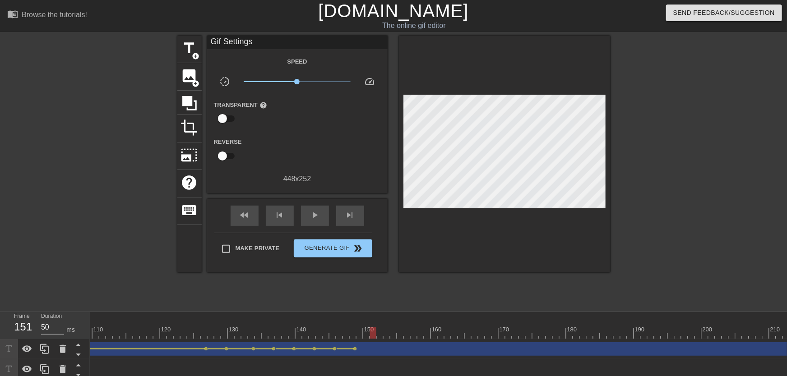
drag, startPoint x: 337, startPoint y: 333, endPoint x: 371, endPoint y: 335, distance: 33.9
click at [371, 335] on div at bounding box center [373, 333] width 6 height 11
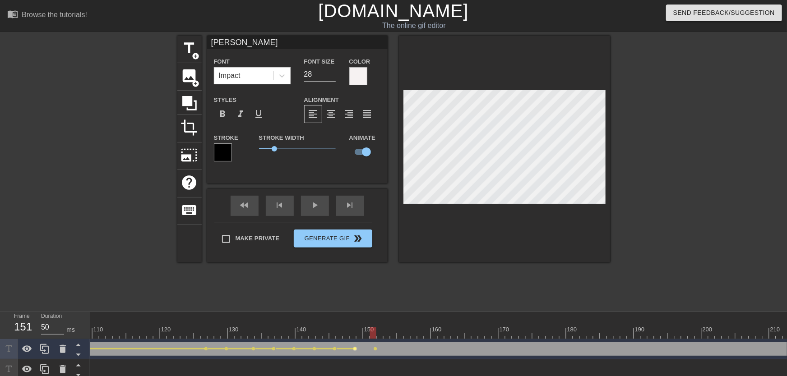
click at [356, 348] on span "lens" at bounding box center [355, 349] width 4 height 4
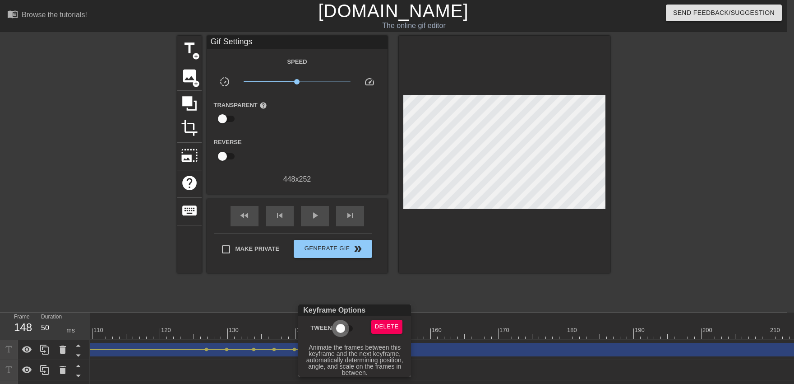
click at [345, 335] on input "Tween" at bounding box center [340, 327] width 51 height 17
click at [333, 290] on div at bounding box center [397, 192] width 794 height 384
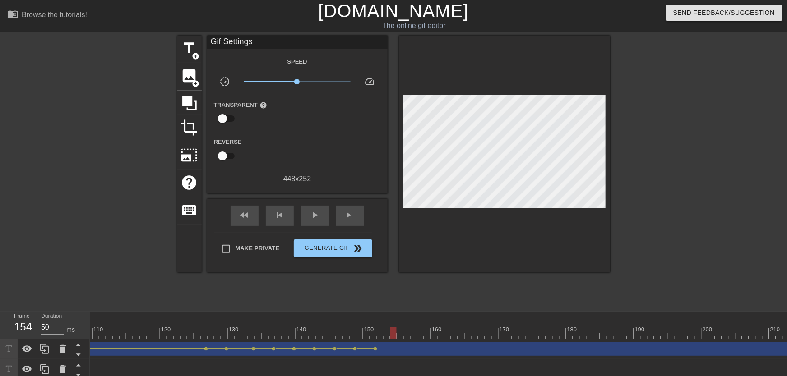
drag, startPoint x: 356, startPoint y: 335, endPoint x: 397, endPoint y: 338, distance: 40.7
click at [397, 338] on div at bounding box center [363, 333] width 2017 height 11
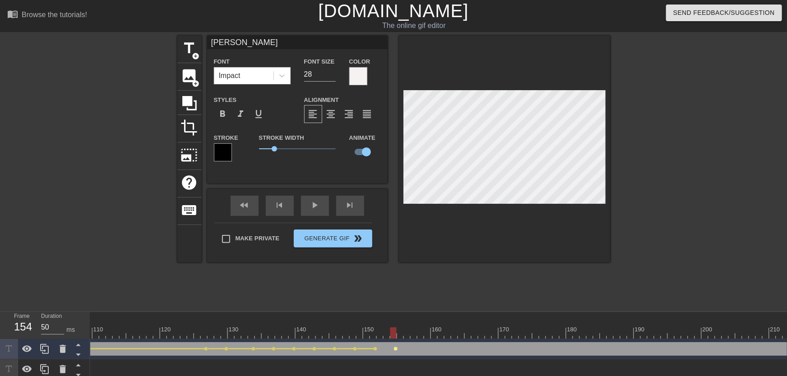
click at [394, 349] on span "lens" at bounding box center [396, 349] width 4 height 4
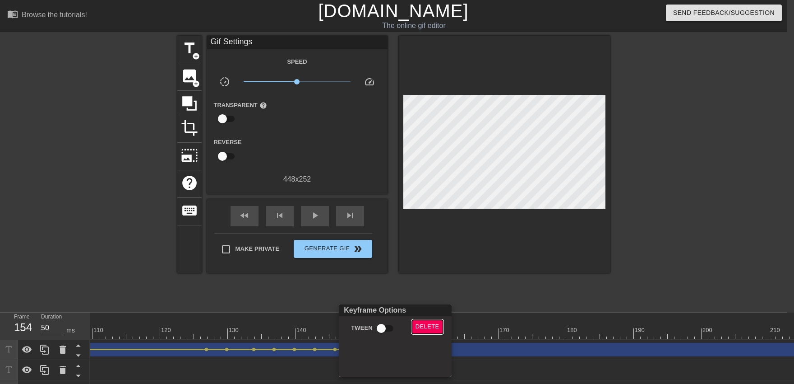
click at [416, 325] on button "Delete" at bounding box center [427, 326] width 31 height 14
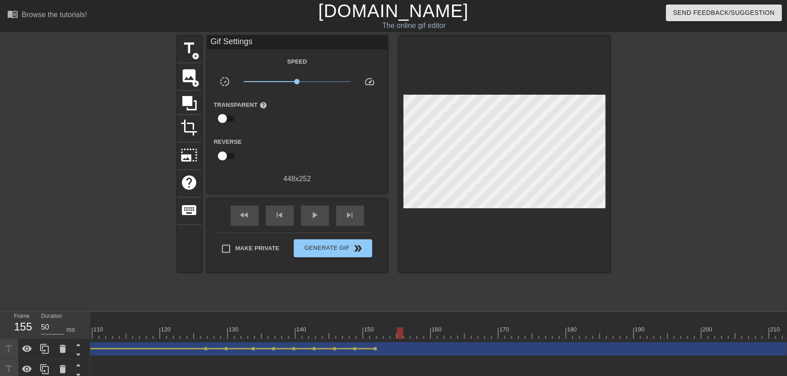
drag, startPoint x: 373, startPoint y: 329, endPoint x: 397, endPoint y: 331, distance: 24.0
click at [397, 331] on div "10 20 30 40 50 60 70 80 90 100 110 120 130 140 150 160" at bounding box center [363, 325] width 2017 height 27
click at [396, 330] on div at bounding box center [393, 333] width 6 height 11
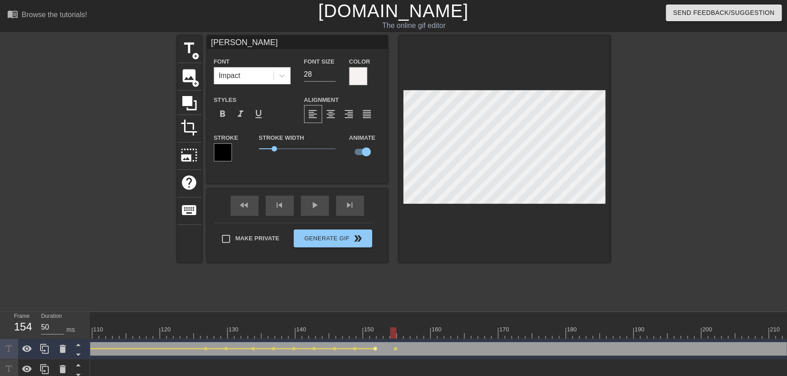
click at [376, 348] on span "lens" at bounding box center [376, 349] width 4 height 4
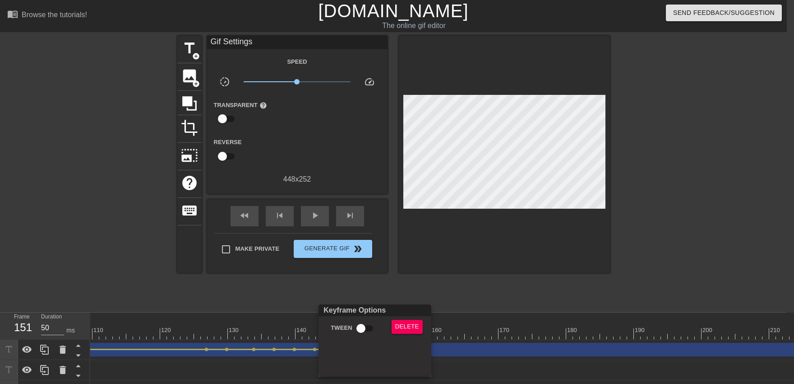
click at [364, 332] on input "Tween" at bounding box center [360, 327] width 51 height 17
click at [330, 308] on div "Keyframe Options" at bounding box center [375, 310] width 116 height 12
click at [296, 324] on div at bounding box center [397, 192] width 794 height 384
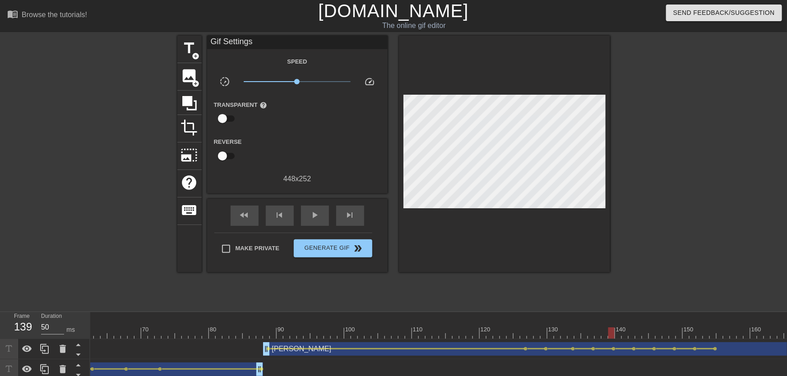
scroll to position [0, 399]
drag, startPoint x: 229, startPoint y: 331, endPoint x: 286, endPoint y: 264, distance: 87.7
click at [187, 335] on div at bounding box center [699, 333] width 2017 height 11
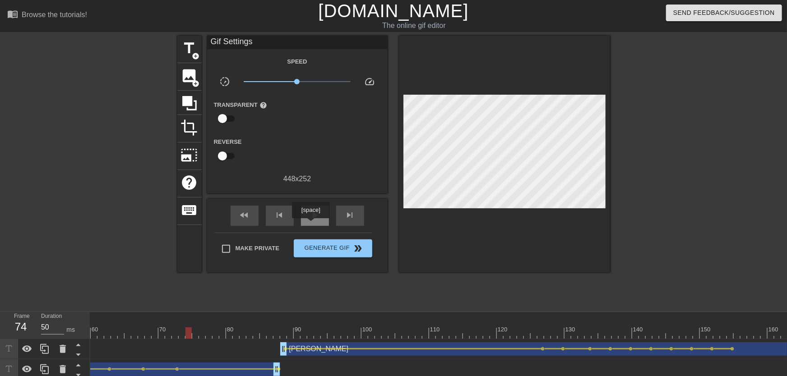
click at [310, 225] on div "play_arrow" at bounding box center [315, 216] width 28 height 20
drag, startPoint x: 436, startPoint y: 335, endPoint x: 440, endPoint y: 330, distance: 7.0
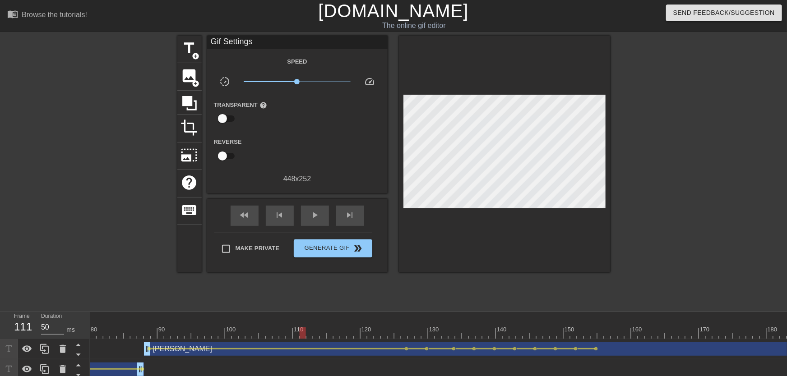
scroll to position [0, 699]
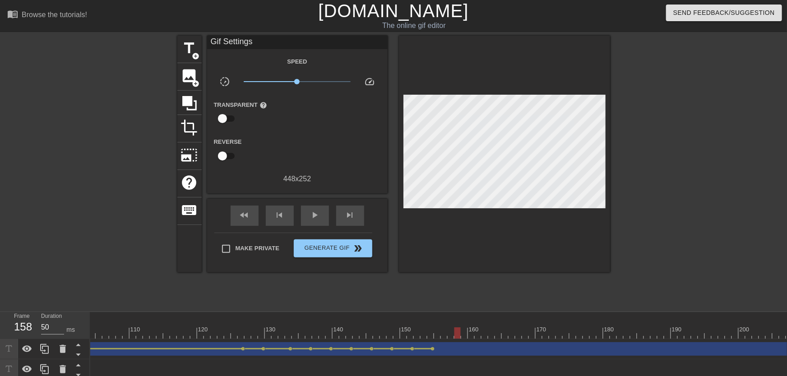
drag, startPoint x: 431, startPoint y: 326, endPoint x: 457, endPoint y: 325, distance: 26.2
click at [458, 330] on div "10 20 30 40 50 60 70 80 90 100 110 120 130 140 150 160" at bounding box center [400, 325] width 2017 height 27
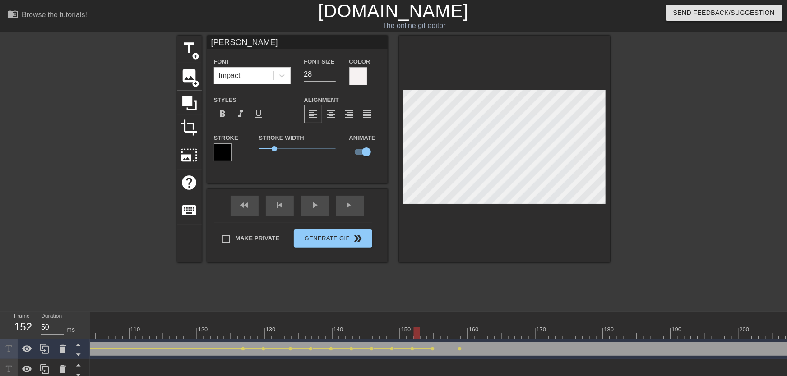
drag, startPoint x: 420, startPoint y: 335, endPoint x: 415, endPoint y: 337, distance: 5.3
click at [415, 336] on div at bounding box center [400, 333] width 2017 height 11
click at [435, 350] on div "[PERSON_NAME] drag_handle drag_handle" at bounding box center [695, 350] width 1428 height 14
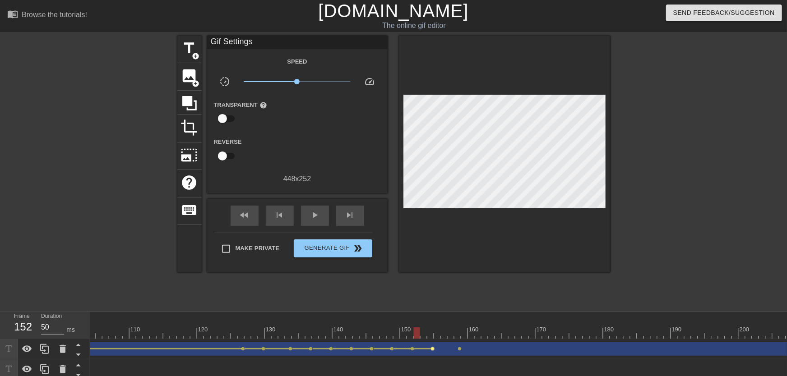
click at [433, 350] on span "lens" at bounding box center [433, 349] width 4 height 4
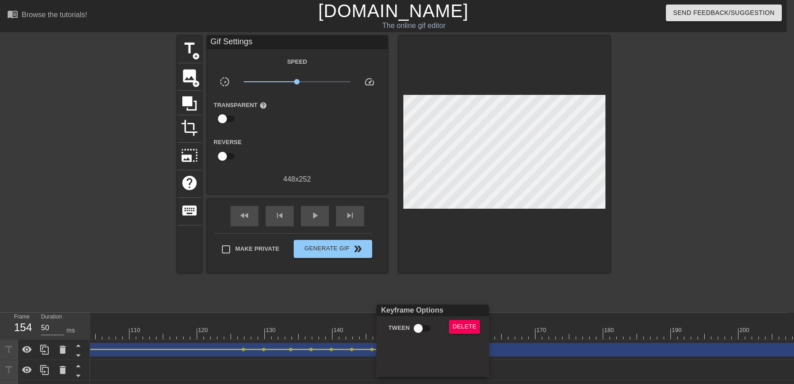
click at [426, 337] on div "Tween" at bounding box center [409, 329] width 68 height 21
click at [410, 299] on div at bounding box center [397, 192] width 794 height 384
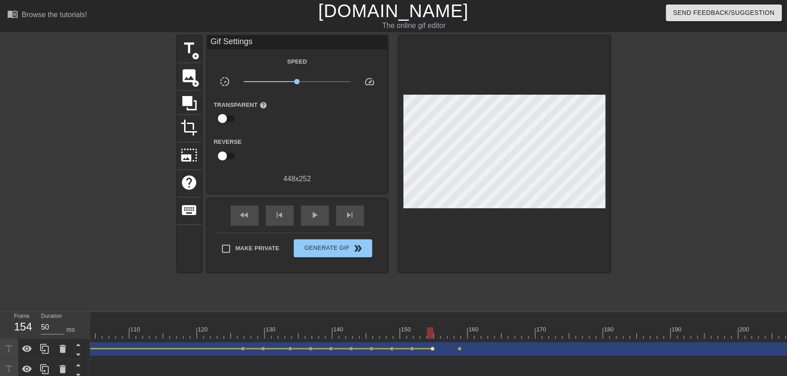
click at [433, 348] on span "lens" at bounding box center [433, 349] width 4 height 4
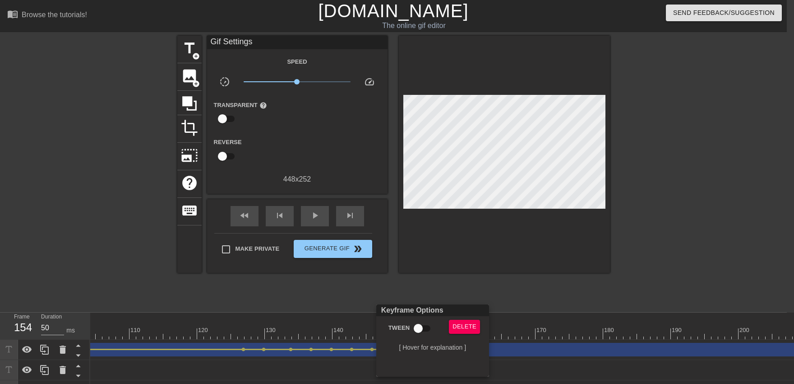
click at [423, 333] on input "Tween" at bounding box center [418, 327] width 51 height 17
click at [386, 307] on div "Keyframe Options" at bounding box center [433, 310] width 116 height 12
click at [360, 325] on div at bounding box center [397, 192] width 794 height 384
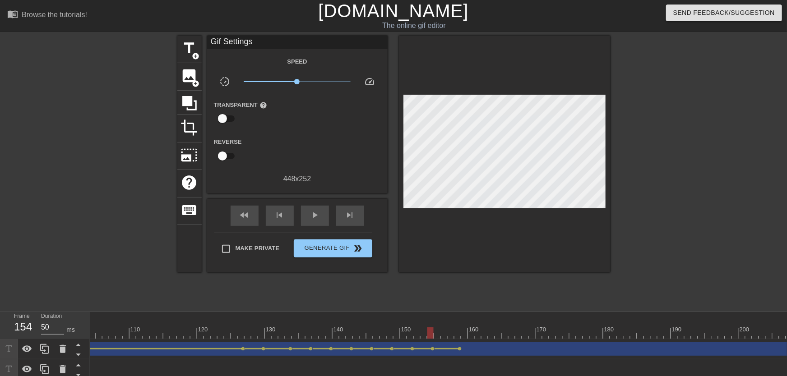
click at [341, 330] on div at bounding box center [400, 333] width 2017 height 11
click at [315, 227] on div "fast_rewind skip_previous play_arrow skip_next" at bounding box center [297, 216] width 147 height 34
click at [315, 225] on div "play_arrow" at bounding box center [315, 216] width 28 height 20
drag, startPoint x: 426, startPoint y: 336, endPoint x: 457, endPoint y: 335, distance: 30.7
click at [457, 335] on div at bounding box center [400, 333] width 2017 height 11
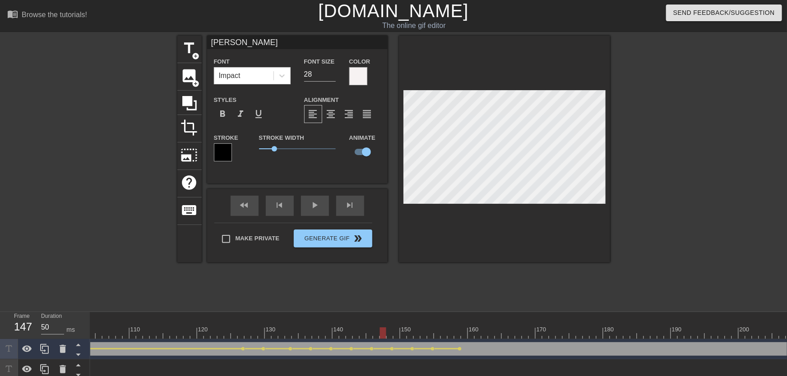
drag, startPoint x: 392, startPoint y: 330, endPoint x: 352, endPoint y: 331, distance: 39.7
click at [352, 331] on div at bounding box center [400, 333] width 2017 height 11
click at [316, 217] on div "fast_rewind skip_previous play_arrow skip_next" at bounding box center [297, 206] width 147 height 34
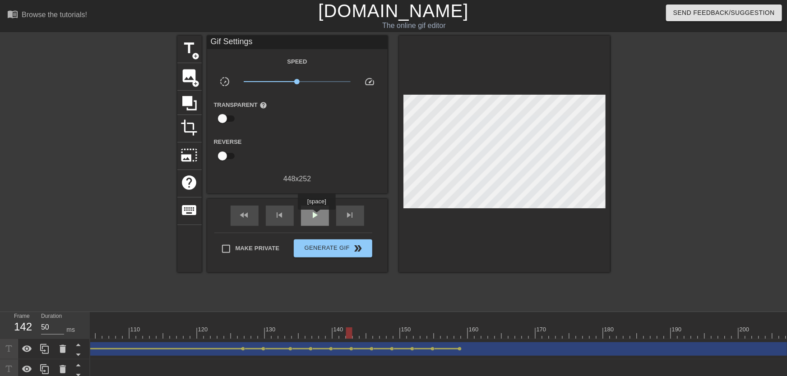
click at [316, 213] on span "play_arrow" at bounding box center [315, 215] width 11 height 11
drag, startPoint x: 454, startPoint y: 330, endPoint x: 482, endPoint y: 333, distance: 27.7
click at [482, 333] on div at bounding box center [400, 333] width 2017 height 11
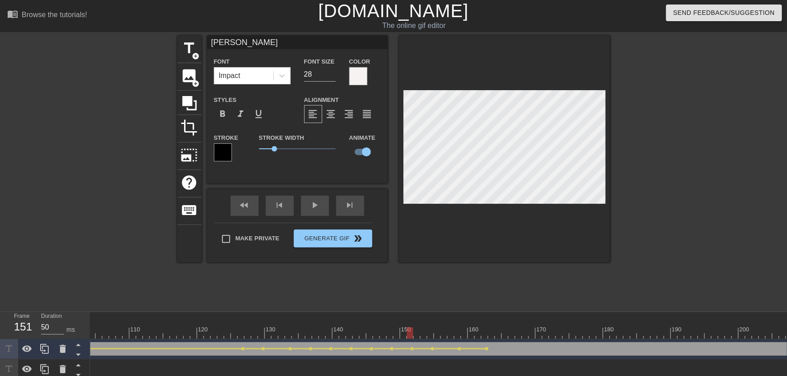
drag, startPoint x: 420, startPoint y: 333, endPoint x: 342, endPoint y: 287, distance: 91.1
click at [377, 335] on div at bounding box center [400, 333] width 2017 height 11
click at [315, 207] on div "play_arrow" at bounding box center [315, 206] width 28 height 20
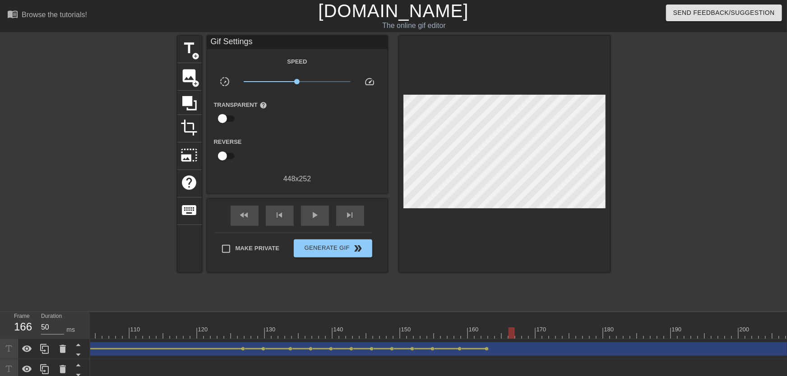
drag, startPoint x: 457, startPoint y: 329, endPoint x: 509, endPoint y: 337, distance: 53.4
click at [510, 337] on div "10 20 30 40 50 60 70 80 90 100 110 120 130 140 150 160" at bounding box center [400, 325] width 2017 height 27
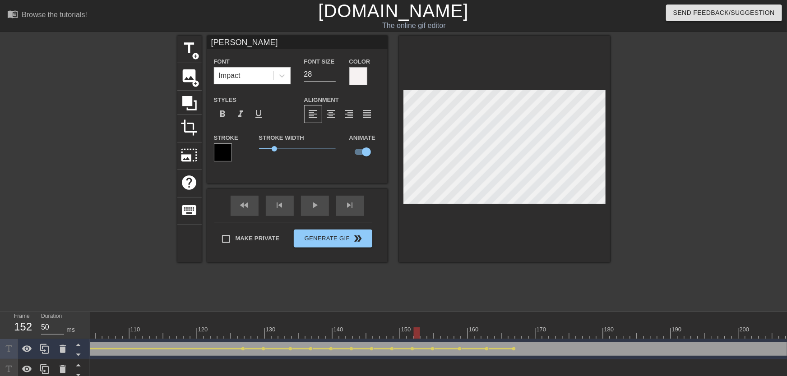
drag, startPoint x: 415, startPoint y: 329, endPoint x: 391, endPoint y: 322, distance: 24.4
click at [395, 331] on div "10 20 30 40 50 60 70 80 90 100 110 120 130 140 150 160" at bounding box center [400, 325] width 2017 height 27
click at [319, 217] on div "fast_rewind skip_previous play_arrow skip_next" at bounding box center [297, 206] width 147 height 34
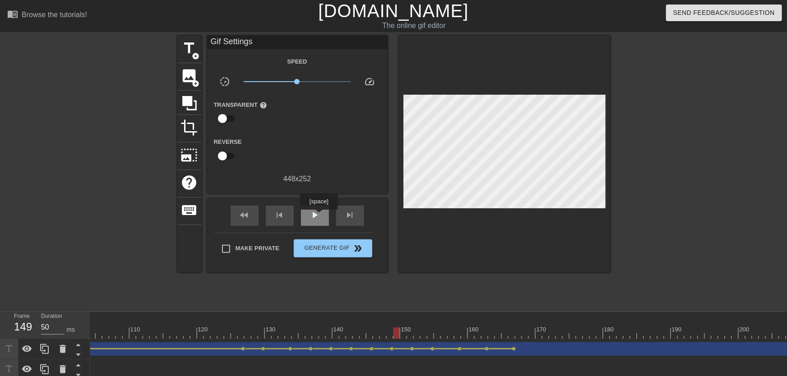
click at [319, 216] on span "play_arrow" at bounding box center [315, 215] width 11 height 11
drag, startPoint x: 498, startPoint y: 327, endPoint x: 538, endPoint y: 333, distance: 40.7
click at [538, 333] on div "10 20 30 40 50 60 70 80 90 100 110 120 130 140 150 160" at bounding box center [400, 325] width 2017 height 27
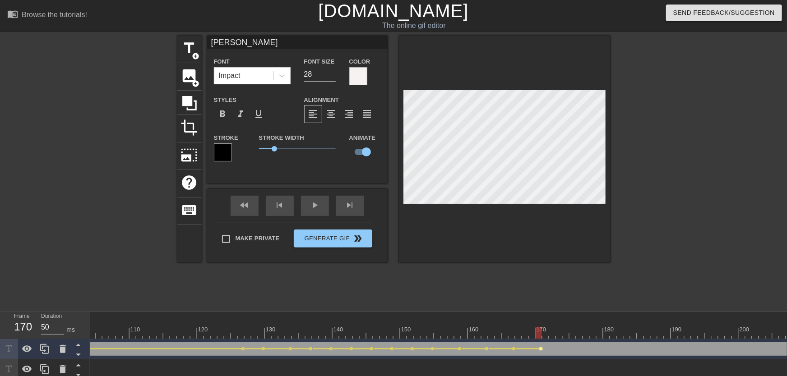
click at [542, 349] on span "lens" at bounding box center [541, 349] width 4 height 4
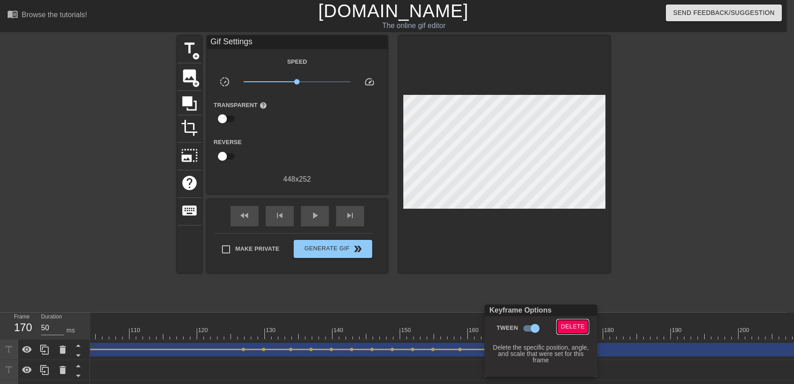
click at [564, 322] on span "Delete" at bounding box center [573, 326] width 24 height 10
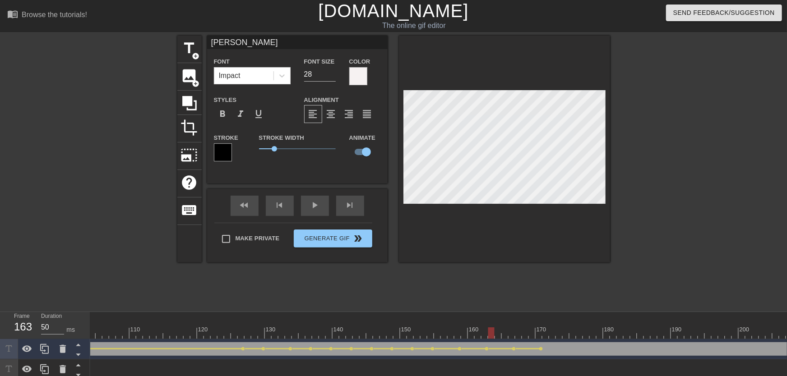
drag, startPoint x: 517, startPoint y: 324, endPoint x: 491, endPoint y: 329, distance: 26.2
click at [491, 329] on div "10 20 30 40 50 60 70 80 90 100 110 120 130 140 150 160" at bounding box center [400, 325] width 2017 height 27
click at [322, 213] on div "play_arrow" at bounding box center [315, 206] width 28 height 20
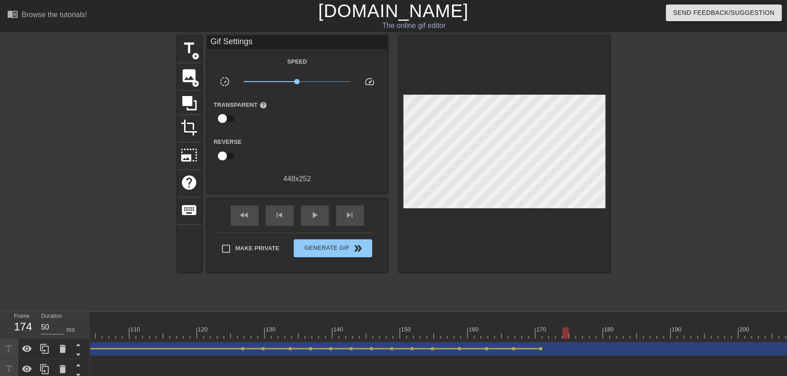
drag, startPoint x: 475, startPoint y: 324, endPoint x: 566, endPoint y: 339, distance: 92.4
click at [566, 339] on div "10 20 30 40 50 60 70 80 90 100 110 120 130 140 150 160" at bounding box center [400, 325] width 2017 height 27
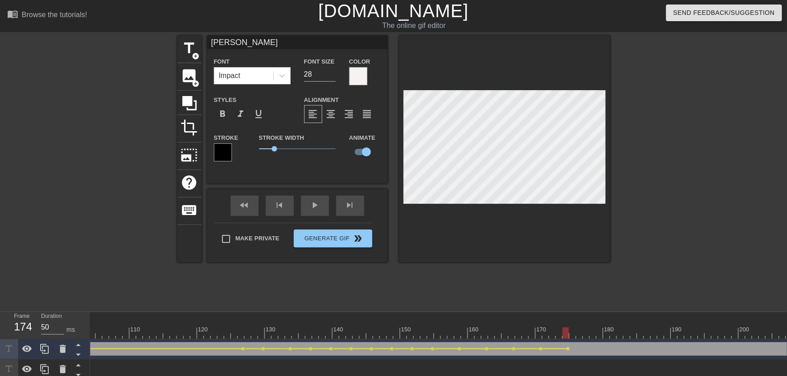
drag, startPoint x: 504, startPoint y: 328, endPoint x: 492, endPoint y: 328, distance: 11.7
click at [492, 328] on div "10 20 30 40 50 60 70 80 90 100 110 120 130 140 150 160" at bounding box center [400, 325] width 2017 height 27
click at [320, 210] on div "play_arrow" at bounding box center [315, 206] width 28 height 20
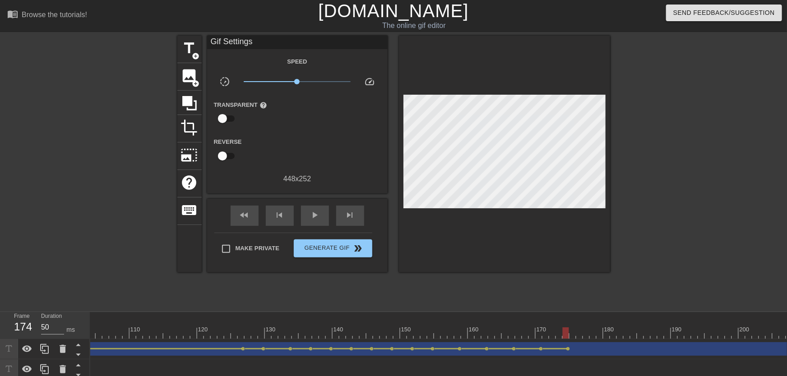
drag, startPoint x: 529, startPoint y: 330, endPoint x: 566, endPoint y: 338, distance: 37.7
click at [566, 338] on div "10 20 30 40 50 60 70 80 90 100 110 120 130 140 150 160" at bounding box center [400, 325] width 2017 height 27
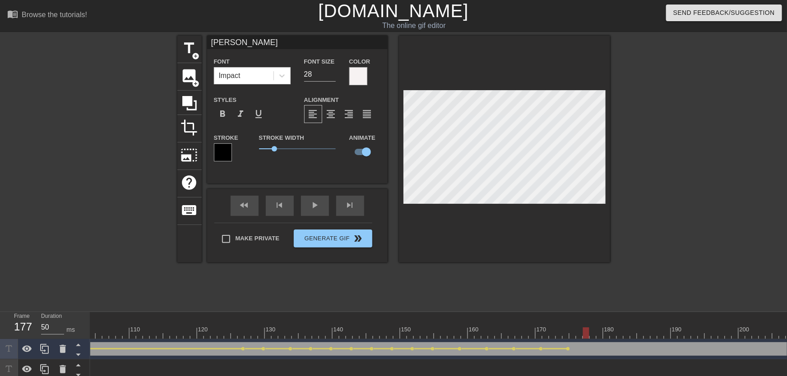
drag, startPoint x: 569, startPoint y: 331, endPoint x: 585, endPoint y: 334, distance: 16.5
click at [585, 334] on div at bounding box center [586, 333] width 6 height 11
drag, startPoint x: 586, startPoint y: 331, endPoint x: 608, endPoint y: 333, distance: 22.3
click at [608, 333] on div at bounding box center [606, 333] width 6 height 11
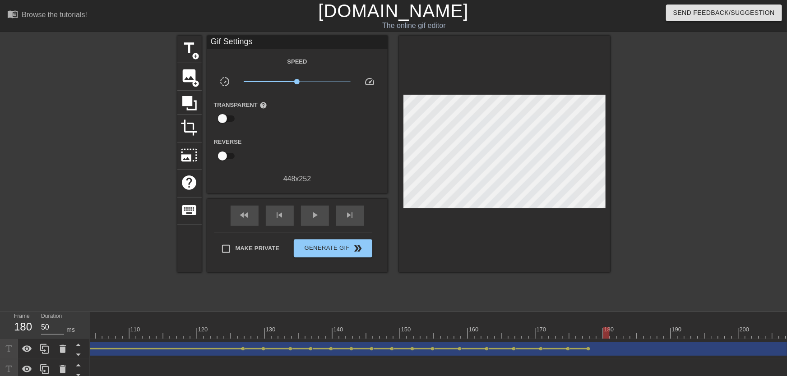
click at [572, 221] on div at bounding box center [504, 154] width 211 height 237
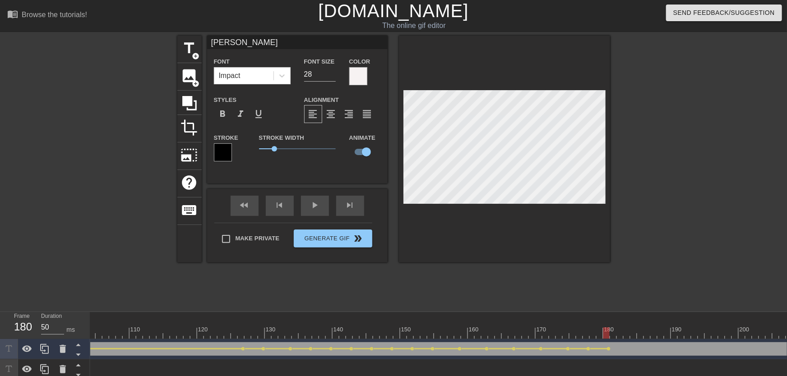
drag, startPoint x: 554, startPoint y: 330, endPoint x: 497, endPoint y: 331, distance: 56.4
click at [499, 331] on div at bounding box center [400, 333] width 2017 height 11
click at [323, 208] on div "play_arrow" at bounding box center [315, 206] width 28 height 20
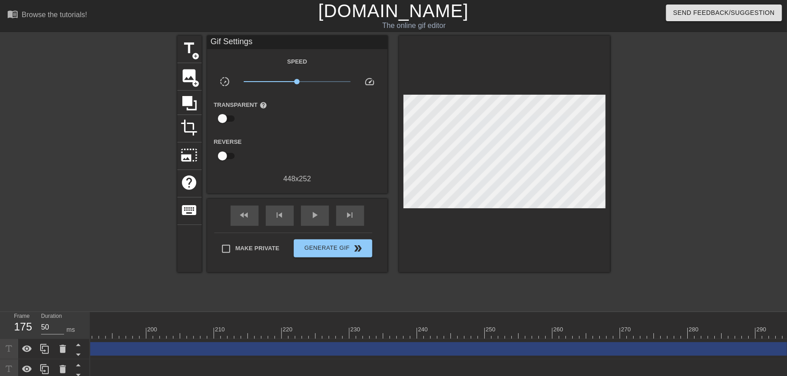
scroll to position [0, 1315]
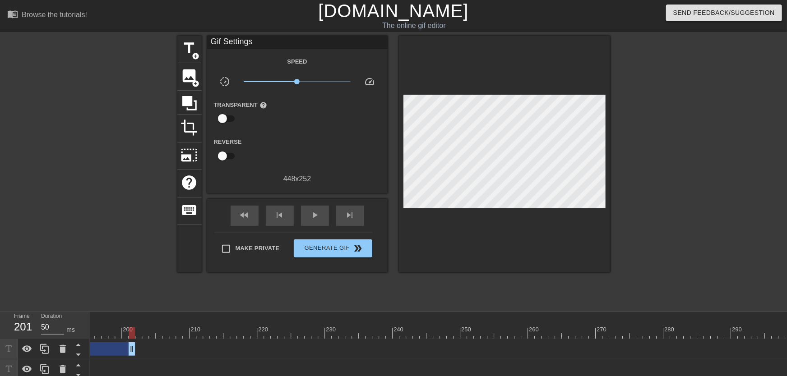
drag, startPoint x: 787, startPoint y: 345, endPoint x: 128, endPoint y: 346, distance: 658.8
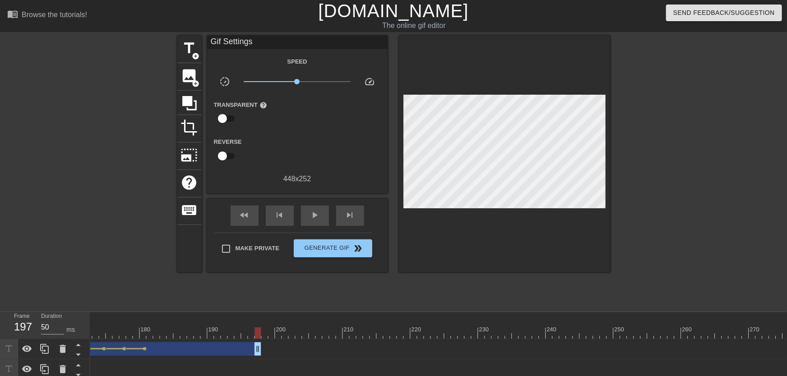
scroll to position [0, 1154]
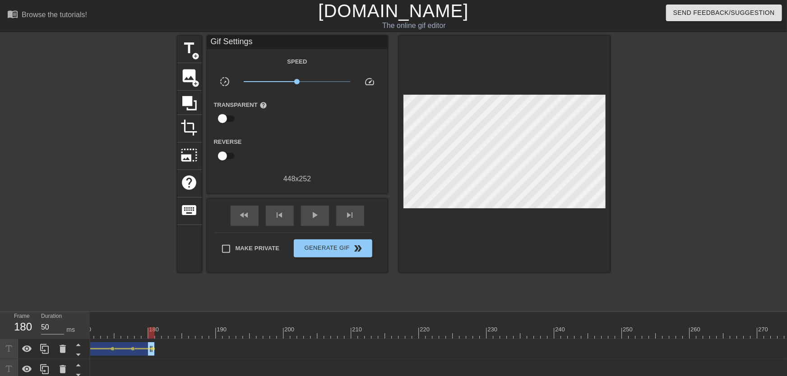
drag, startPoint x: 266, startPoint y: 353, endPoint x: 153, endPoint y: 340, distance: 113.5
click at [156, 332] on div at bounding box center [158, 333] width 6 height 11
click at [198, 57] on span "add_circle" at bounding box center [196, 56] width 8 height 8
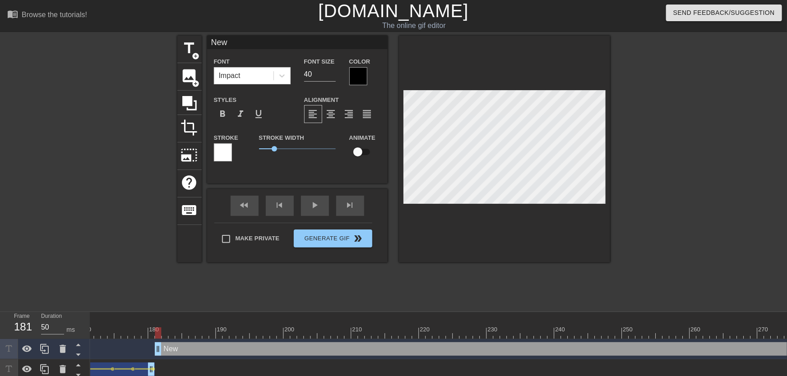
scroll to position [0, 0]
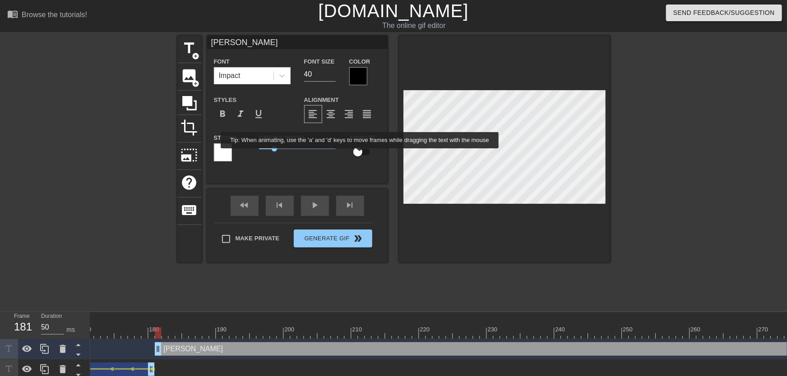
click at [360, 155] on input "checkbox" at bounding box center [357, 151] width 51 height 17
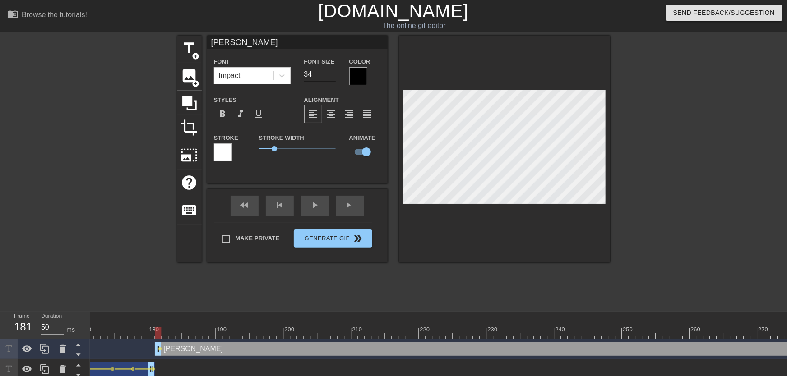
click at [330, 78] on input "34" at bounding box center [320, 74] width 32 height 14
click at [331, 78] on input "33" at bounding box center [320, 74] width 32 height 14
click at [331, 78] on input "32" at bounding box center [320, 74] width 32 height 14
click at [331, 78] on input "31" at bounding box center [320, 74] width 32 height 14
click at [356, 80] on div at bounding box center [358, 76] width 18 height 18
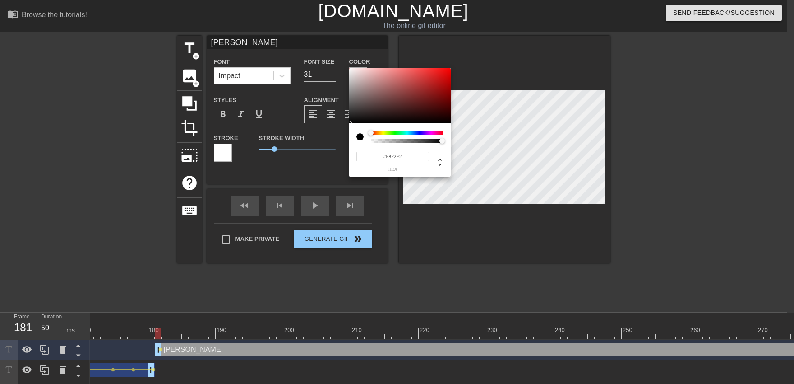
click at [352, 69] on div at bounding box center [400, 96] width 102 height 56
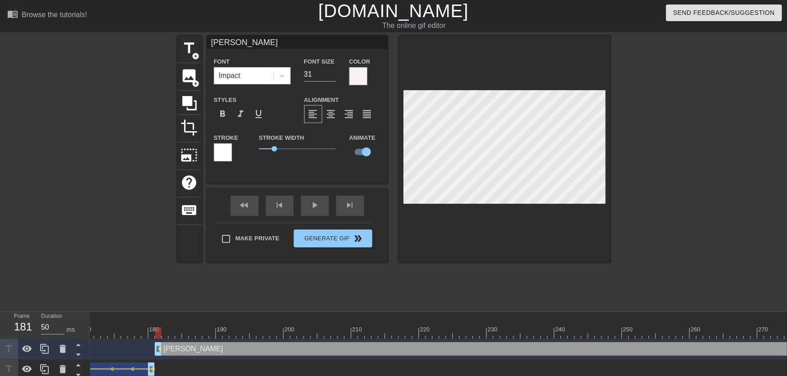
click at [218, 157] on div at bounding box center [223, 152] width 18 height 18
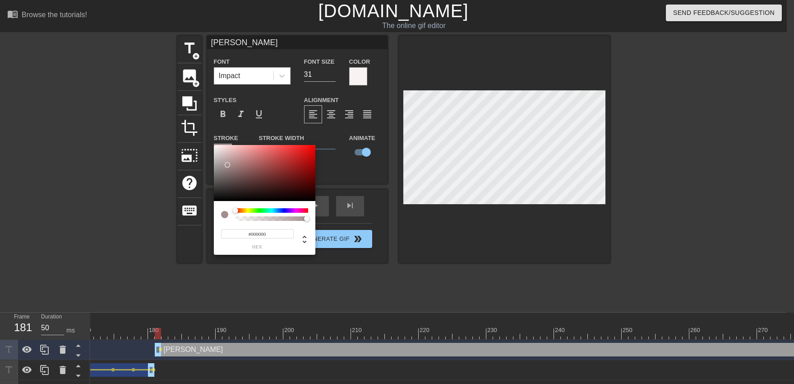
drag, startPoint x: 230, startPoint y: 153, endPoint x: 324, endPoint y: 248, distance: 133.1
click at [214, 201] on div at bounding box center [265, 173] width 102 height 56
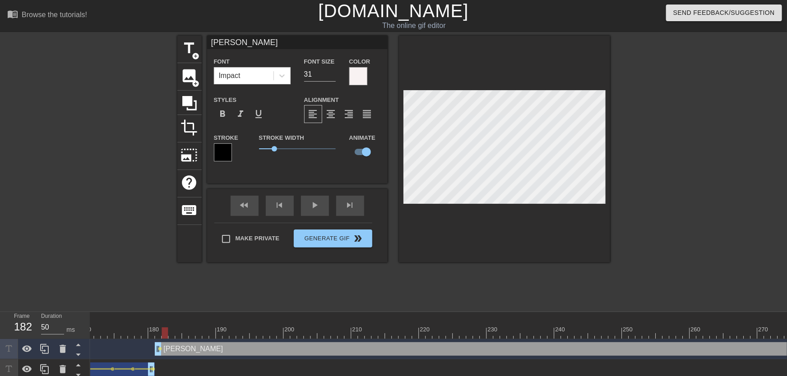
drag, startPoint x: 162, startPoint y: 333, endPoint x: 167, endPoint y: 333, distance: 5.0
click at [159, 349] on span "lens" at bounding box center [160, 349] width 4 height 4
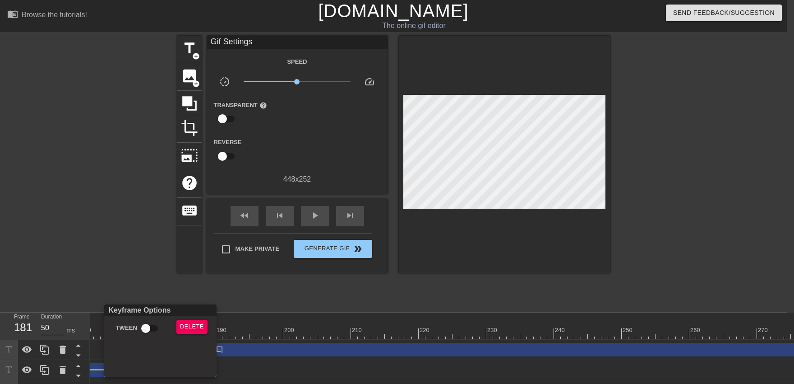
click at [155, 336] on input "Tween" at bounding box center [145, 327] width 51 height 17
click at [152, 300] on div at bounding box center [397, 192] width 794 height 384
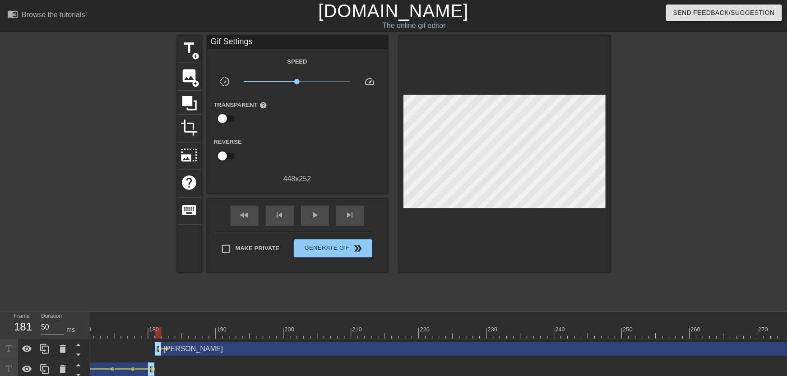
click at [160, 333] on div at bounding box center [158, 333] width 6 height 11
click at [162, 334] on div at bounding box center [165, 333] width 6 height 11
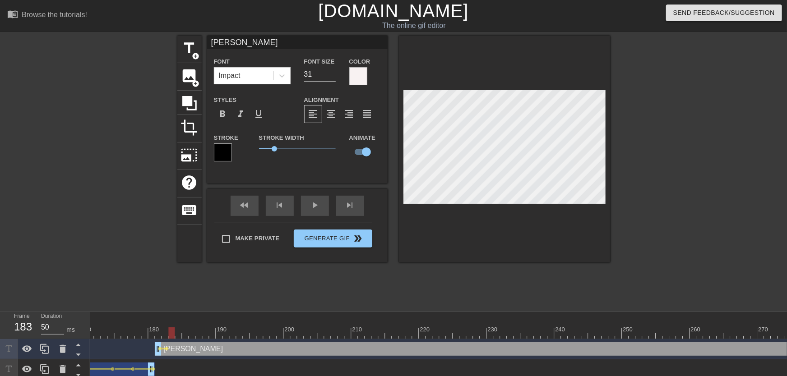
drag, startPoint x: 159, startPoint y: 334, endPoint x: 169, endPoint y: 334, distance: 9.9
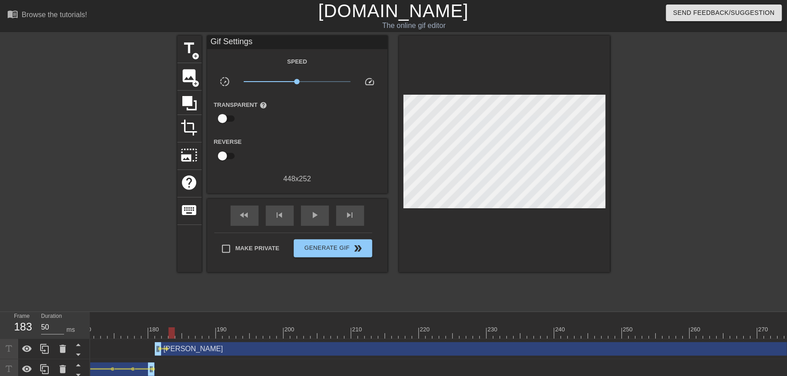
click at [155, 330] on div at bounding box center [158, 333] width 6 height 11
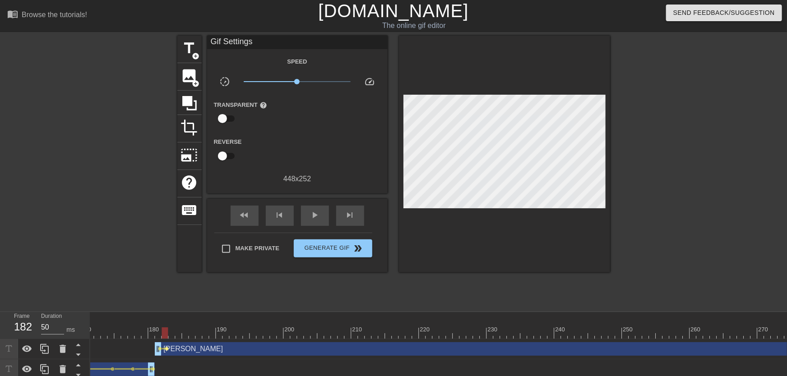
click at [167, 350] on span "lens" at bounding box center [167, 349] width 4 height 4
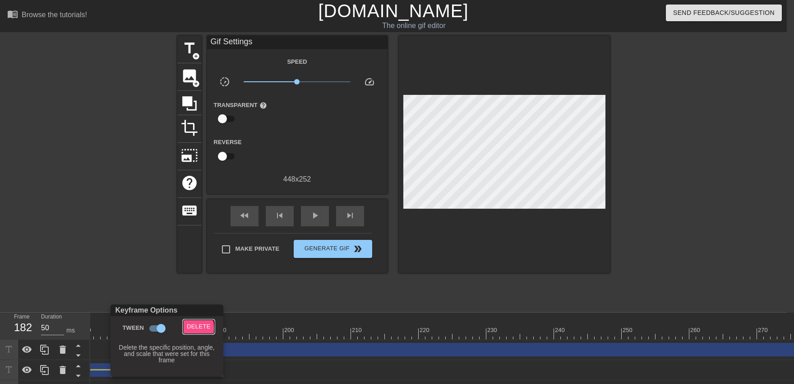
click at [191, 328] on span "Delete" at bounding box center [199, 326] width 24 height 10
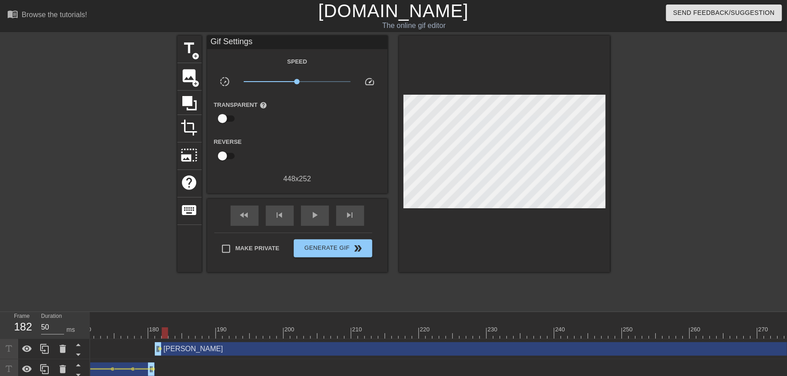
click at [163, 331] on div at bounding box center [165, 333] width 6 height 11
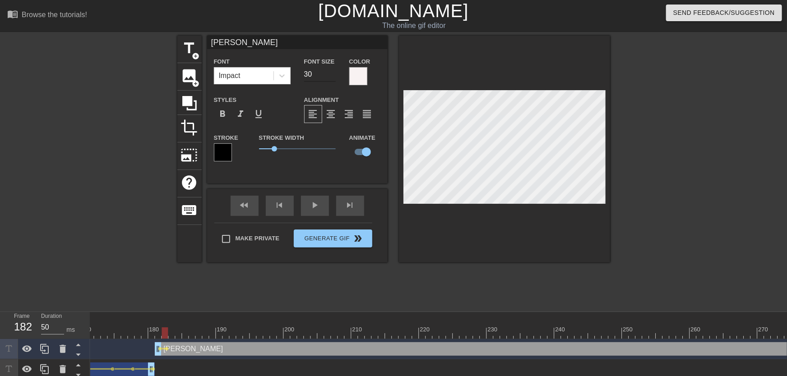
click at [329, 77] on input "30" at bounding box center [320, 74] width 32 height 14
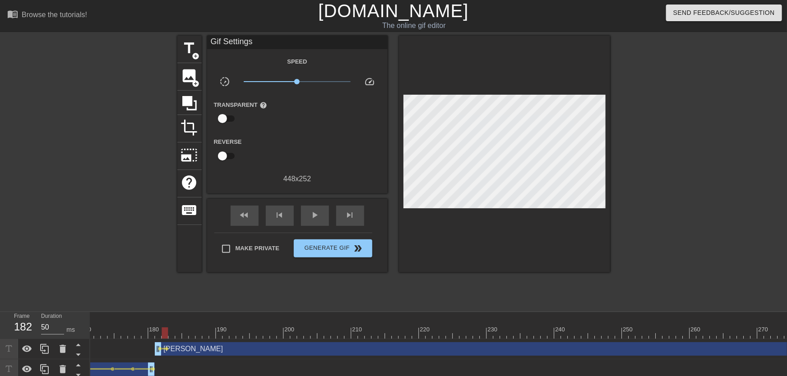
click at [473, 234] on div at bounding box center [504, 154] width 211 height 237
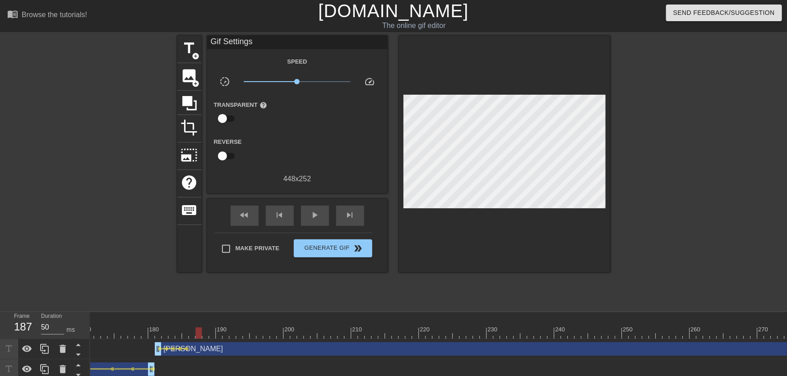
click at [532, 276] on div "title add_circle image add_circle crop photo_size_select_large help keyboard Gi…" at bounding box center [393, 171] width 433 height 271
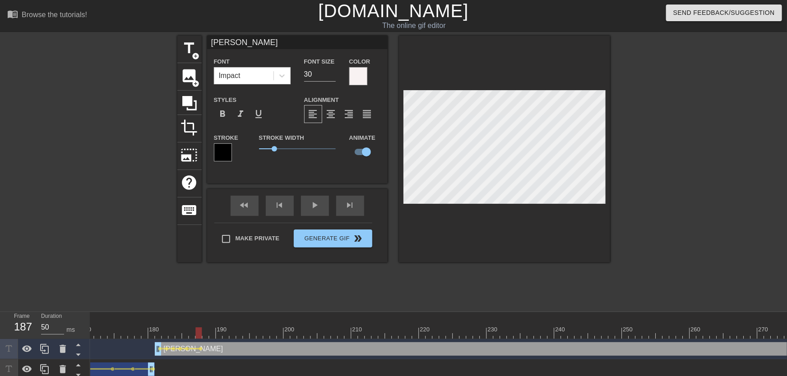
click at [486, 285] on div "title add_circle image add_circle crop photo_size_select_large help keyboard [P…" at bounding box center [393, 171] width 433 height 271
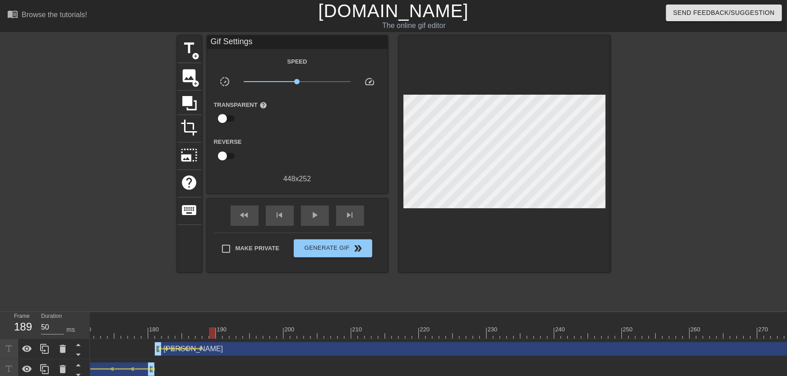
click at [212, 330] on div at bounding box center [212, 333] width 6 height 11
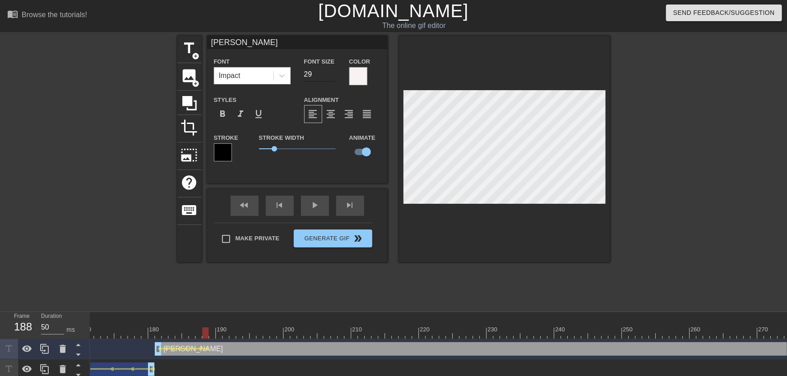
click at [331, 76] on input "29" at bounding box center [320, 74] width 32 height 14
click at [331, 76] on input "28" at bounding box center [320, 74] width 32 height 14
click at [331, 76] on input "27" at bounding box center [320, 74] width 32 height 14
click at [617, 241] on div "title add_circle image add_circle crop photo_size_select_large help keyboard [P…" at bounding box center [393, 171] width 787 height 271
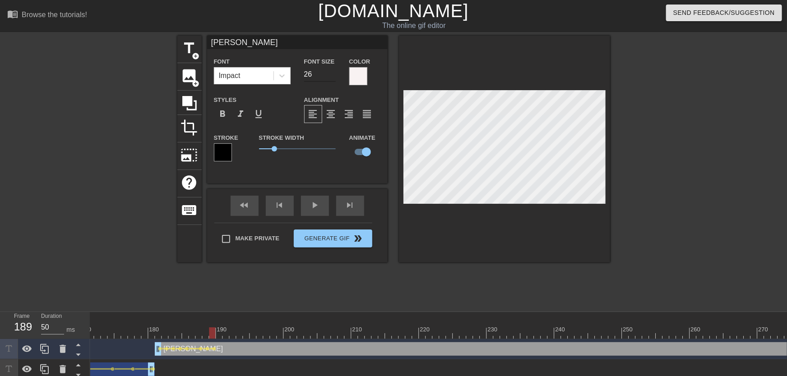
click at [330, 77] on input "26" at bounding box center [320, 74] width 32 height 14
click at [330, 77] on input "25" at bounding box center [320, 74] width 32 height 14
click at [545, 241] on div at bounding box center [504, 149] width 211 height 227
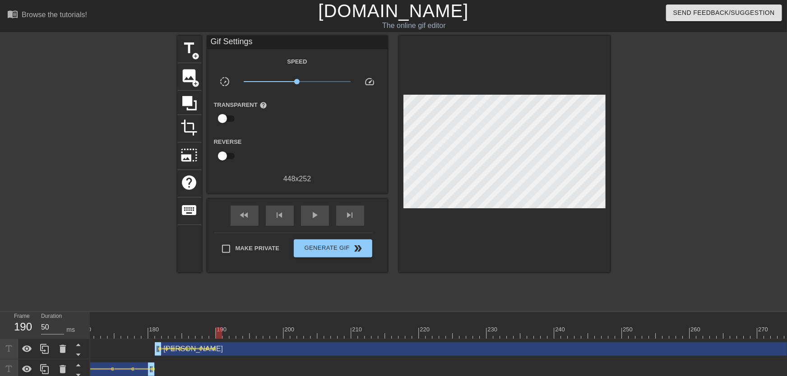
drag, startPoint x: 162, startPoint y: 329, endPoint x: 221, endPoint y: 334, distance: 59.4
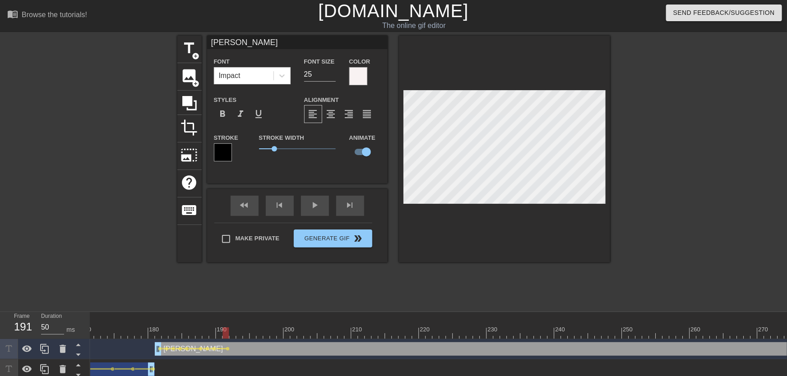
click at [222, 335] on div at bounding box center [225, 333] width 6 height 11
drag, startPoint x: 225, startPoint y: 335, endPoint x: 241, endPoint y: 335, distance: 16.2
click at [241, 335] on div at bounding box center [239, 333] width 6 height 11
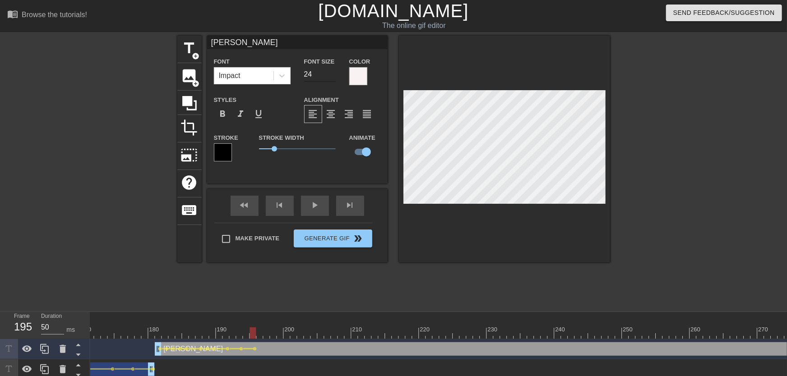
click at [330, 76] on input "24" at bounding box center [320, 74] width 32 height 14
click at [561, 228] on div at bounding box center [504, 149] width 211 height 227
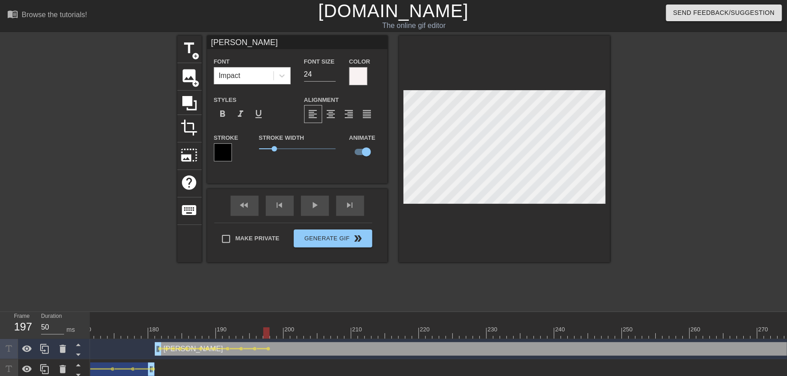
click at [505, 236] on div at bounding box center [504, 149] width 211 height 227
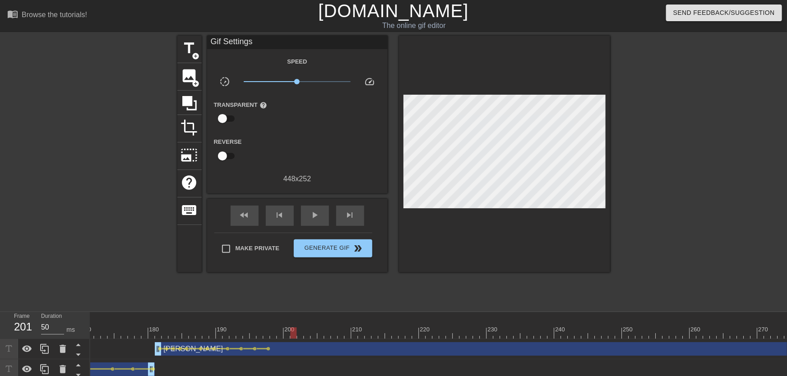
drag, startPoint x: 273, startPoint y: 333, endPoint x: 292, endPoint y: 334, distance: 19.4
click at [560, 227] on div at bounding box center [504, 154] width 211 height 237
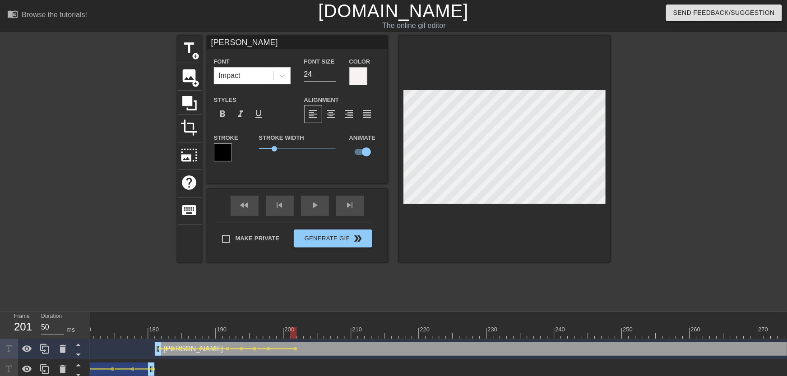
click at [534, 208] on div at bounding box center [504, 149] width 211 height 227
drag, startPoint x: 300, startPoint y: 336, endPoint x: 329, endPoint y: 337, distance: 28.9
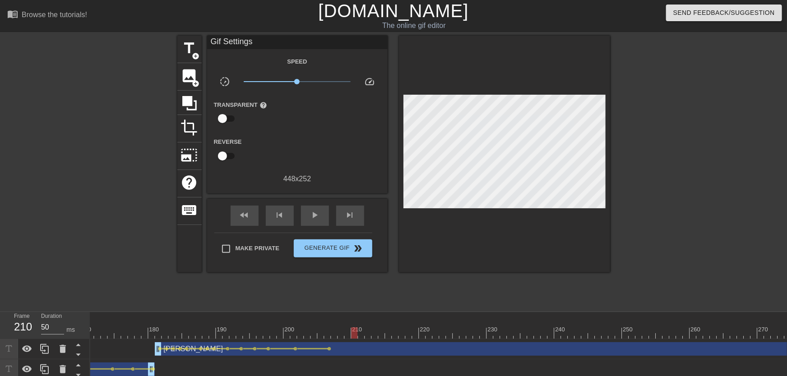
drag, startPoint x: 333, startPoint y: 330, endPoint x: 354, endPoint y: 332, distance: 20.8
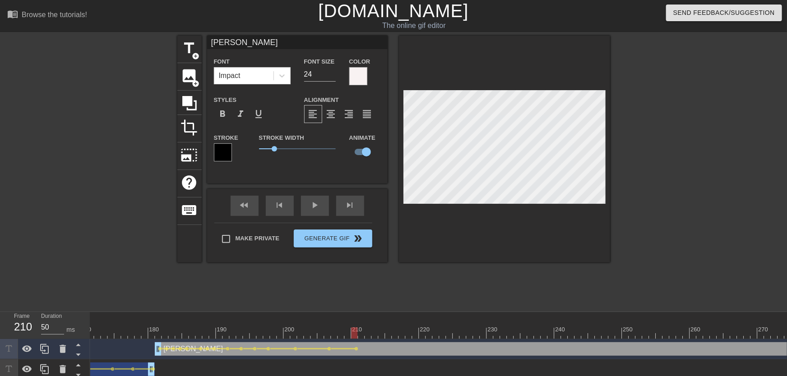
click at [534, 210] on div at bounding box center [504, 149] width 211 height 227
click at [504, 236] on div at bounding box center [504, 149] width 211 height 227
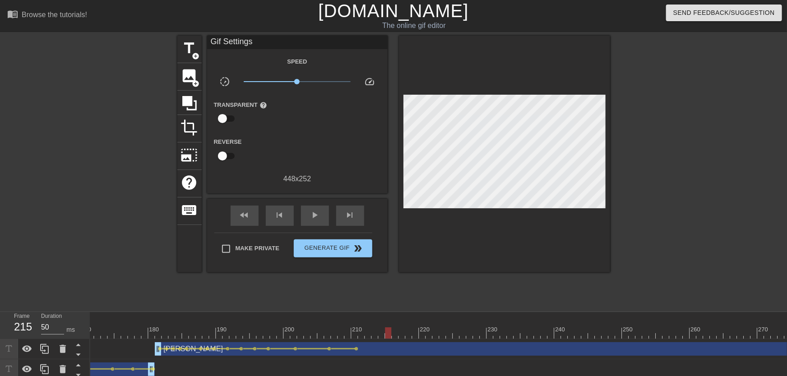
drag, startPoint x: 354, startPoint y: 333, endPoint x: 386, endPoint y: 338, distance: 32.0
click at [386, 338] on div at bounding box center [388, 333] width 6 height 11
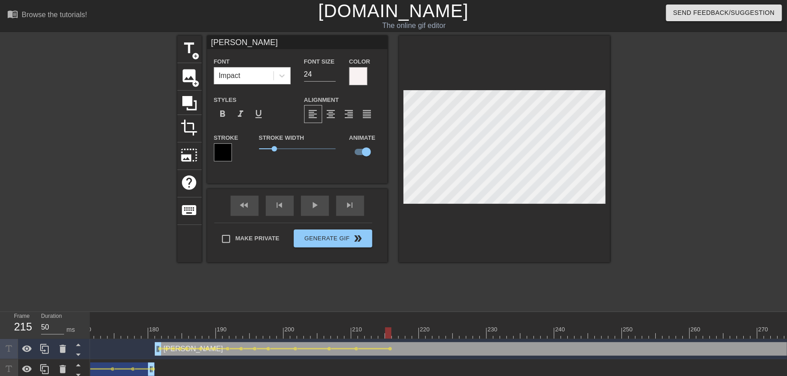
click at [534, 209] on div at bounding box center [504, 149] width 211 height 227
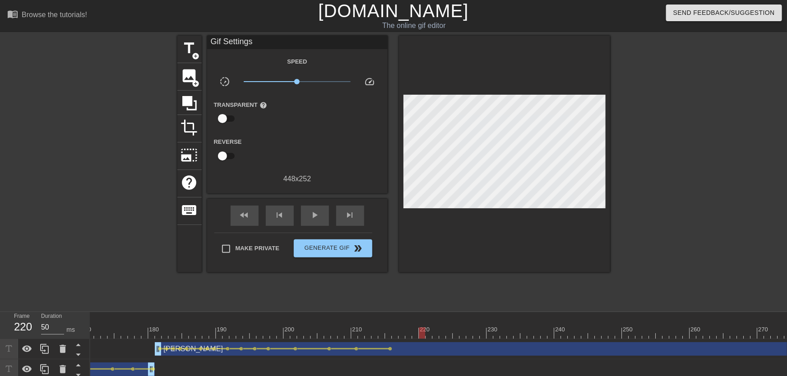
drag, startPoint x: 394, startPoint y: 333, endPoint x: 421, endPoint y: 335, distance: 26.3
drag, startPoint x: 509, startPoint y: 250, endPoint x: 507, endPoint y: 212, distance: 37.5
click at [510, 249] on div at bounding box center [504, 154] width 211 height 237
drag, startPoint x: 398, startPoint y: 339, endPoint x: 409, endPoint y: 338, distance: 11.9
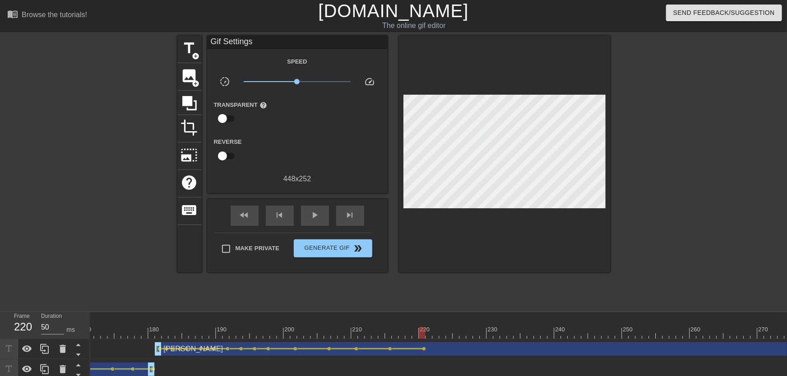
drag, startPoint x: 397, startPoint y: 333, endPoint x: 491, endPoint y: 338, distance: 94.0
drag, startPoint x: 217, startPoint y: 330, endPoint x: 136, endPoint y: 330, distance: 81.2
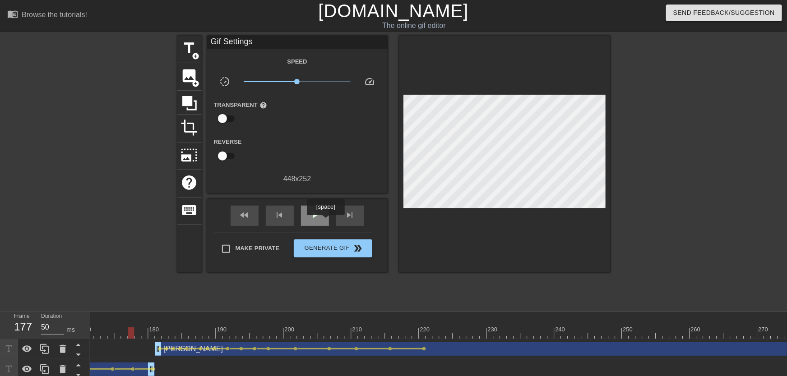
click at [325, 222] on div "play_arrow" at bounding box center [315, 216] width 28 height 20
drag, startPoint x: 161, startPoint y: 331, endPoint x: 142, endPoint y: 325, distance: 20.0
click at [323, 220] on div "play_arrow" at bounding box center [315, 216] width 28 height 20
click at [323, 220] on div "pause" at bounding box center [315, 216] width 28 height 20
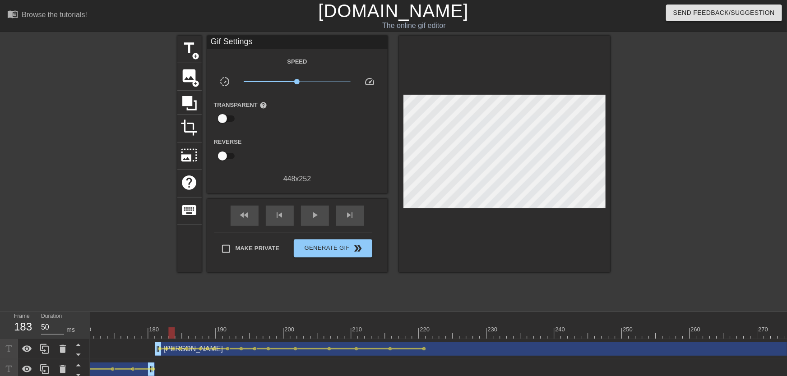
drag, startPoint x: 162, startPoint y: 322, endPoint x: 171, endPoint y: 328, distance: 10.4
click at [173, 348] on span "lens" at bounding box center [174, 349] width 4 height 4
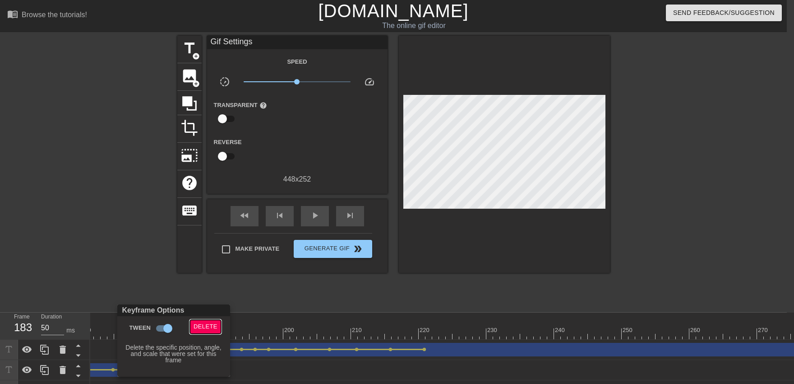
click at [209, 329] on span "Delete" at bounding box center [206, 326] width 24 height 10
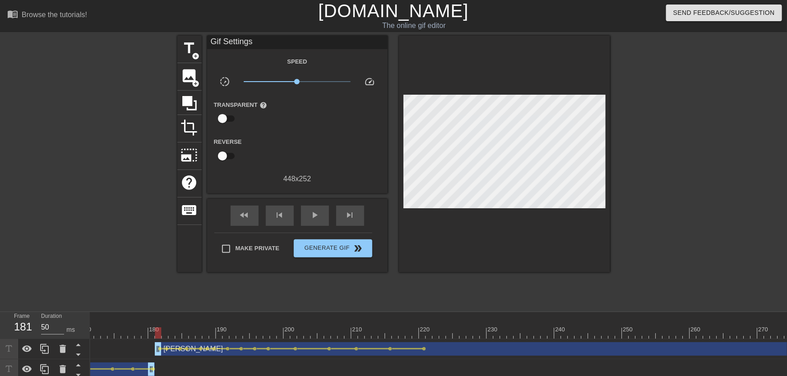
drag, startPoint x: 162, startPoint y: 330, endPoint x: 221, endPoint y: 269, distance: 84.9
click at [319, 219] on span "play_arrow" at bounding box center [315, 215] width 11 height 11
drag, startPoint x: 156, startPoint y: 333, endPoint x: 208, endPoint y: 336, distance: 52.4
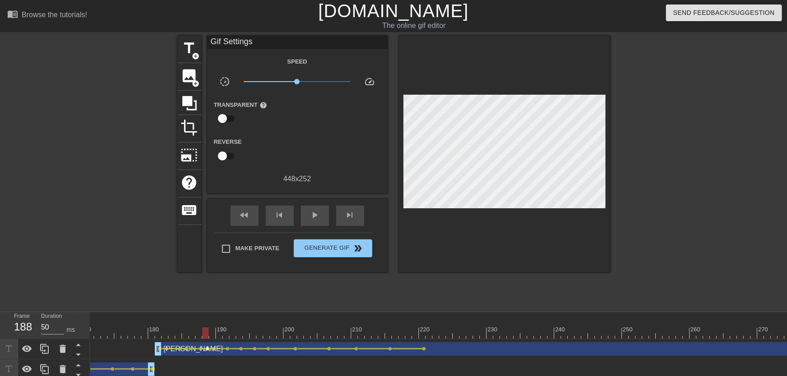
click at [207, 349] on span "lens" at bounding box center [208, 349] width 4 height 4
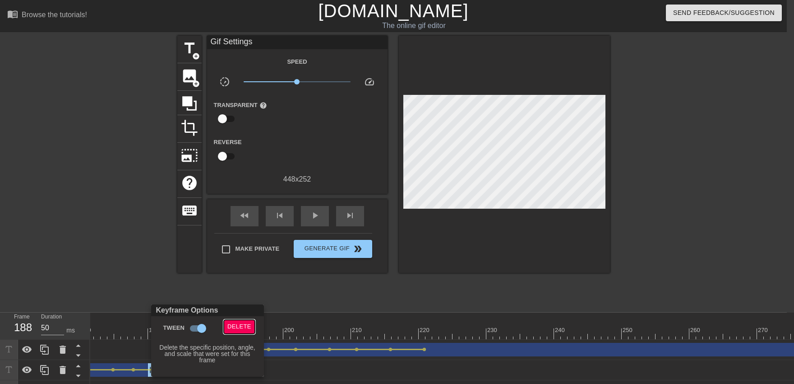
click at [237, 327] on span "Delete" at bounding box center [239, 326] width 24 height 10
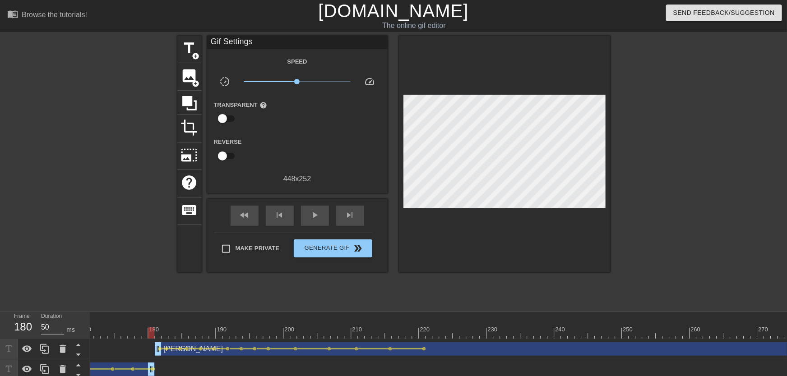
drag, startPoint x: 182, startPoint y: 332, endPoint x: 123, endPoint y: 327, distance: 59.3
click at [328, 216] on div "play_arrow" at bounding box center [315, 216] width 28 height 20
drag, startPoint x: 272, startPoint y: 330, endPoint x: 353, endPoint y: 330, distance: 81.7
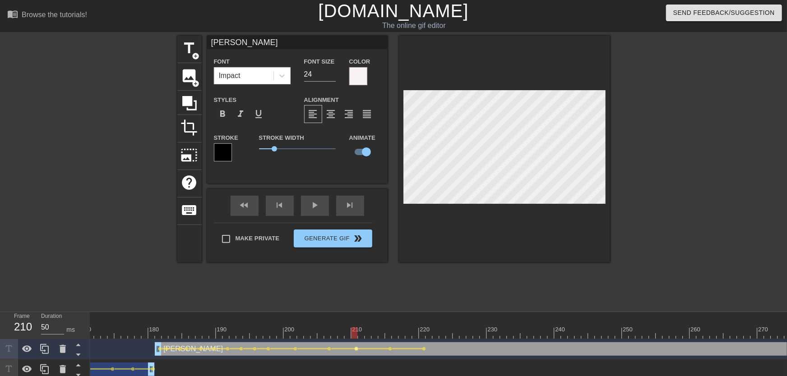
click at [356, 350] on span "lens" at bounding box center [357, 349] width 4 height 4
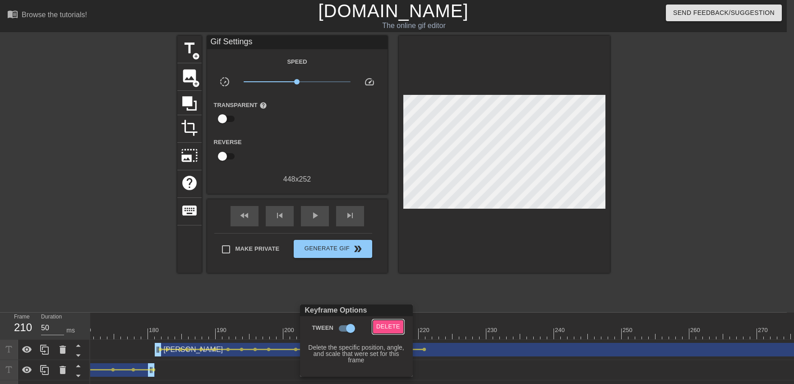
click at [396, 321] on span "Delete" at bounding box center [388, 326] width 24 height 10
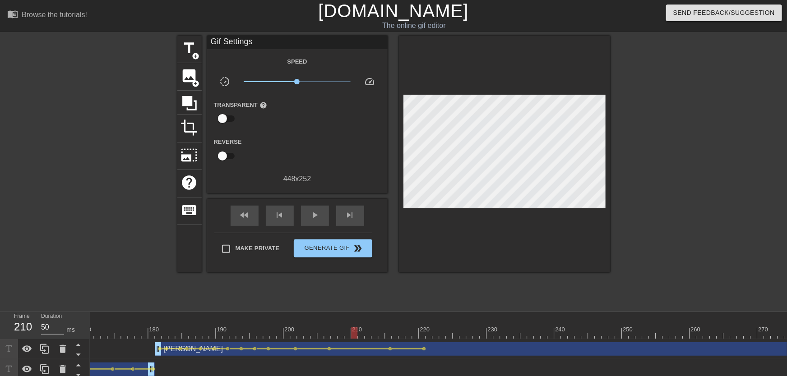
drag, startPoint x: 281, startPoint y: 331, endPoint x: 275, endPoint y: 330, distance: 6.4
click at [319, 217] on span "play_arrow" at bounding box center [315, 215] width 11 height 11
drag, startPoint x: 259, startPoint y: 334, endPoint x: 231, endPoint y: 317, distance: 32.2
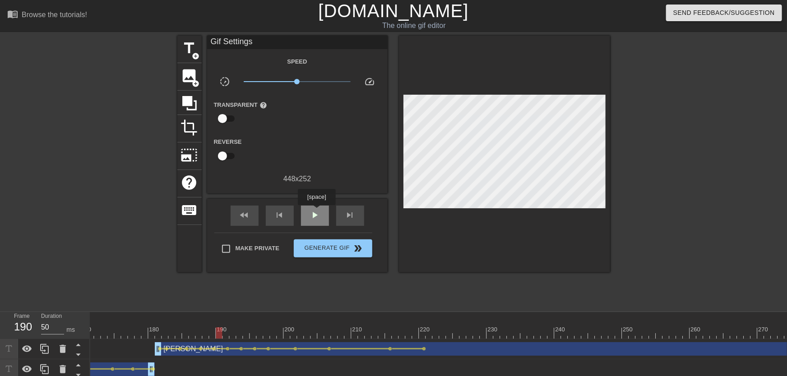
click at [316, 212] on span "play_arrow" at bounding box center [315, 215] width 11 height 11
drag, startPoint x: 359, startPoint y: 331, endPoint x: 156, endPoint y: 339, distance: 202.8
drag, startPoint x: 162, startPoint y: 338, endPoint x: 469, endPoint y: 343, distance: 307.8
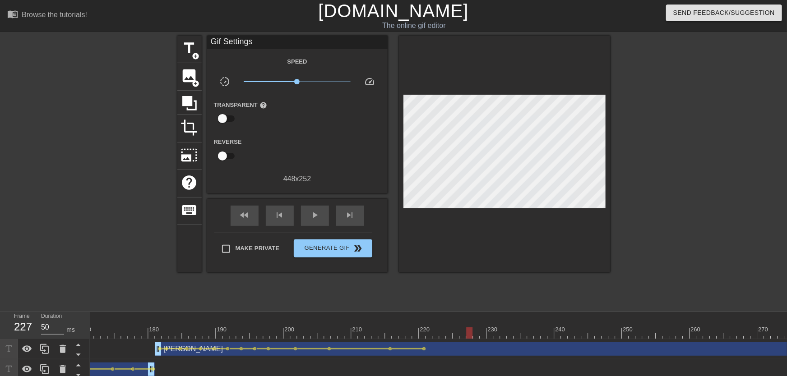
drag, startPoint x: 470, startPoint y: 340, endPoint x: 484, endPoint y: 338, distance: 14.1
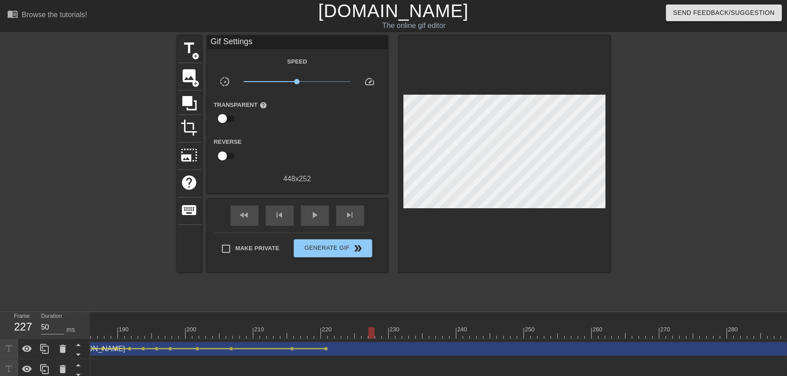
scroll to position [0, 1315]
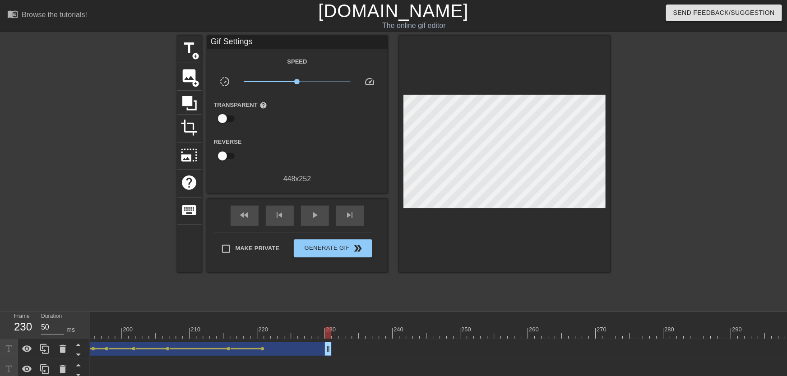
drag, startPoint x: 786, startPoint y: 343, endPoint x: 329, endPoint y: 349, distance: 457.2
click at [329, 349] on div "[PERSON_NAME] drag_handle drag_handle" at bounding box center [162, 350] width 338 height 14
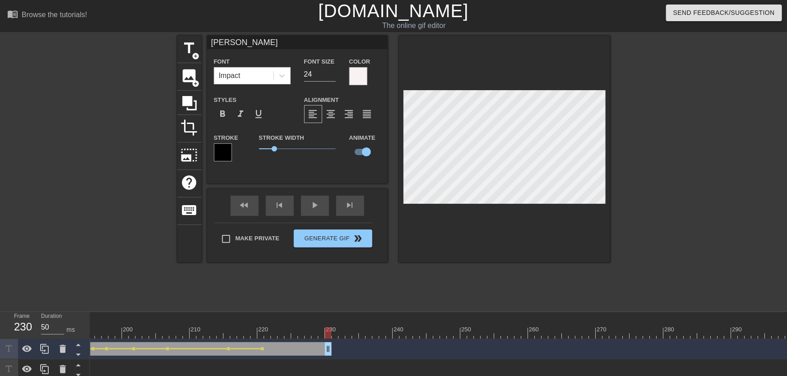
click at [196, 52] on span "add_circle" at bounding box center [196, 56] width 8 height 8
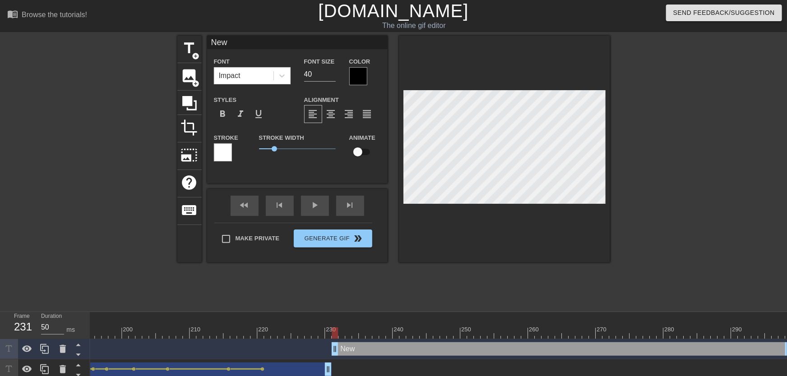
scroll to position [0, 0]
click at [360, 77] on div at bounding box center [358, 76] width 18 height 18
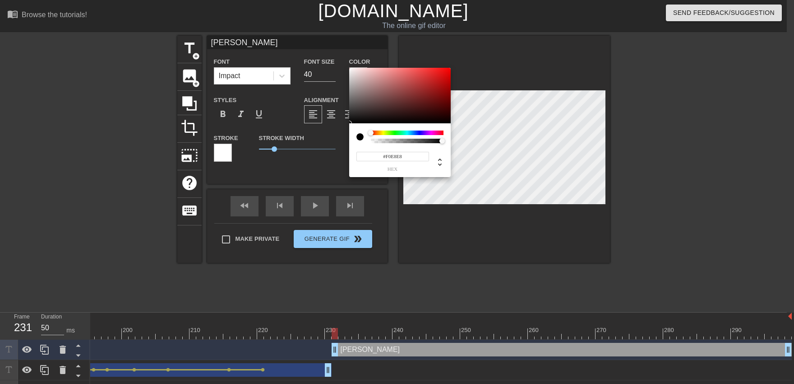
click at [352, 71] on div at bounding box center [400, 96] width 102 height 56
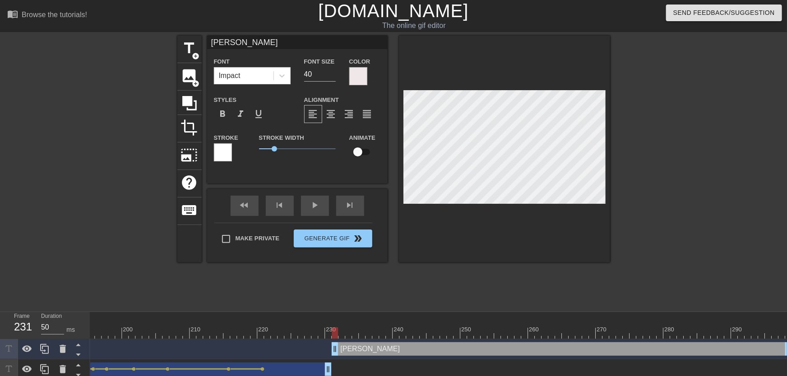
click at [225, 157] on div at bounding box center [223, 152] width 18 height 18
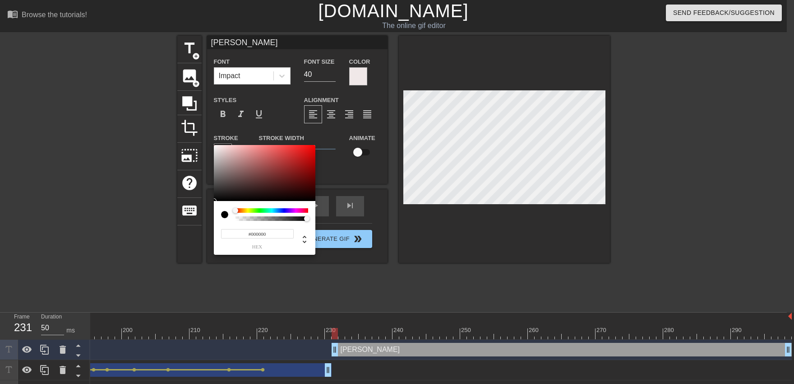
drag, startPoint x: 220, startPoint y: 232, endPoint x: 218, endPoint y: 238, distance: 5.7
click at [218, 201] on div at bounding box center [265, 173] width 102 height 56
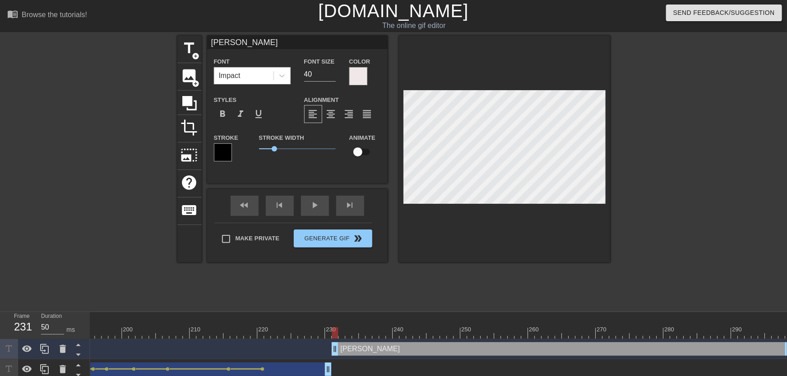
click at [360, 78] on div at bounding box center [358, 76] width 18 height 18
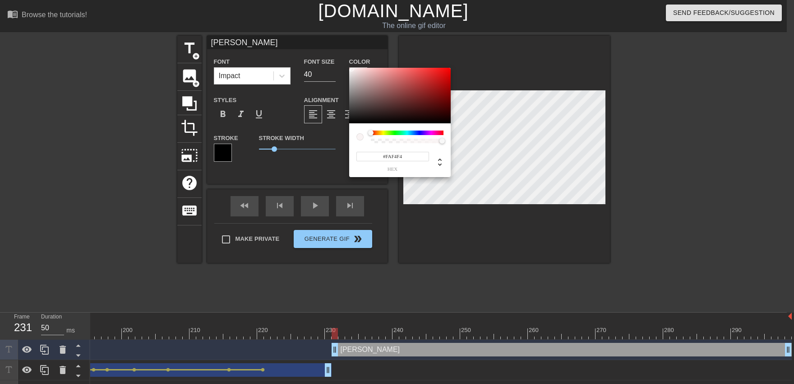
click at [352, 69] on div at bounding box center [351, 68] width 5 height 5
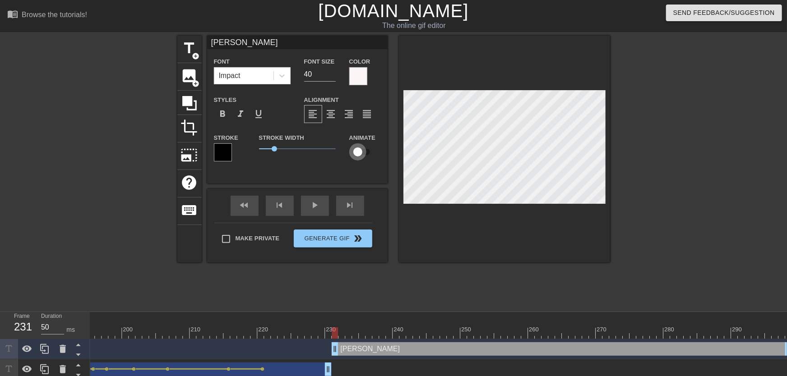
click at [367, 156] on input "checkbox" at bounding box center [357, 151] width 51 height 17
drag, startPoint x: 335, startPoint y: 78, endPoint x: 395, endPoint y: 102, distance: 64.8
click at [335, 77] on input "31" at bounding box center [320, 74] width 32 height 14
click at [331, 78] on input "30" at bounding box center [320, 74] width 32 height 14
click at [331, 78] on input "29" at bounding box center [320, 74] width 32 height 14
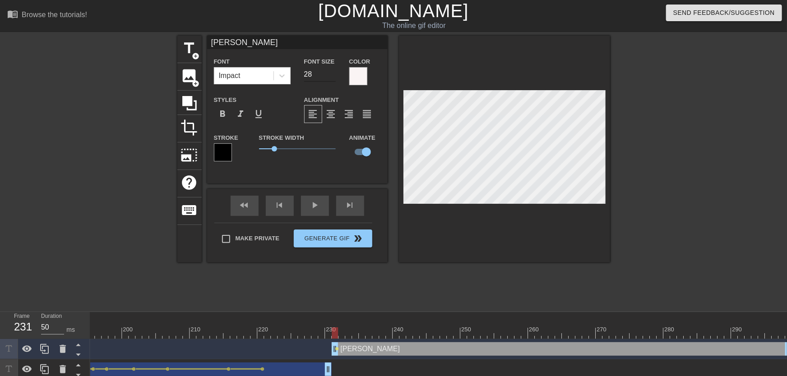
click at [331, 76] on input "28" at bounding box center [320, 74] width 32 height 14
drag, startPoint x: 347, startPoint y: 334, endPoint x: 388, endPoint y: 340, distance: 41.5
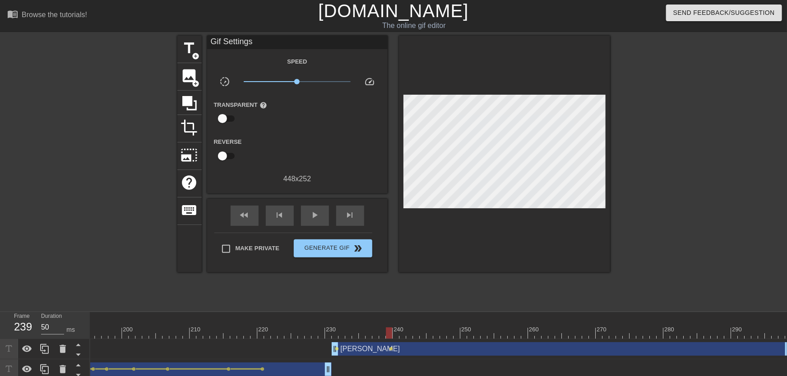
drag, startPoint x: 363, startPoint y: 303, endPoint x: 318, endPoint y: 335, distance: 55.0
click at [296, 325] on div "menu_book Browse the tutorials! [DOMAIN_NAME] The online gif editor Send Feedba…" at bounding box center [393, 251] width 787 height 502
click at [342, 348] on div "[PERSON_NAME] drag_handle drag_handle" at bounding box center [562, 350] width 460 height 14
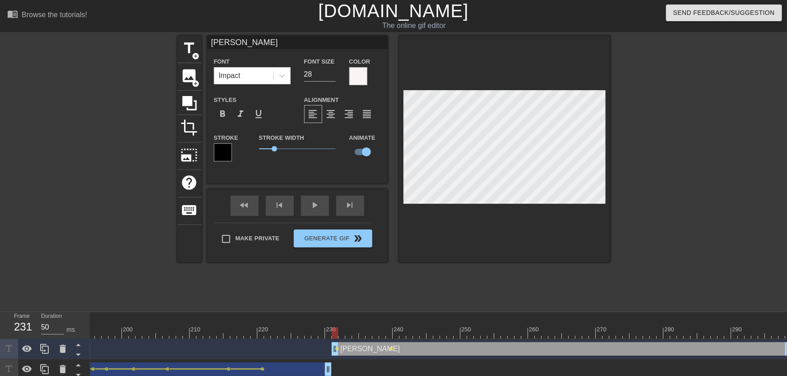
click at [340, 348] on div "[PERSON_NAME] drag_handle drag_handle" at bounding box center [562, 350] width 460 height 14
click at [334, 349] on div "[PERSON_NAME] drag_handle drag_handle" at bounding box center [562, 350] width 460 height 14
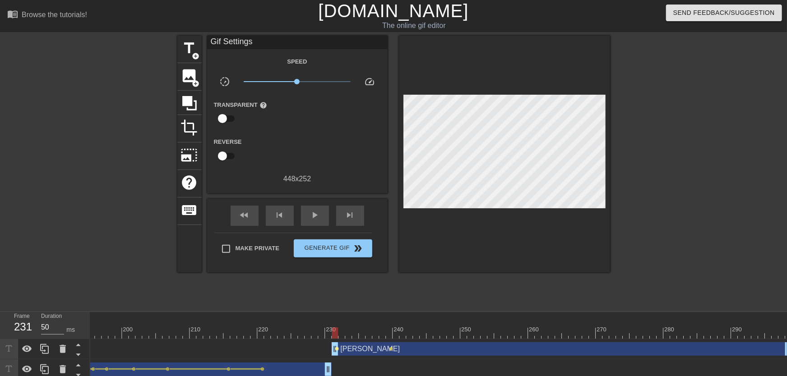
click at [335, 349] on span "lens" at bounding box center [337, 349] width 4 height 4
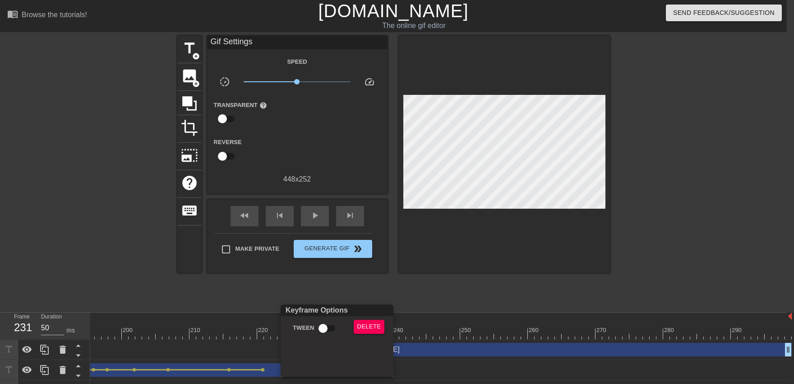
click at [345, 313] on div "Keyframe Options" at bounding box center [337, 310] width 116 height 12
drag, startPoint x: 317, startPoint y: 321, endPoint x: 307, endPoint y: 321, distance: 9.9
click at [317, 321] on input "Tween" at bounding box center [322, 327] width 51 height 17
click at [278, 307] on div at bounding box center [397, 192] width 794 height 384
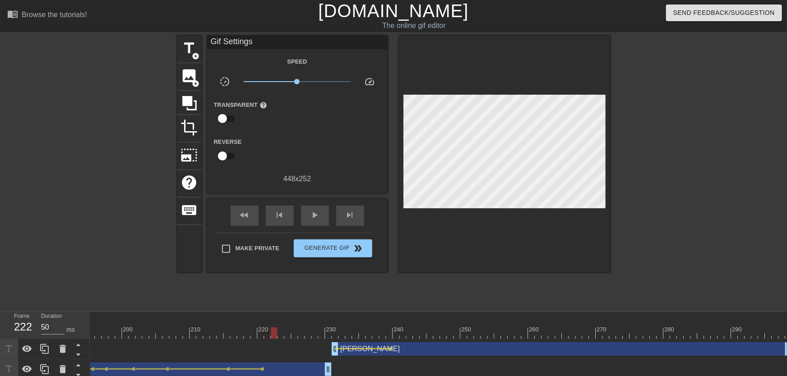
drag, startPoint x: 273, startPoint y: 330, endPoint x: 271, endPoint y: 310, distance: 19.5
click at [313, 222] on div "play_arrow" at bounding box center [315, 216] width 28 height 20
click at [315, 222] on div "pause" at bounding box center [315, 216] width 28 height 20
drag, startPoint x: 332, startPoint y: 333, endPoint x: 392, endPoint y: 340, distance: 60.4
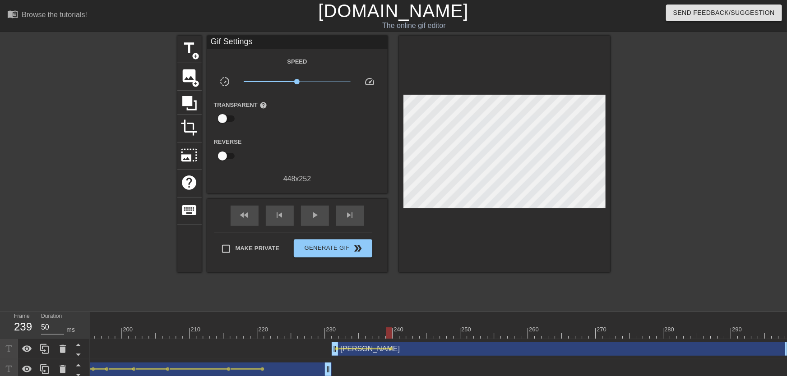
drag, startPoint x: 363, startPoint y: 335, endPoint x: 426, endPoint y: 335, distance: 63.2
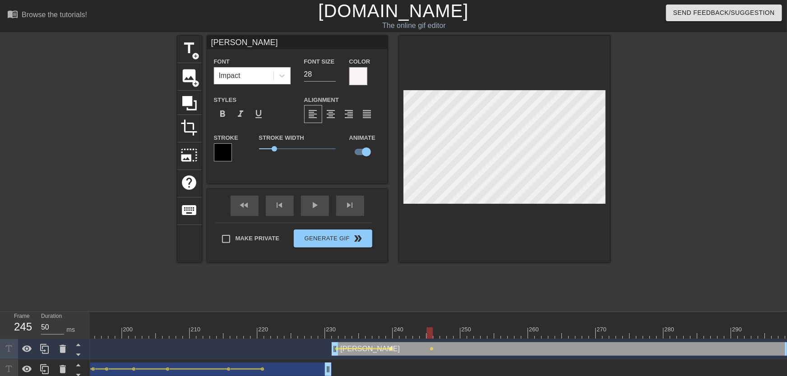
click at [390, 348] on span "lens" at bounding box center [391, 349] width 4 height 4
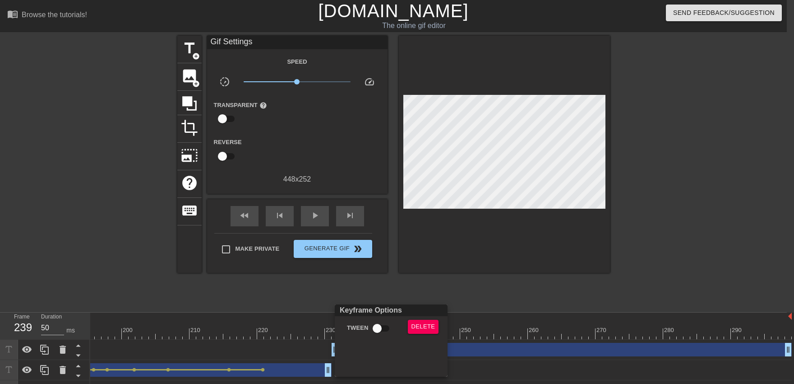
click at [366, 330] on span "Tween" at bounding box center [358, 327] width 22 height 9
click at [366, 330] on input "Tween" at bounding box center [377, 327] width 51 height 17
click at [378, 322] on input "Tween" at bounding box center [385, 327] width 51 height 17
click at [377, 322] on input "Tween" at bounding box center [377, 327] width 51 height 17
click at [378, 298] on div at bounding box center [397, 192] width 794 height 384
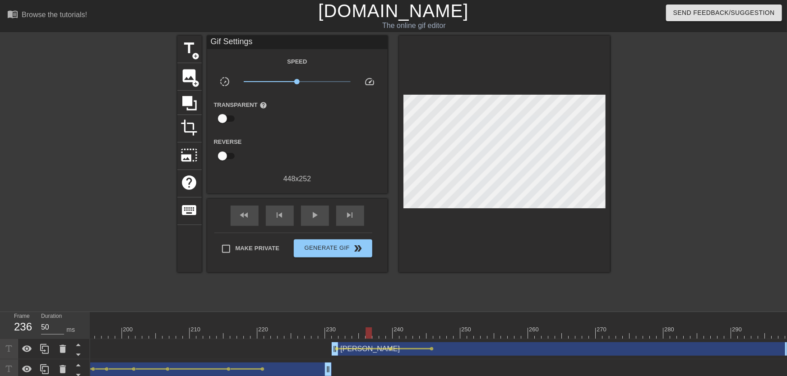
drag, startPoint x: 377, startPoint y: 330, endPoint x: 332, endPoint y: 273, distance: 73.3
click at [323, 228] on div "fast_rewind skip_previous play_arrow skip_next" at bounding box center [297, 216] width 147 height 34
click at [322, 225] on div "play_arrow" at bounding box center [315, 216] width 28 height 20
click at [322, 225] on div "pause" at bounding box center [315, 216] width 28 height 20
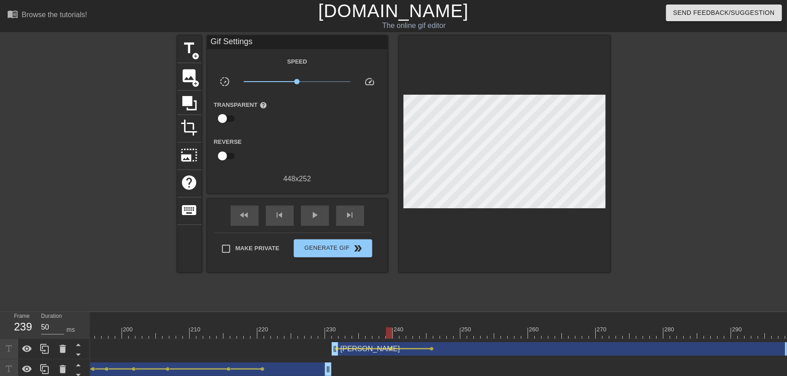
drag, startPoint x: 390, startPoint y: 333, endPoint x: 419, endPoint y: 342, distance: 30.1
click at [432, 349] on span "lens" at bounding box center [432, 349] width 4 height 4
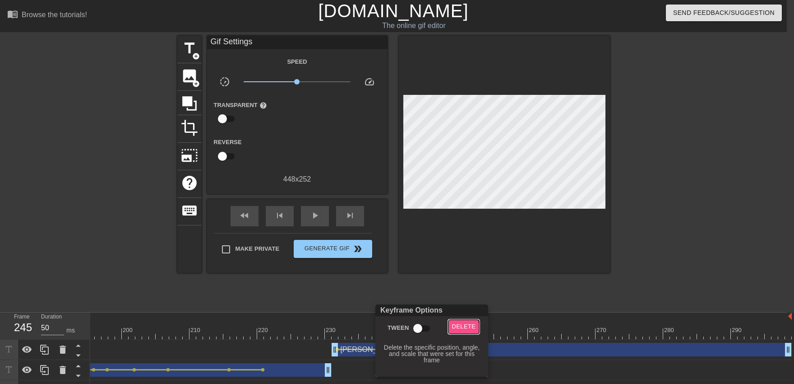
click at [462, 327] on span "Delete" at bounding box center [464, 326] width 24 height 10
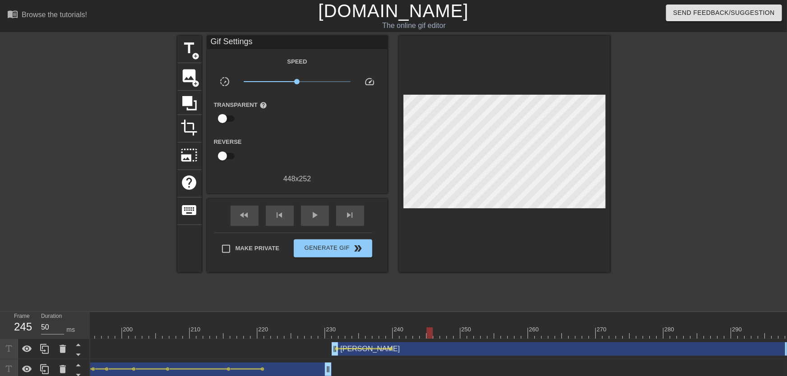
drag, startPoint x: 393, startPoint y: 336, endPoint x: 432, endPoint y: 336, distance: 38.4
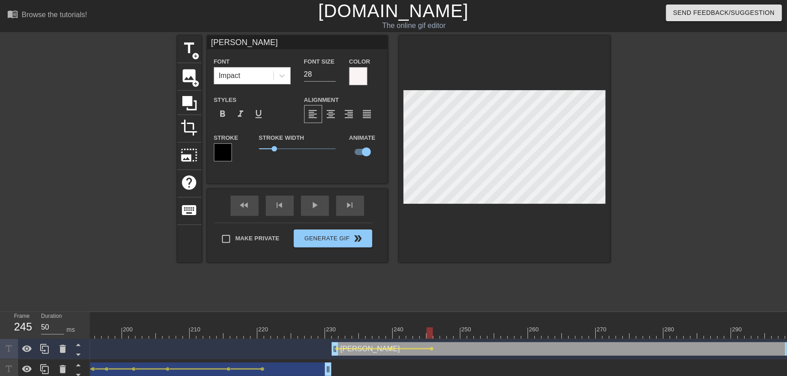
drag, startPoint x: 375, startPoint y: 331, endPoint x: 350, endPoint y: 314, distance: 29.8
click at [320, 207] on div "play_arrow" at bounding box center [315, 206] width 28 height 20
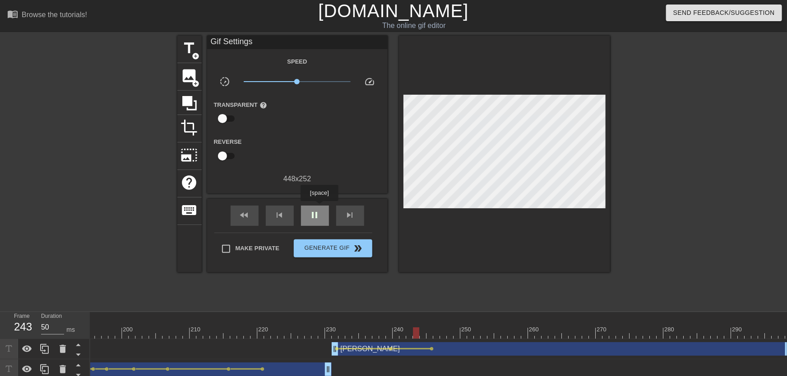
click at [319, 208] on div "pause" at bounding box center [315, 216] width 28 height 20
drag, startPoint x: 380, startPoint y: 325, endPoint x: 374, endPoint y: 336, distance: 12.8
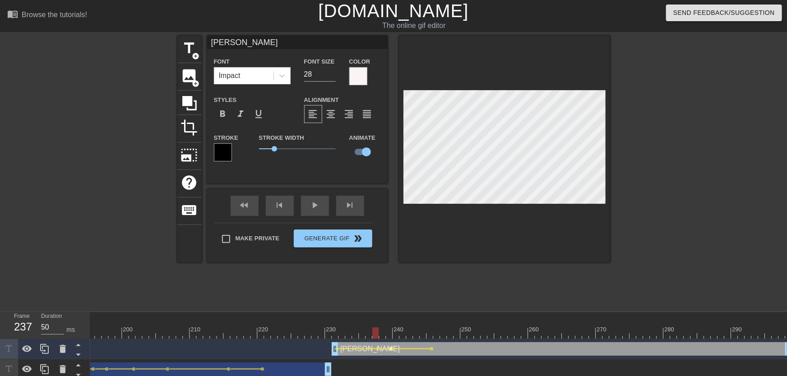
click at [392, 350] on span "lens" at bounding box center [391, 349] width 4 height 4
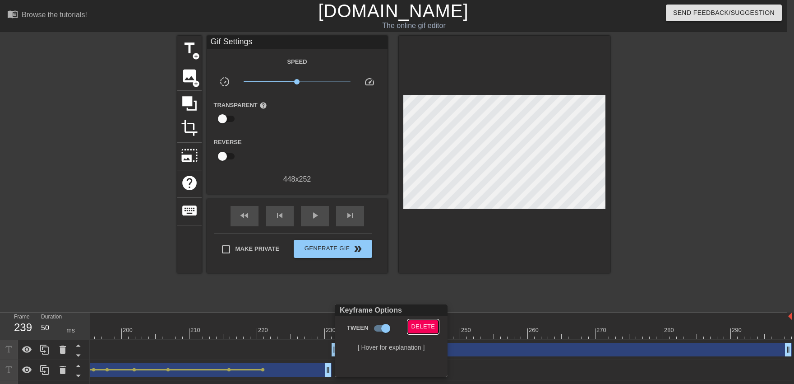
click at [419, 329] on span "Delete" at bounding box center [424, 326] width 24 height 10
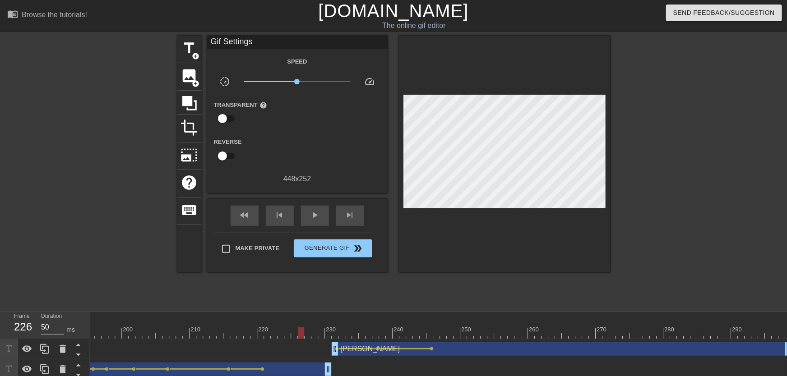
drag, startPoint x: 376, startPoint y: 332, endPoint x: 316, endPoint y: 273, distance: 84.6
click at [321, 224] on div "fast_rewind skip_previous play_arrow skip_next" at bounding box center [297, 216] width 147 height 34
click at [320, 221] on span "play_arrow" at bounding box center [315, 215] width 11 height 11
drag, startPoint x: 429, startPoint y: 335, endPoint x: 478, endPoint y: 339, distance: 49.3
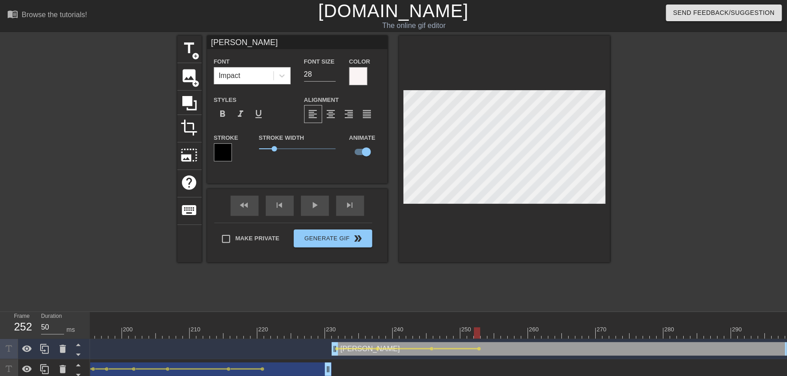
drag, startPoint x: 418, startPoint y: 343, endPoint x: 385, endPoint y: 342, distance: 32.5
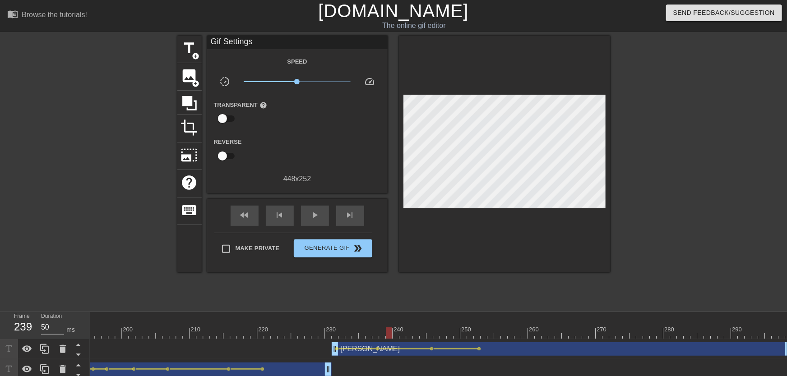
click at [319, 221] on span "play_arrow" at bounding box center [315, 215] width 11 height 11
drag, startPoint x: 422, startPoint y: 332, endPoint x: 521, endPoint y: 330, distance: 98.4
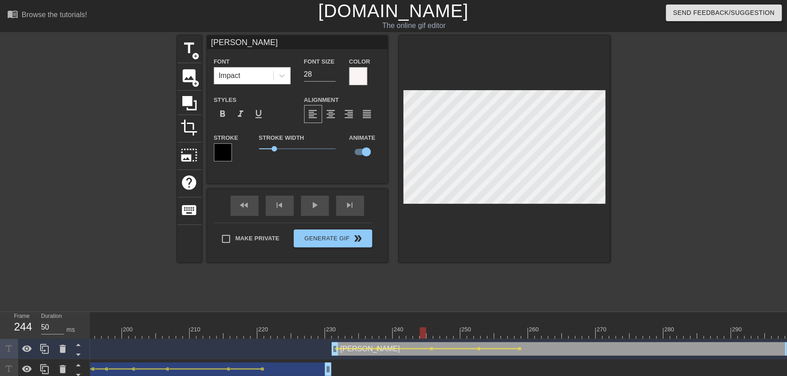
drag, startPoint x: 421, startPoint y: 333, endPoint x: 389, endPoint y: 291, distance: 52.3
click at [319, 213] on div "play_arrow" at bounding box center [315, 206] width 28 height 20
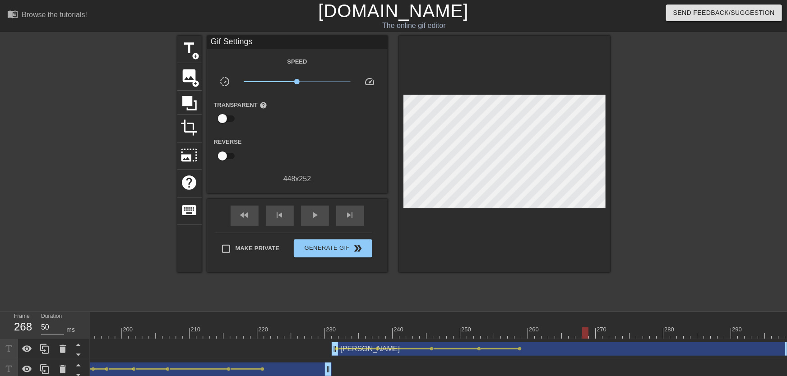
drag, startPoint x: 454, startPoint y: 332, endPoint x: 586, endPoint y: 334, distance: 131.8
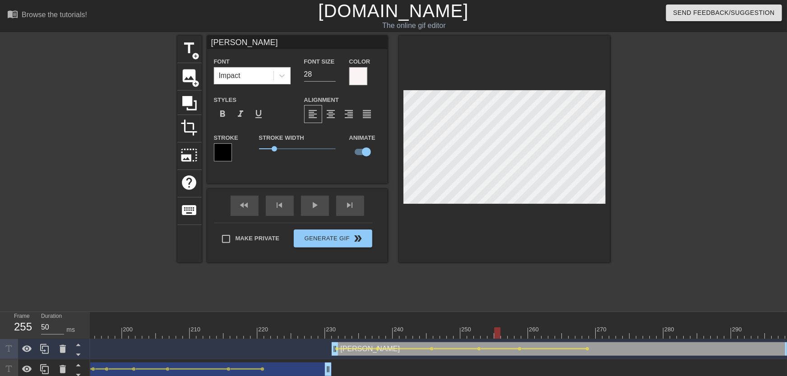
drag, startPoint x: 515, startPoint y: 335, endPoint x: 462, endPoint y: 340, distance: 53.5
click at [320, 213] on div "play_arrow" at bounding box center [315, 206] width 28 height 20
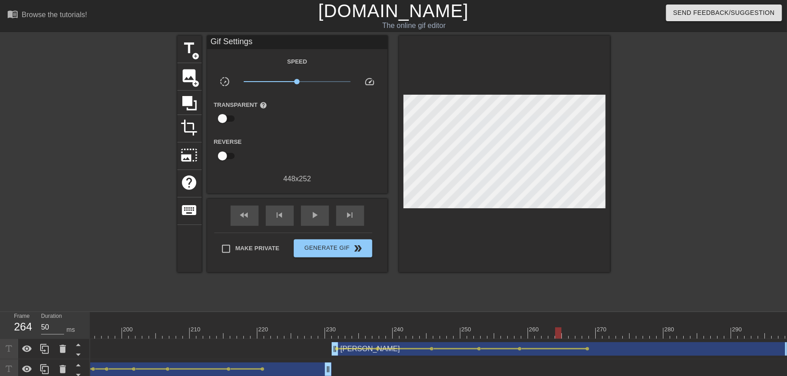
drag, startPoint x: 489, startPoint y: 334, endPoint x: 556, endPoint y: 338, distance: 67.4
click at [588, 350] on span "lens" at bounding box center [588, 349] width 4 height 4
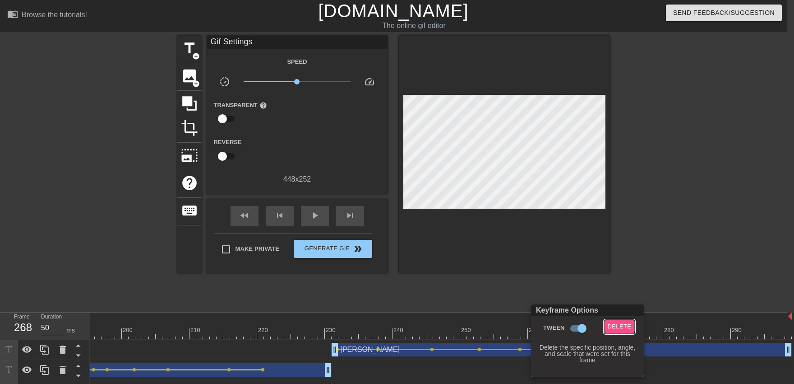
click at [611, 322] on span "Delete" at bounding box center [620, 326] width 24 height 10
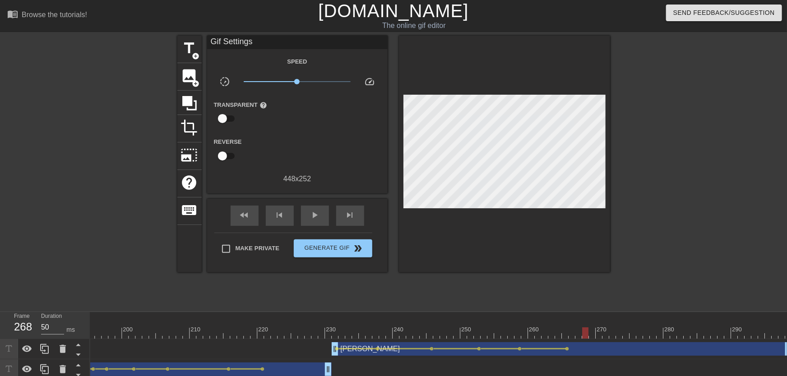
drag, startPoint x: 568, startPoint y: 333, endPoint x: 610, endPoint y: 336, distance: 42.1
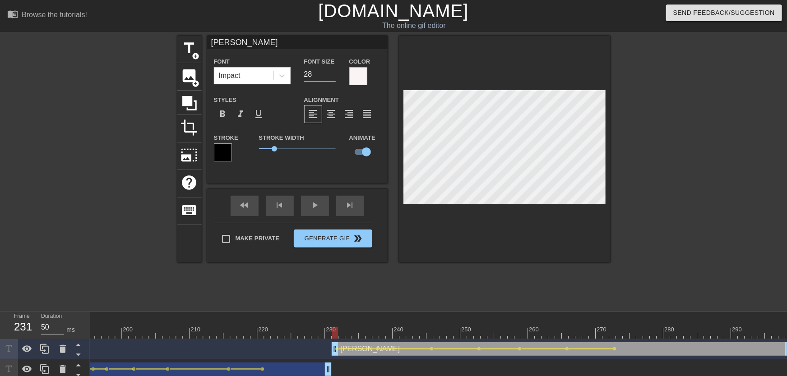
drag, startPoint x: 584, startPoint y: 343, endPoint x: 582, endPoint y: 347, distance: 5.5
click at [582, 347] on div "[PERSON_NAME] drag_handle drag_handle" at bounding box center [562, 350] width 460 height 14
drag, startPoint x: 526, startPoint y: 324, endPoint x: 462, endPoint y: 310, distance: 65.7
click at [322, 212] on div "play_arrow" at bounding box center [315, 206] width 28 height 20
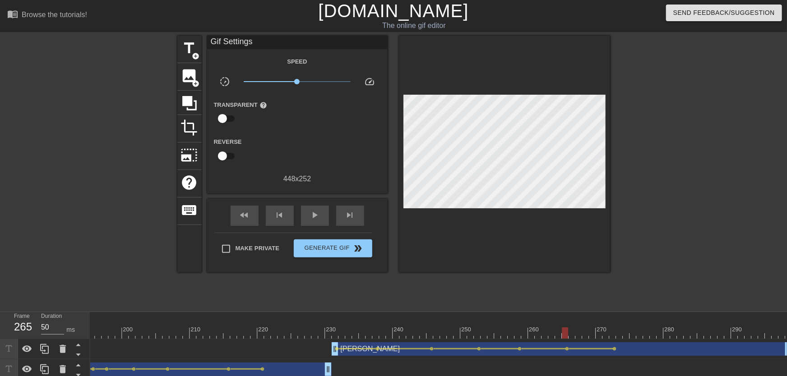
drag, startPoint x: 517, startPoint y: 328, endPoint x: 564, endPoint y: 339, distance: 47.7
click at [614, 349] on span "lens" at bounding box center [615, 349] width 4 height 4
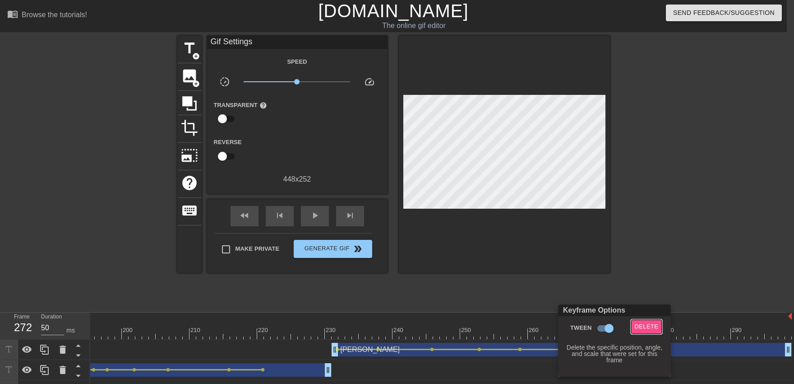
click at [653, 325] on span "Delete" at bounding box center [647, 326] width 24 height 10
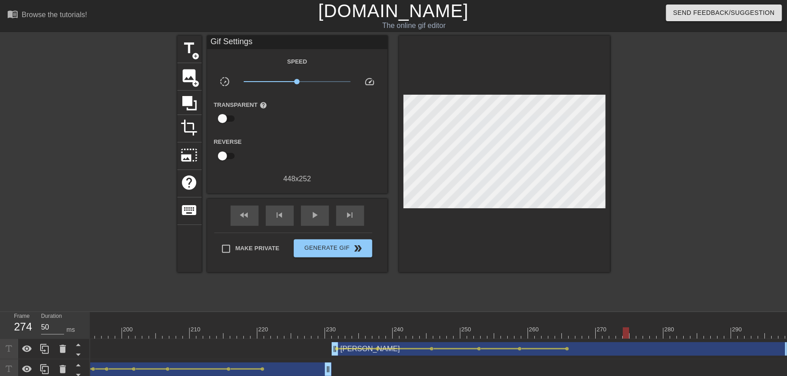
drag, startPoint x: 564, startPoint y: 334, endPoint x: 627, endPoint y: 338, distance: 63.3
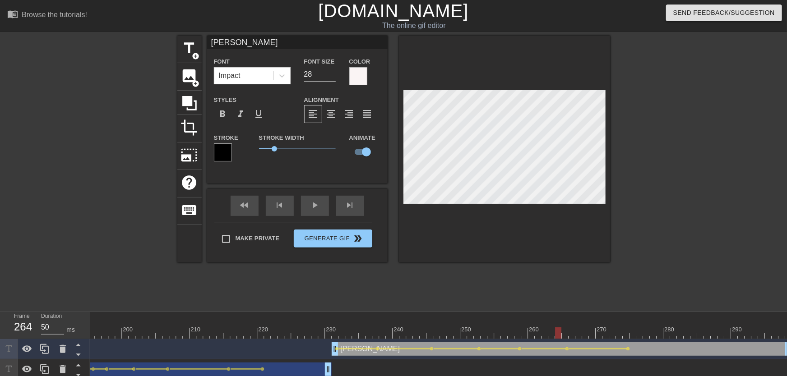
drag, startPoint x: 591, startPoint y: 323, endPoint x: 527, endPoint y: 333, distance: 64.4
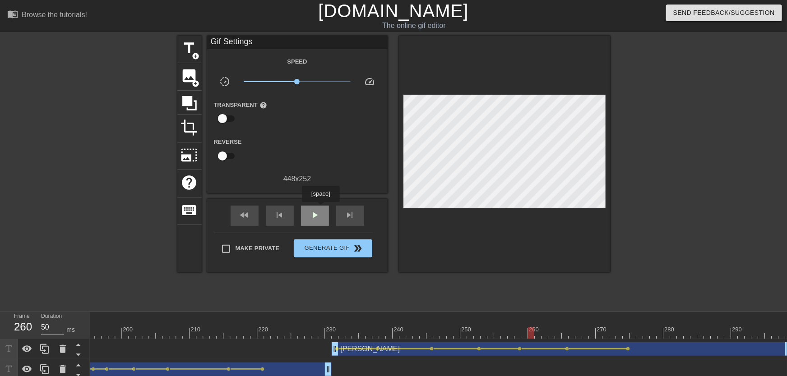
click at [320, 208] on div "play_arrow" at bounding box center [315, 216] width 28 height 20
drag, startPoint x: 550, startPoint y: 330, endPoint x: 644, endPoint y: 339, distance: 94.7
drag, startPoint x: 627, startPoint y: 328, endPoint x: 669, endPoint y: 334, distance: 42.0
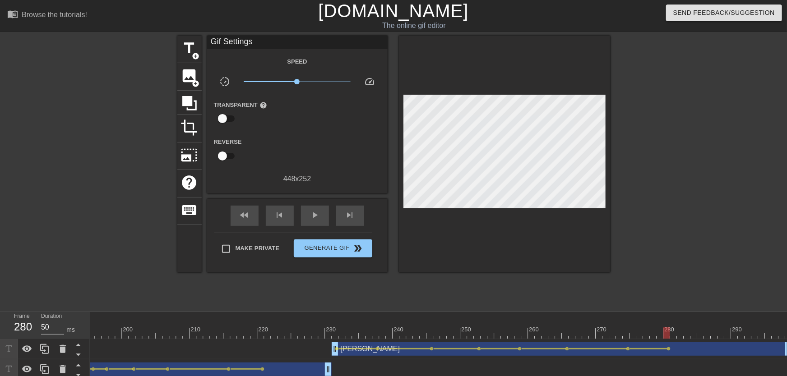
drag, startPoint x: 629, startPoint y: 340, endPoint x: 592, endPoint y: 339, distance: 37.0
drag, startPoint x: 583, startPoint y: 333, endPoint x: 551, endPoint y: 331, distance: 33.0
click at [326, 221] on div "play_arrow" at bounding box center [315, 216] width 28 height 20
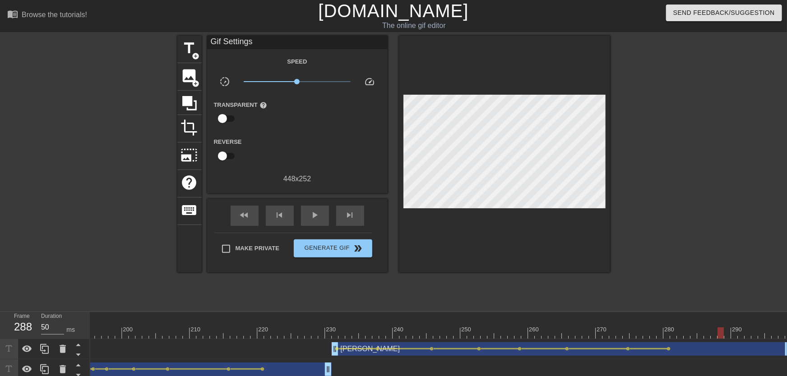
drag, startPoint x: 620, startPoint y: 336, endPoint x: 723, endPoint y: 335, distance: 103.8
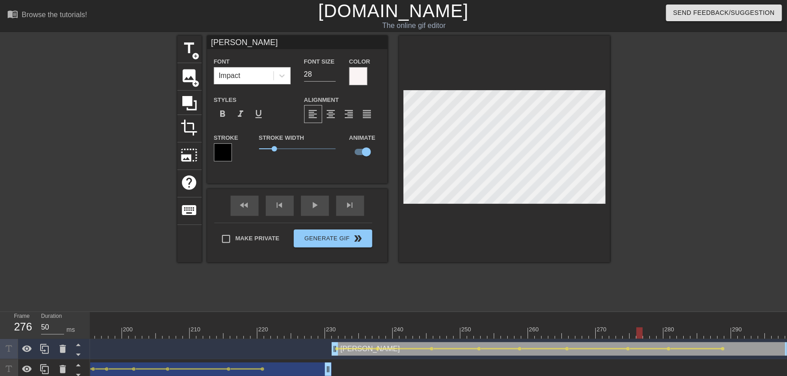
drag, startPoint x: 636, startPoint y: 330, endPoint x: 611, endPoint y: 330, distance: 24.8
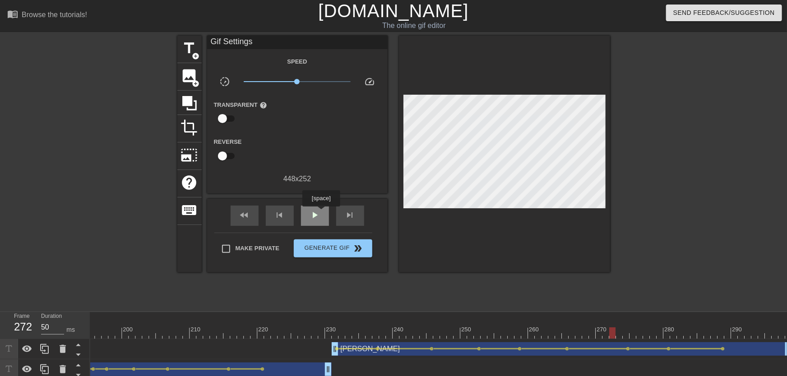
click at [321, 213] on div "play_arrow" at bounding box center [315, 216] width 28 height 20
drag, startPoint x: 598, startPoint y: 330, endPoint x: 607, endPoint y: 332, distance: 8.7
drag, startPoint x: 700, startPoint y: 330, endPoint x: 722, endPoint y: 341, distance: 24.8
drag, startPoint x: 667, startPoint y: 334, endPoint x: 699, endPoint y: 340, distance: 32.6
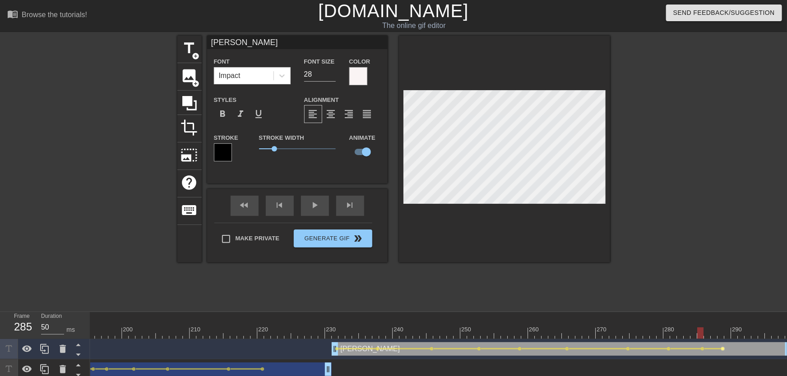
click at [722, 350] on span "lens" at bounding box center [723, 349] width 4 height 4
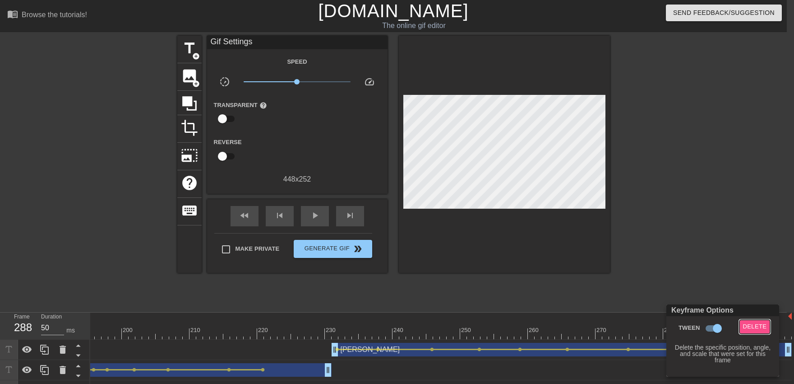
click at [759, 325] on span "Delete" at bounding box center [755, 326] width 24 height 10
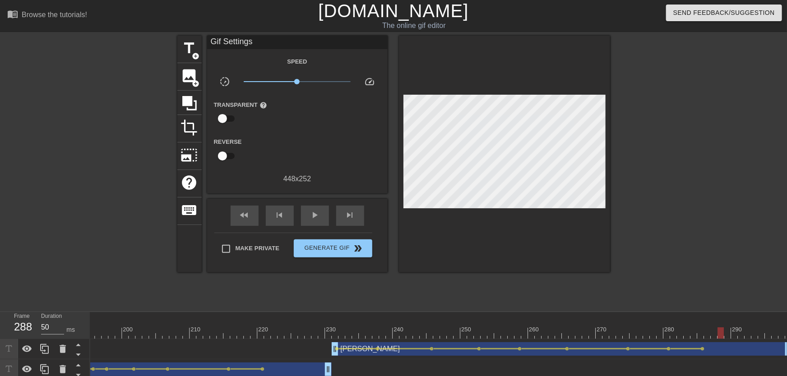
drag, startPoint x: 722, startPoint y: 325, endPoint x: 608, endPoint y: 335, distance: 115.0
click at [319, 213] on span "play_arrow" at bounding box center [315, 215] width 11 height 11
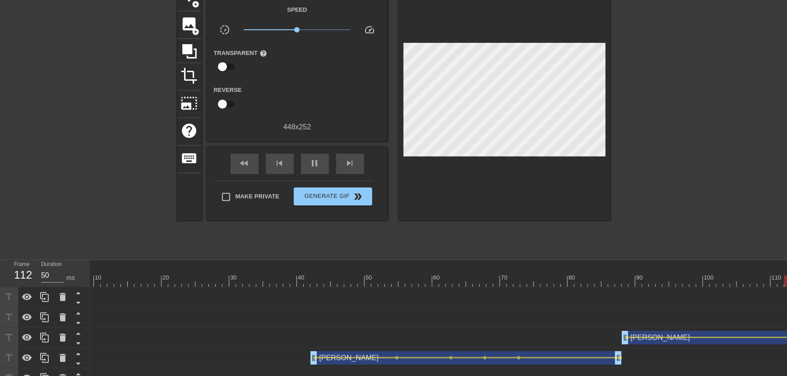
scroll to position [132, 0]
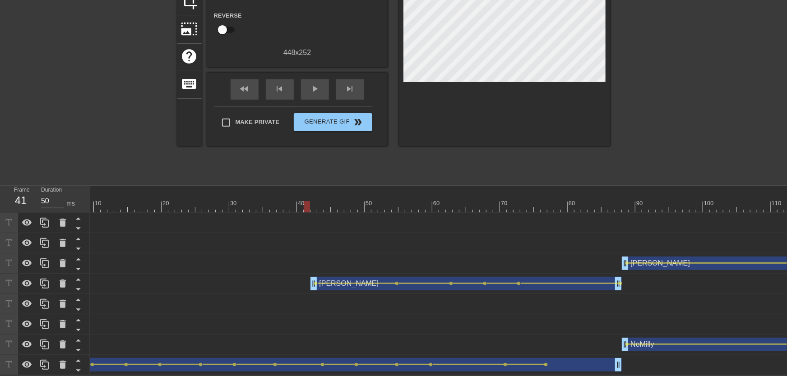
drag, startPoint x: 283, startPoint y: 196, endPoint x: 304, endPoint y: 202, distance: 21.6
click at [312, 281] on div "[PERSON_NAME] drag_handle drag_handle" at bounding box center [465, 284] width 311 height 14
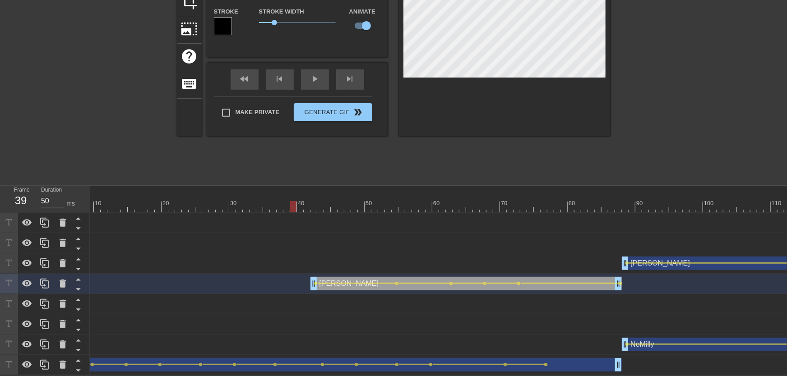
drag, startPoint x: 309, startPoint y: 201, endPoint x: 280, endPoint y: 210, distance: 30.7
click at [281, 210] on div "10 20 30 40 50 60 70 80 90 100 110 120 130 140 150 160" at bounding box center [438, 281] width 697 height 190
click at [320, 75] on div "play_arrow" at bounding box center [315, 79] width 28 height 20
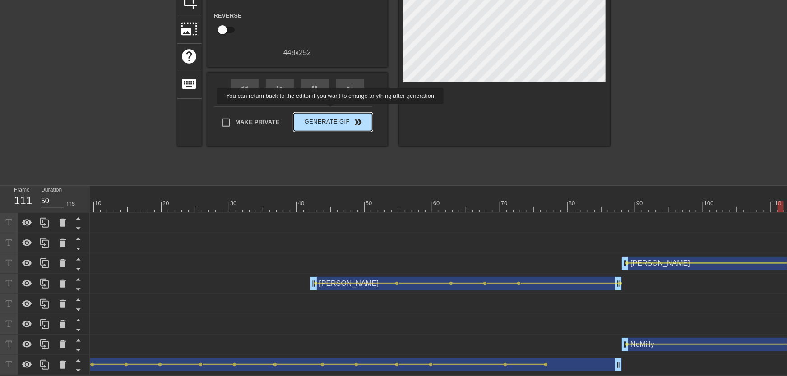
click at [331, 117] on span "Generate Gif double_arrow" at bounding box center [332, 122] width 71 height 11
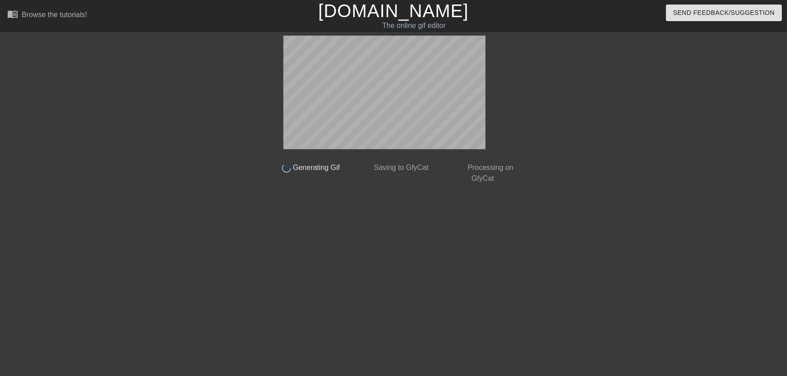
scroll to position [0, 0]
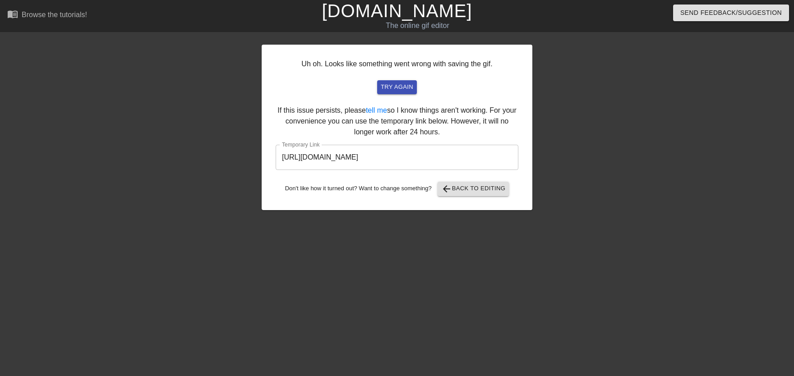
click at [411, 159] on input "[URL][DOMAIN_NAME]" at bounding box center [397, 157] width 243 height 25
click at [466, 188] on span "arrow_back Back to Editing" at bounding box center [473, 189] width 65 height 11
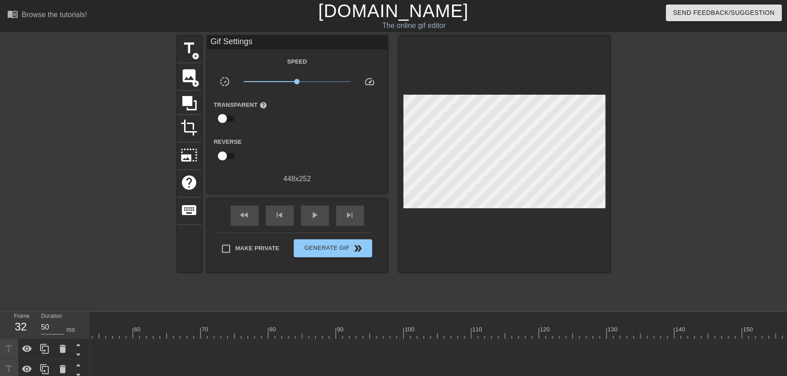
scroll to position [0, 533]
drag, startPoint x: 292, startPoint y: 321, endPoint x: 278, endPoint y: 319, distance: 14.6
click at [278, 319] on div "10 20 30 40 50 60 70 80 90 100 110 120 130 140 150 160" at bounding box center [565, 325] width 2017 height 27
drag, startPoint x: 173, startPoint y: 330, endPoint x: 460, endPoint y: 331, distance: 287.0
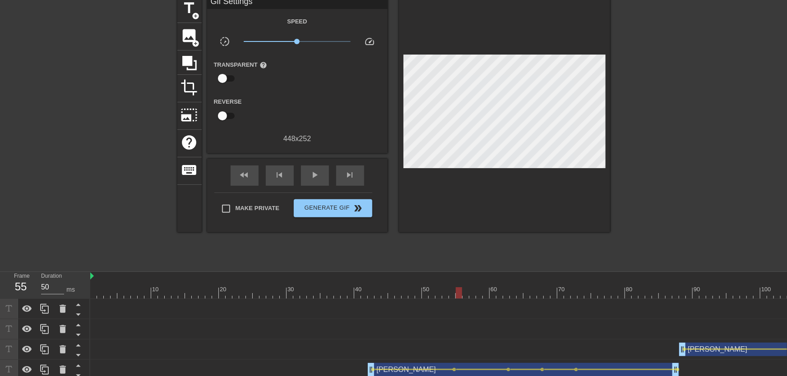
scroll to position [66, 0]
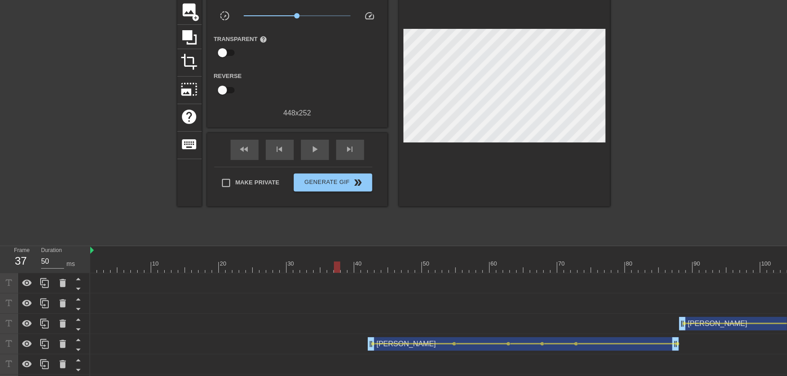
drag, startPoint x: 448, startPoint y: 268, endPoint x: 312, endPoint y: 268, distance: 135.8
click at [319, 280] on div "10 20 30 40 50 60 70 80 90 100 110 120 130 140 150 160" at bounding box center [438, 341] width 697 height 190
click at [321, 156] on div "play_arrow" at bounding box center [315, 150] width 28 height 20
drag, startPoint x: 380, startPoint y: 269, endPoint x: 454, endPoint y: 293, distance: 77.6
click at [454, 293] on div "10 20 30 40 50 60 70 80 90 100 110 120 130 140 150 160" at bounding box center [438, 341] width 697 height 190
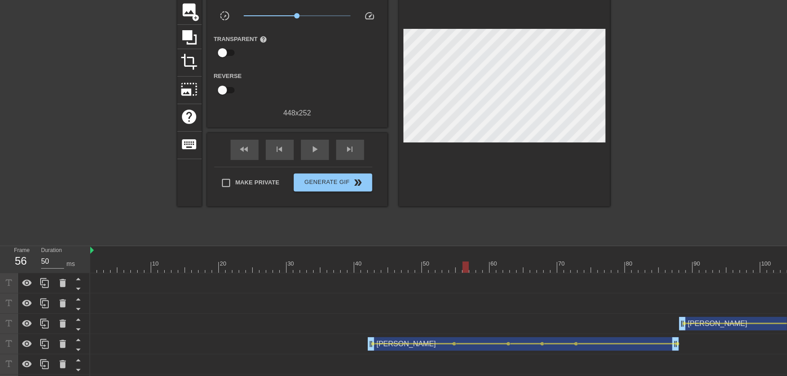
drag, startPoint x: 371, startPoint y: 270, endPoint x: 465, endPoint y: 280, distance: 93.9
click at [465, 280] on div "10 20 30 40 50 60 70 80 90 100 110 120 130 140 150 160" at bounding box center [438, 341] width 697 height 190
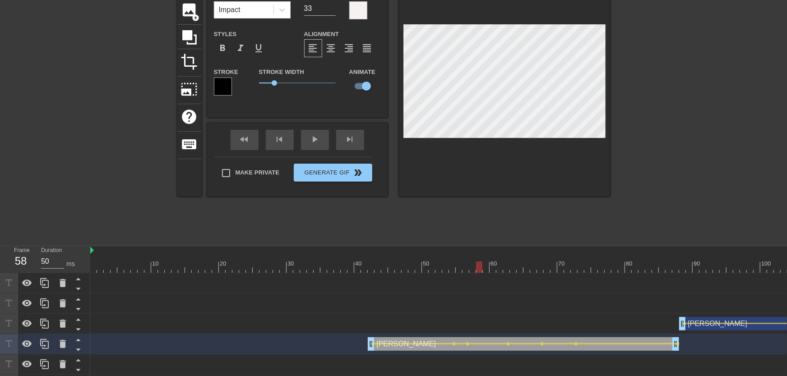
drag, startPoint x: 473, startPoint y: 265, endPoint x: 479, endPoint y: 270, distance: 7.4
drag, startPoint x: 496, startPoint y: 266, endPoint x: 509, endPoint y: 270, distance: 13.3
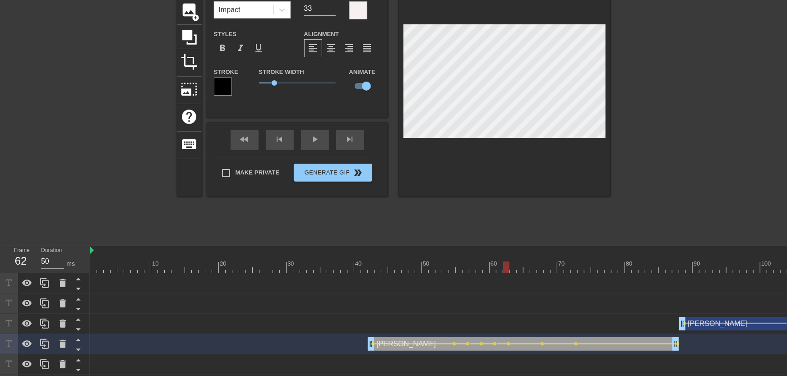
drag, startPoint x: 513, startPoint y: 268, endPoint x: 518, endPoint y: 268, distance: 5.5
drag, startPoint x: 529, startPoint y: 266, endPoint x: 540, endPoint y: 267, distance: 10.9
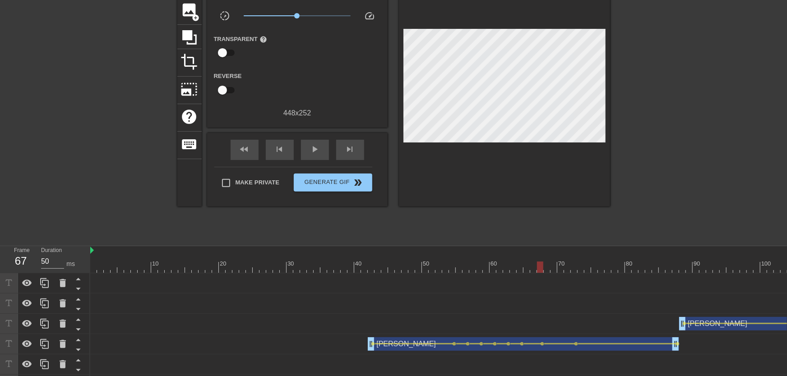
drag, startPoint x: 525, startPoint y: 273, endPoint x: 524, endPoint y: 266, distance: 6.9
drag, startPoint x: 524, startPoint y: 266, endPoint x: 543, endPoint y: 266, distance: 19.0
drag, startPoint x: 549, startPoint y: 266, endPoint x: 573, endPoint y: 272, distance: 25.0
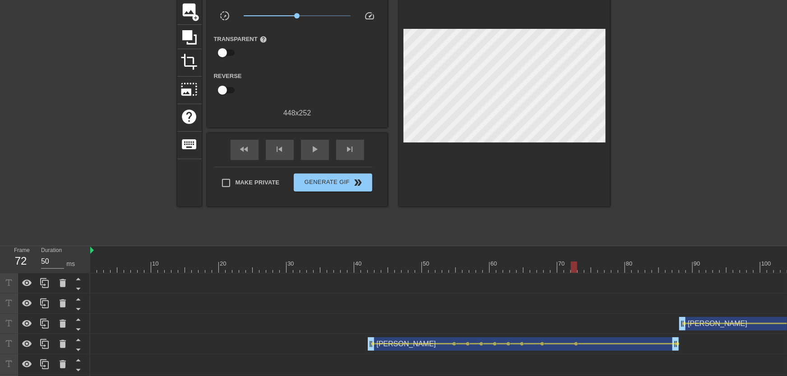
click at [573, 272] on div at bounding box center [574, 267] width 6 height 11
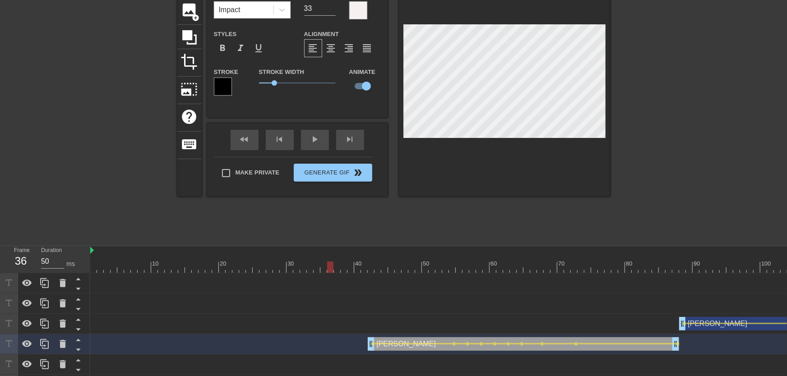
drag, startPoint x: 509, startPoint y: 269, endPoint x: 336, endPoint y: 190, distance: 190.0
click at [329, 273] on div "10 20 30 40 50 60 70 80 90 100 110 120 130 140 150 160" at bounding box center [438, 341] width 697 height 190
click at [329, 149] on div "fast_rewind skip_previous play_arrow skip_next" at bounding box center [297, 140] width 147 height 34
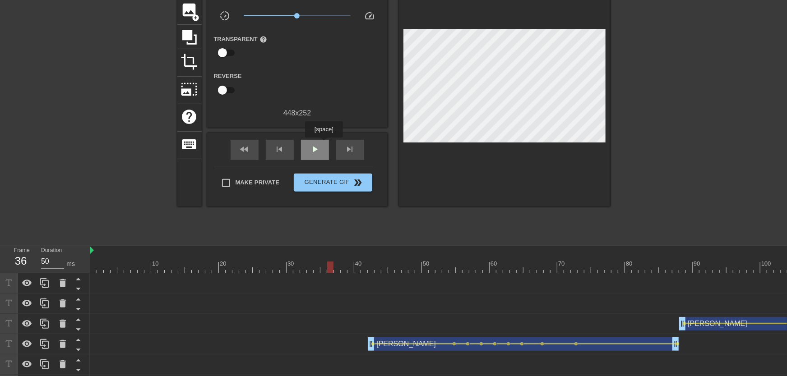
click at [324, 144] on div "play_arrow" at bounding box center [315, 150] width 28 height 20
